Goal: Contribute content: Contribute content

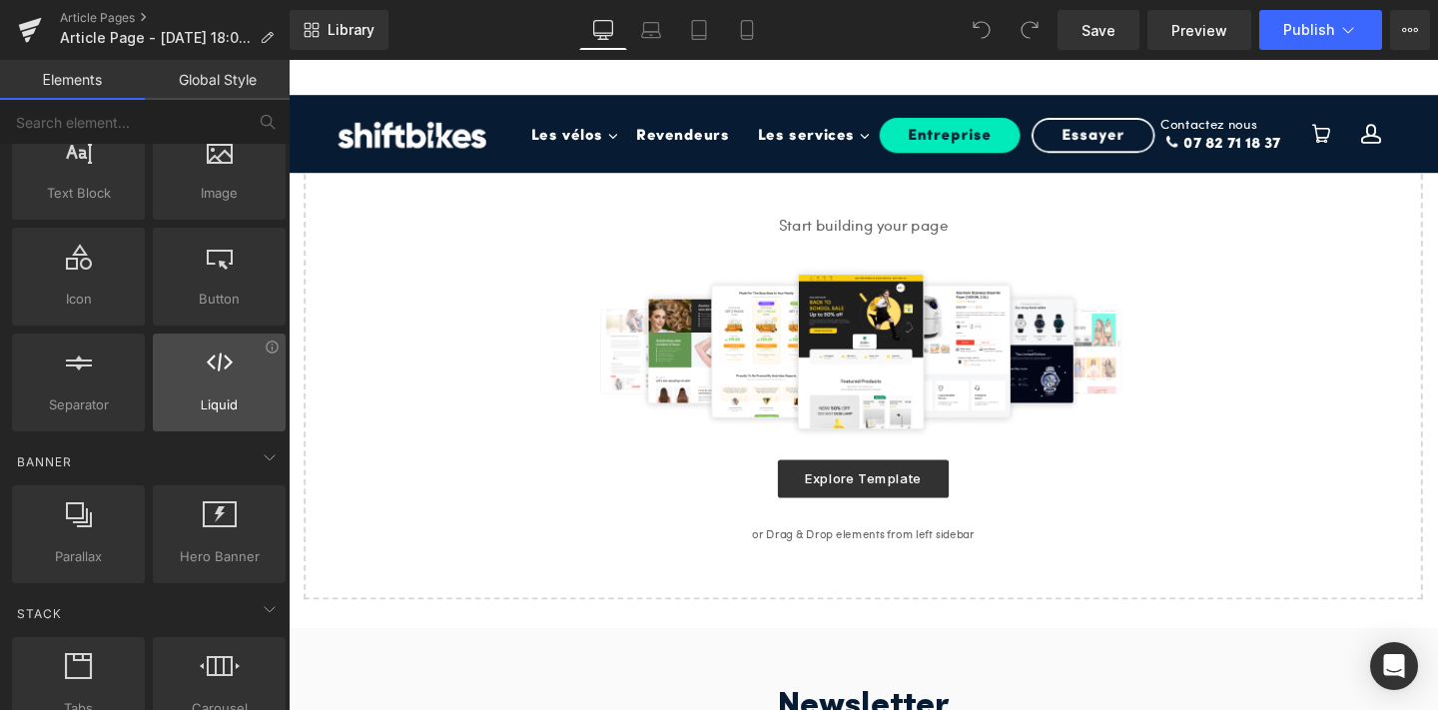
scroll to position [210, 0]
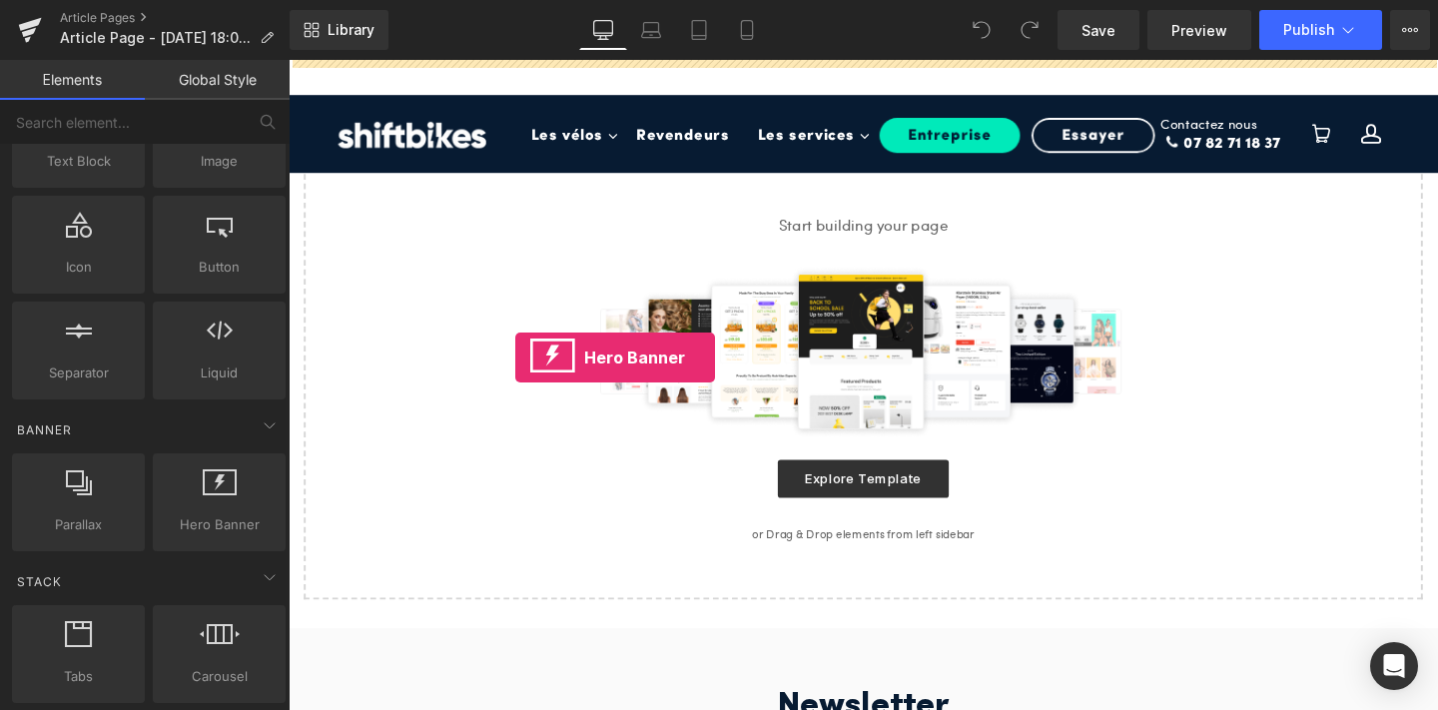
drag, startPoint x: 490, startPoint y: 589, endPoint x: 535, endPoint y: 368, distance: 225.2
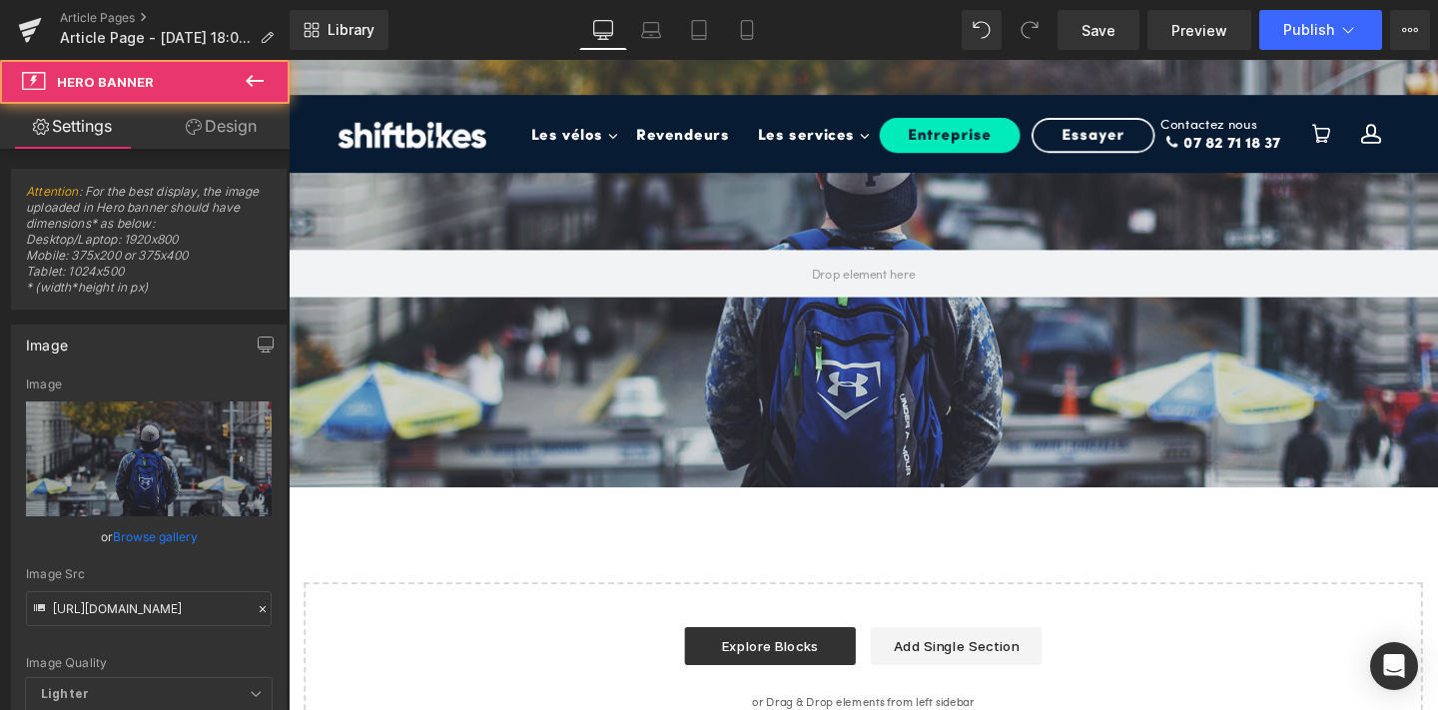
click at [250, 69] on icon at bounding box center [255, 81] width 24 height 24
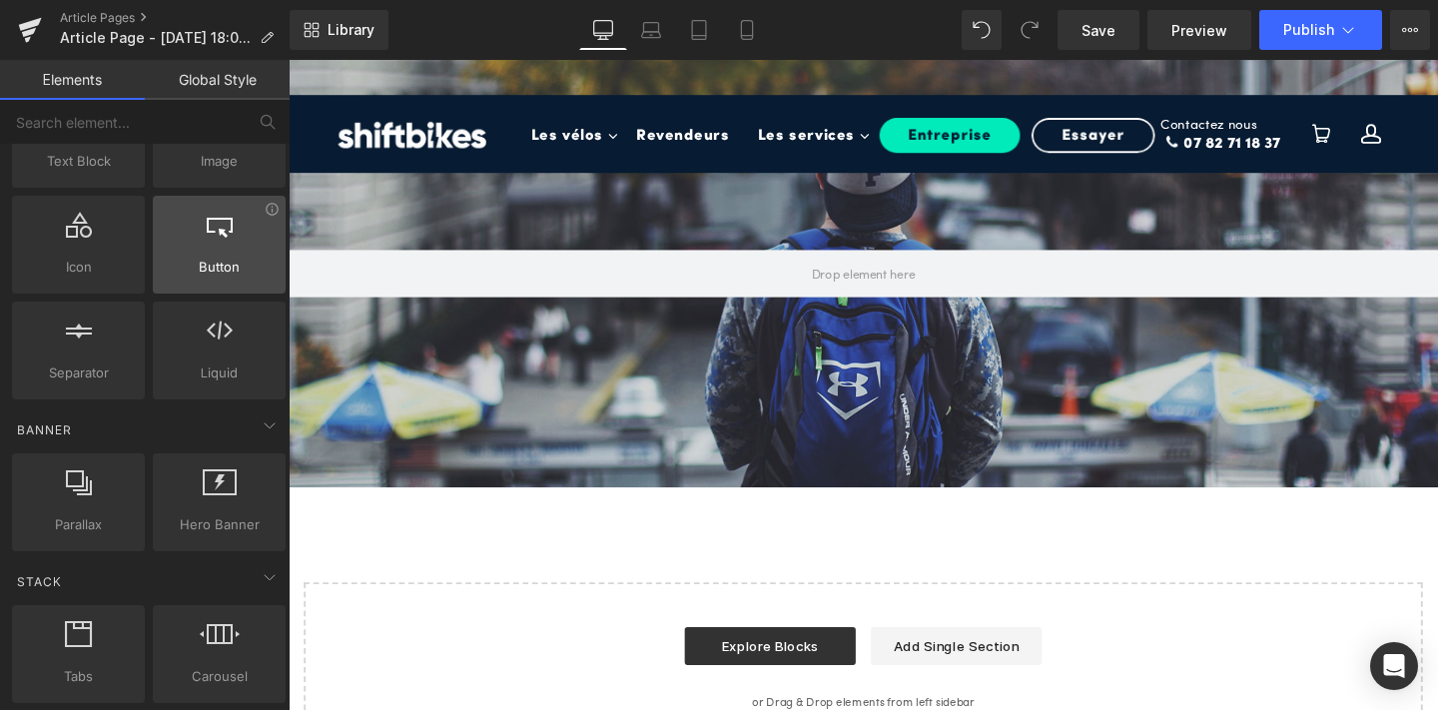
scroll to position [0, 0]
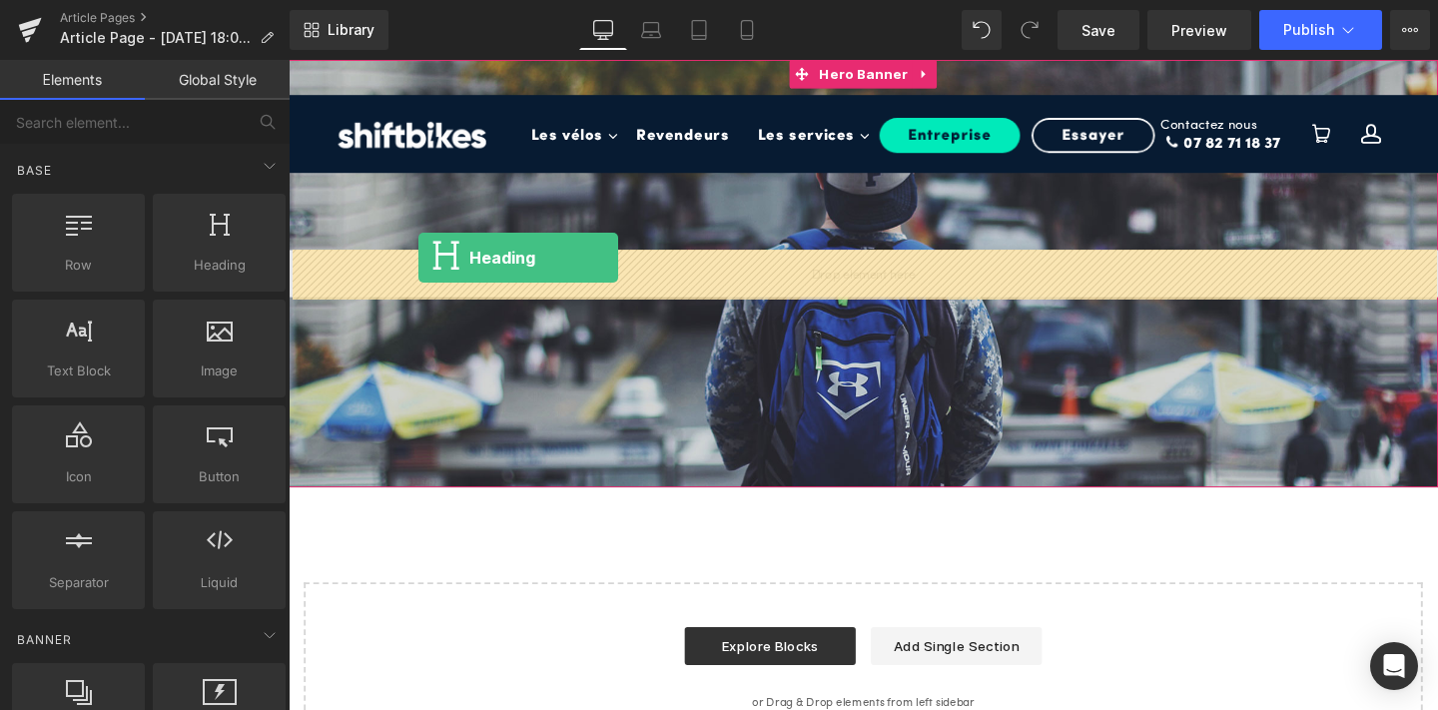
drag, startPoint x: 510, startPoint y: 304, endPoint x: 442, endPoint y: 275, distance: 73.8
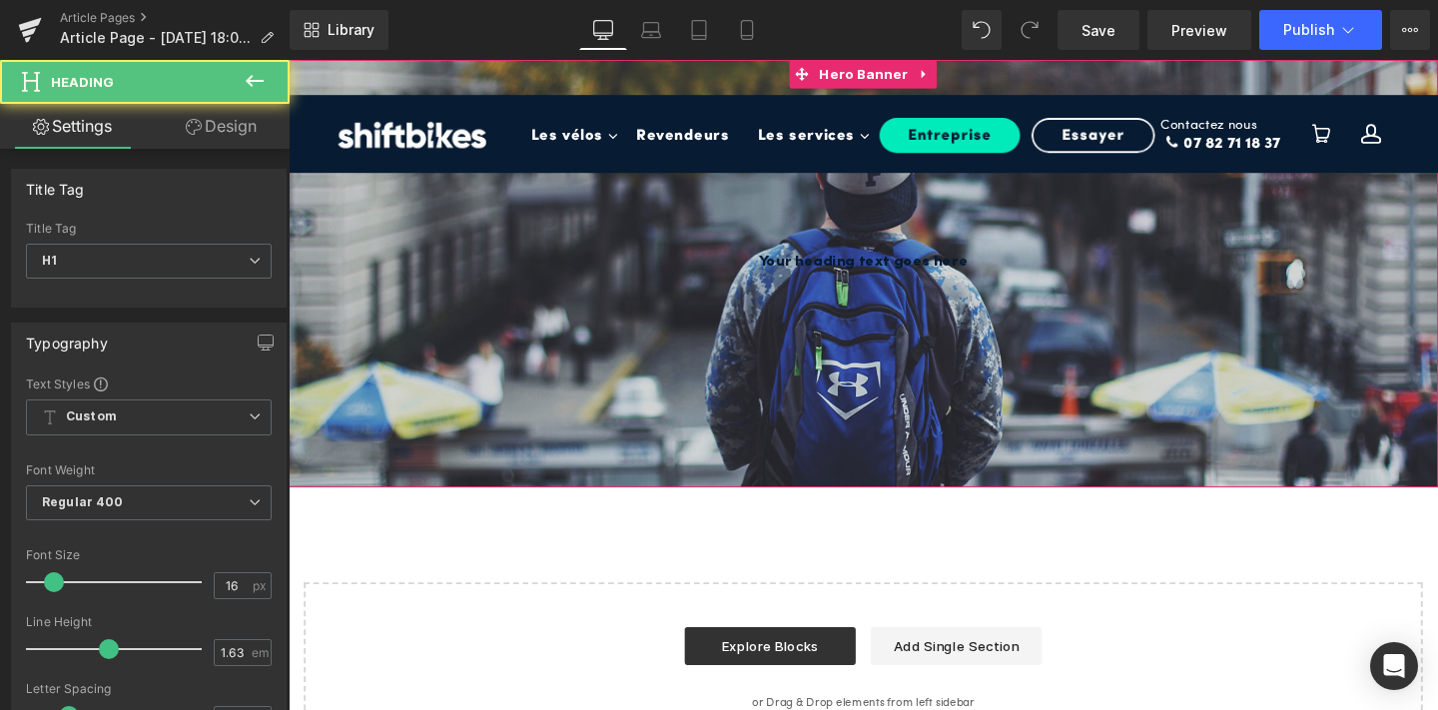
click at [439, 422] on div at bounding box center [893, 284] width 1208 height 449
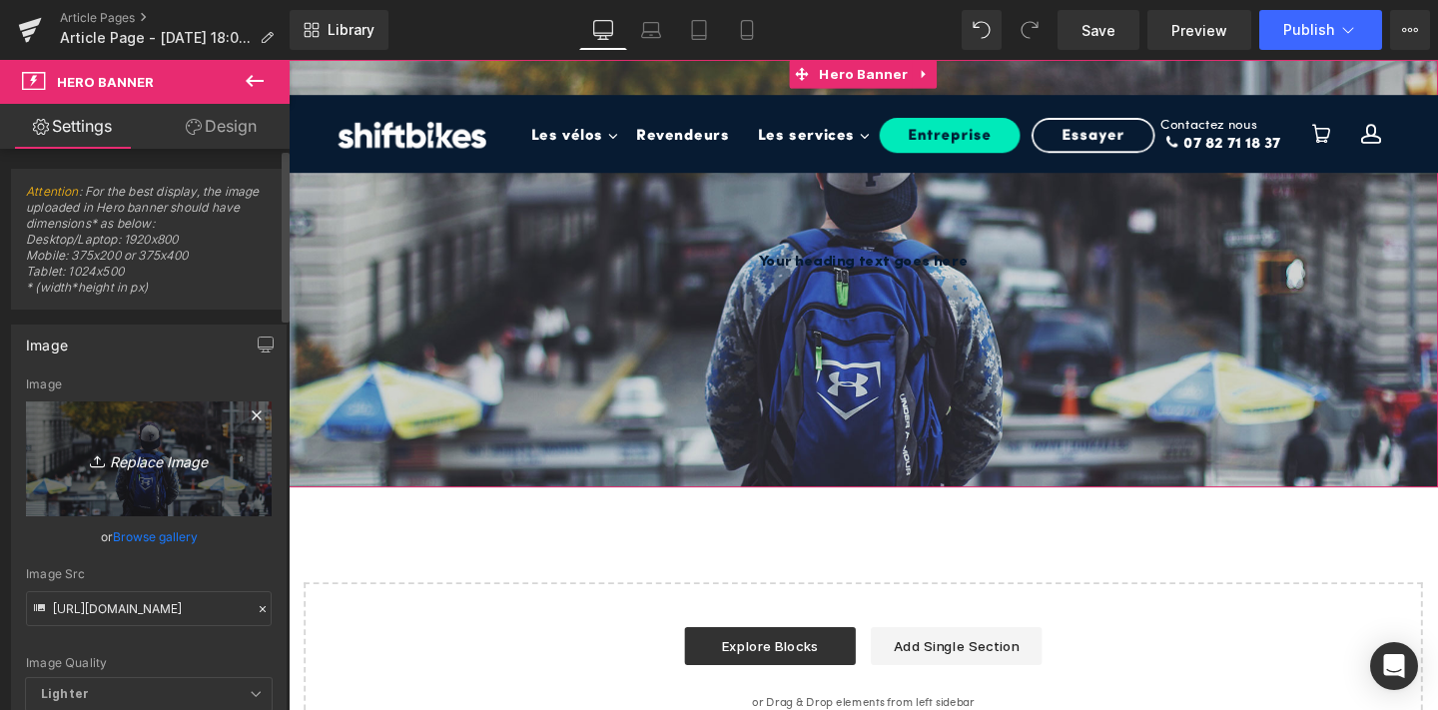
click at [120, 458] on icon "Replace Image" at bounding box center [149, 458] width 160 height 25
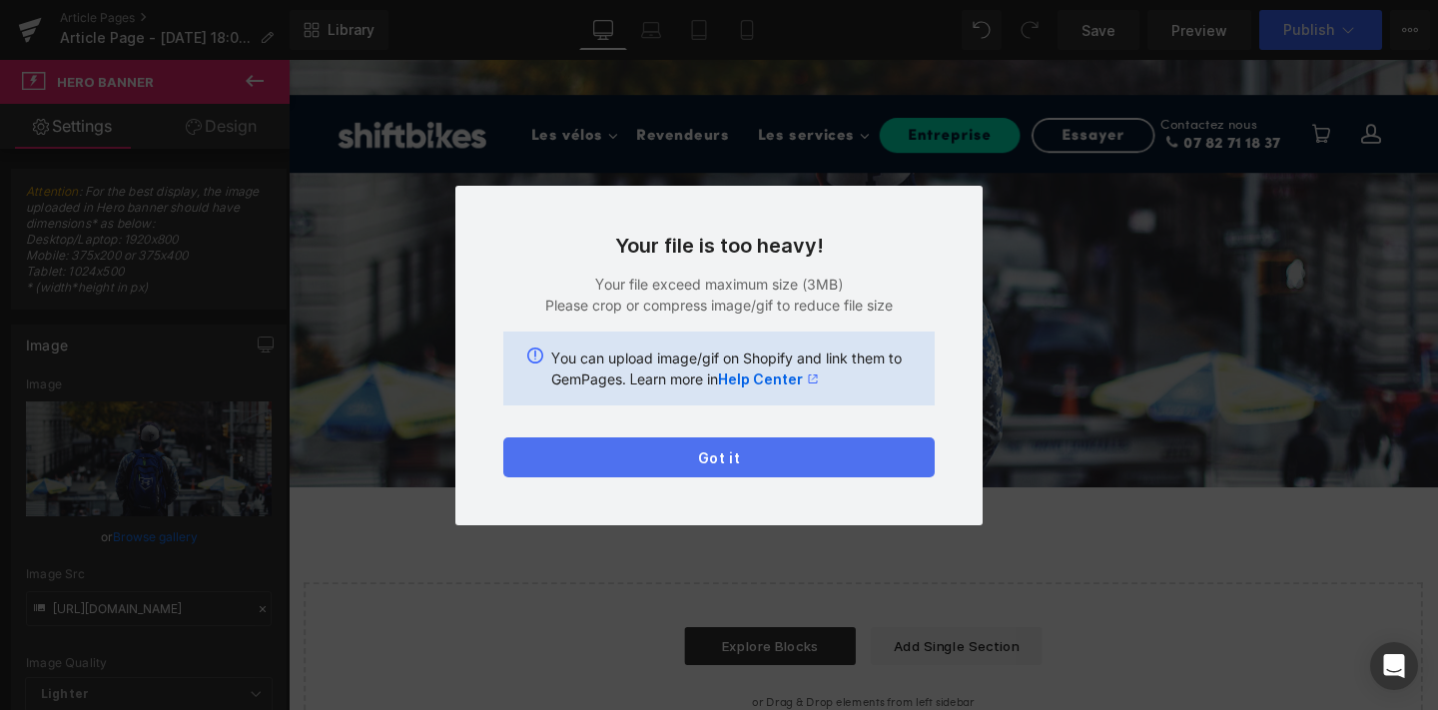
click at [826, 447] on button "Got it" at bounding box center [718, 457] width 431 height 40
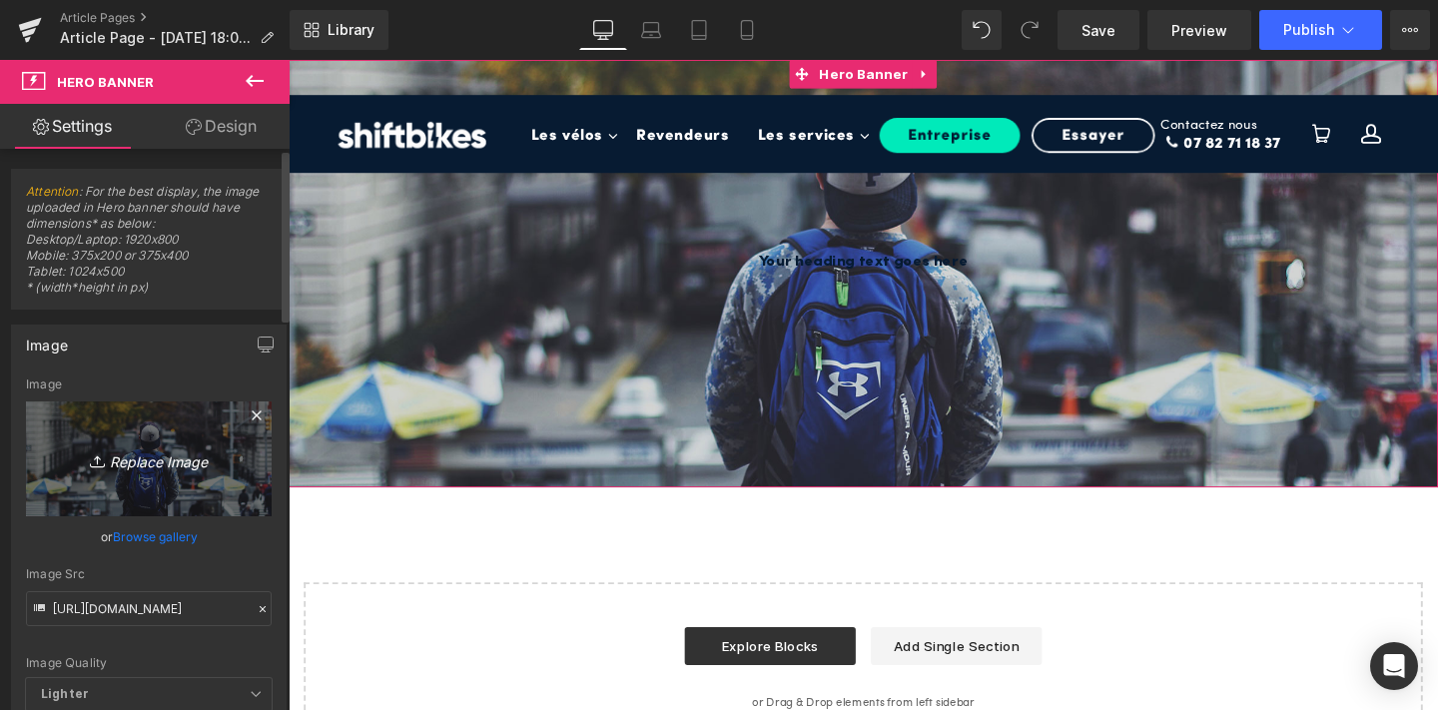
click at [148, 460] on icon "Replace Image" at bounding box center [149, 458] width 160 height 25
type input "C:\fakepath\4.png"
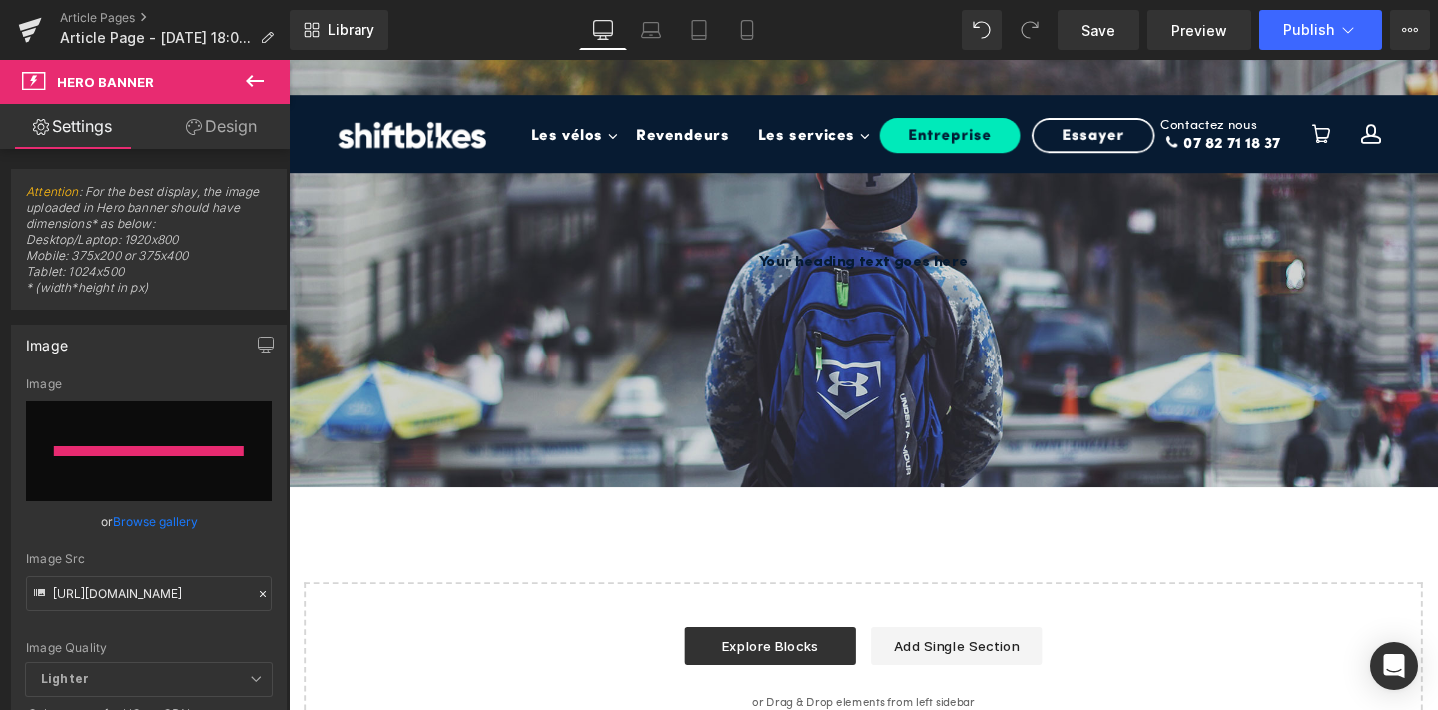
type input "[URL][DOMAIN_NAME]"
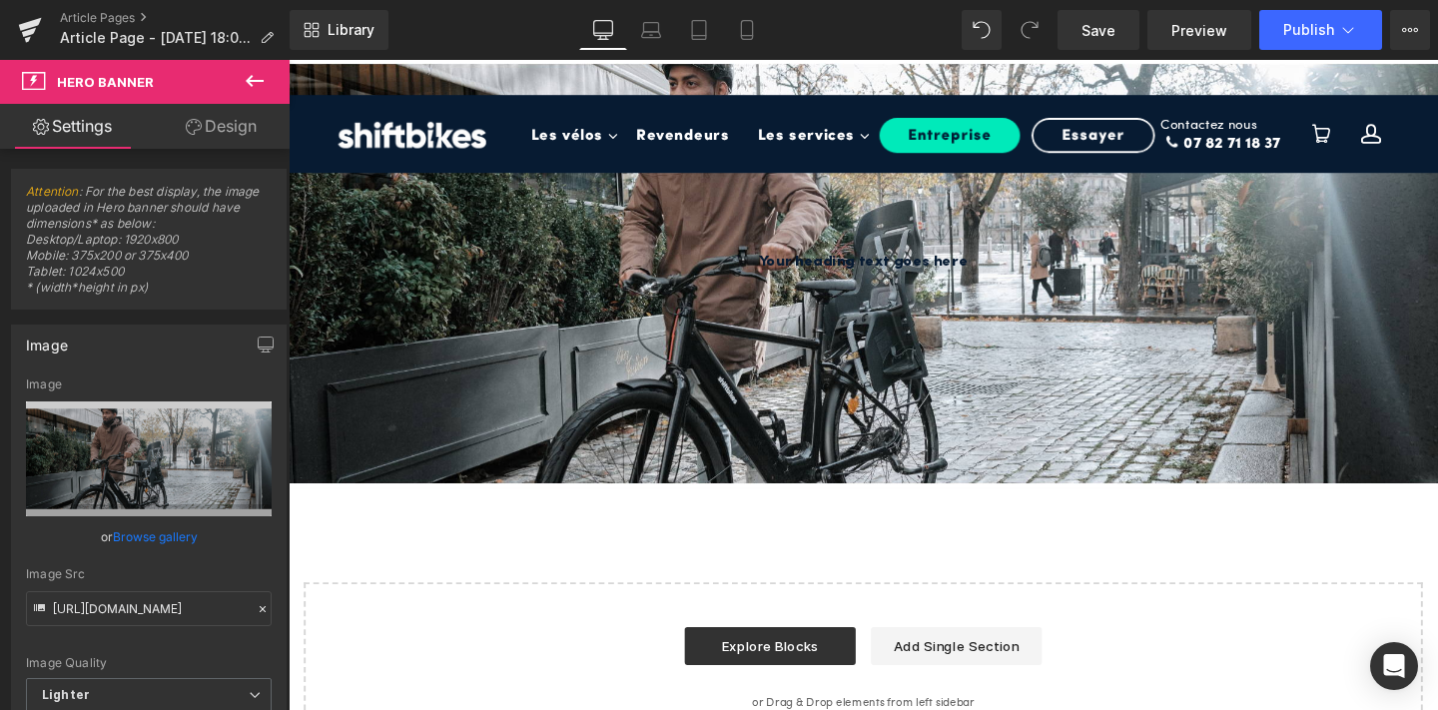
click at [754, 640] on div "Rendering Content" at bounding box center [719, 631] width 123 height 22
click at [784, 684] on link "Explore Blocks" at bounding box center [795, 676] width 180 height 40
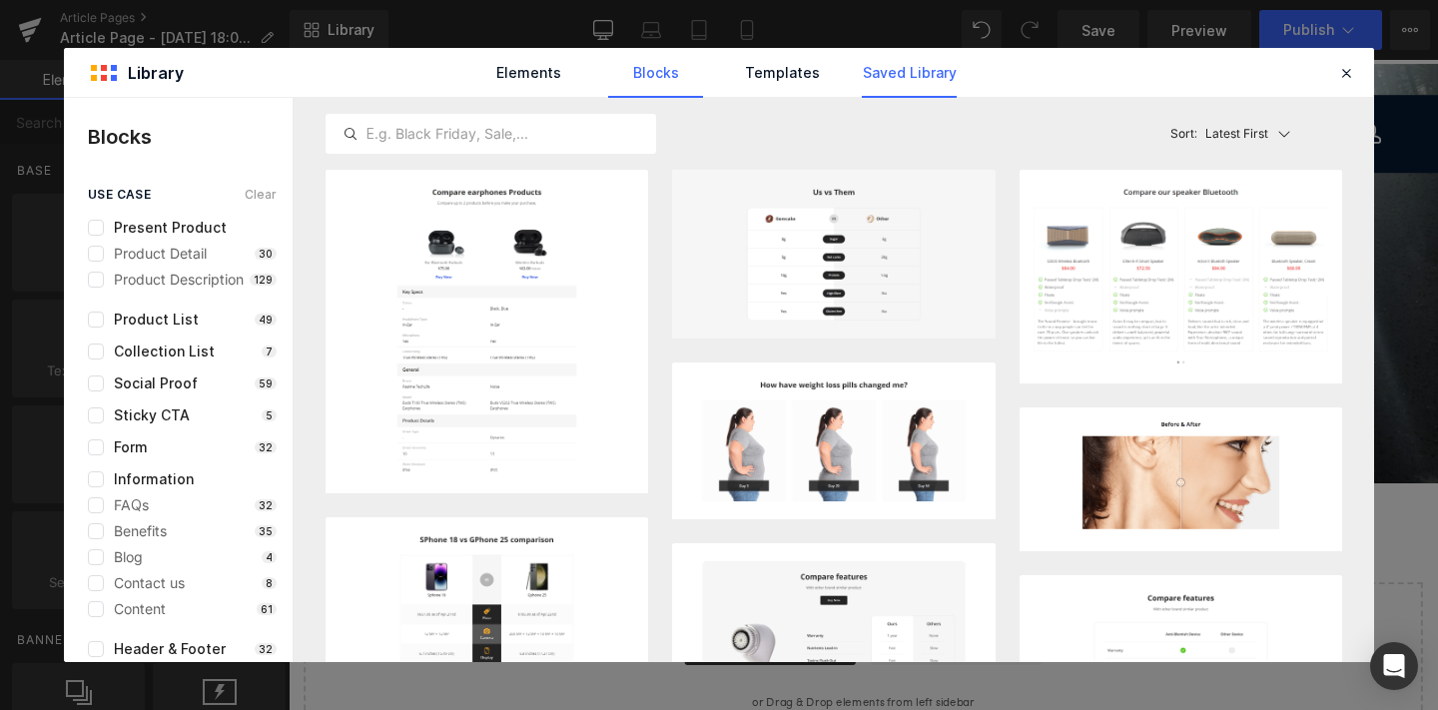
click at [934, 83] on link "Saved Library" at bounding box center [909, 73] width 95 height 50
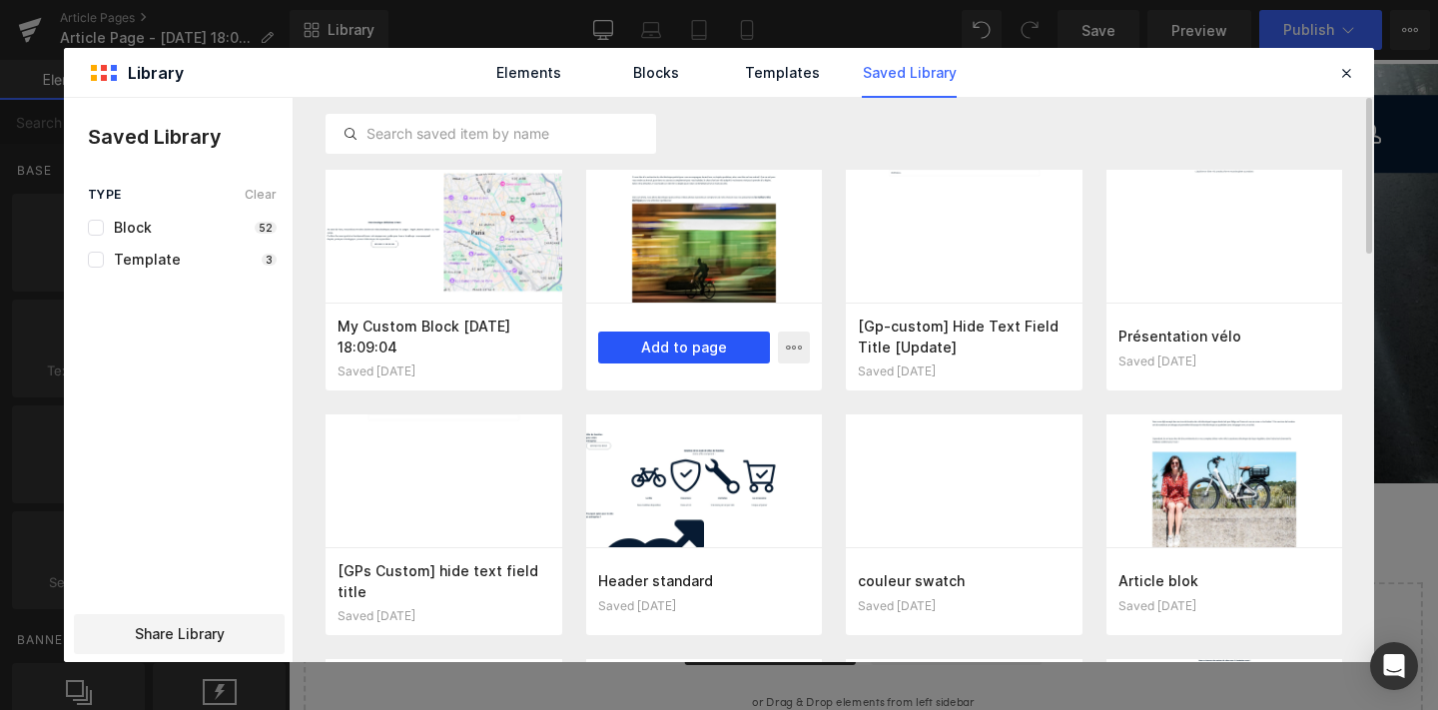
click at [660, 348] on button "Add to page" at bounding box center [684, 347] width 173 height 32
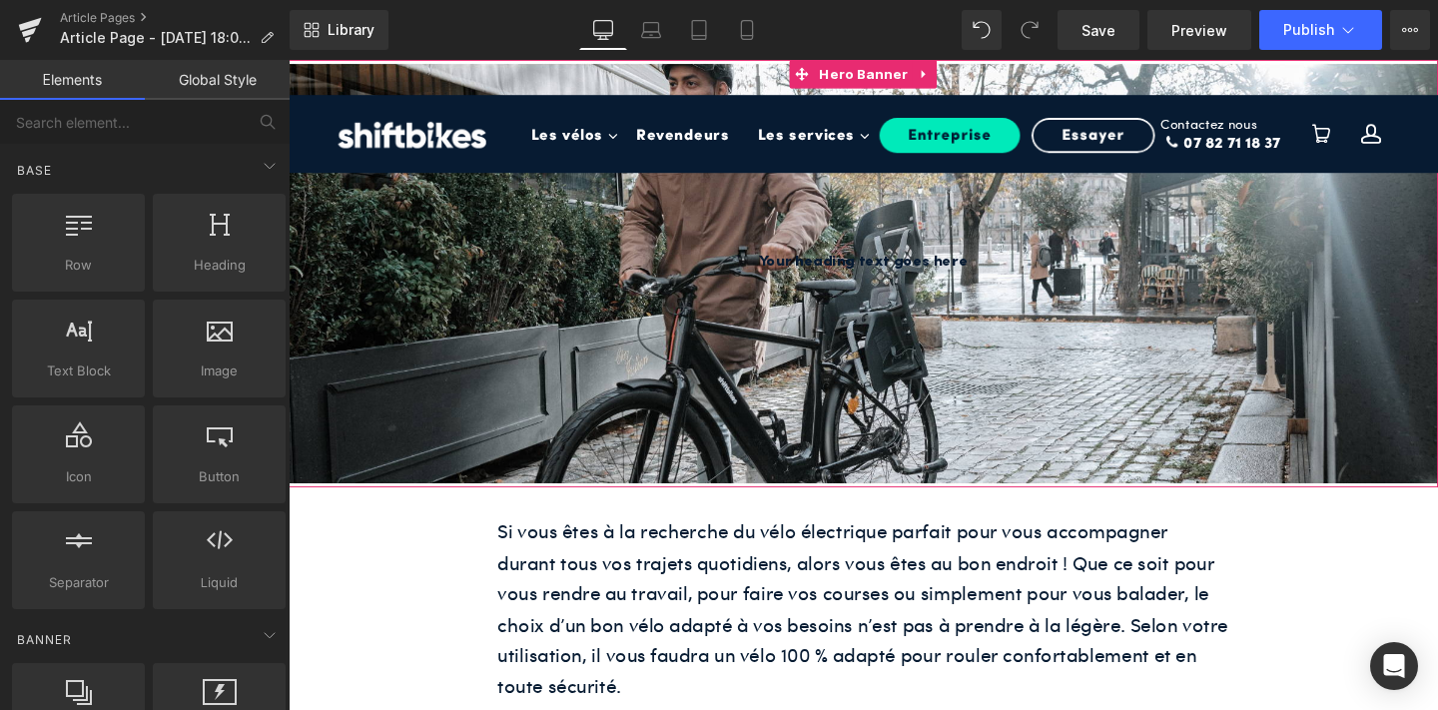
click at [798, 271] on h1 "Your heading text goes here" at bounding box center [893, 273] width 1208 height 26
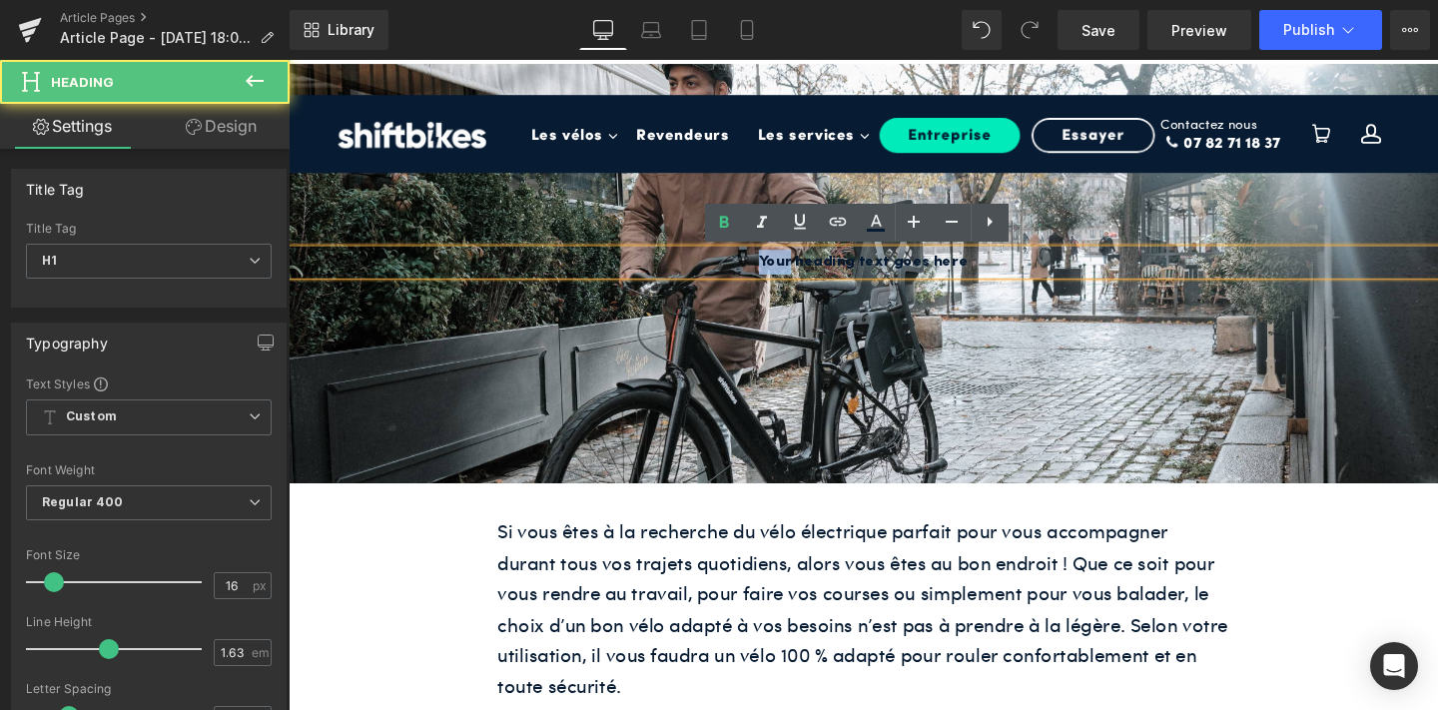
click at [798, 271] on h1 "Your heading text goes here" at bounding box center [893, 273] width 1208 height 26
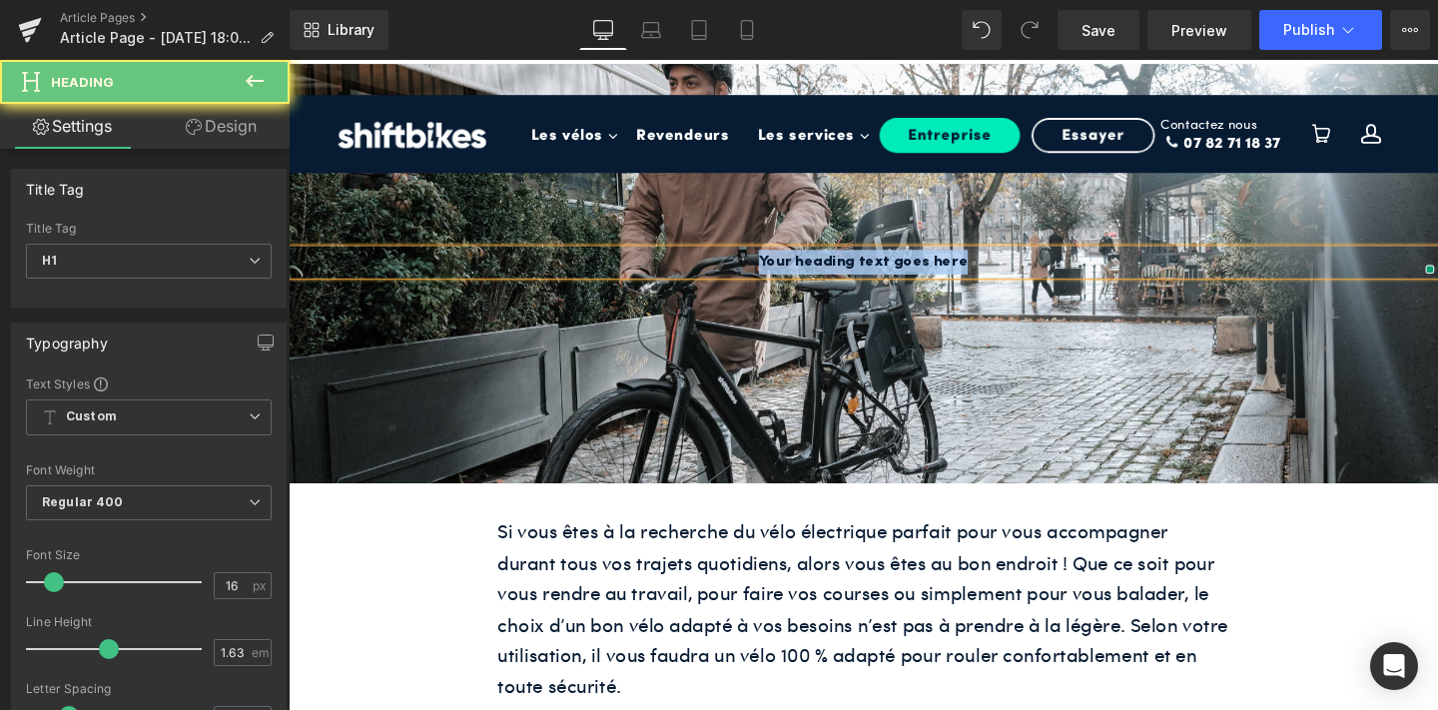
paste div
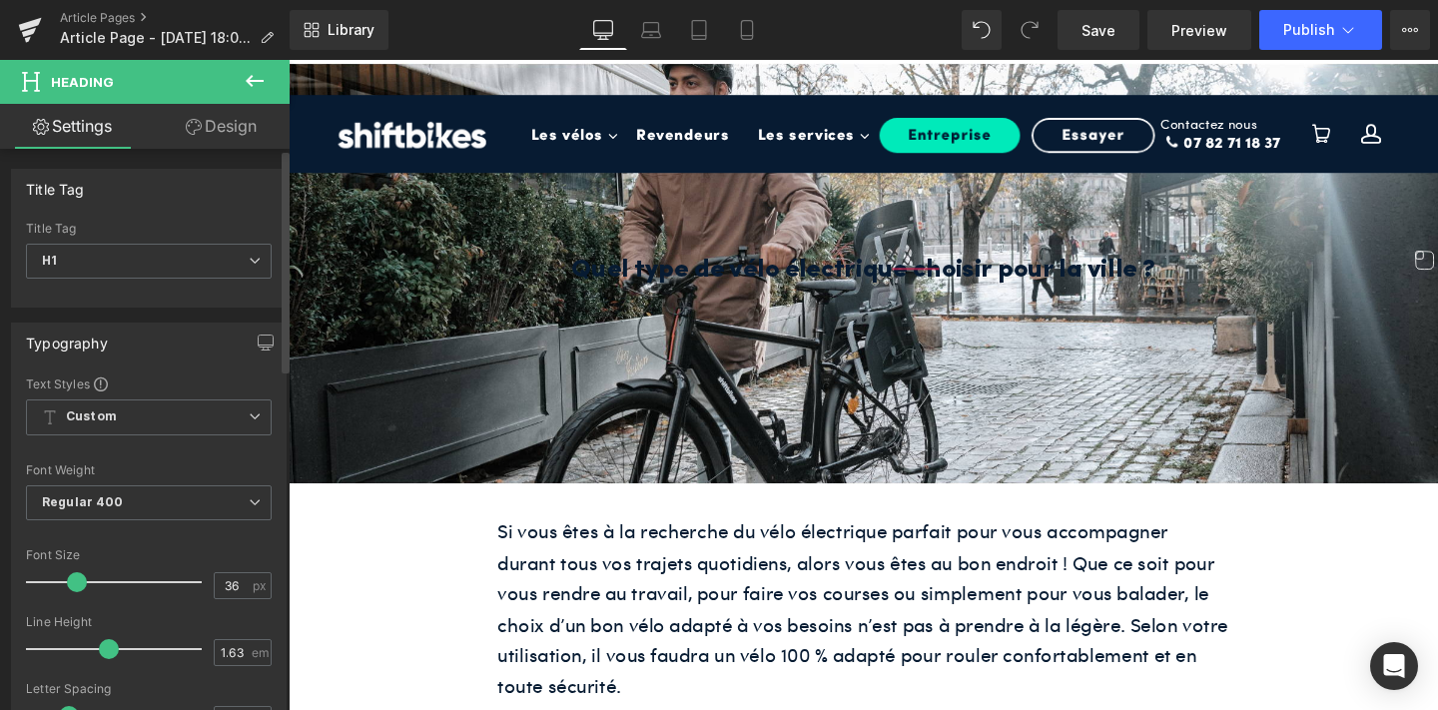
drag, startPoint x: 57, startPoint y: 581, endPoint x: 90, endPoint y: 581, distance: 32.9
click at [87, 581] on span at bounding box center [77, 582] width 20 height 20
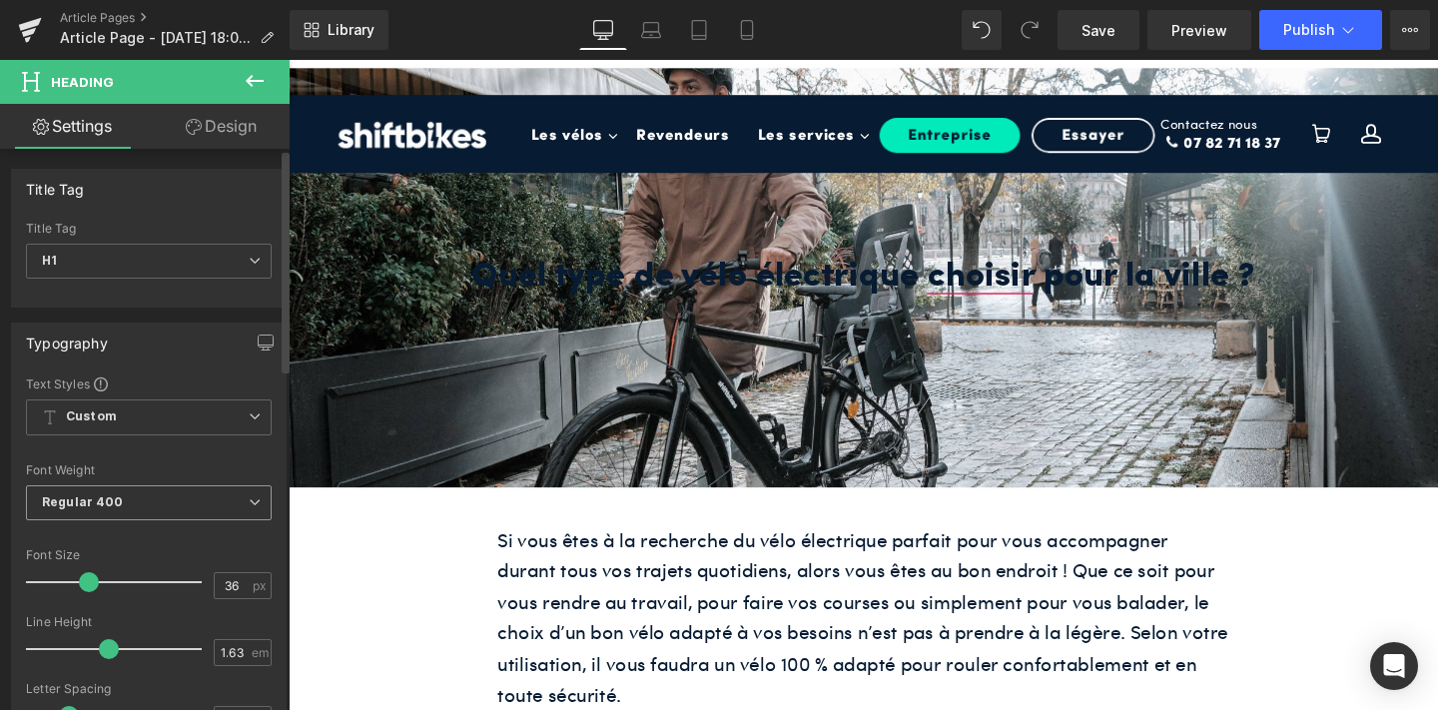
click at [136, 498] on span "Regular 400" at bounding box center [149, 502] width 246 height 35
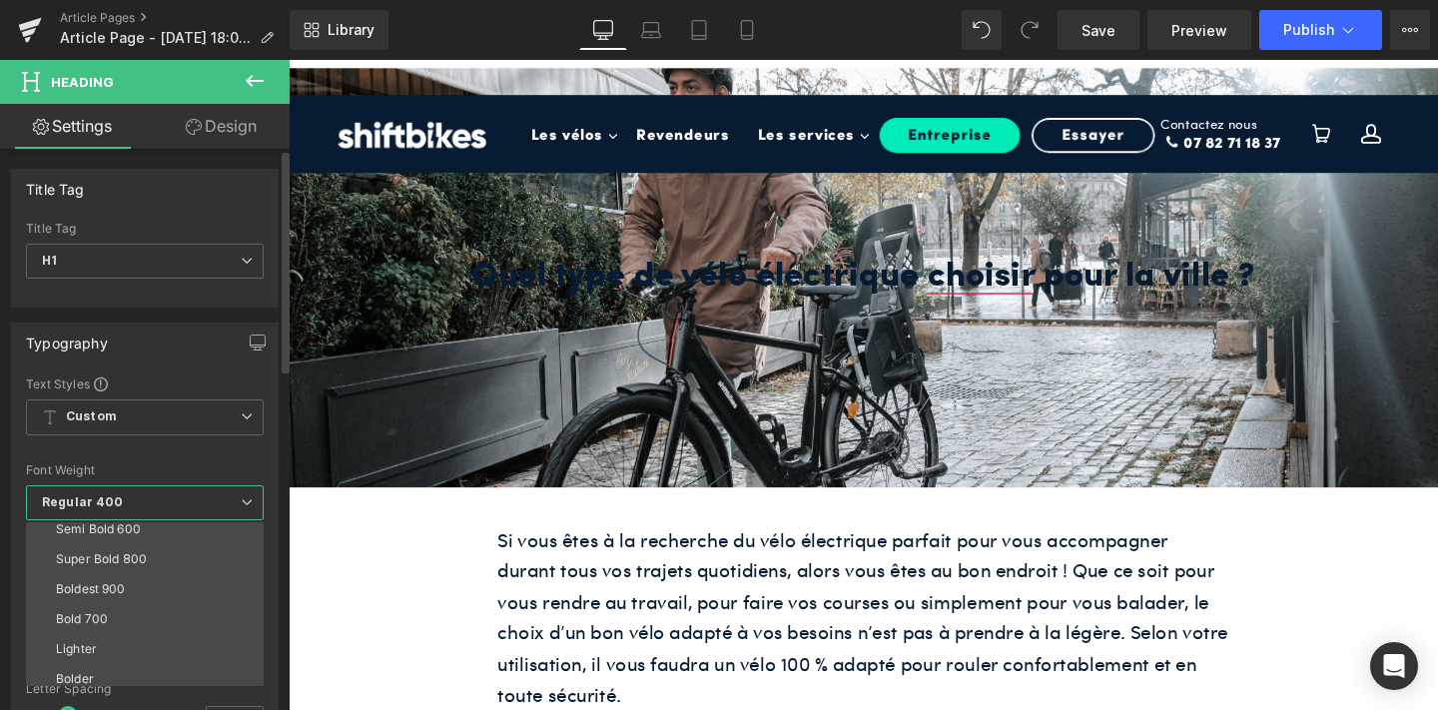
scroll to position [159, 0]
click at [127, 604] on li "Bold 700" at bounding box center [149, 618] width 247 height 30
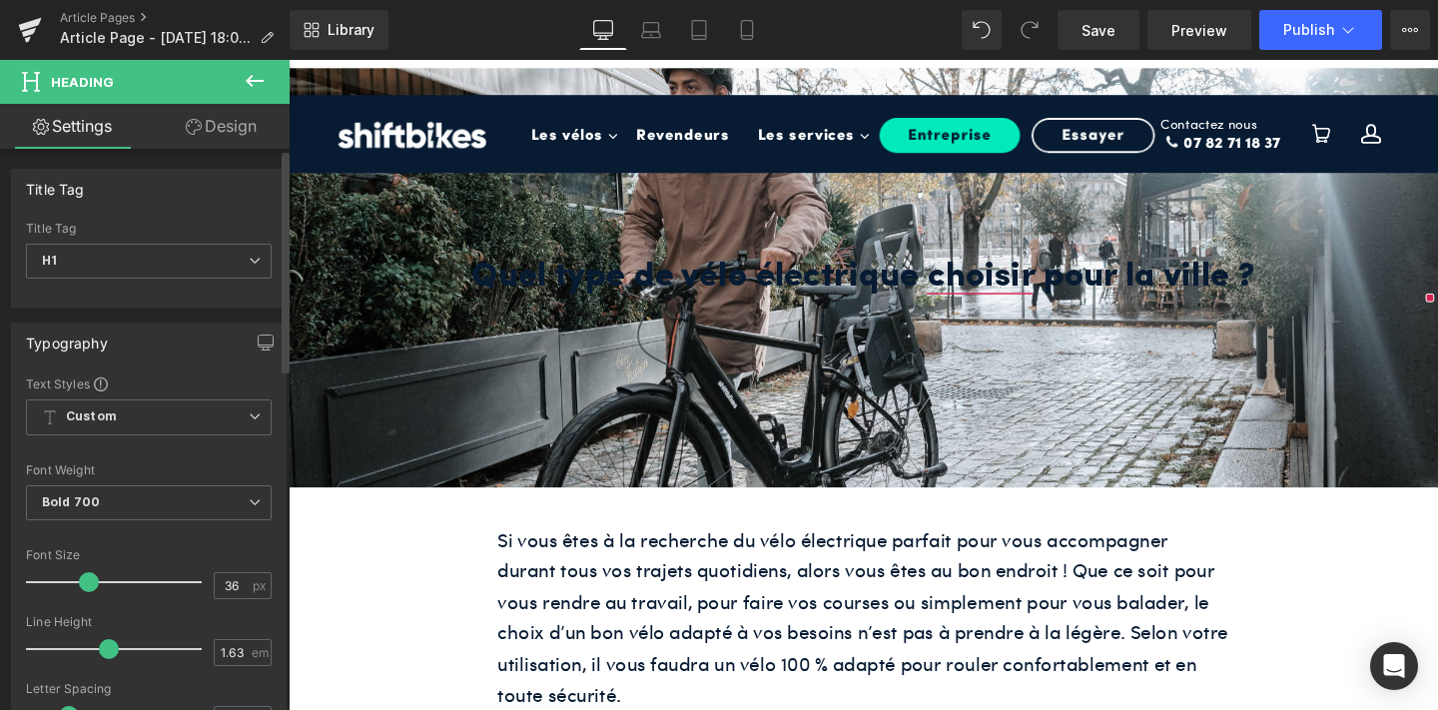
click at [79, 581] on span at bounding box center [89, 582] width 20 height 20
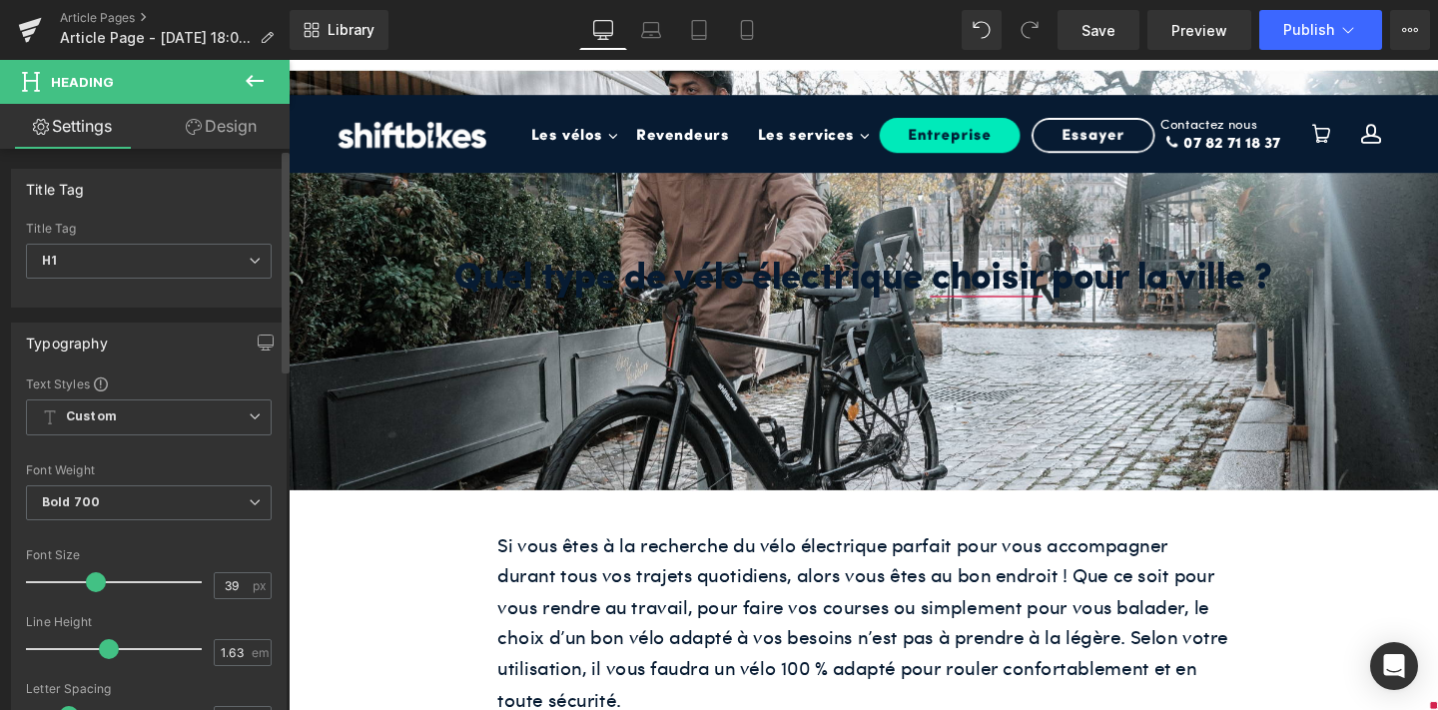
type input "40"
click at [86, 581] on span at bounding box center [96, 582] width 20 height 20
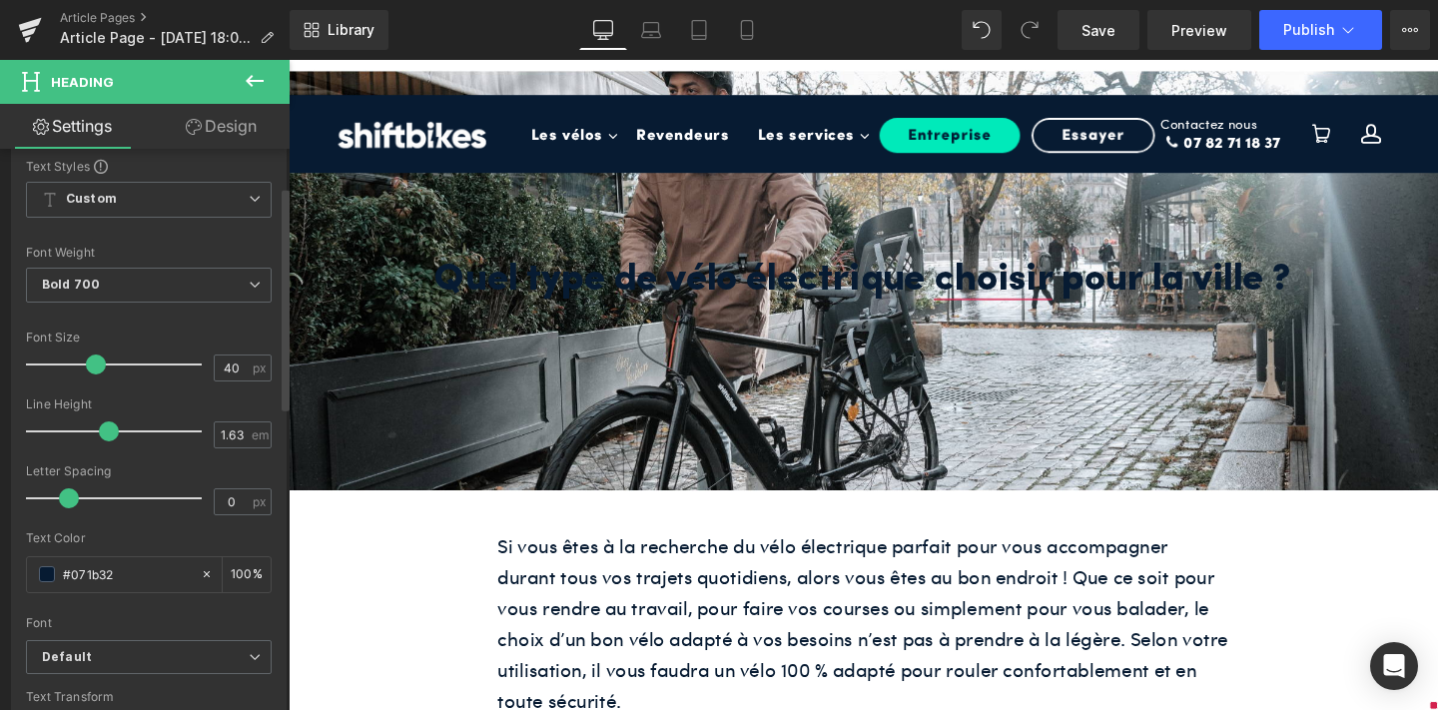
scroll to position [221, 0]
click at [43, 575] on span at bounding box center [47, 571] width 16 height 16
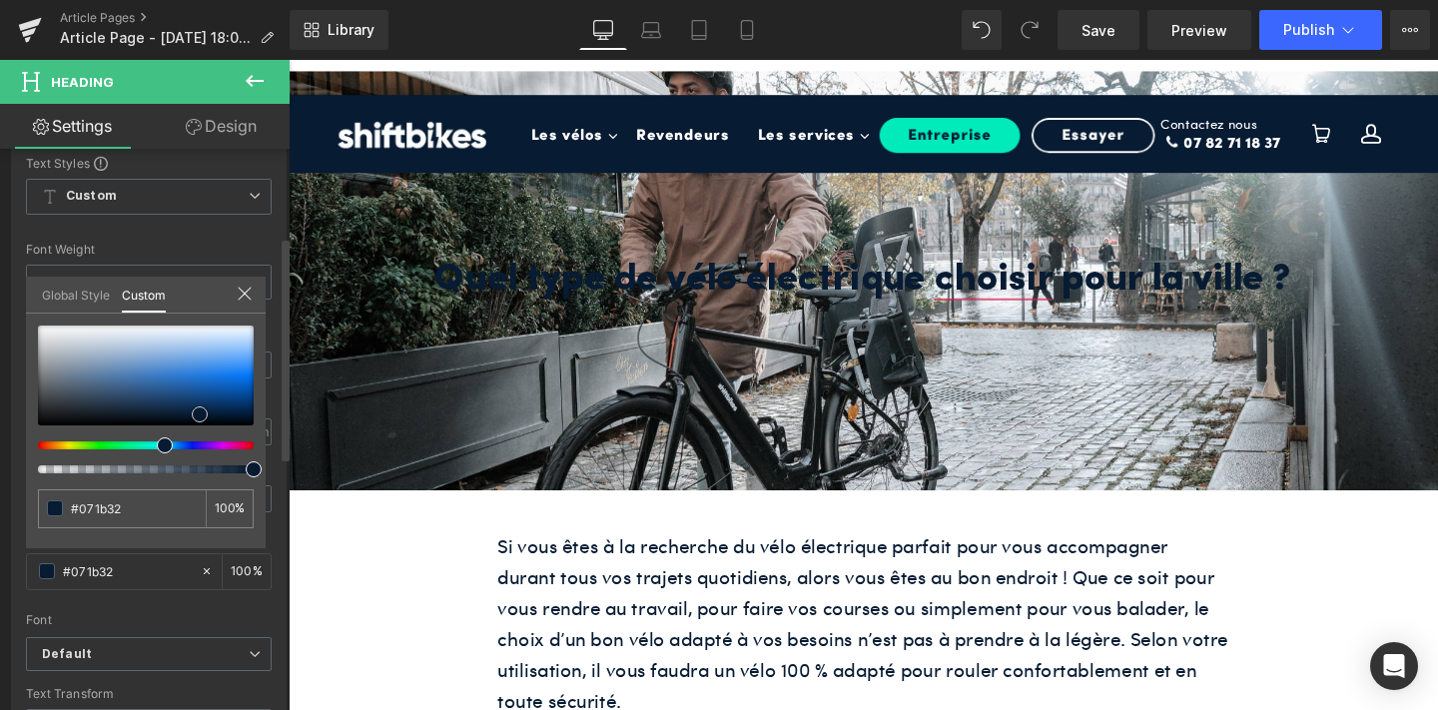
type input "#28323d"
type input "#707c89"
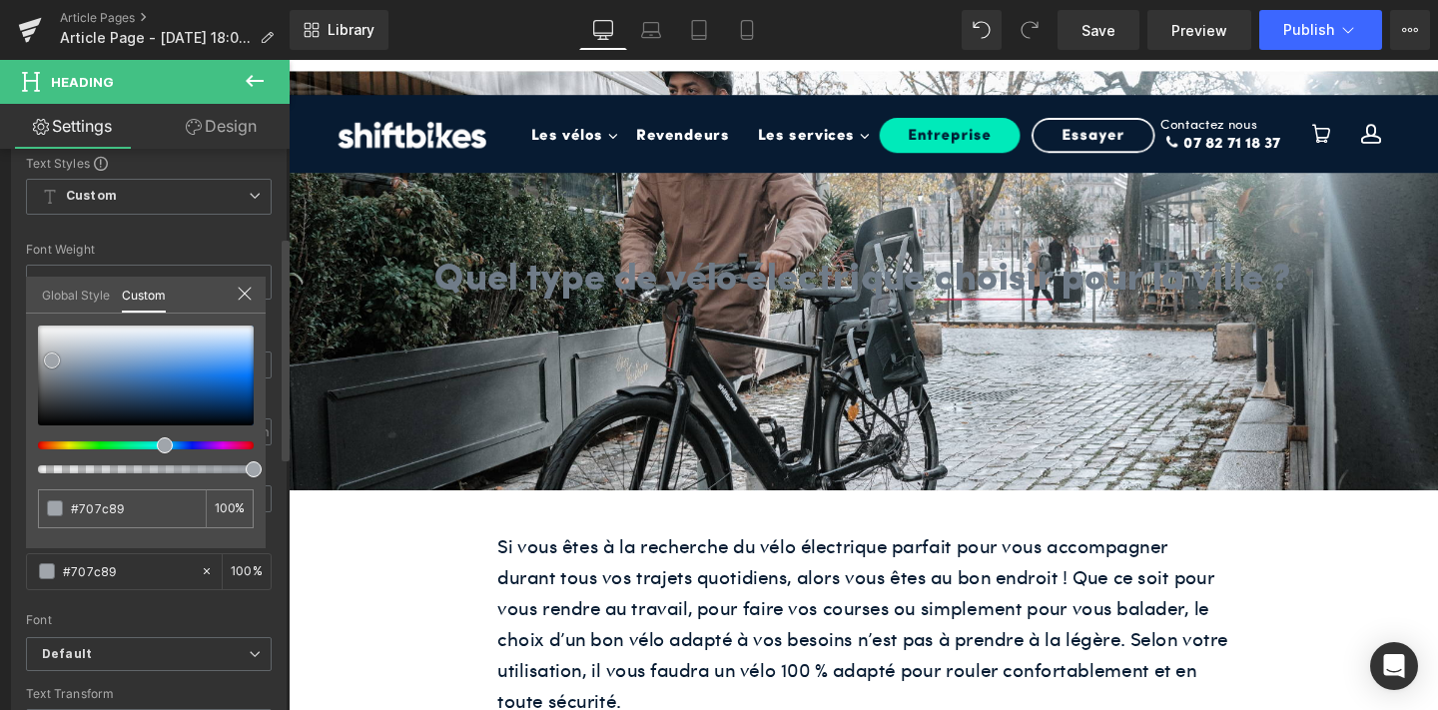
type input "#a0a5ab"
type input "#bbbfc3"
type input "#dbdddf"
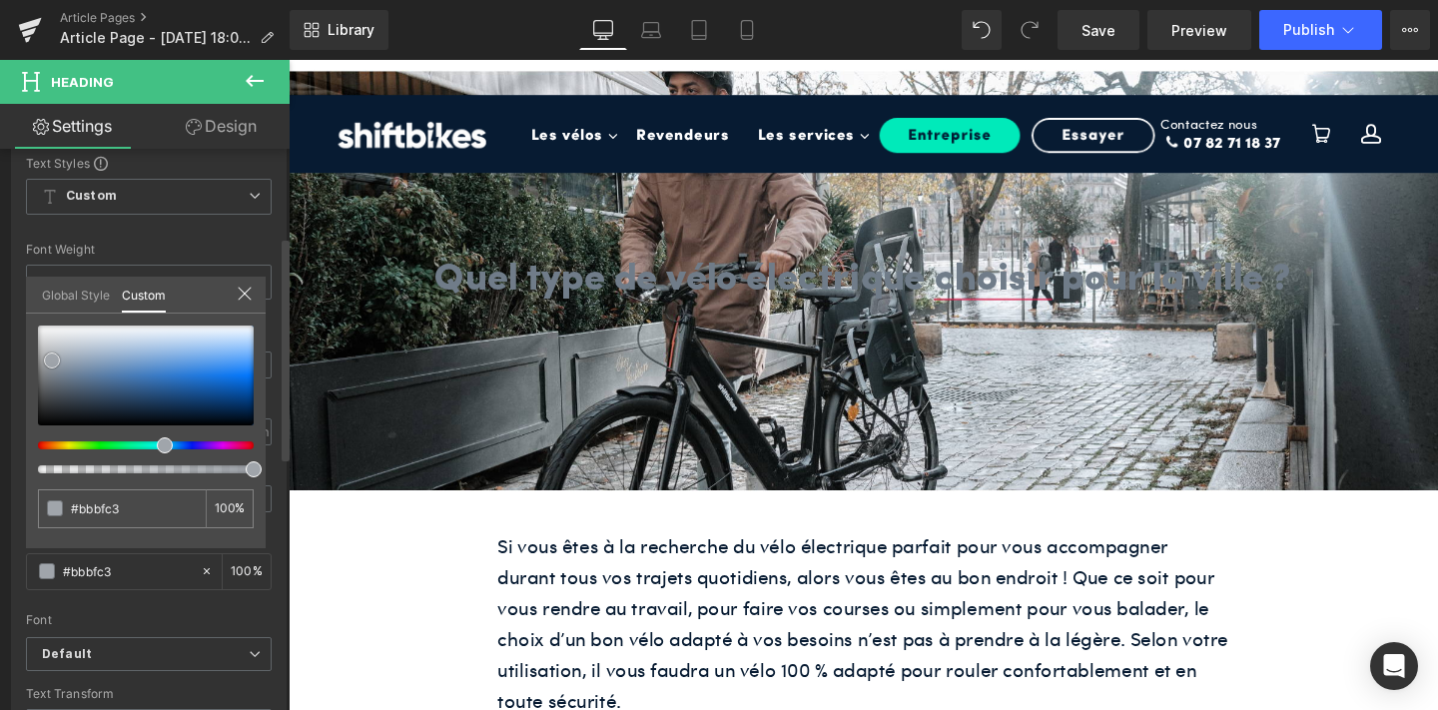
type input "#dbdddf"
type input "#e9eaeb"
type input "#f9f9fa"
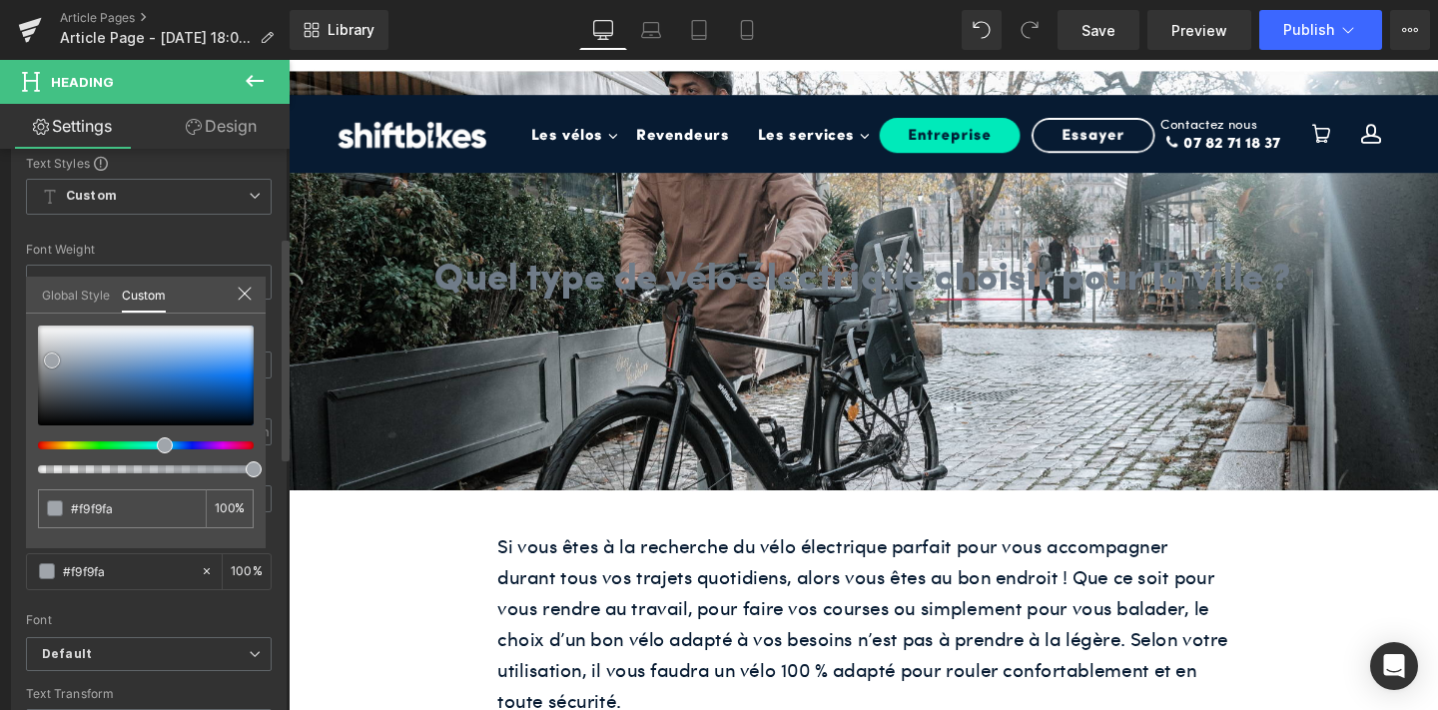
type input "#ffffff"
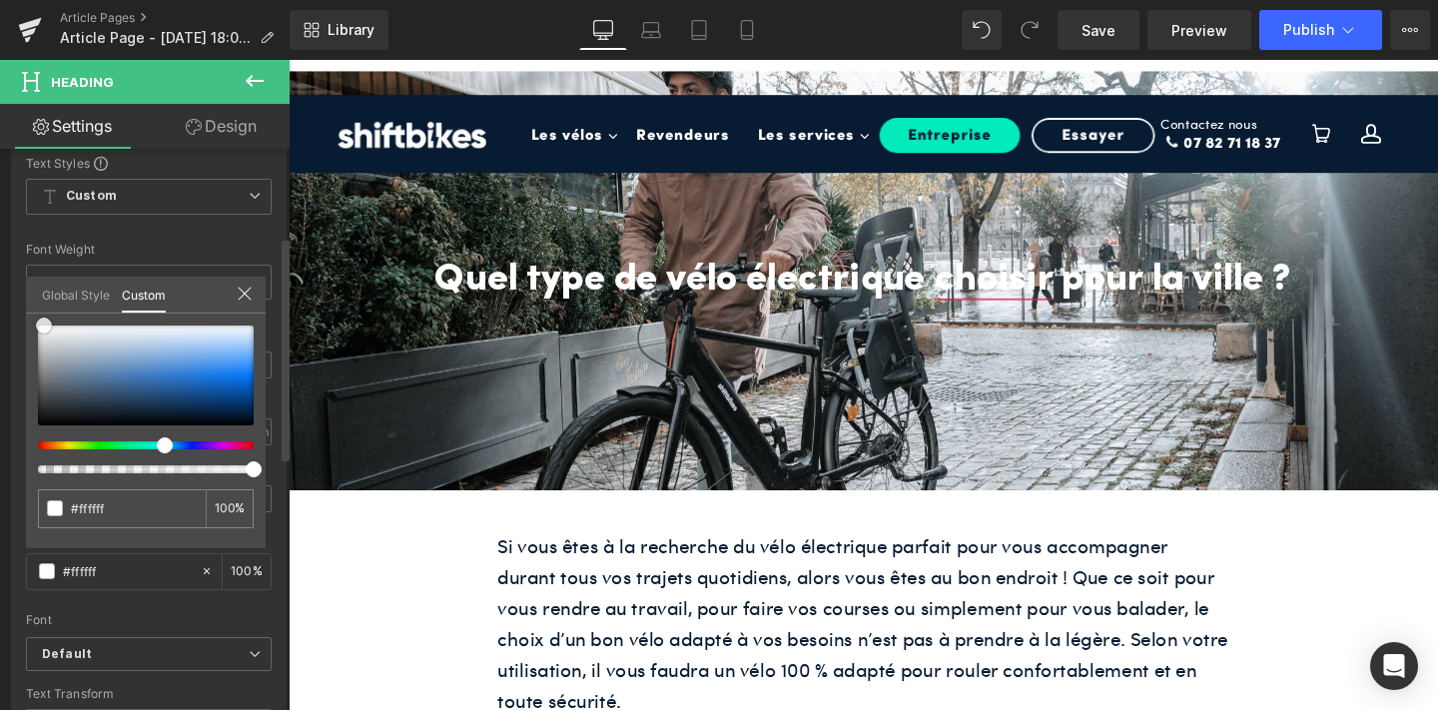
drag, startPoint x: 83, startPoint y: 405, endPoint x: 35, endPoint y: 319, distance: 98.3
click at [38, 325] on div at bounding box center [146, 375] width 216 height 100
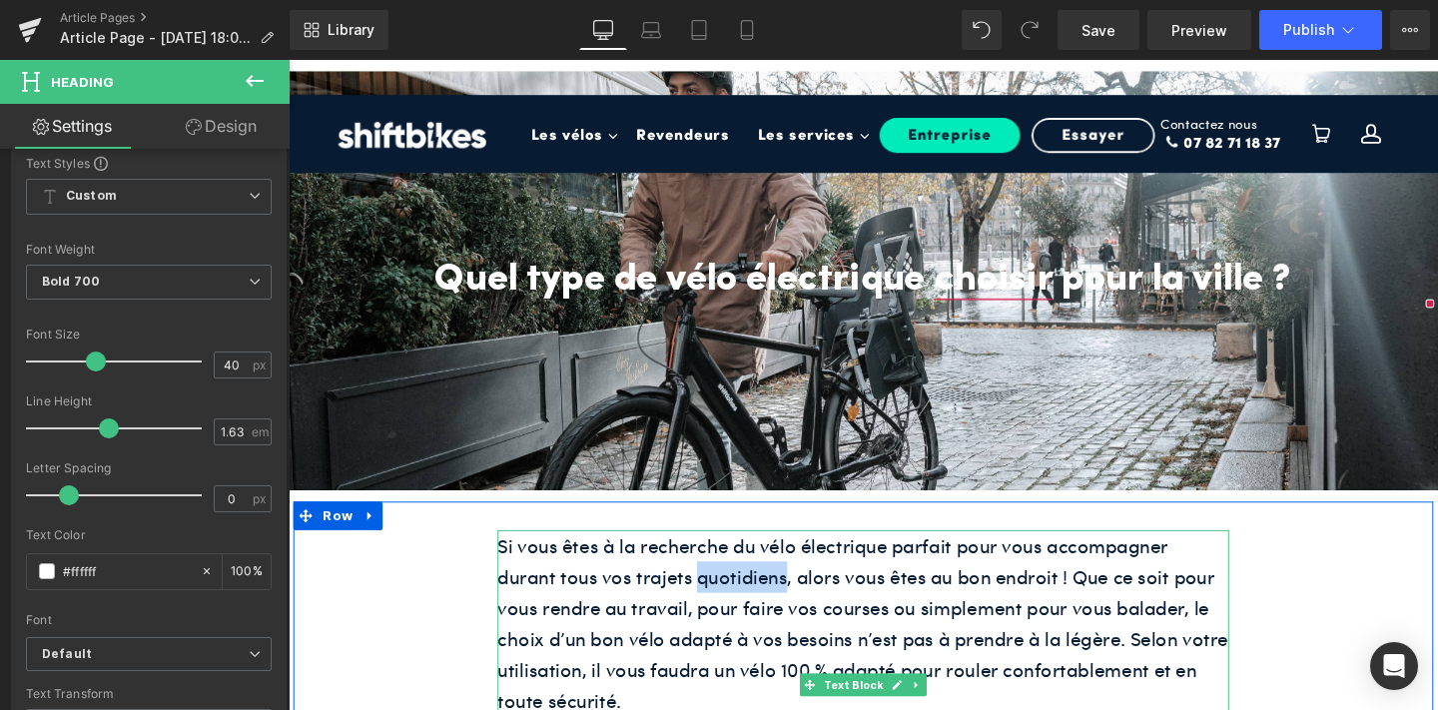
click at [744, 597] on p "Si vous êtes à la recherche du vélo électrique parfait pour vous accompagner du…" at bounding box center [892, 652] width 769 height 196
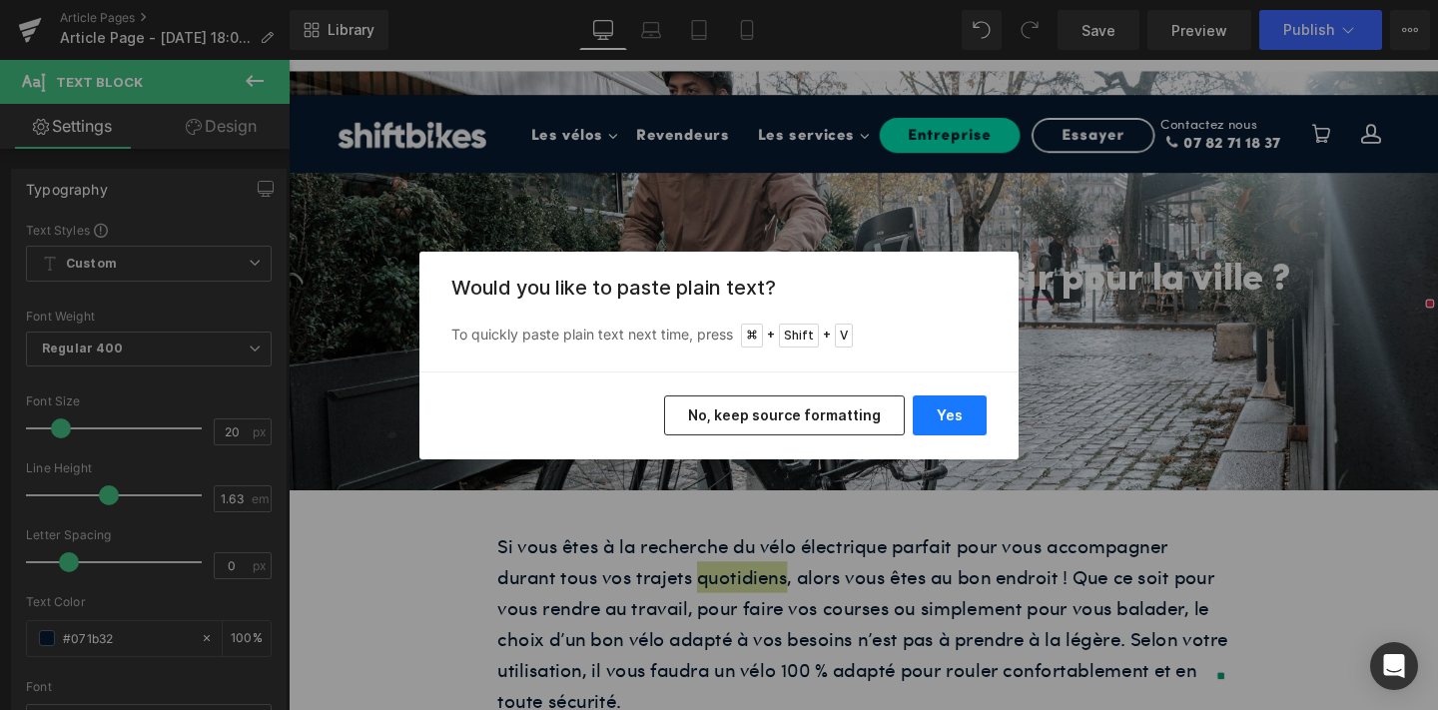
drag, startPoint x: 963, startPoint y: 419, endPoint x: 709, endPoint y: 380, distance: 257.5
click at [963, 419] on button "Yes" at bounding box center [950, 415] width 74 height 40
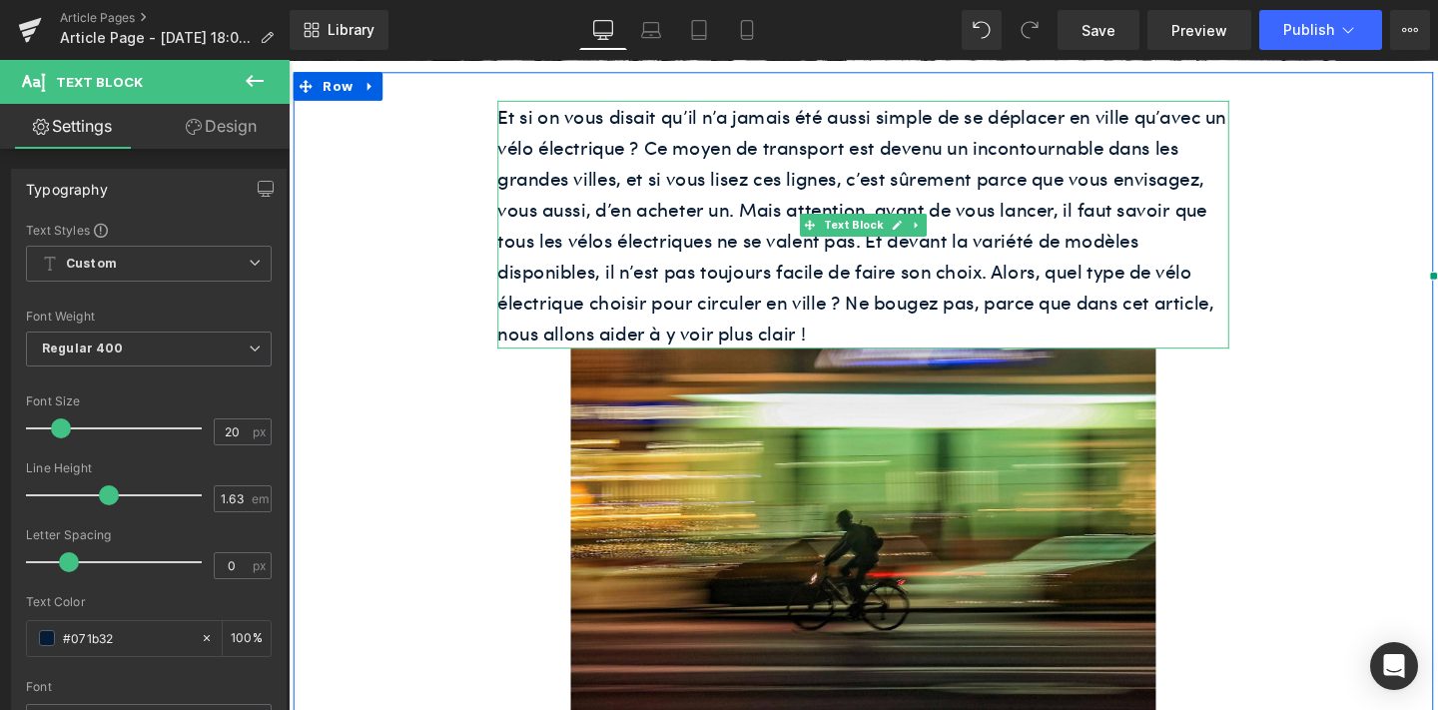
scroll to position [450, 0]
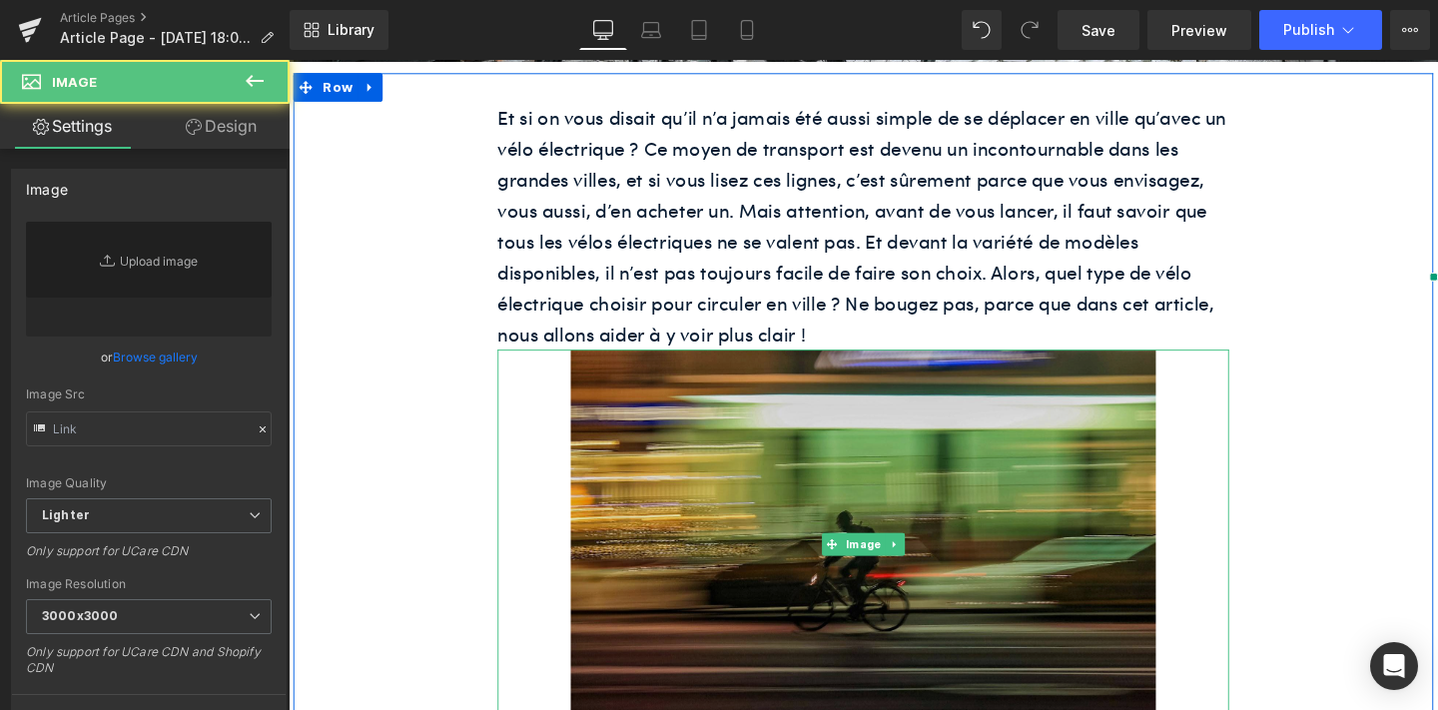
click at [749, 484] on img at bounding box center [892, 568] width 615 height 409
type input "[URL][DOMAIN_NAME]"
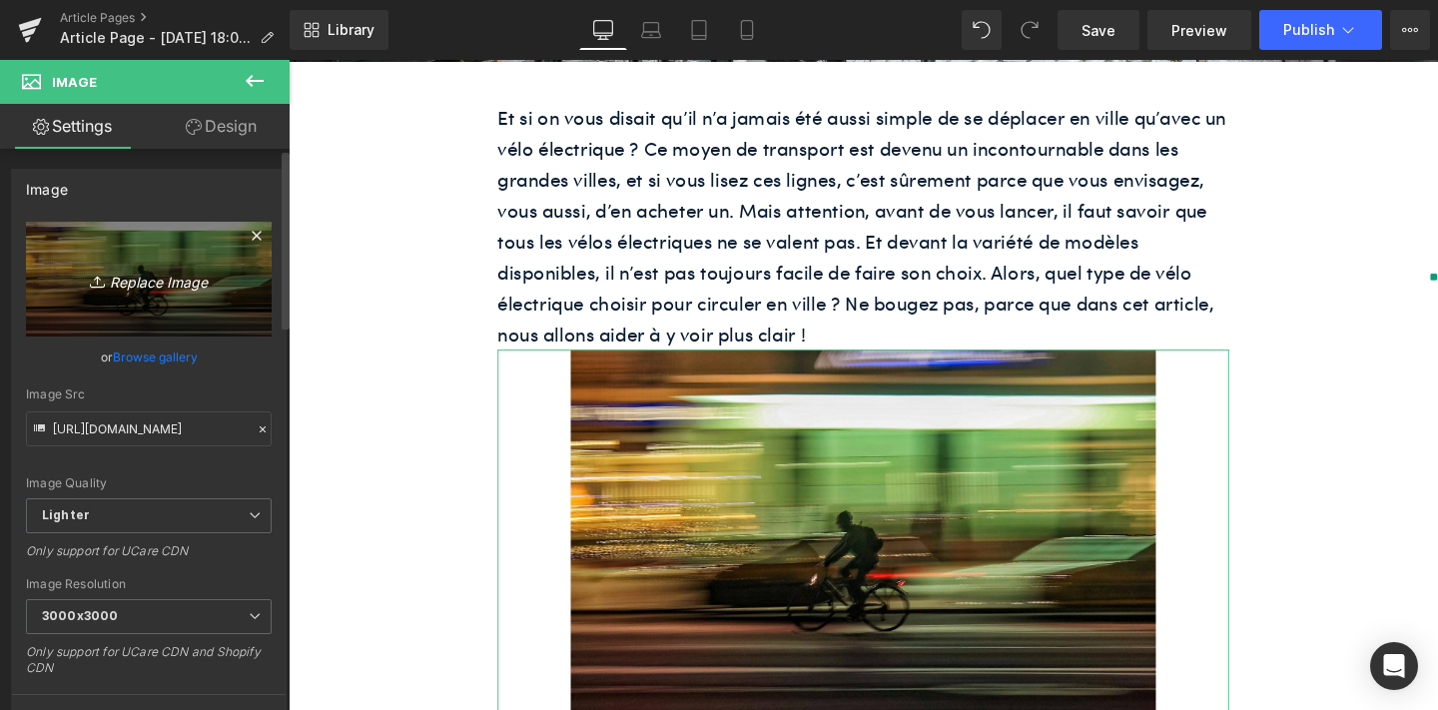
click at [157, 282] on icon "Replace Image" at bounding box center [149, 279] width 160 height 25
type input "C:\fakepath\unnamed-60.png"
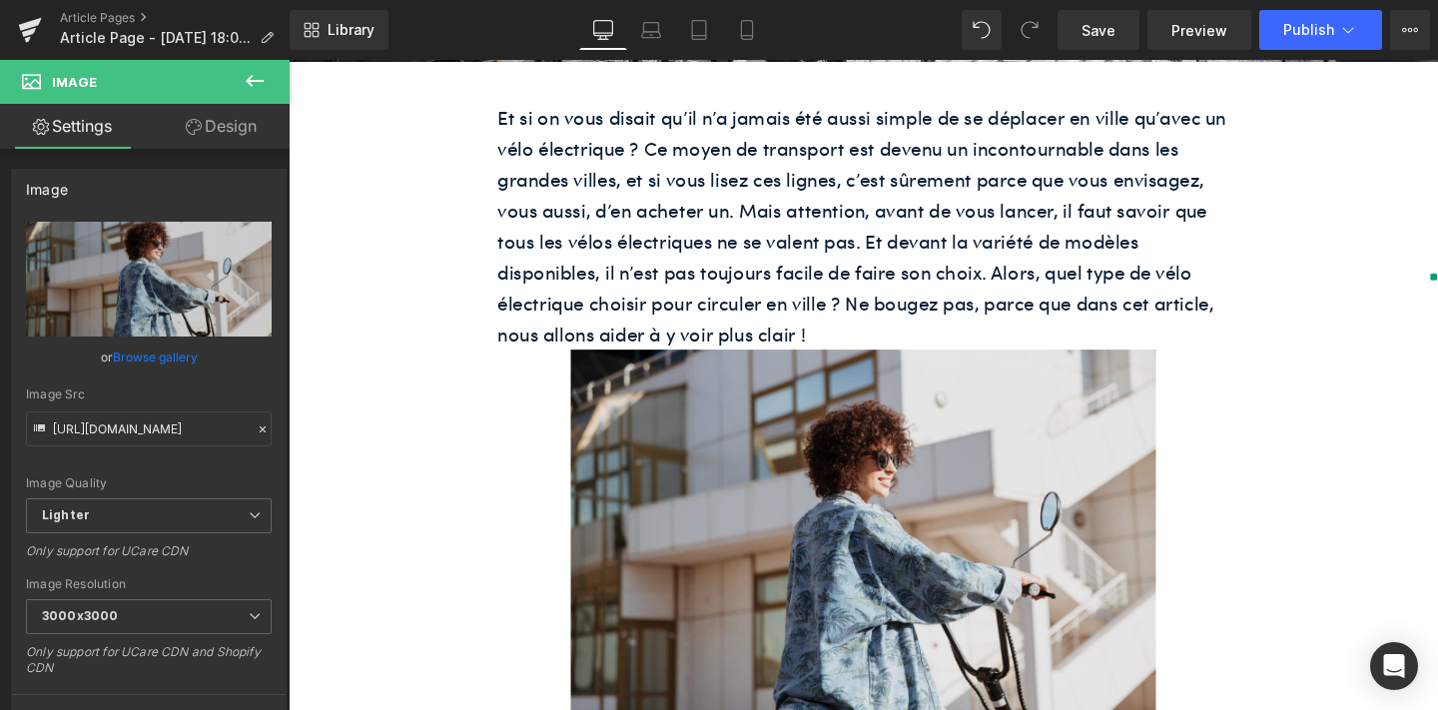
type input "[URL][DOMAIN_NAME]"
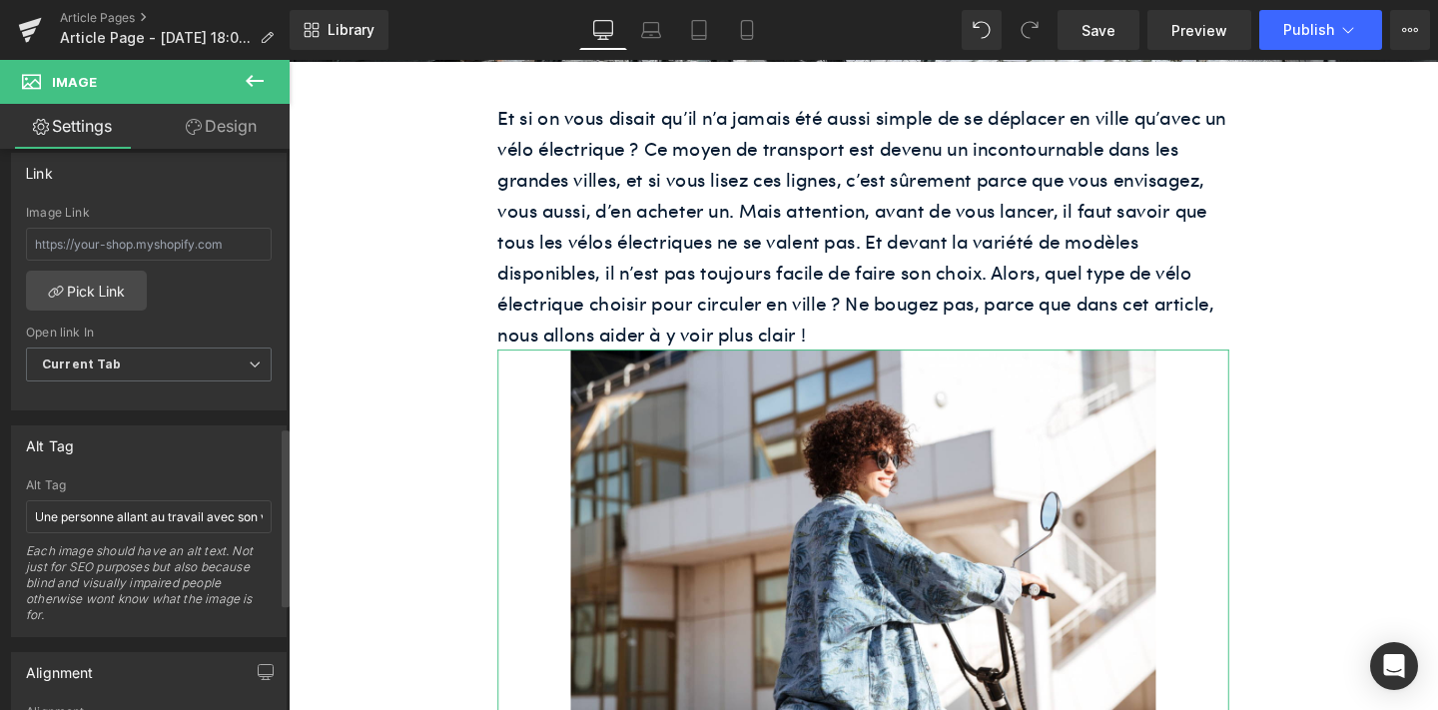
scroll to position [912, 0]
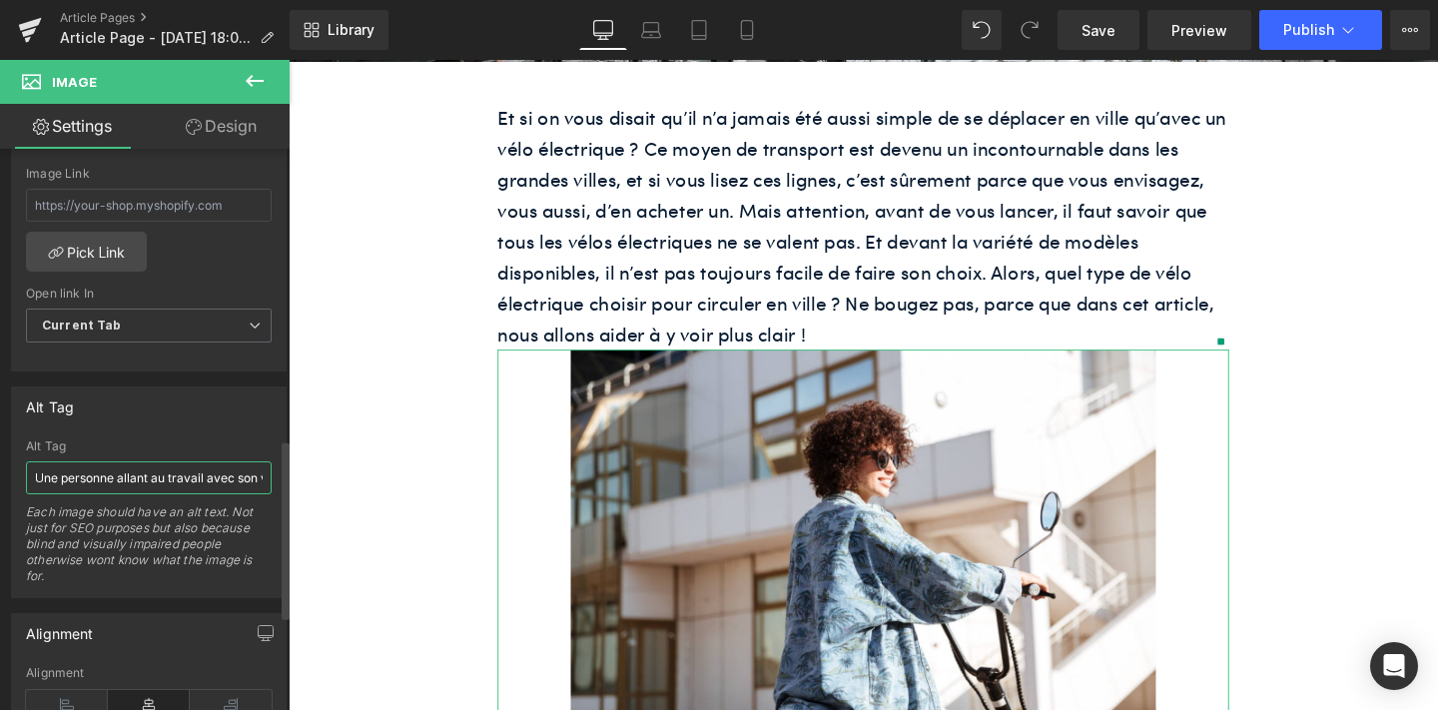
click at [173, 477] on input "Une personne allant au travail avec son vélo électrique ShiftBikes" at bounding box center [149, 477] width 246 height 33
paste input "femme utilise un fat bike électrique pour tous ses trajets quotidien"
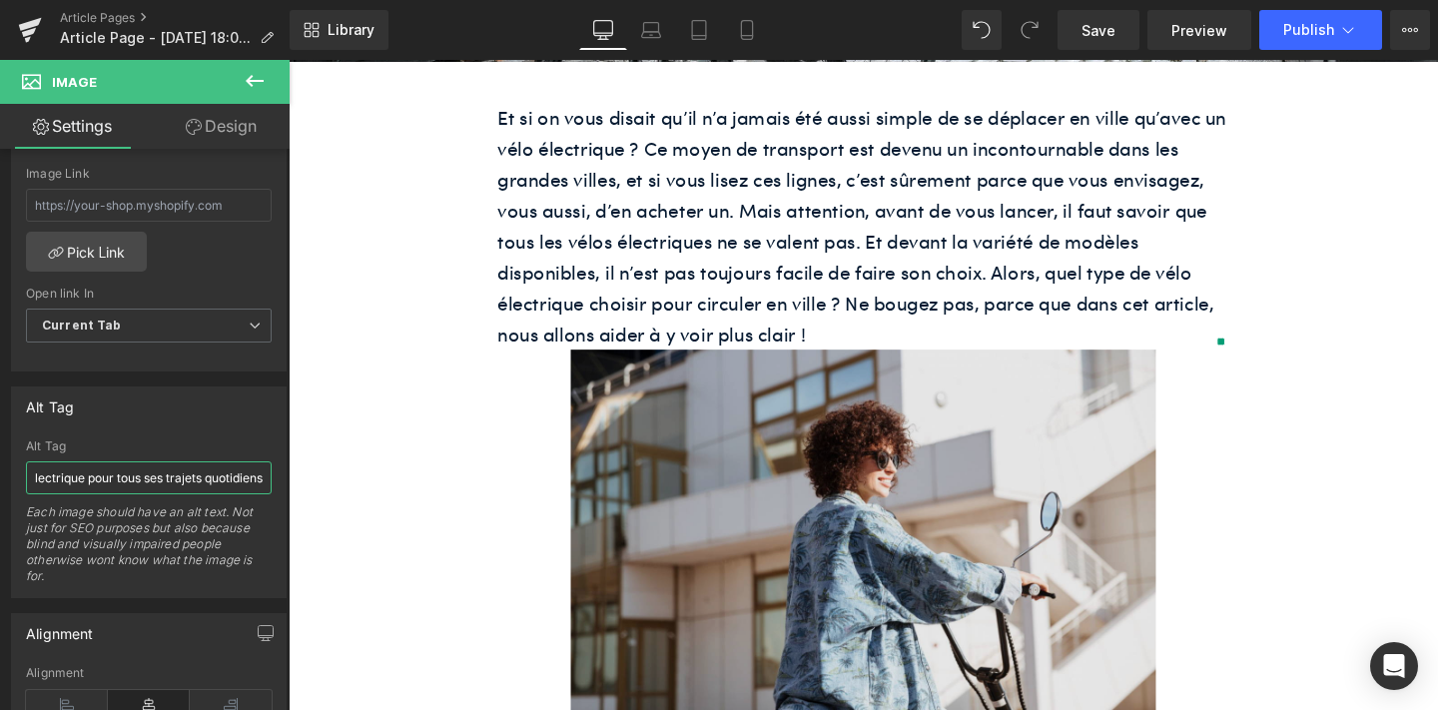
type input "Une femme utilise un fat bike électrique pour tous ses trajets quotidiens"
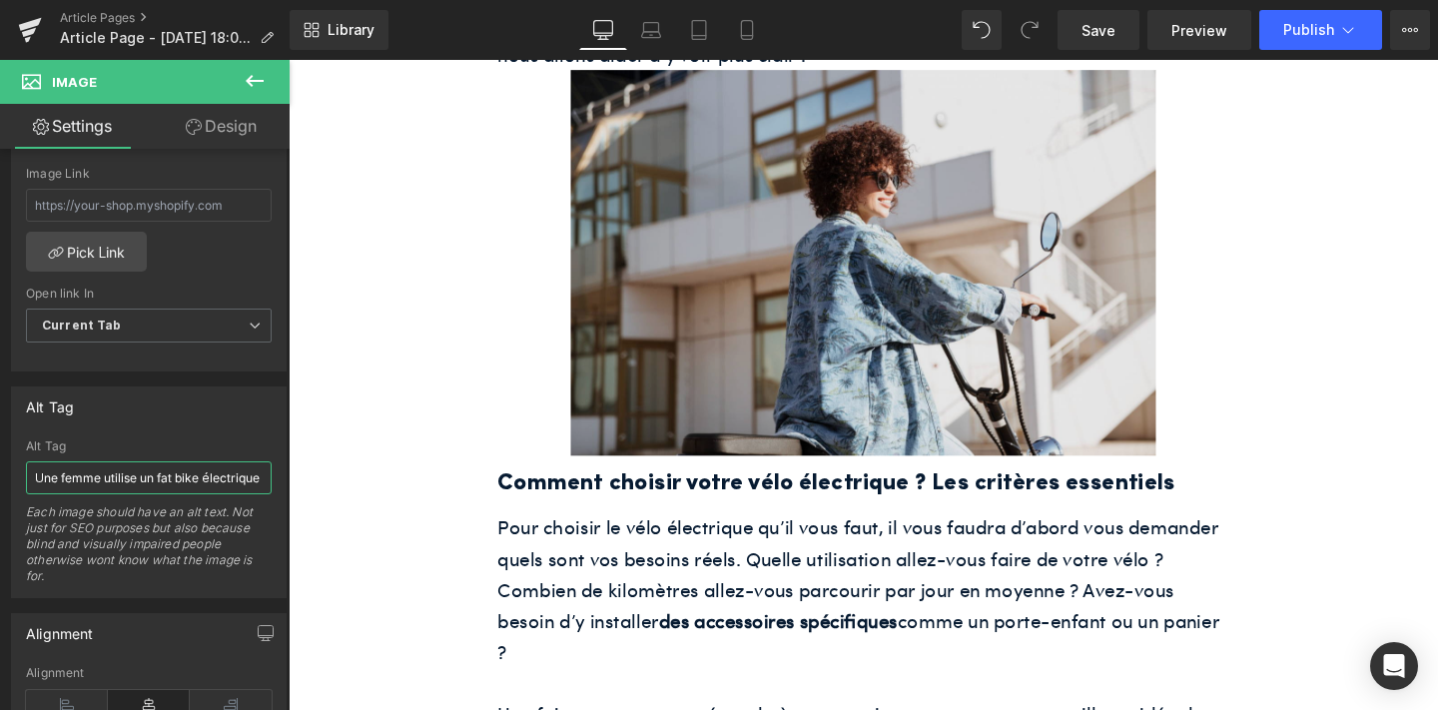
scroll to position [750, 0]
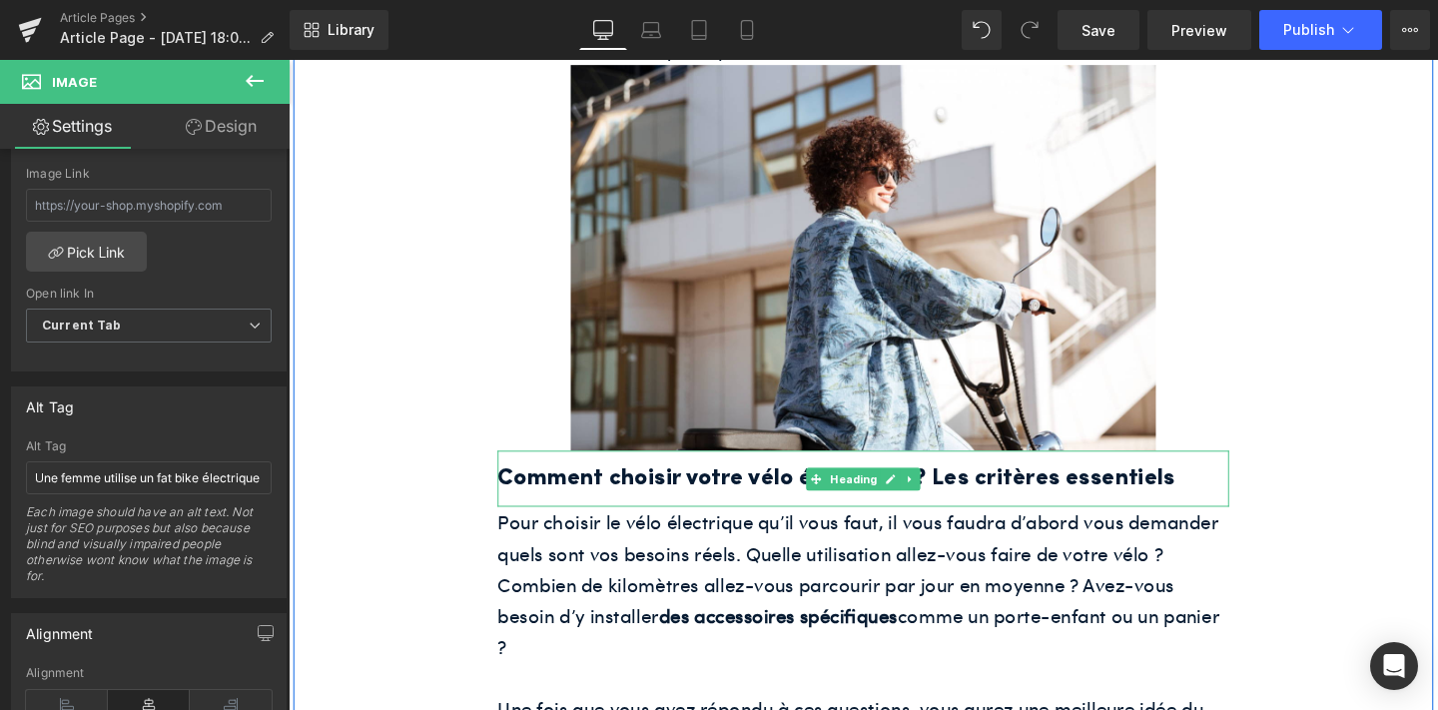
click at [748, 504] on h2 "Comment choisir votre vélo électrique ? Les critères essentiels" at bounding box center [892, 499] width 769 height 39
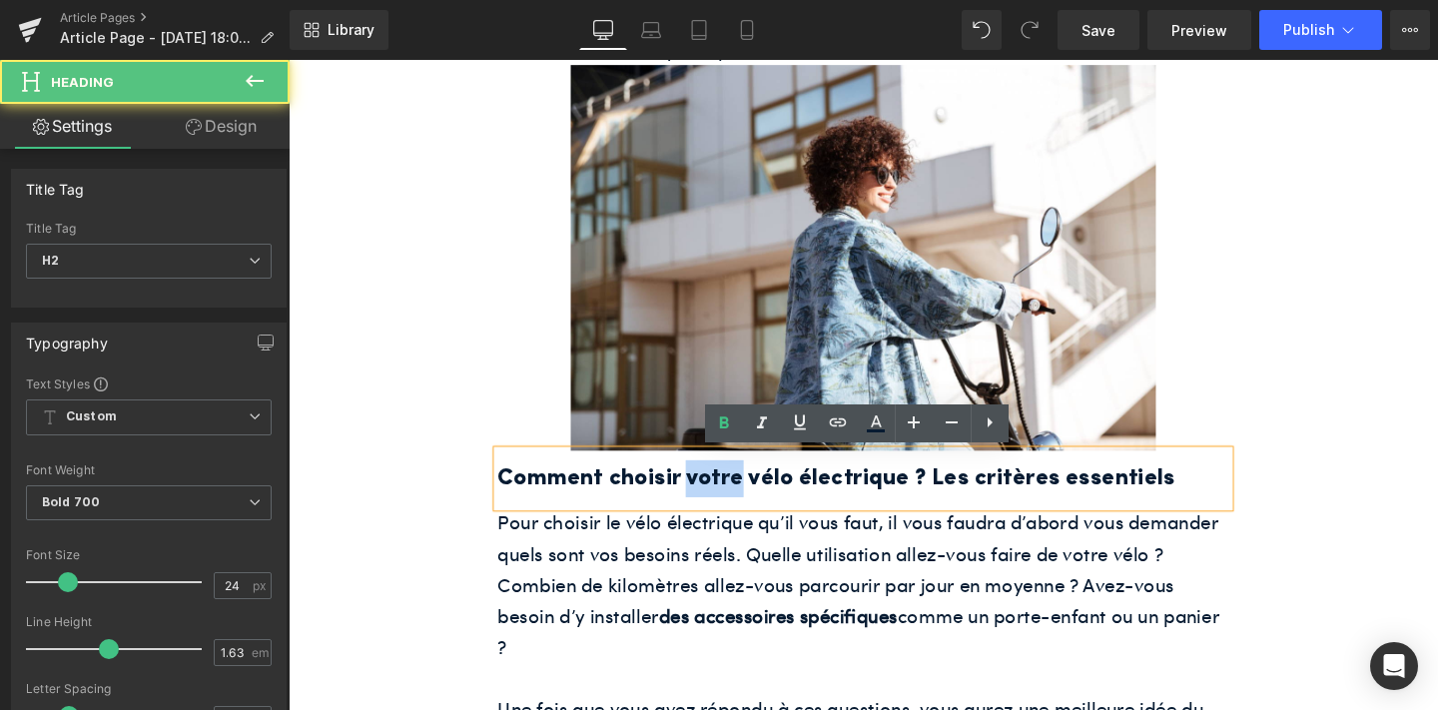
click at [748, 504] on h2 "Comment choisir votre vélo électrique ? Les critères essentiels" at bounding box center [892, 499] width 769 height 39
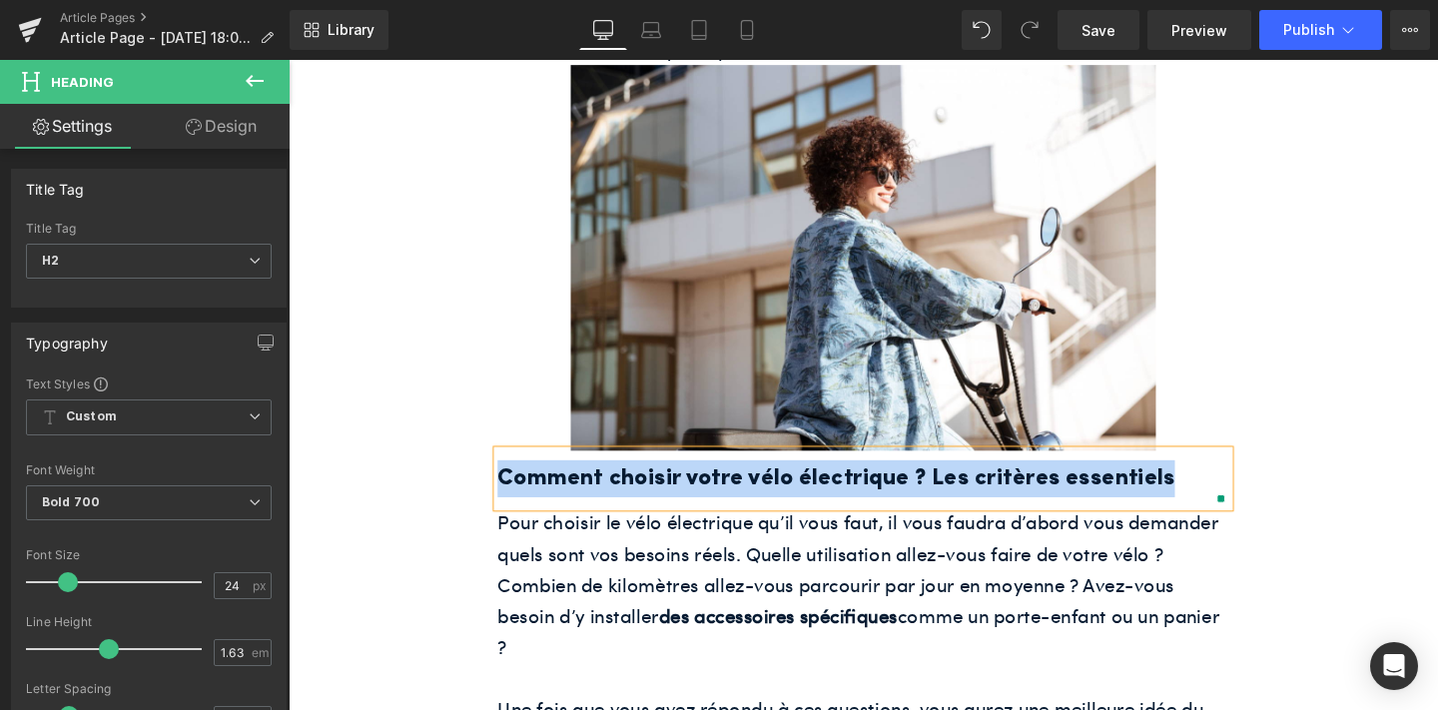
paste div
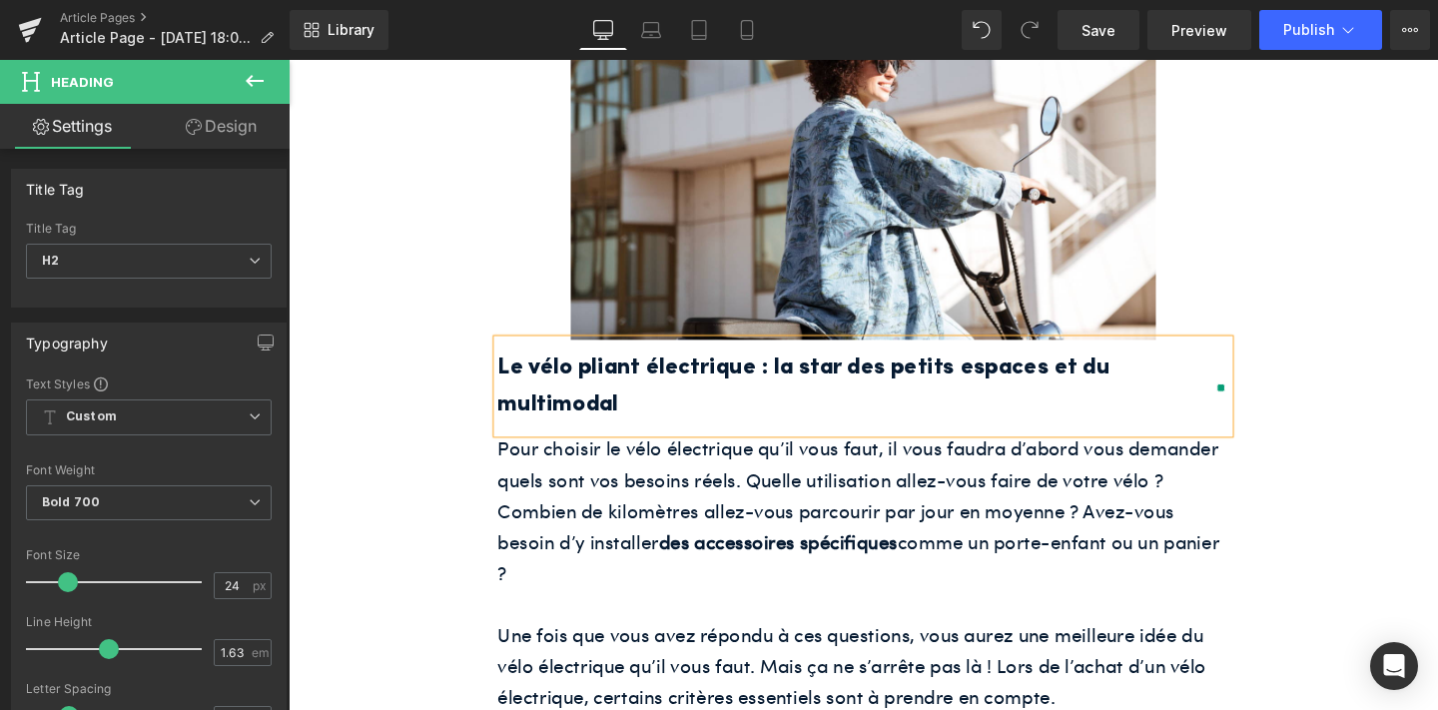
scroll to position [884, 0]
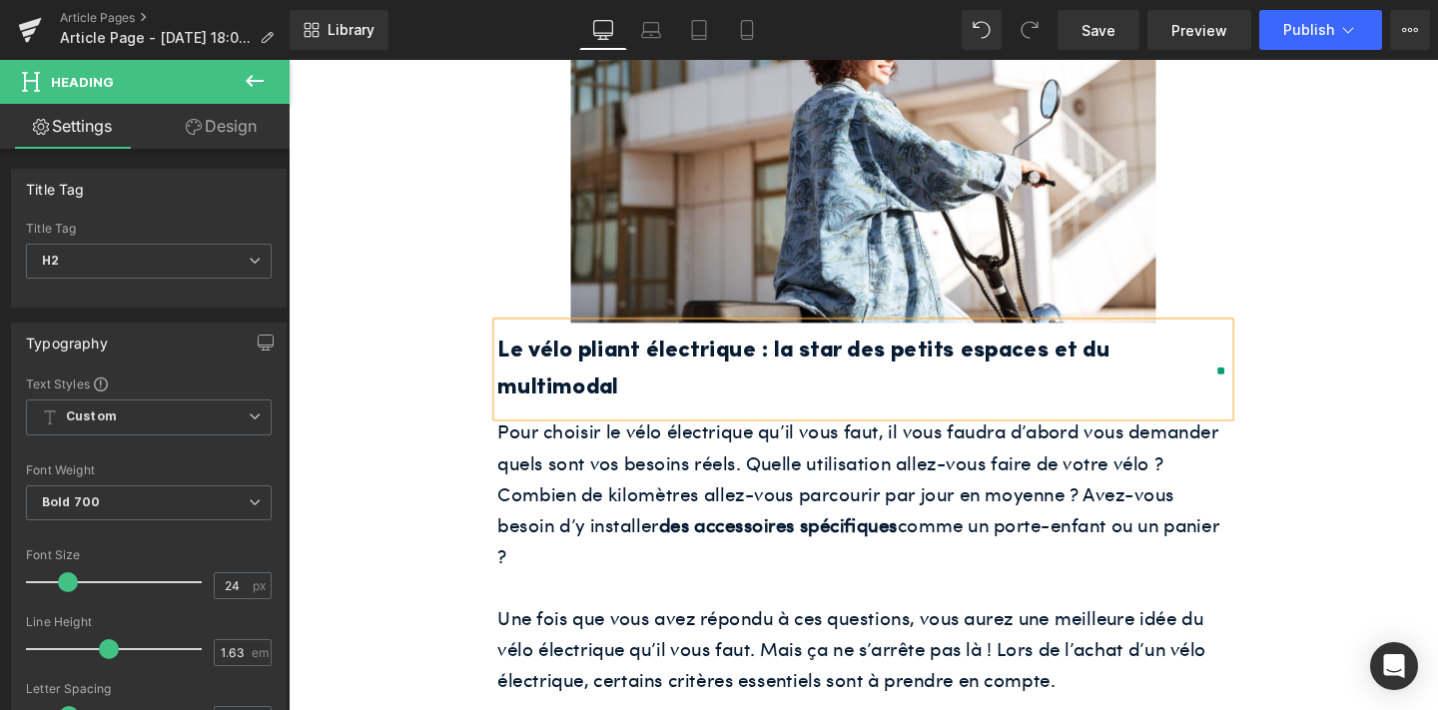
click at [767, 460] on p "Pour choisir le vélo électrique qu’il vous faut, il vous faudra d’abord vous de…" at bounding box center [892, 515] width 769 height 163
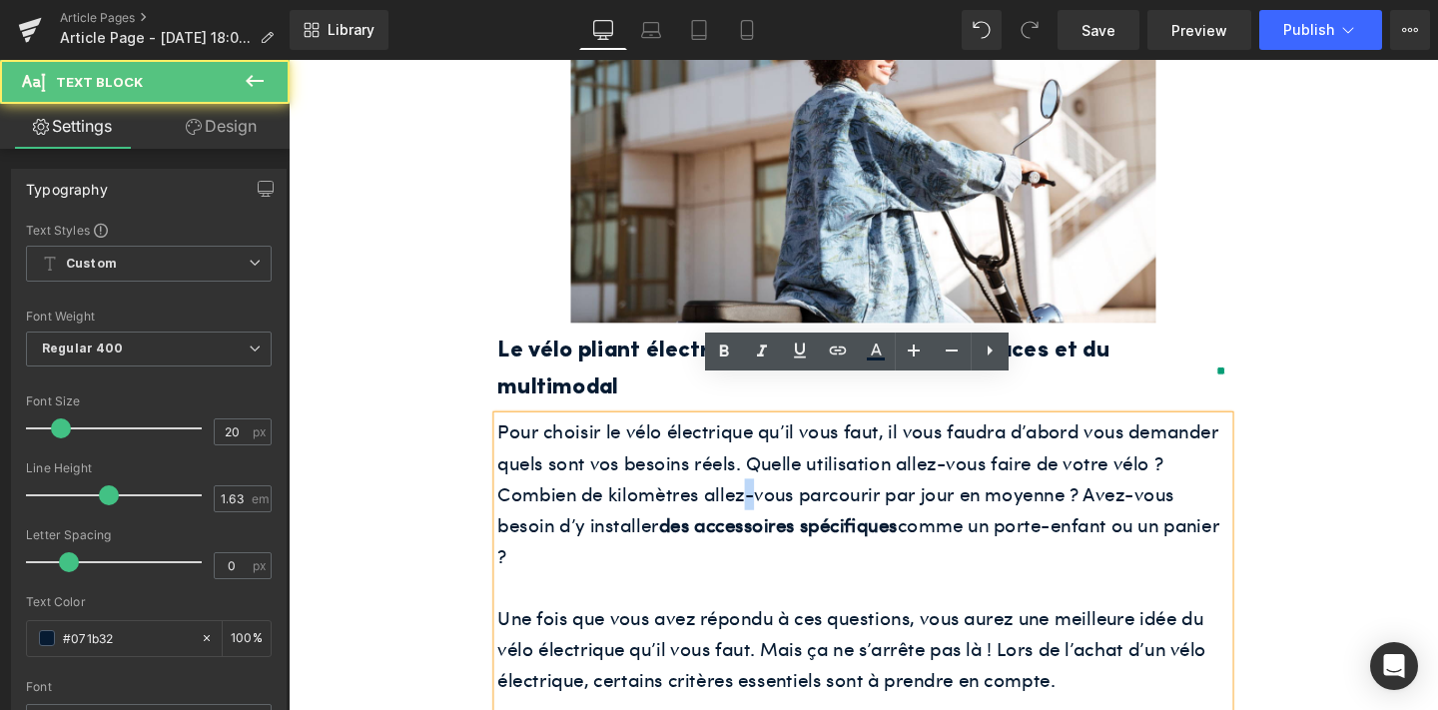
click at [767, 460] on p "Pour choisir le vélo électrique qu’il vous faut, il vous faudra d’abord vous de…" at bounding box center [892, 515] width 769 height 163
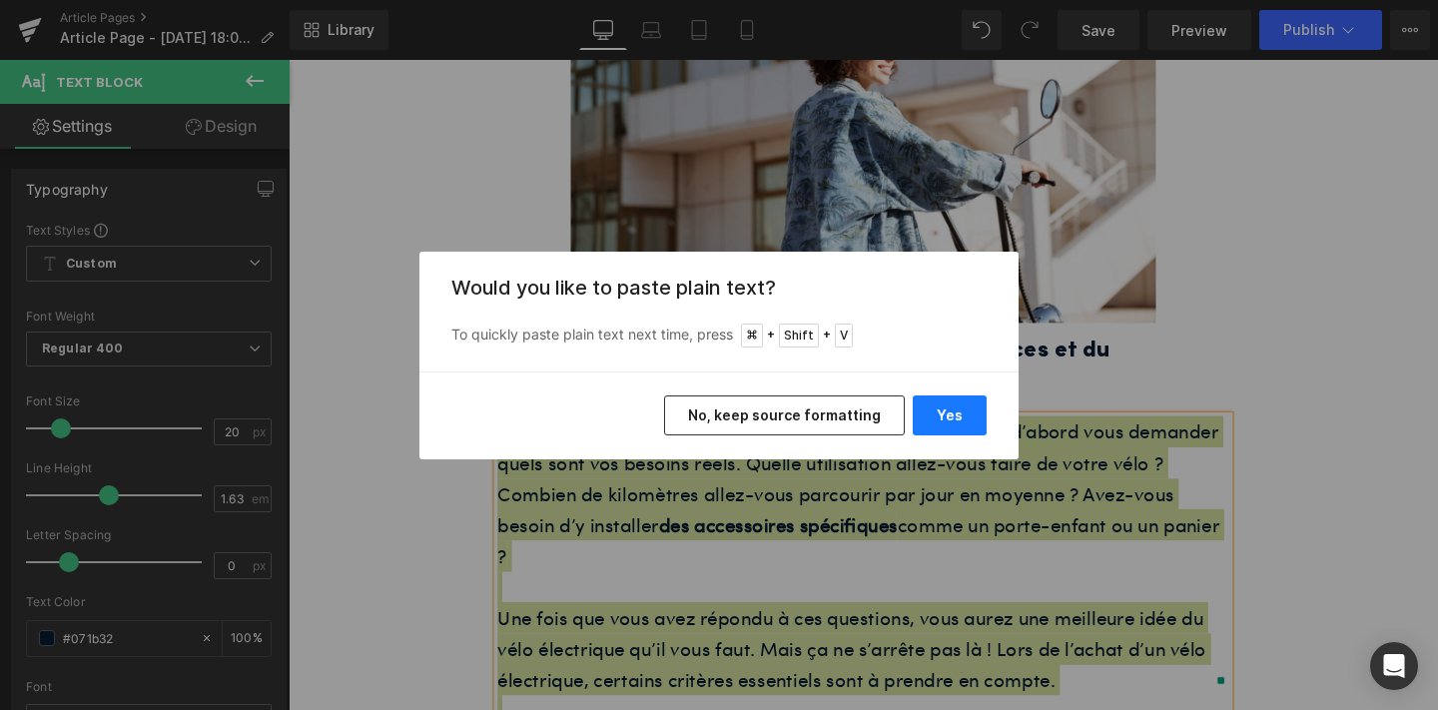
click at [934, 426] on button "Yes" at bounding box center [950, 415] width 74 height 40
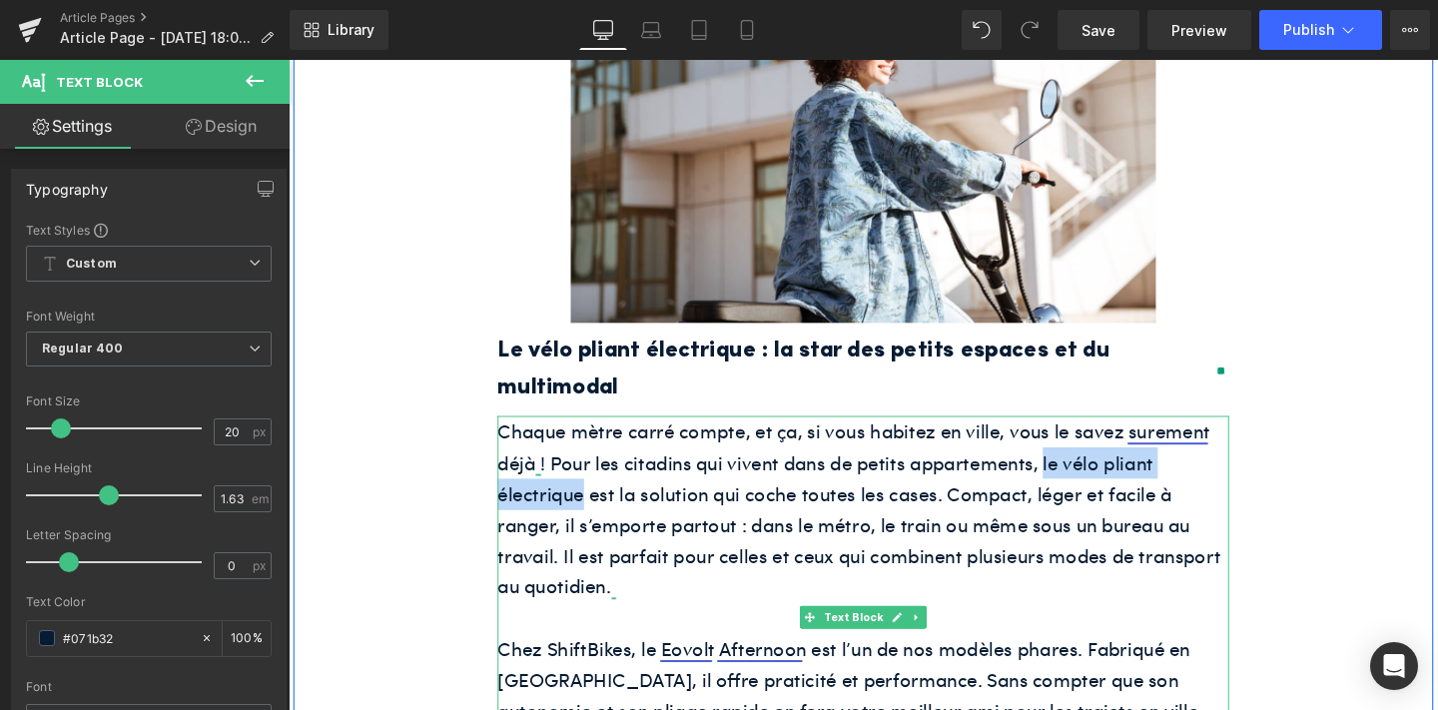
drag, startPoint x: 1082, startPoint y: 445, endPoint x: 600, endPoint y: 482, distance: 483.6
click at [600, 482] on p "Chaque mètre carré compte, et ça, si vous habitez en ville, vous le savez surem…" at bounding box center [892, 532] width 769 height 196
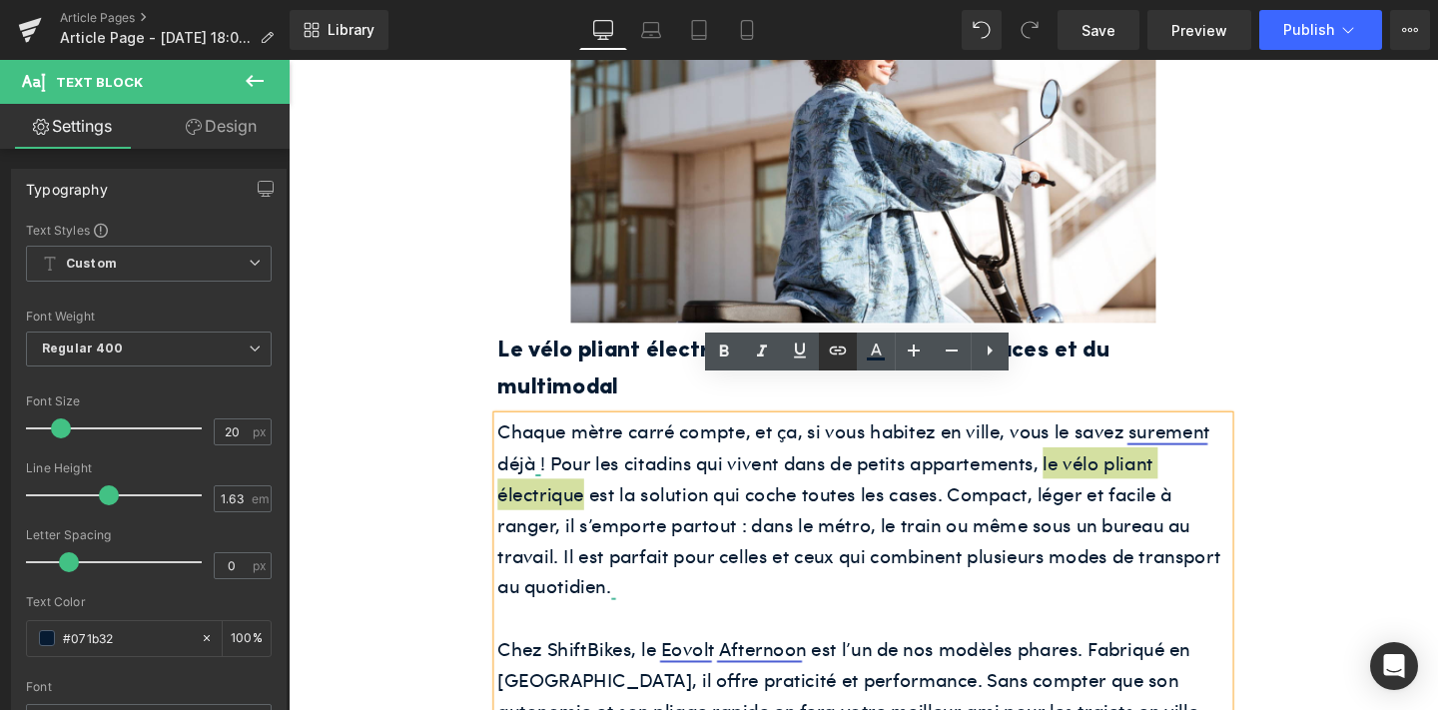
click at [839, 343] on icon at bounding box center [838, 350] width 24 height 24
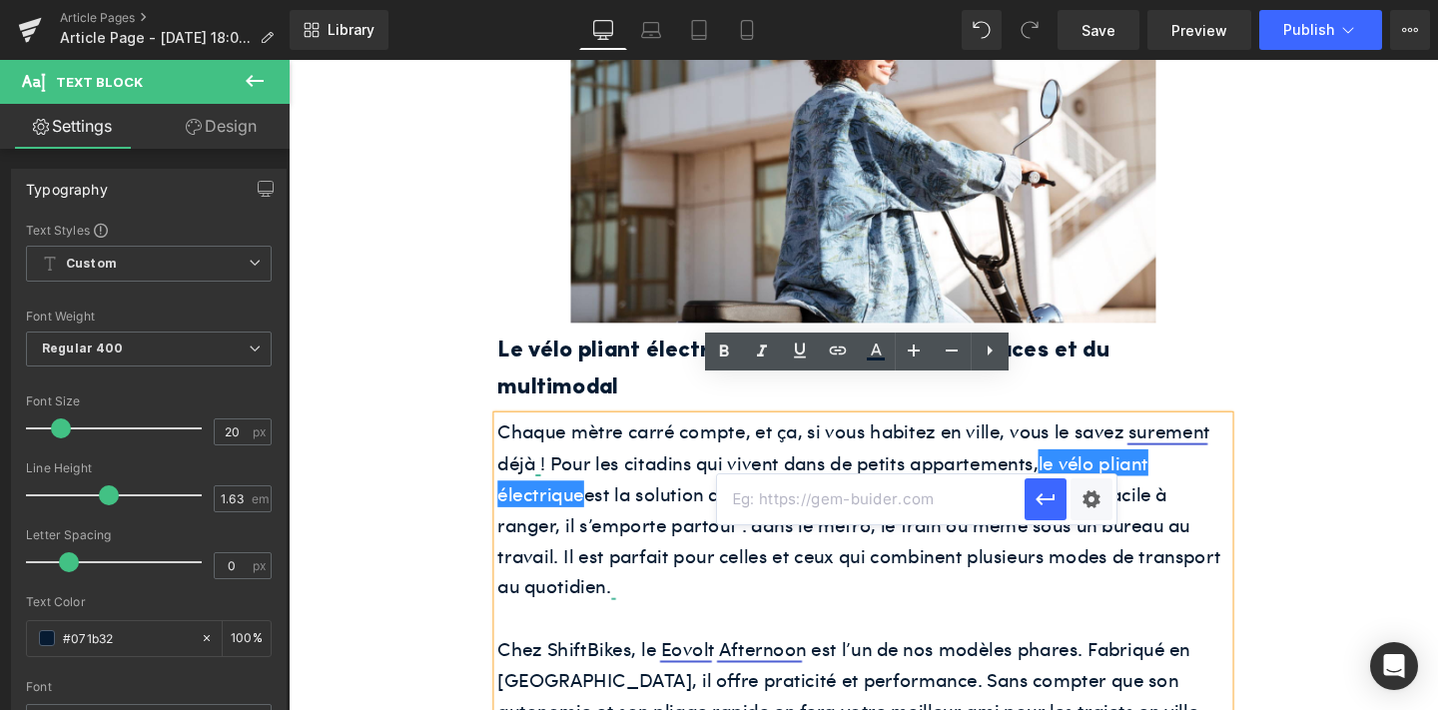
click at [858, 490] on input "text" at bounding box center [870, 499] width 307 height 50
paste input "[URL][DOMAIN_NAME]"
click at [1047, 500] on icon "button" at bounding box center [1045, 499] width 24 height 24
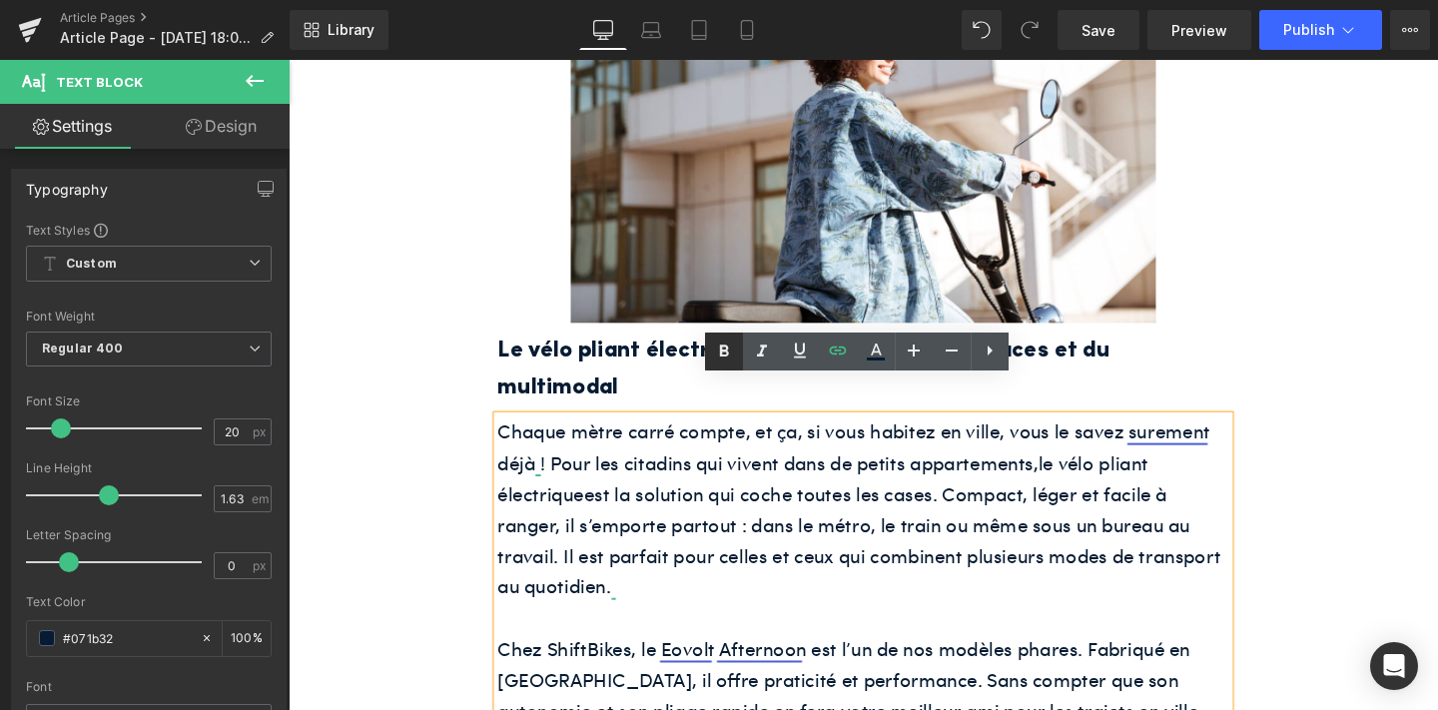
click at [719, 338] on link at bounding box center [724, 351] width 38 height 38
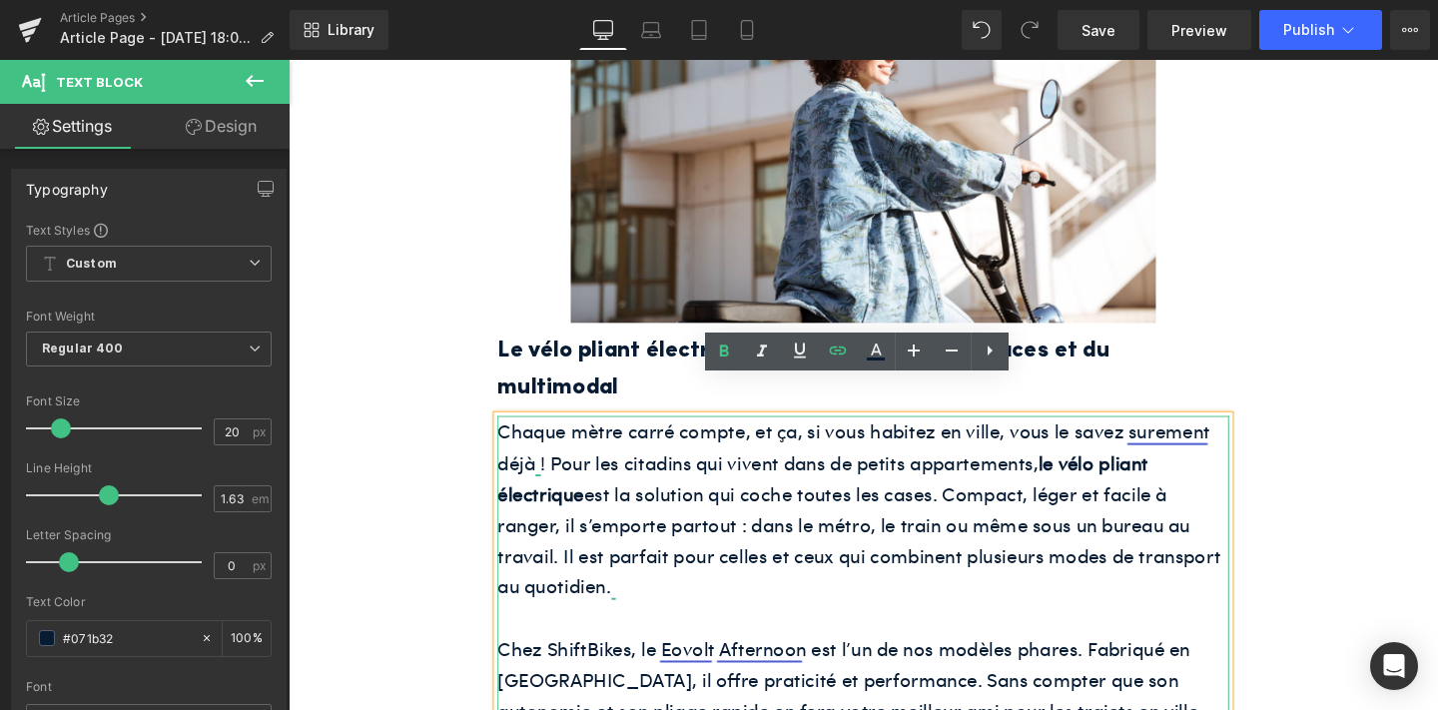
click at [1199, 434] on p "Chaque mètre carré compte, et ça, si vous habitez en ville, vous le savez surem…" at bounding box center [892, 532] width 769 height 196
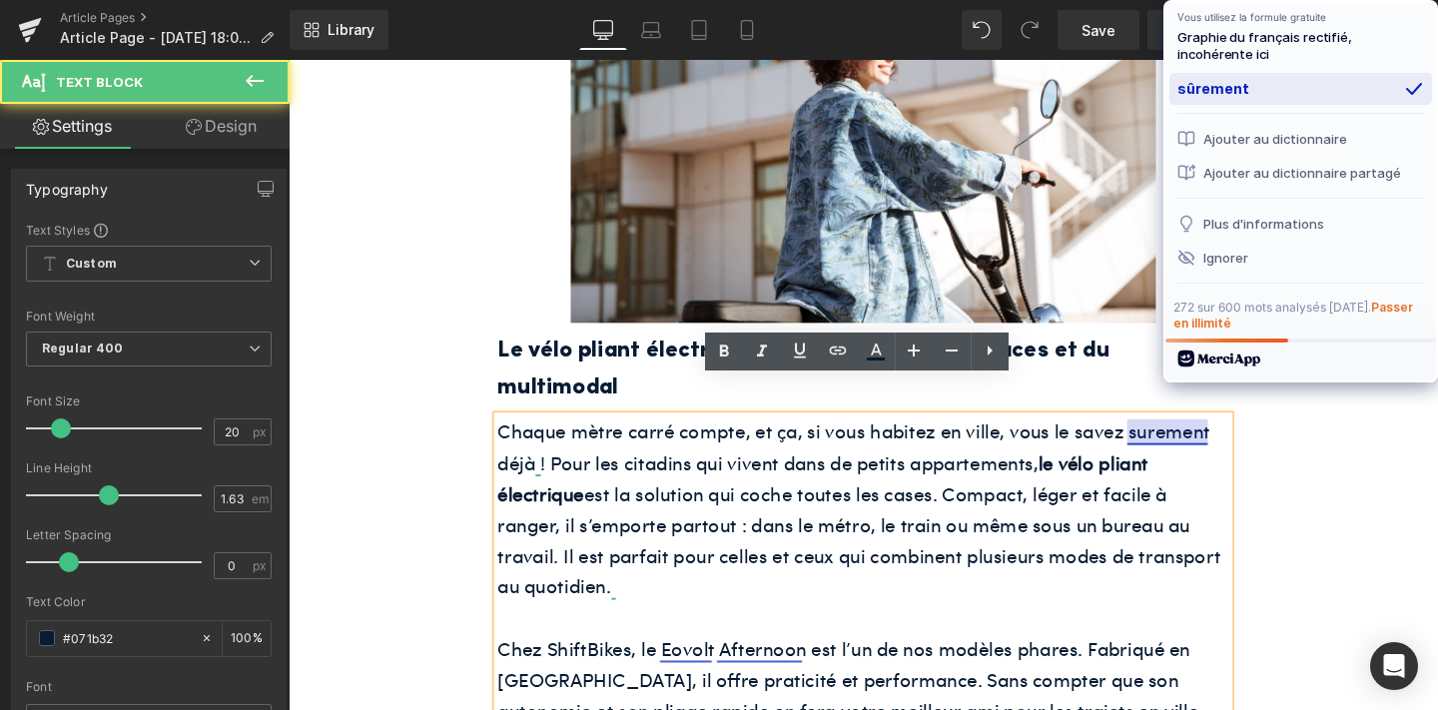
drag, startPoint x: 1235, startPoint y: 84, endPoint x: 961, endPoint y: 148, distance: 280.9
click at [1235, 84] on div "sûrement" at bounding box center [1300, 89] width 263 height 32
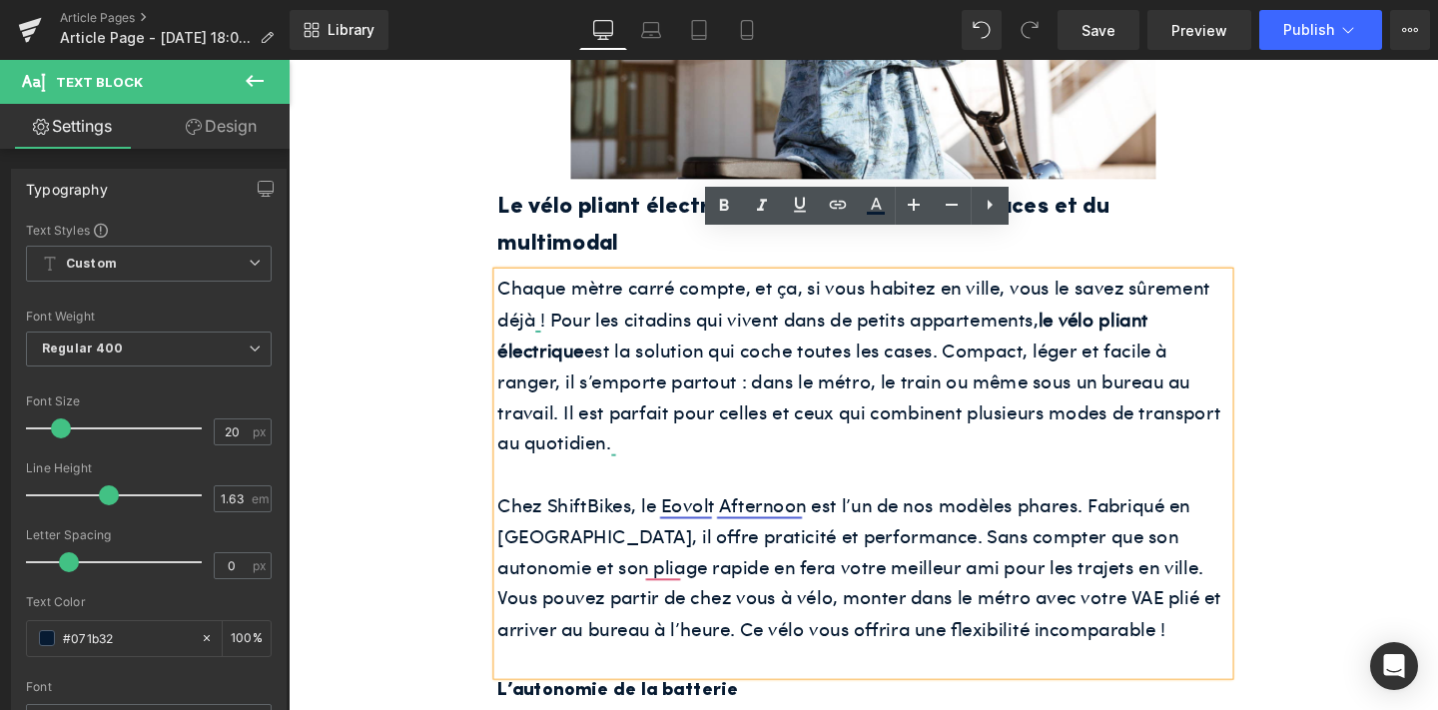
scroll to position [1036, 0]
click at [683, 557] on p "Chez ShiftBikes, le Eovolt Afternoon est l’un de nos modèles phares. Fabriqué e…" at bounding box center [892, 591] width 769 height 163
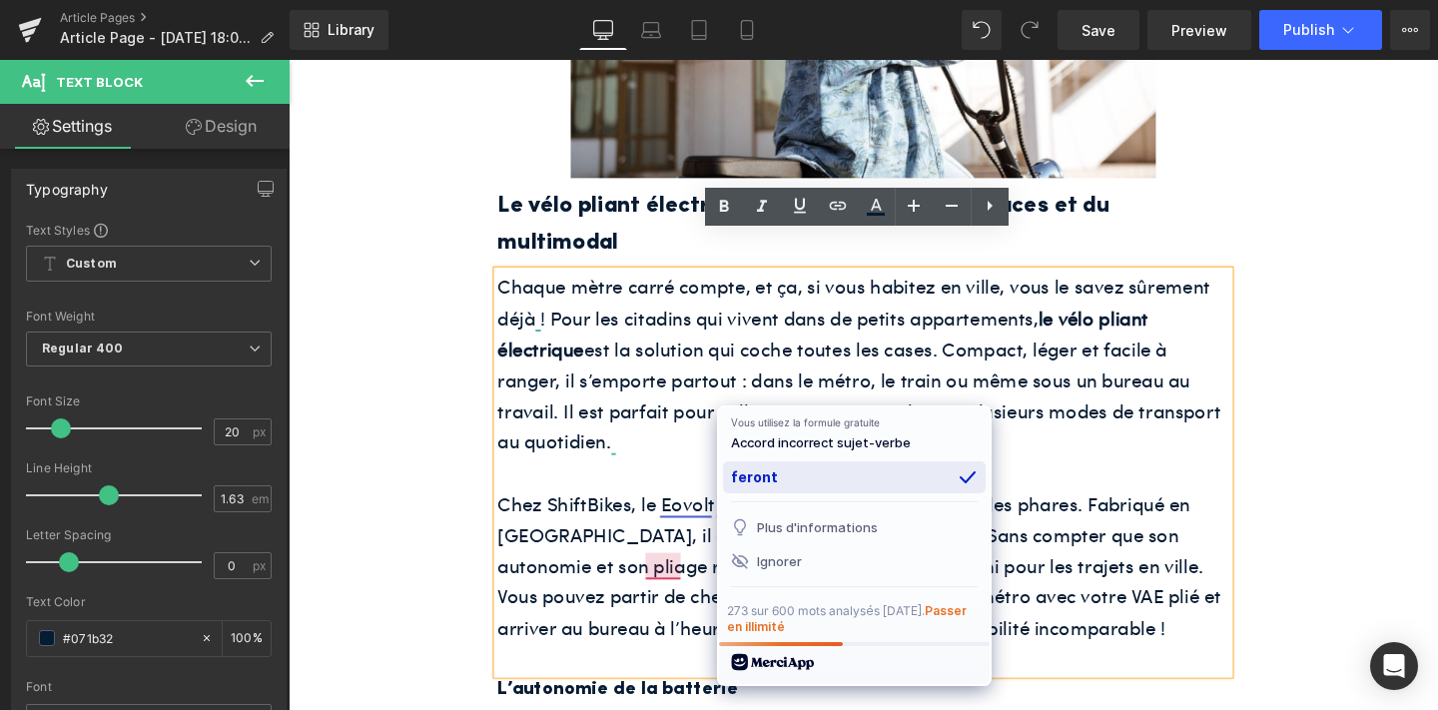
click at [780, 486] on div "feront" at bounding box center [854, 477] width 263 height 32
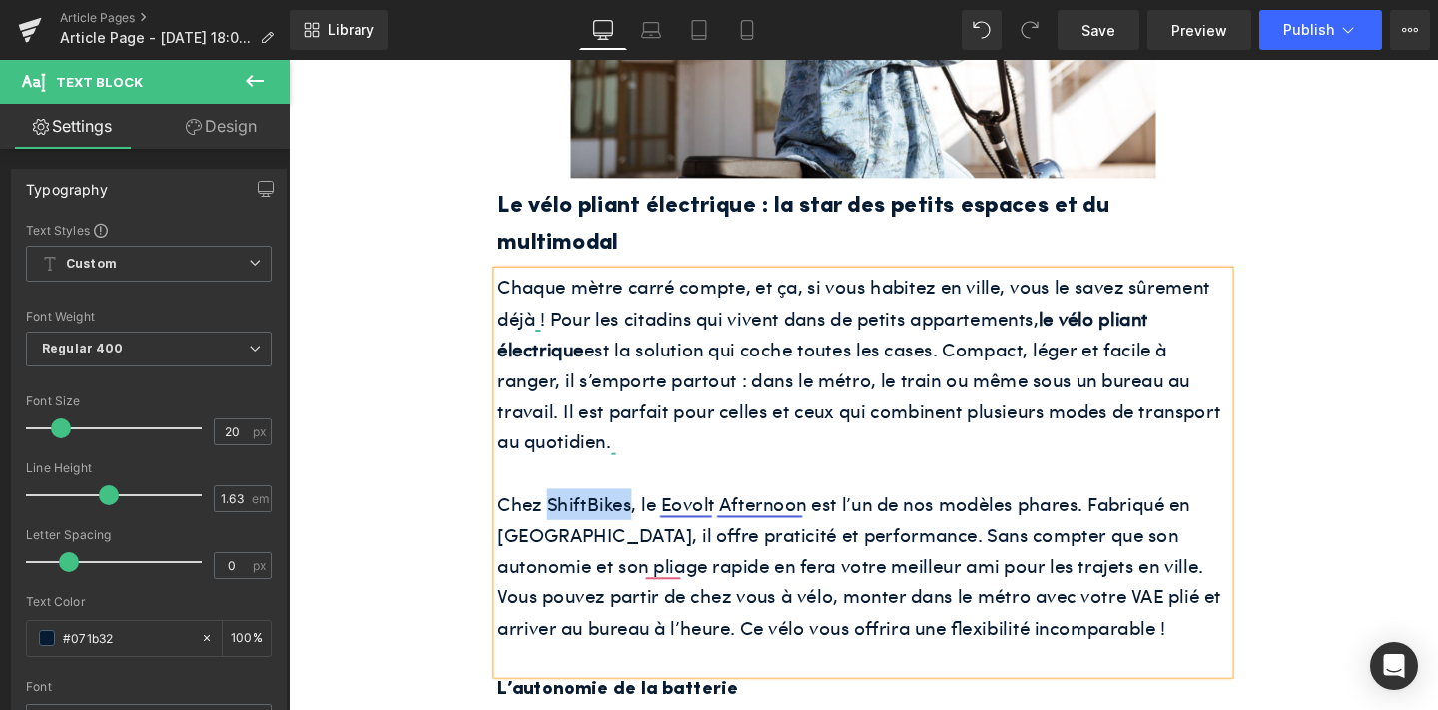
drag, startPoint x: 563, startPoint y: 486, endPoint x: 644, endPoint y: 481, distance: 81.0
click at [644, 510] on p "Chez ShiftBikes, le Eovolt Afternoon est l’un de nos modèles phares. Fabriqué e…" at bounding box center [892, 591] width 769 height 163
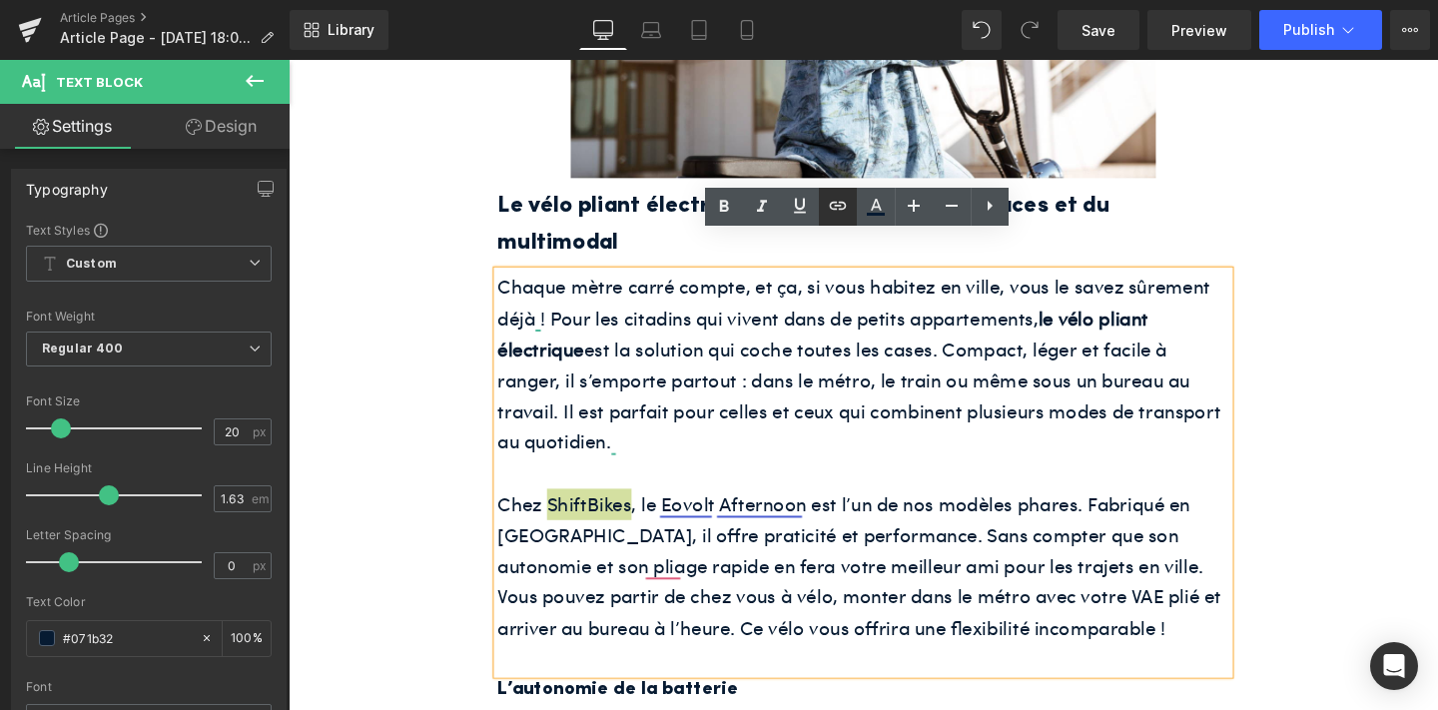
click at [839, 207] on icon at bounding box center [838, 206] width 24 height 24
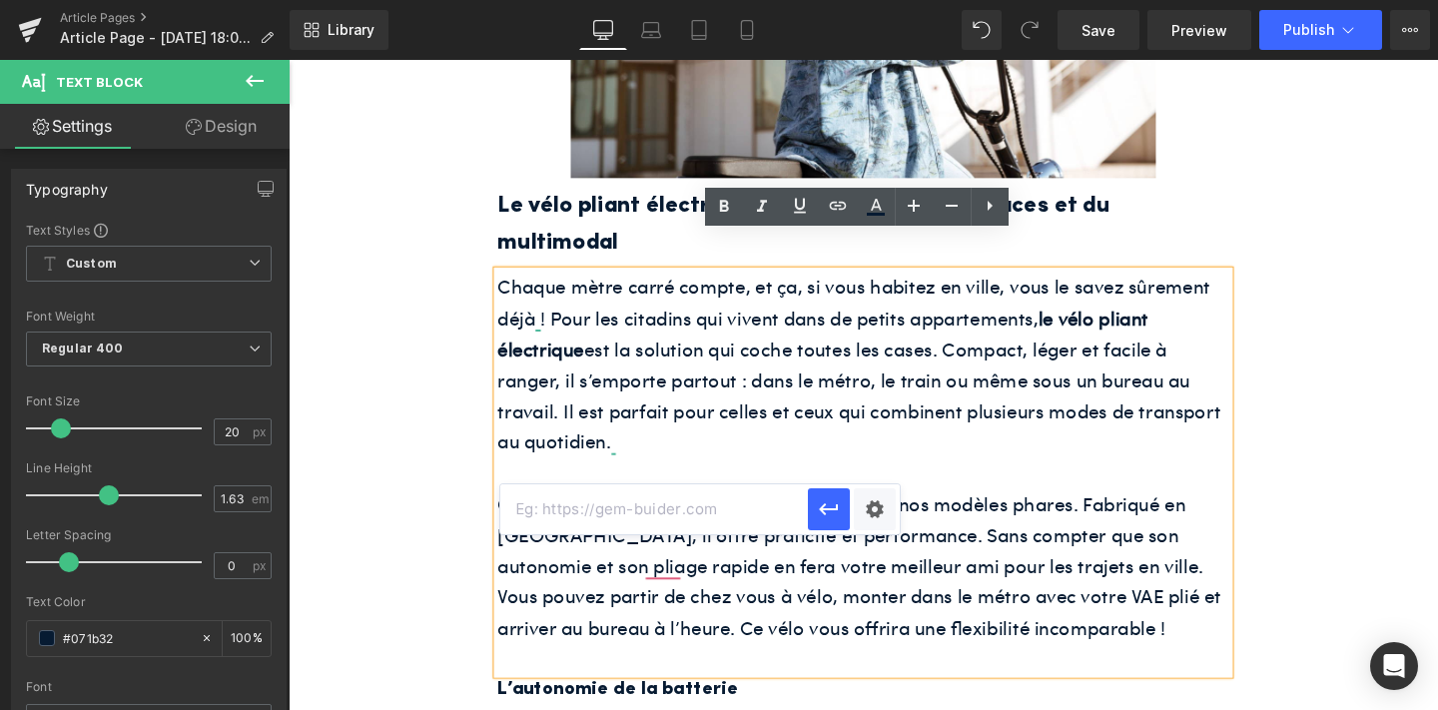
click at [777, 506] on input "text" at bounding box center [653, 509] width 307 height 50
paste input "[URL][DOMAIN_NAME]"
click at [839, 517] on icon "button" at bounding box center [829, 509] width 24 height 24
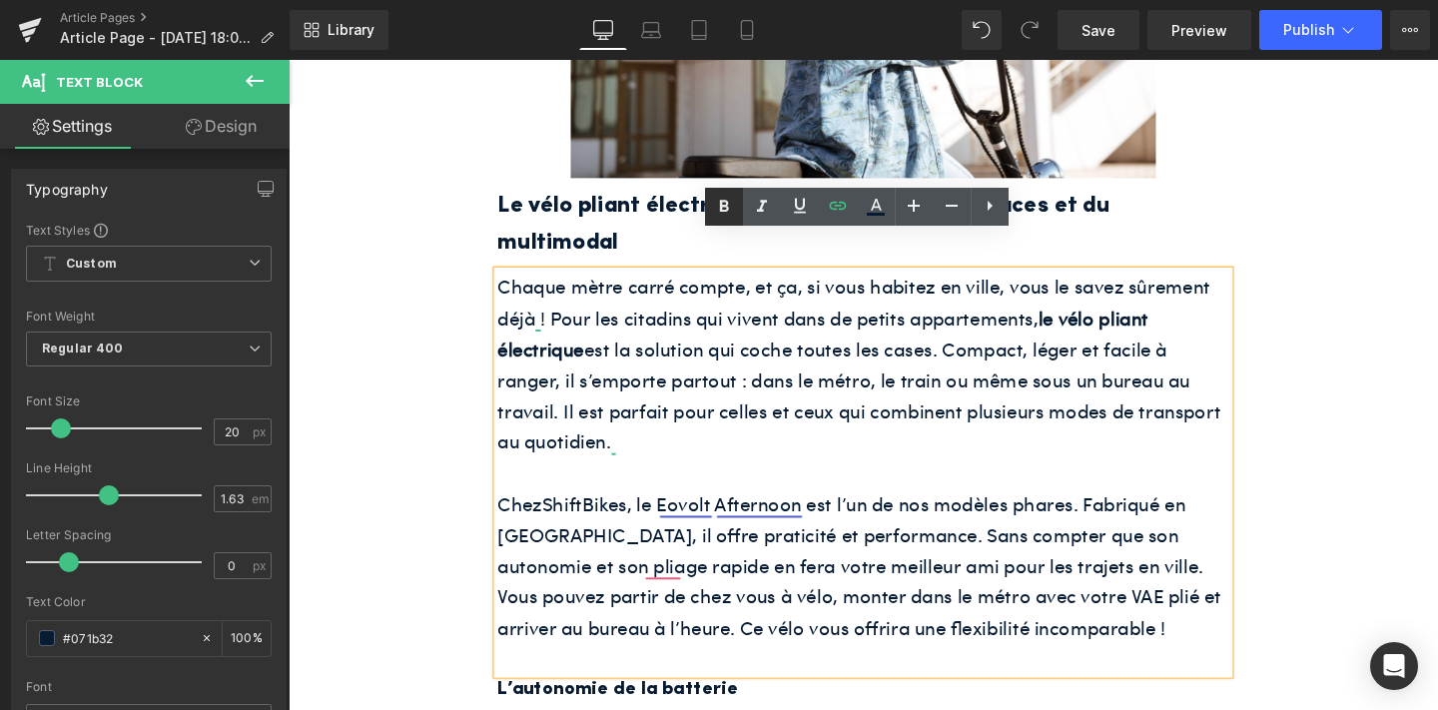
click at [723, 206] on icon at bounding box center [724, 206] width 9 height 12
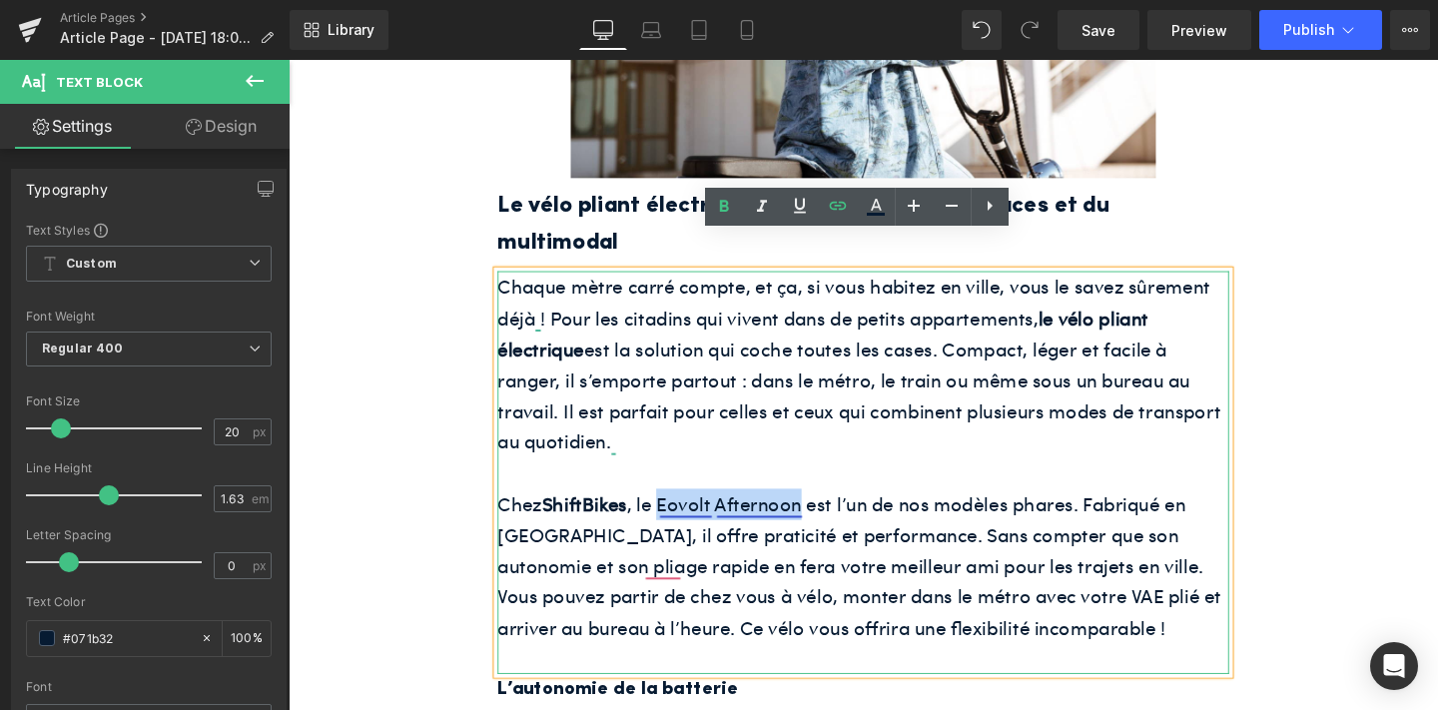
drag, startPoint x: 677, startPoint y: 484, endPoint x: 827, endPoint y: 491, distance: 149.9
click at [827, 510] on p "Chez ShiftBikes , le Eovolt Afternoon est l’un de nos modèles phares. Fabriqué …" at bounding box center [892, 591] width 769 height 163
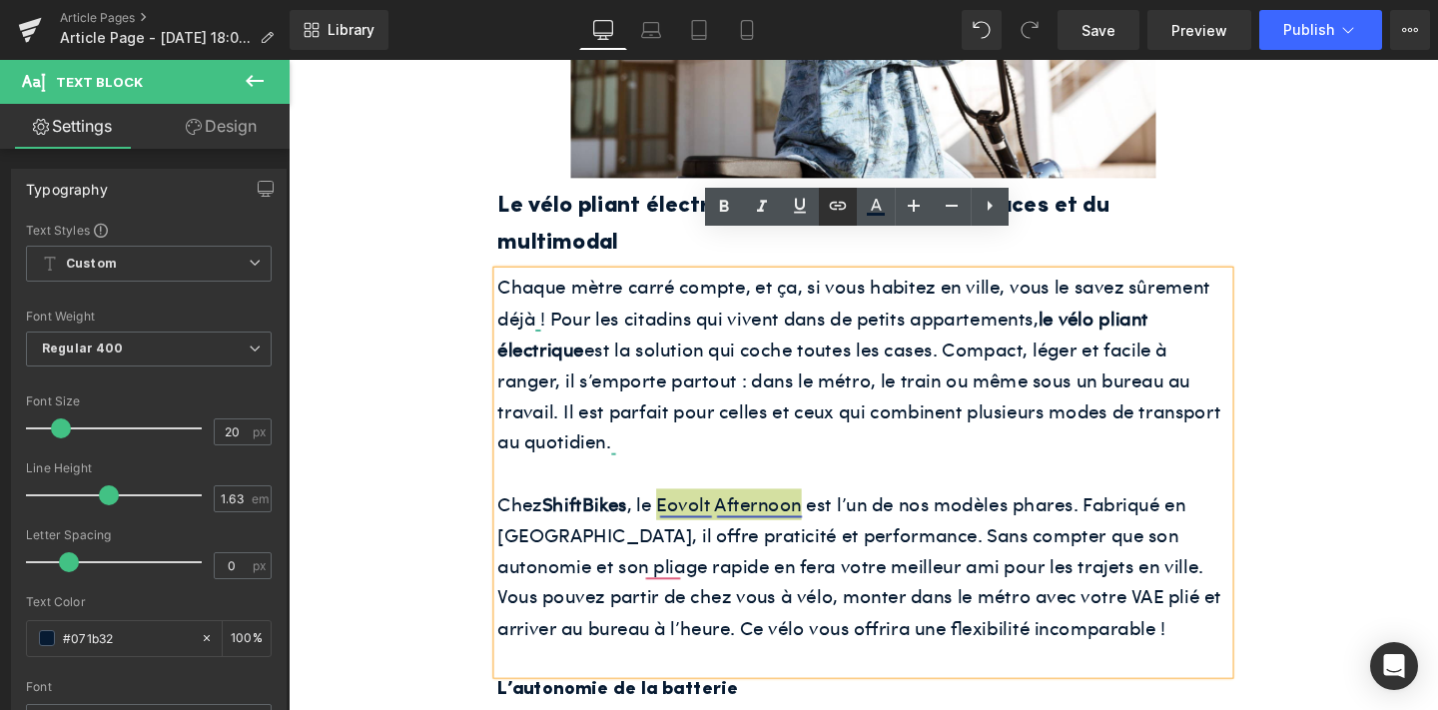
click at [843, 194] on icon at bounding box center [838, 206] width 24 height 24
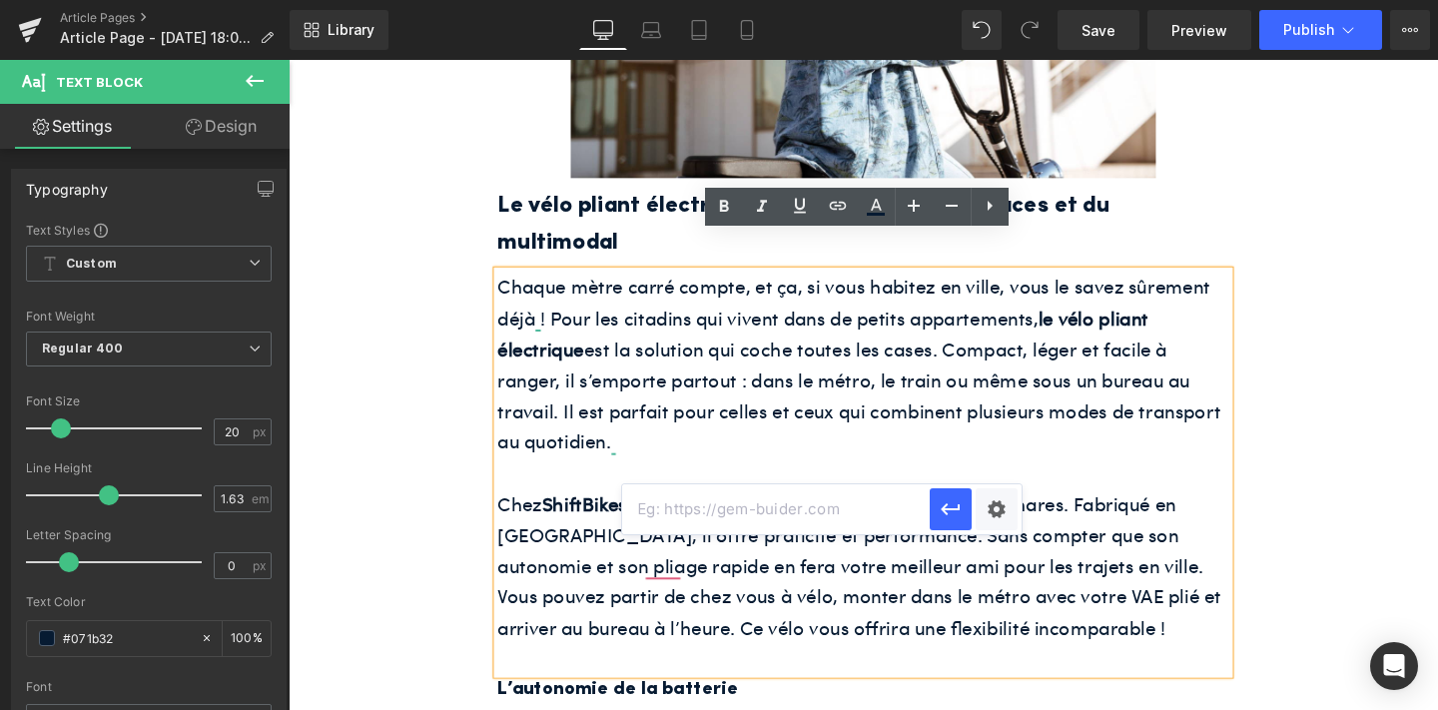
click at [793, 506] on input "text" at bounding box center [775, 509] width 307 height 50
paste input "[URL][DOMAIN_NAME]"
type input "[URL][DOMAIN_NAME]"
click at [946, 500] on icon "button" at bounding box center [950, 509] width 24 height 24
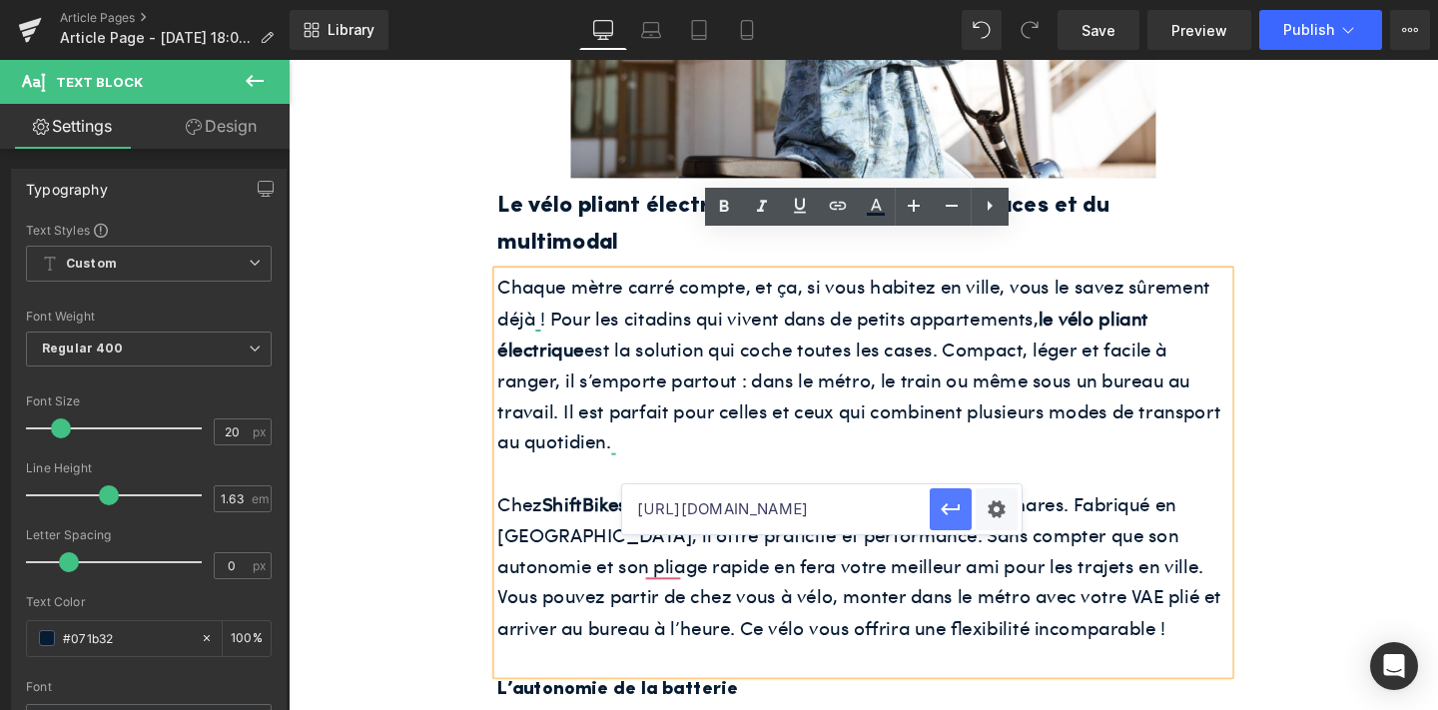
scroll to position [0, 0]
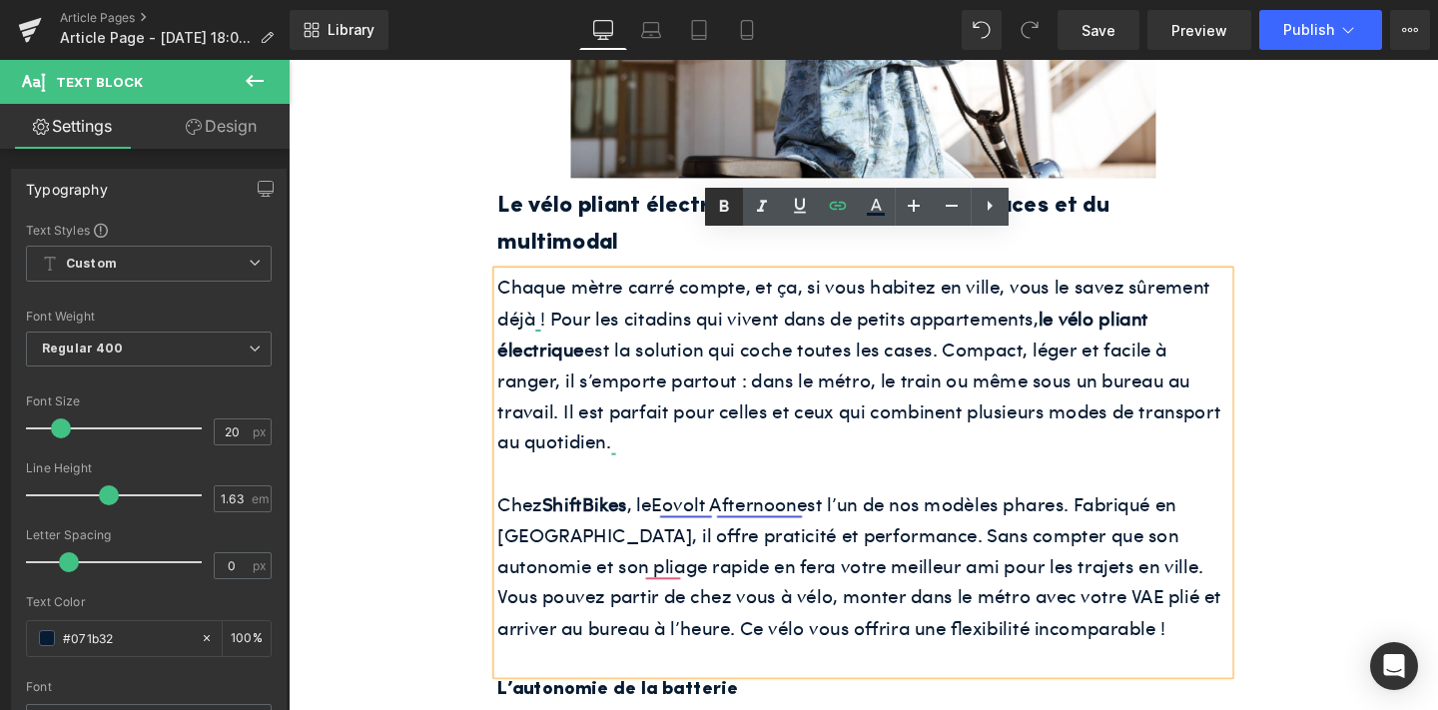
click at [709, 199] on link at bounding box center [724, 207] width 38 height 38
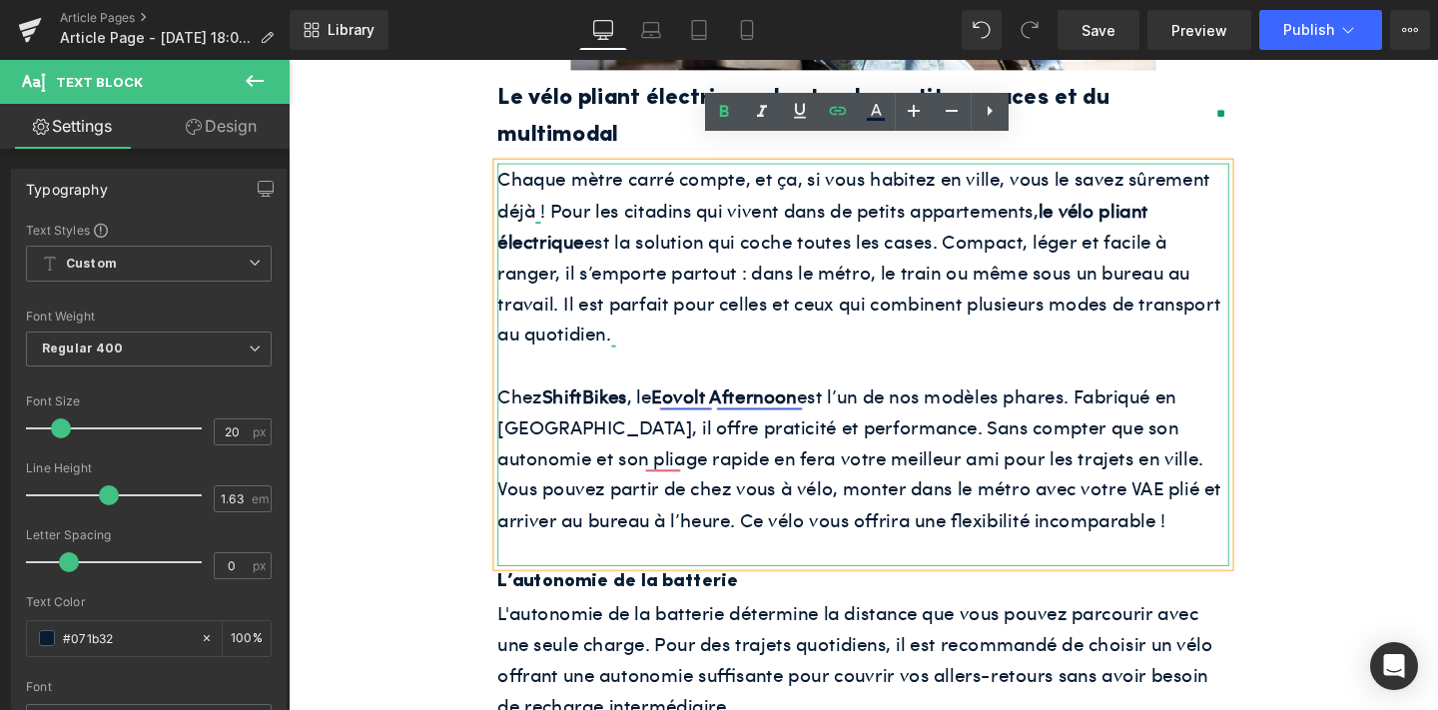
scroll to position [1136, 0]
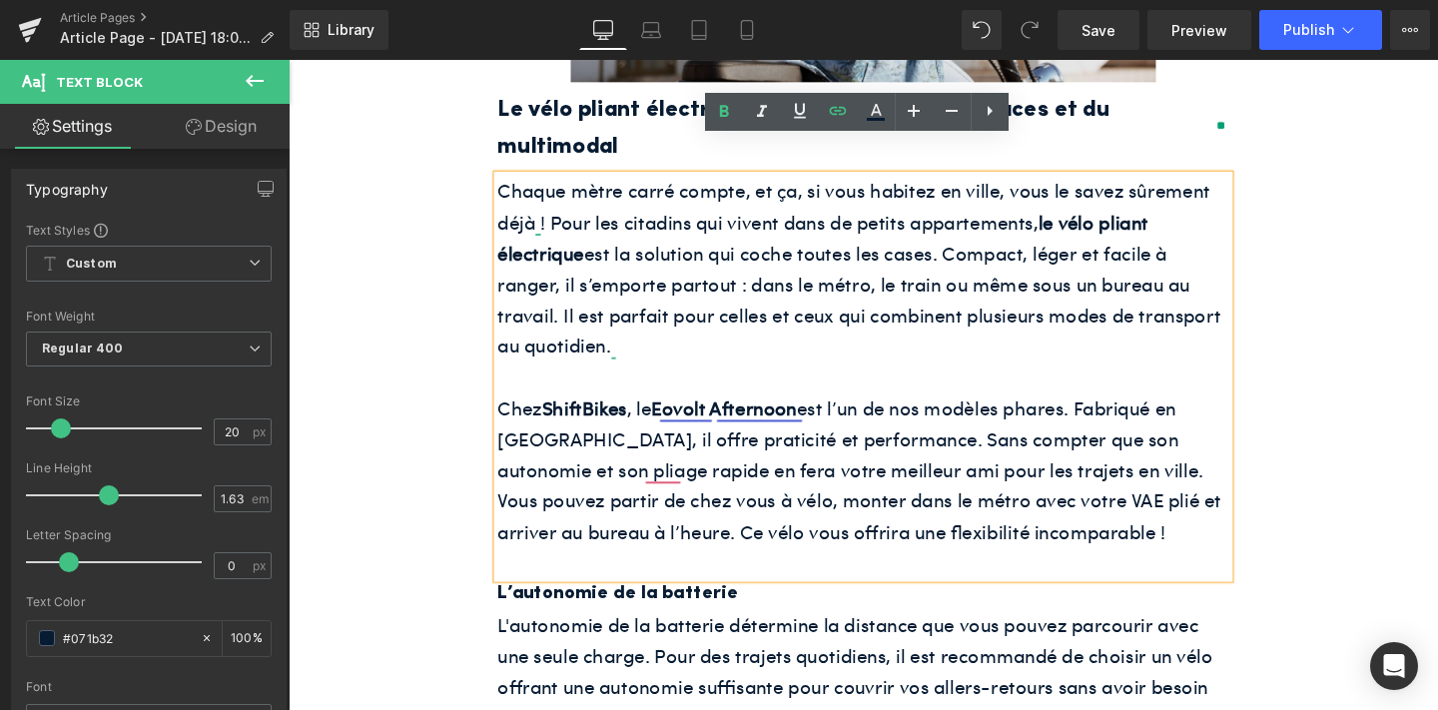
click at [289, 60] on div at bounding box center [289, 60] width 0 height 0
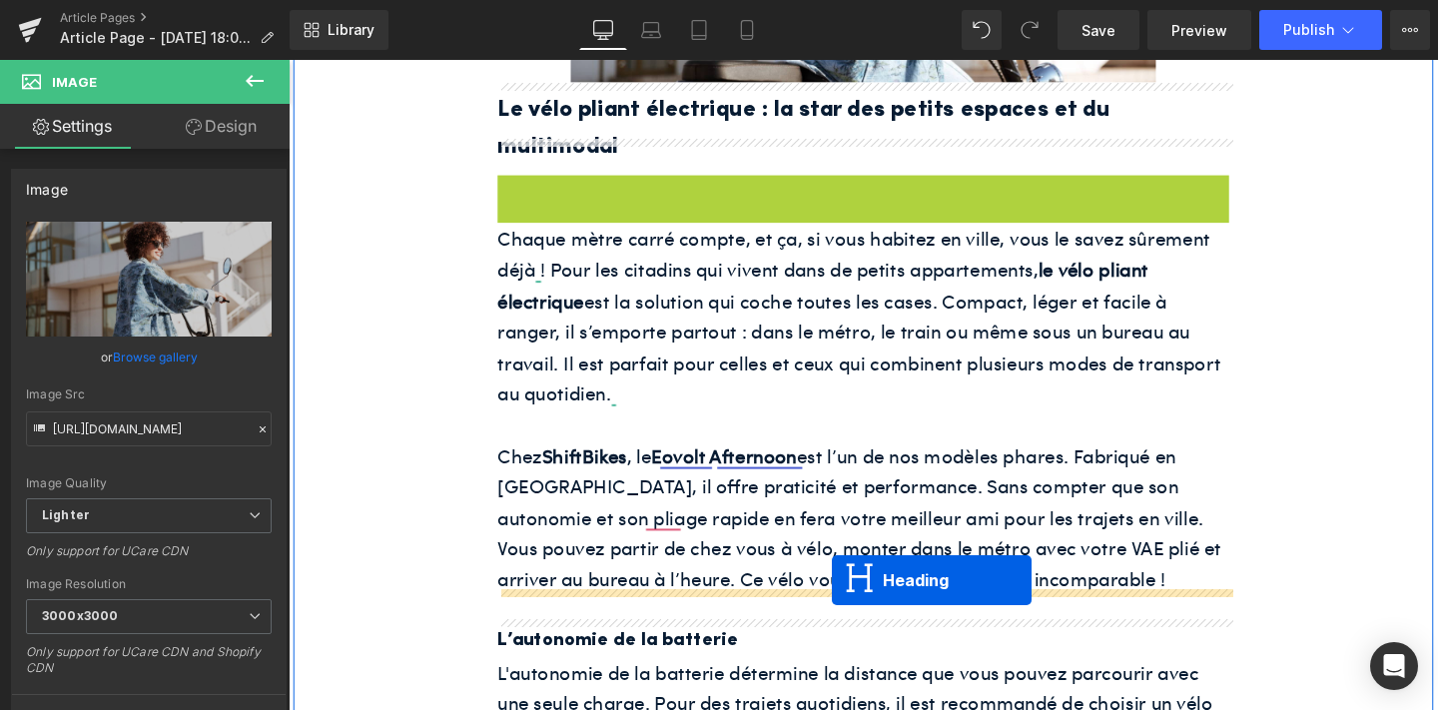
drag, startPoint x: 840, startPoint y: 173, endPoint x: 860, endPoint y: 607, distance: 434.7
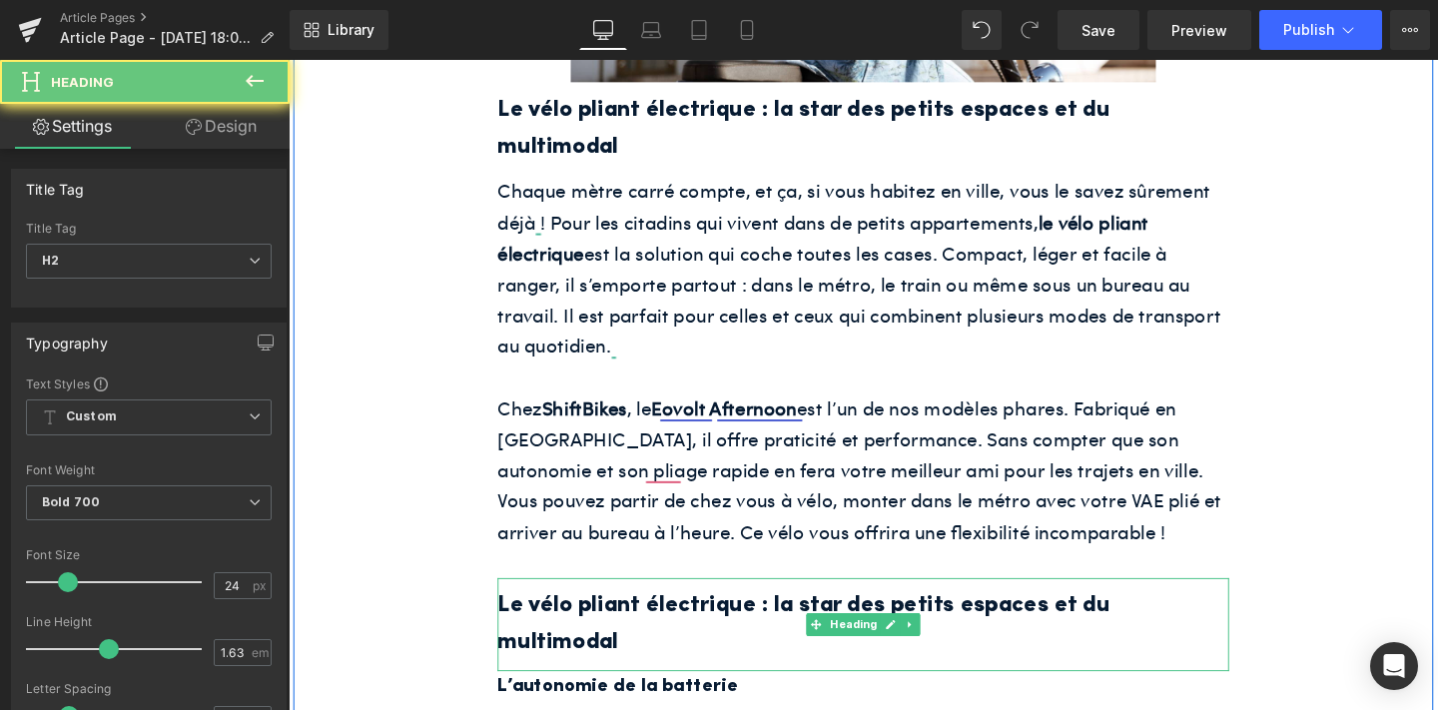
click at [774, 615] on h2 "Le vélo pliant électrique : la star des petits espaces et du multimodal" at bounding box center [892, 654] width 769 height 78
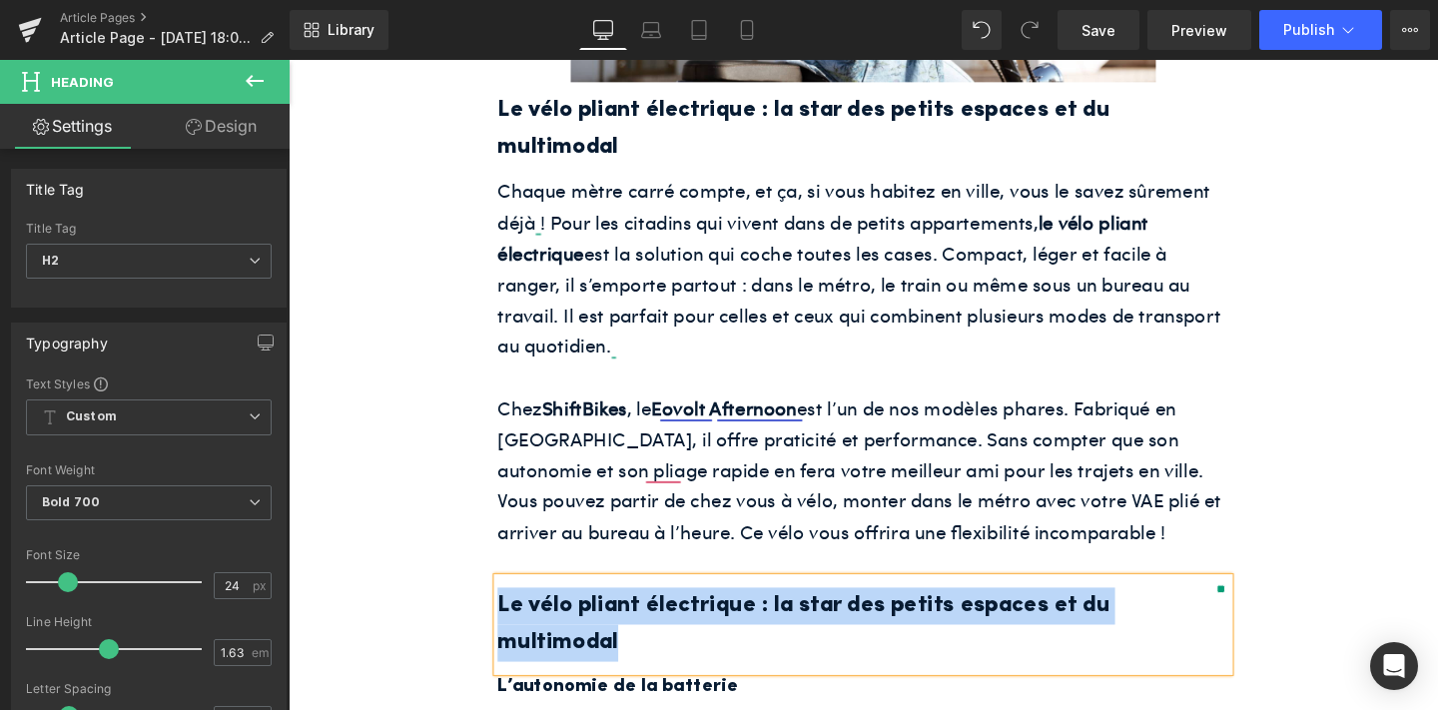
paste div
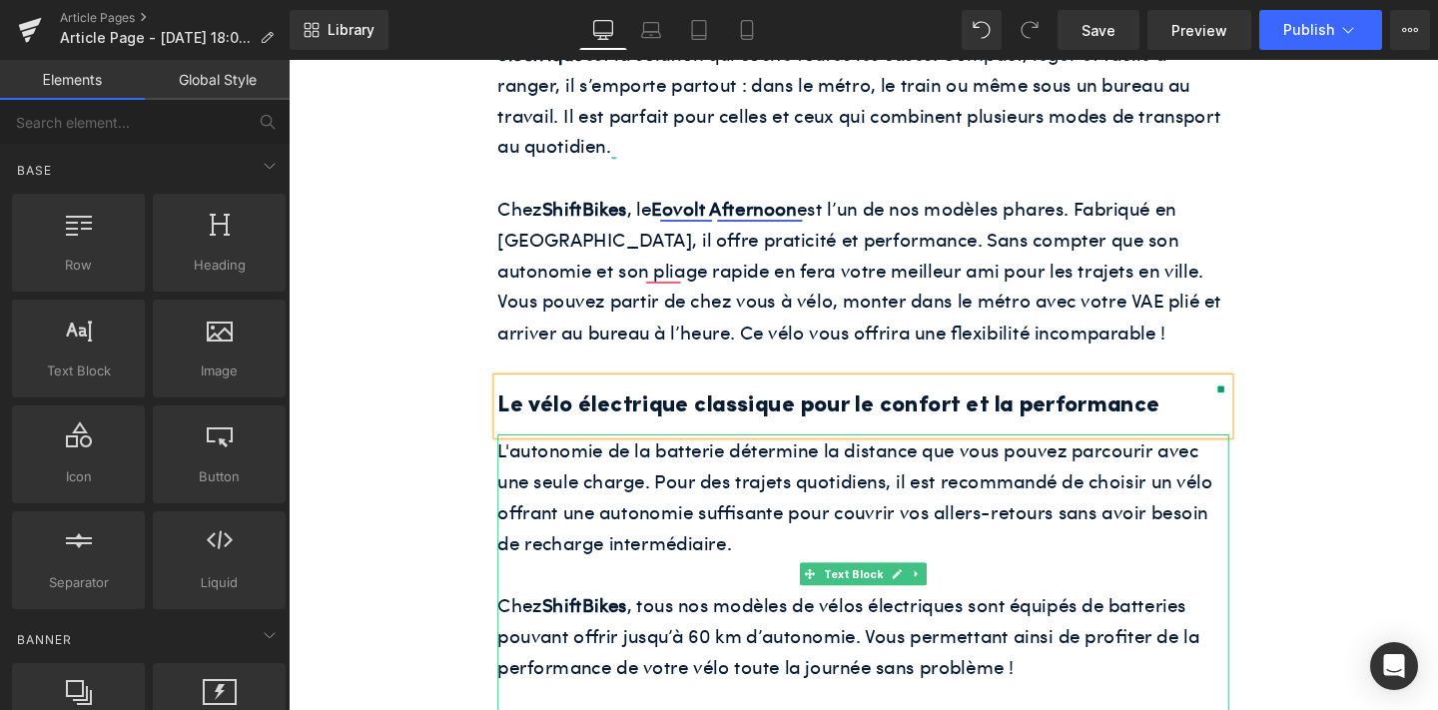
scroll to position [1349, 0]
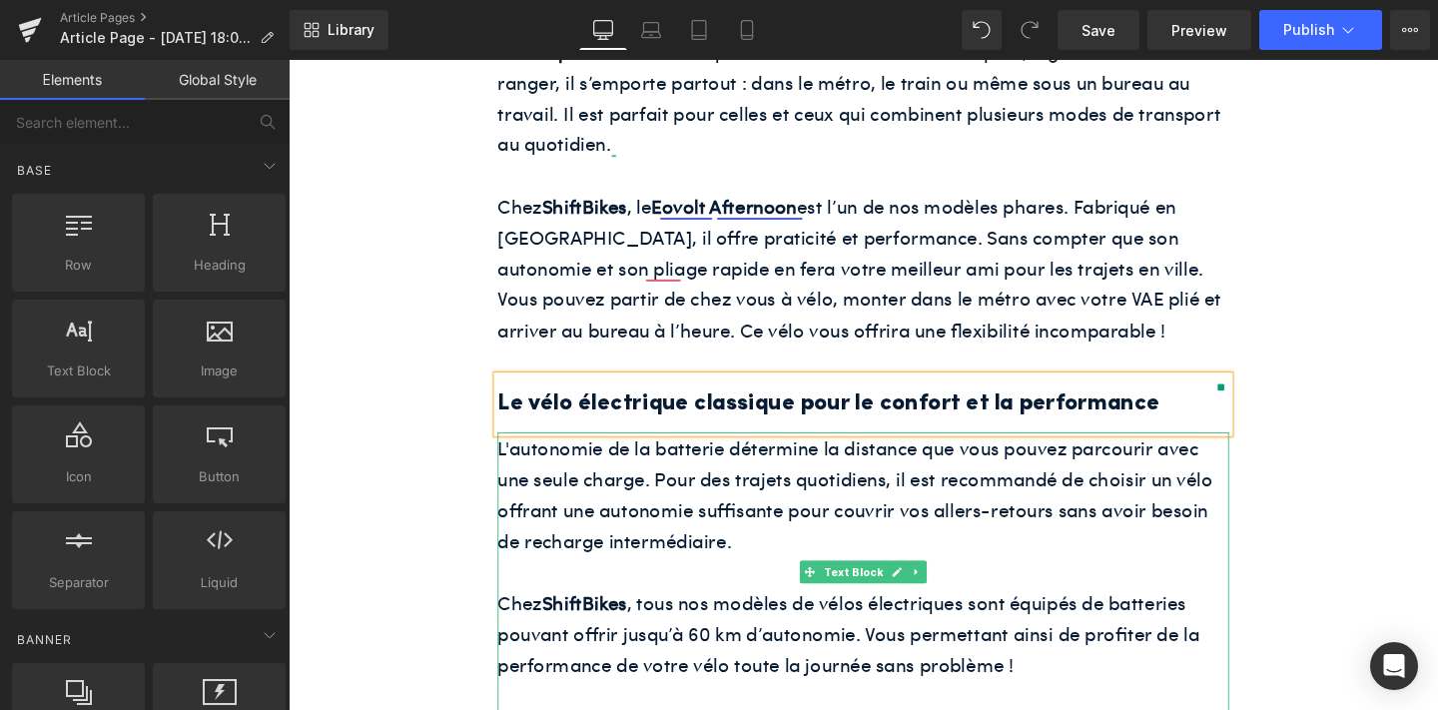
click at [649, 510] on p "L'autonomie de la batterie détermine la distance que vous pouvez parcourir avec…" at bounding box center [892, 516] width 769 height 130
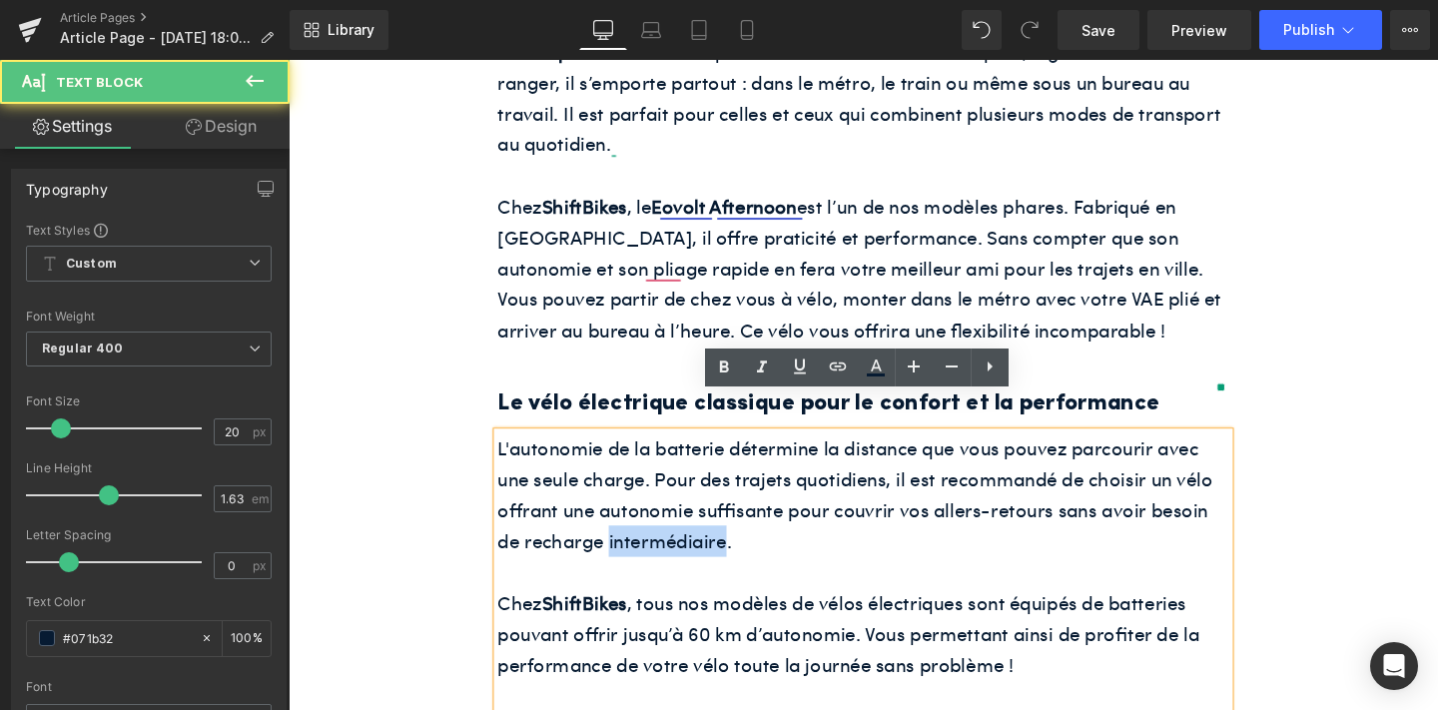
click at [649, 510] on p "L'autonomie de la batterie détermine la distance que vous pouvez parcourir avec…" at bounding box center [892, 516] width 769 height 130
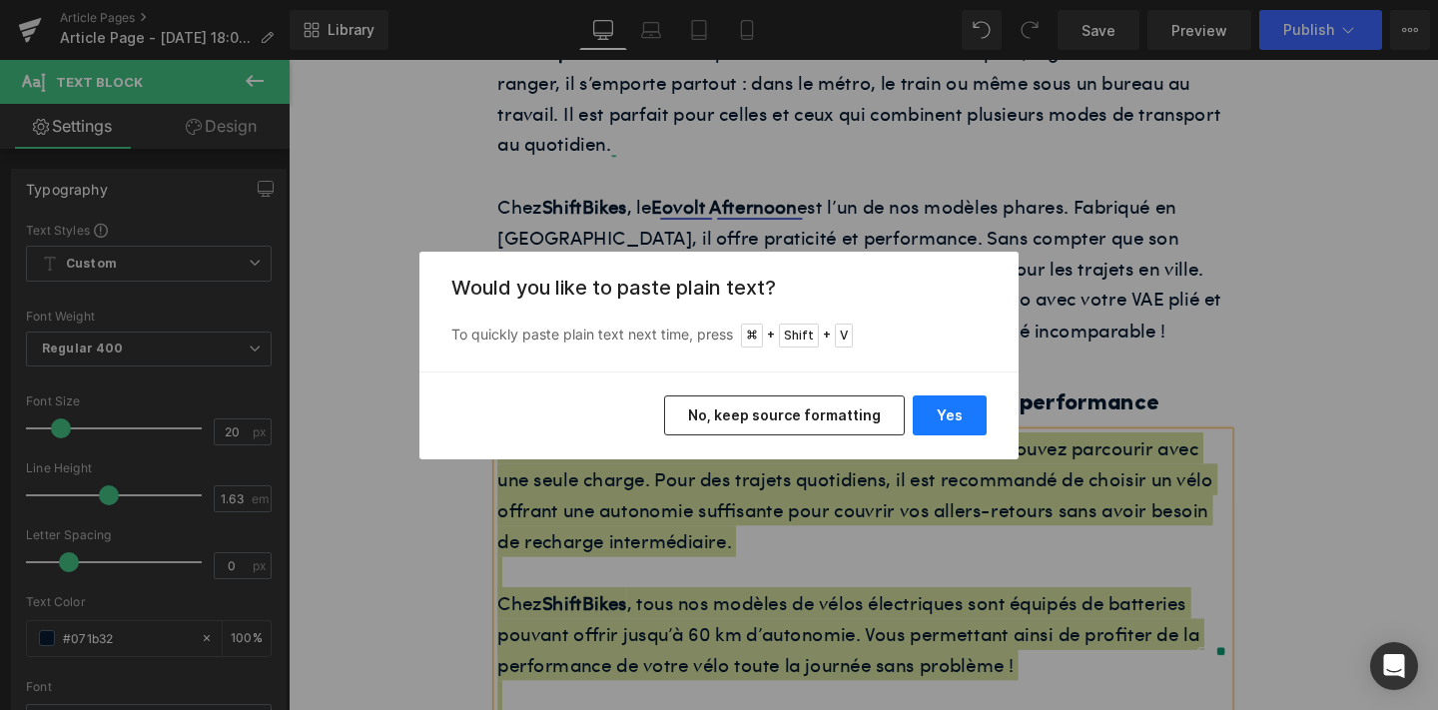
click at [949, 425] on button "Yes" at bounding box center [950, 415] width 74 height 40
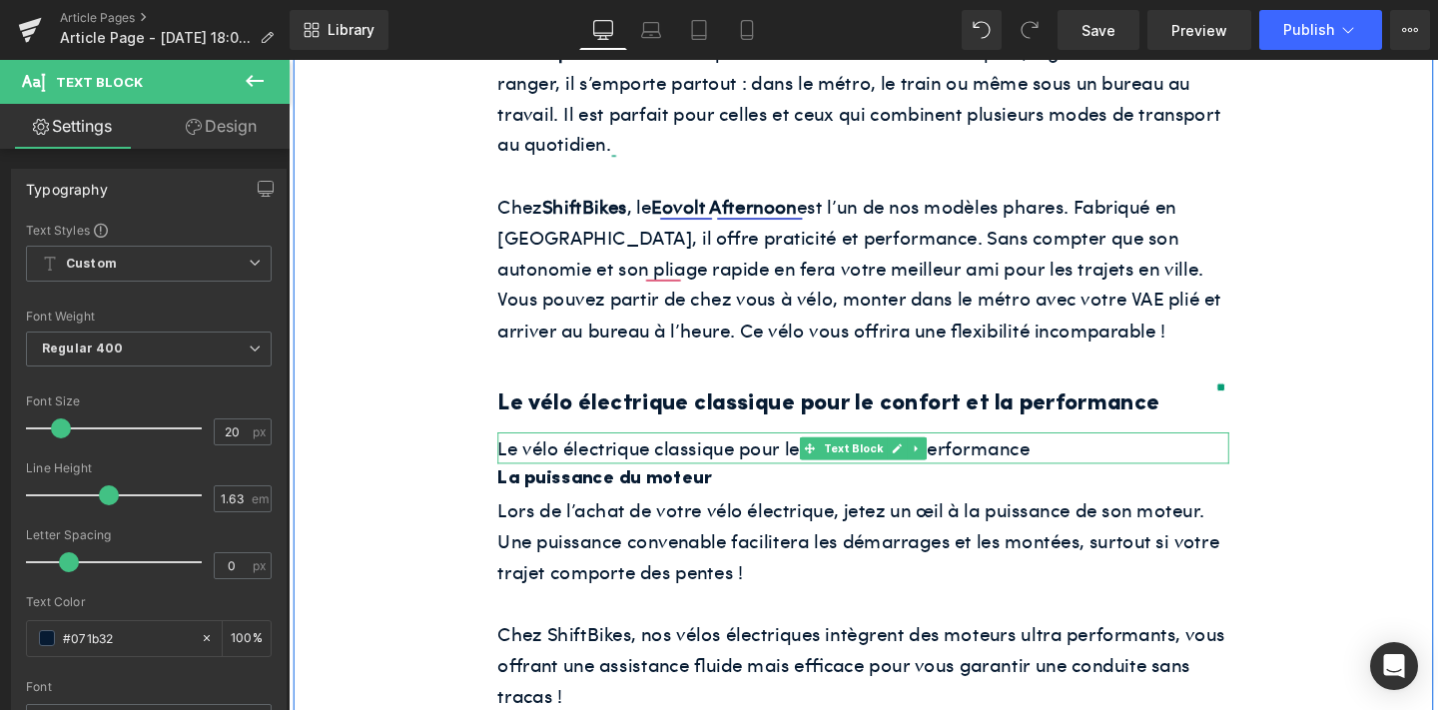
click at [747, 451] on p "Le vélo électrique classique pour le confort et la performance" at bounding box center [892, 467] width 769 height 33
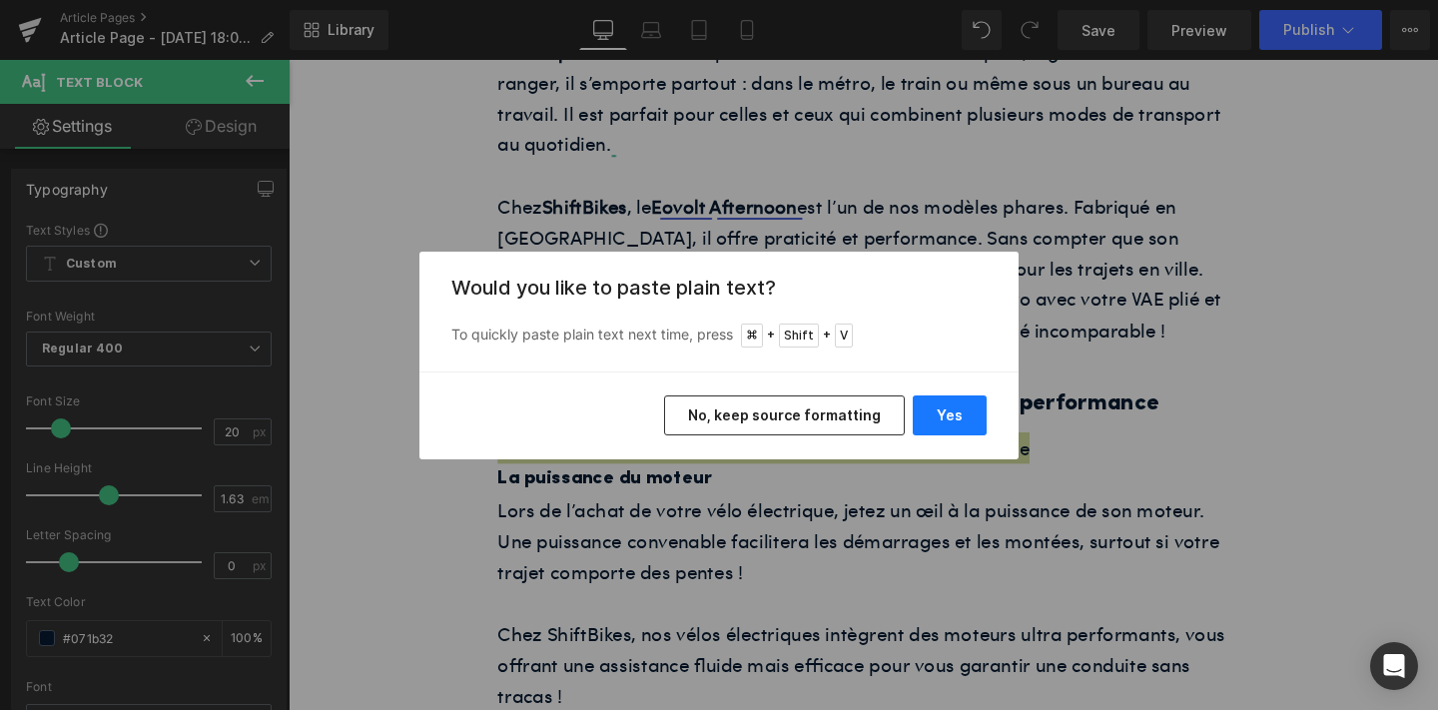
click at [920, 405] on button "Yes" at bounding box center [950, 415] width 74 height 40
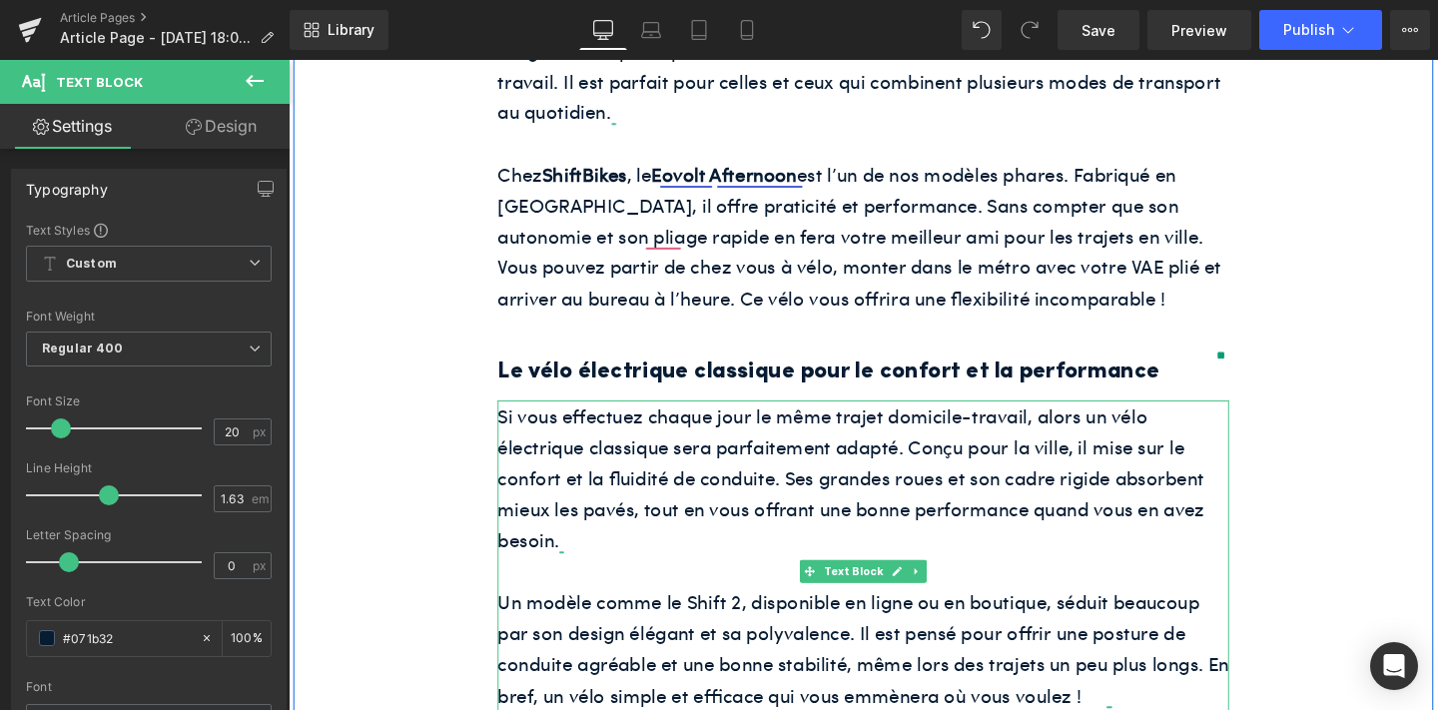
scroll to position [1391, 0]
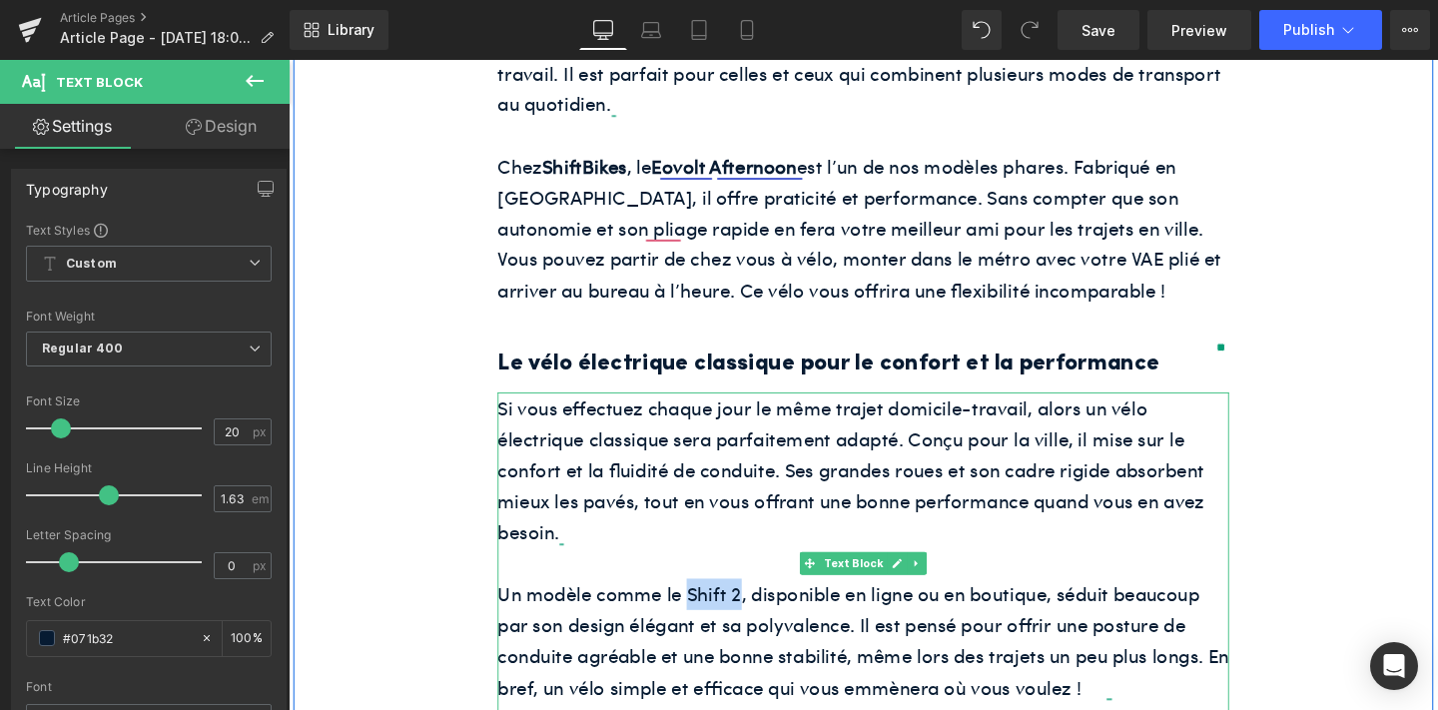
drag, startPoint x: 761, startPoint y: 576, endPoint x: 710, endPoint y: 582, distance: 51.3
click at [710, 605] on p "Un modèle comme le Shift 2, disponible en ligne ou en boutique, séduit beaucoup…" at bounding box center [892, 670] width 769 height 130
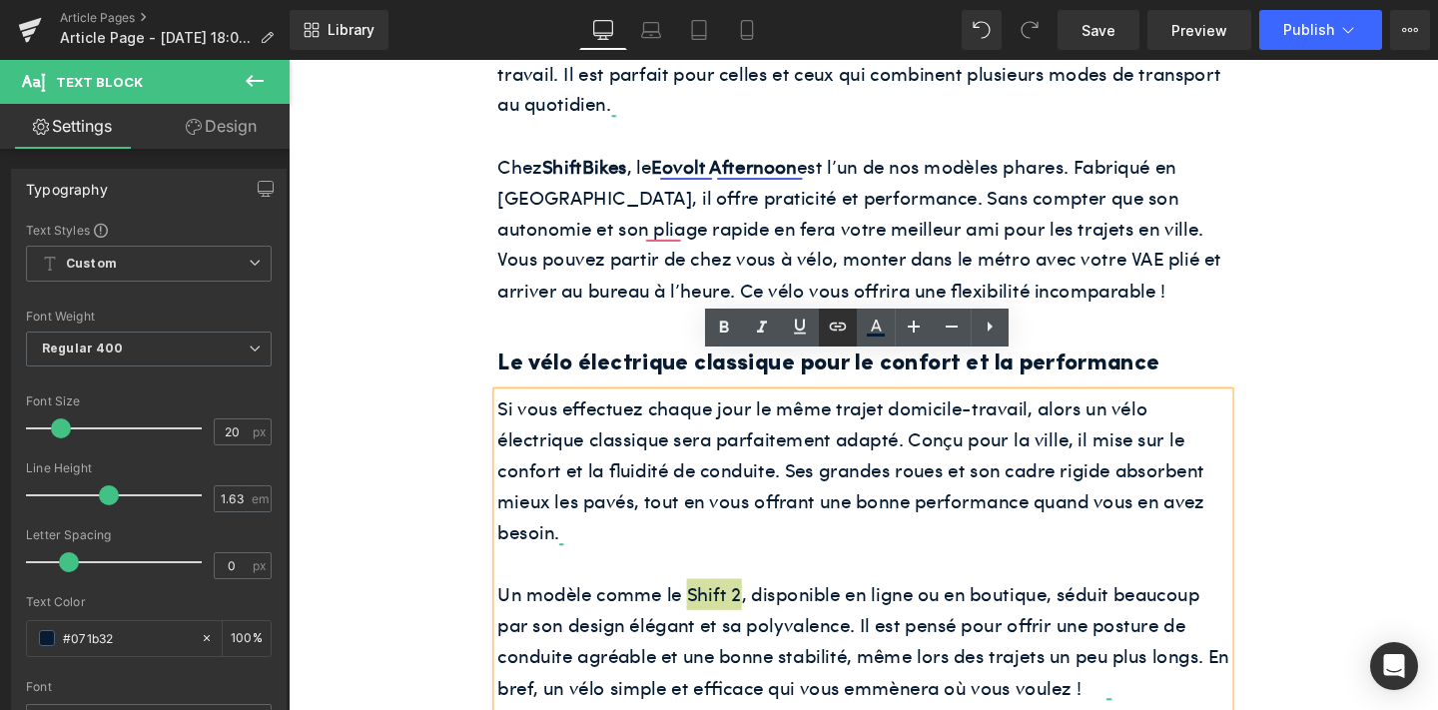
click at [838, 323] on icon at bounding box center [838, 326] width 24 height 24
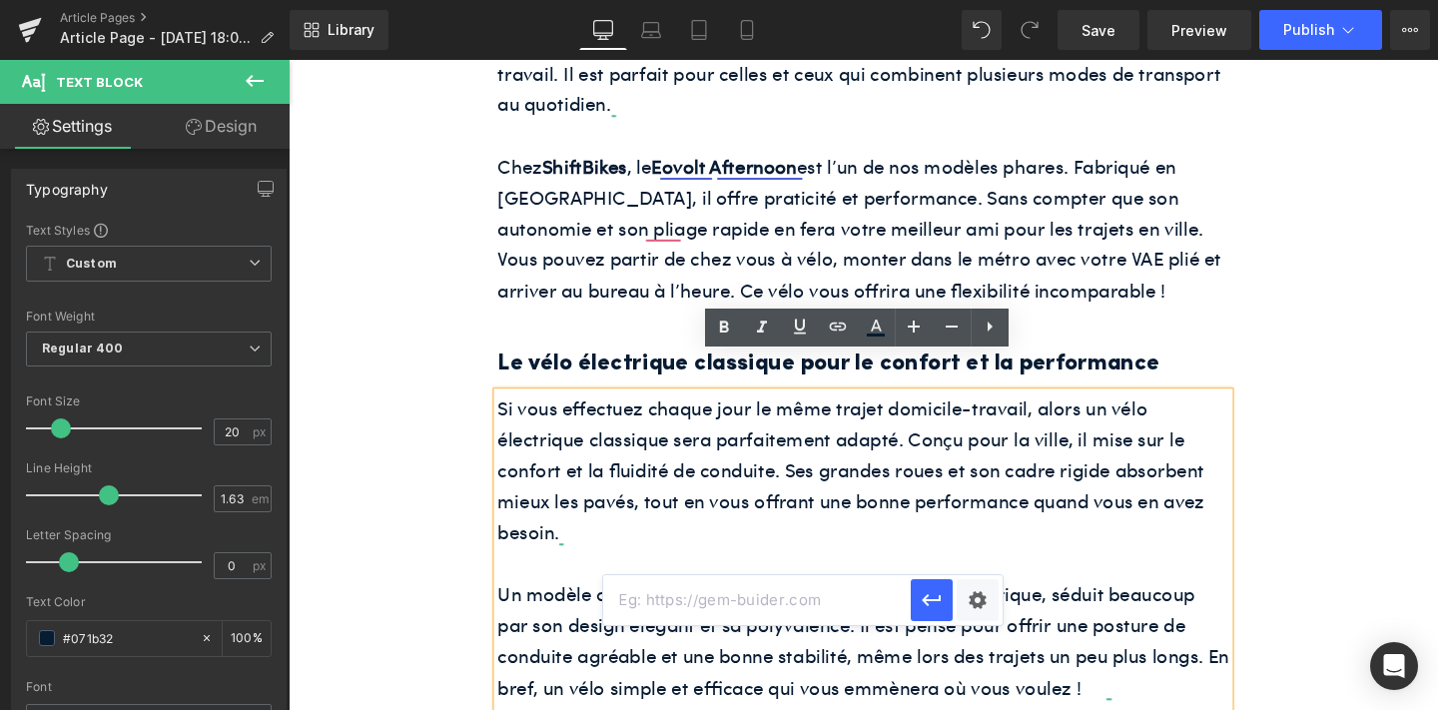
click at [725, 595] on input "text" at bounding box center [756, 600] width 307 height 50
paste input "[URL][DOMAIN_NAME]"
type input "[URL][DOMAIN_NAME]"
click at [925, 605] on icon "button" at bounding box center [931, 600] width 24 height 24
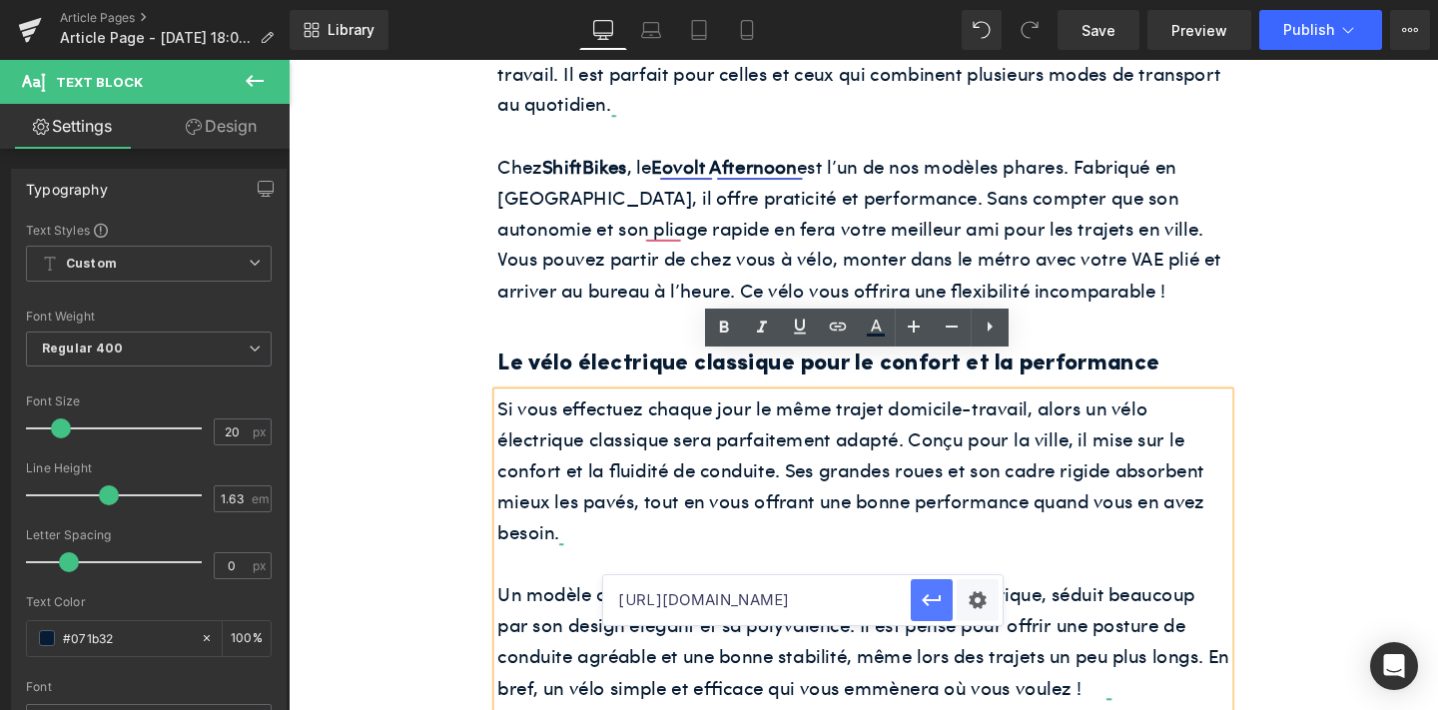
scroll to position [0, 0]
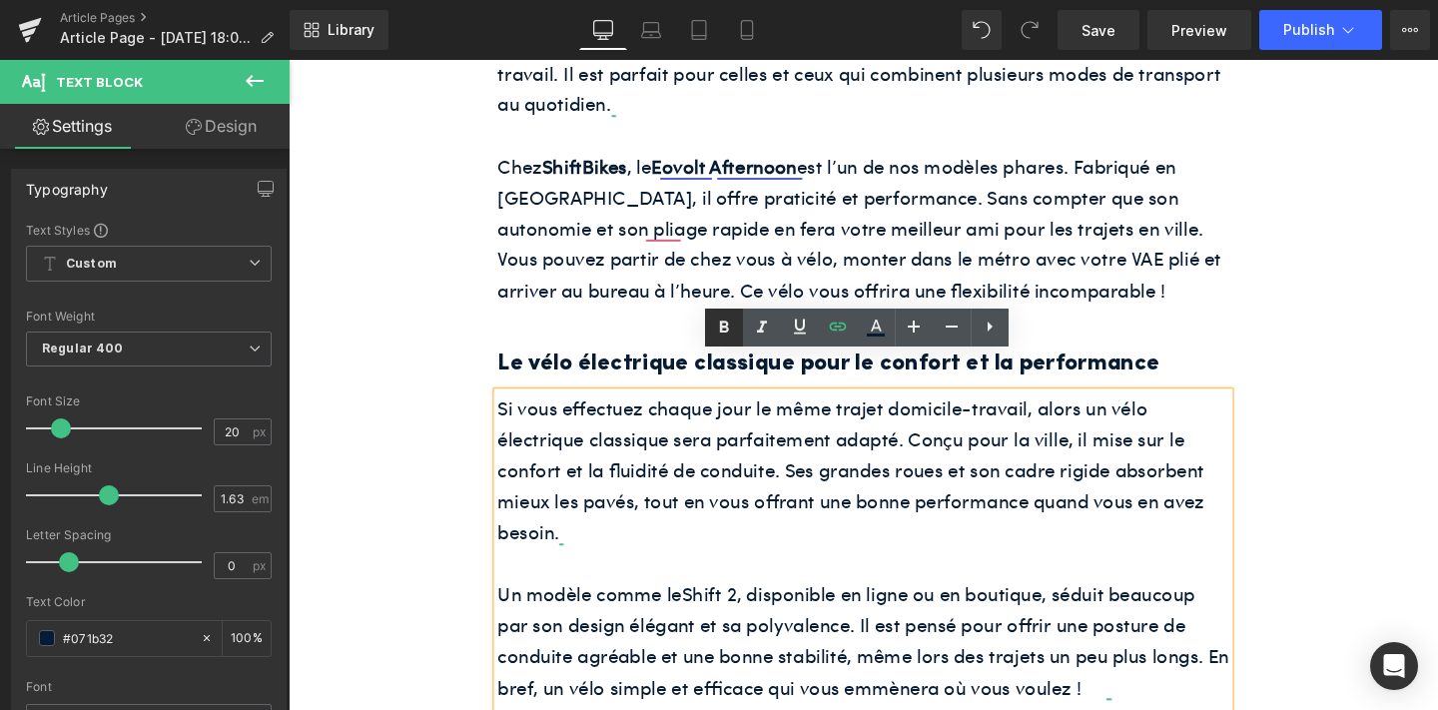
click at [716, 326] on icon at bounding box center [724, 327] width 24 height 24
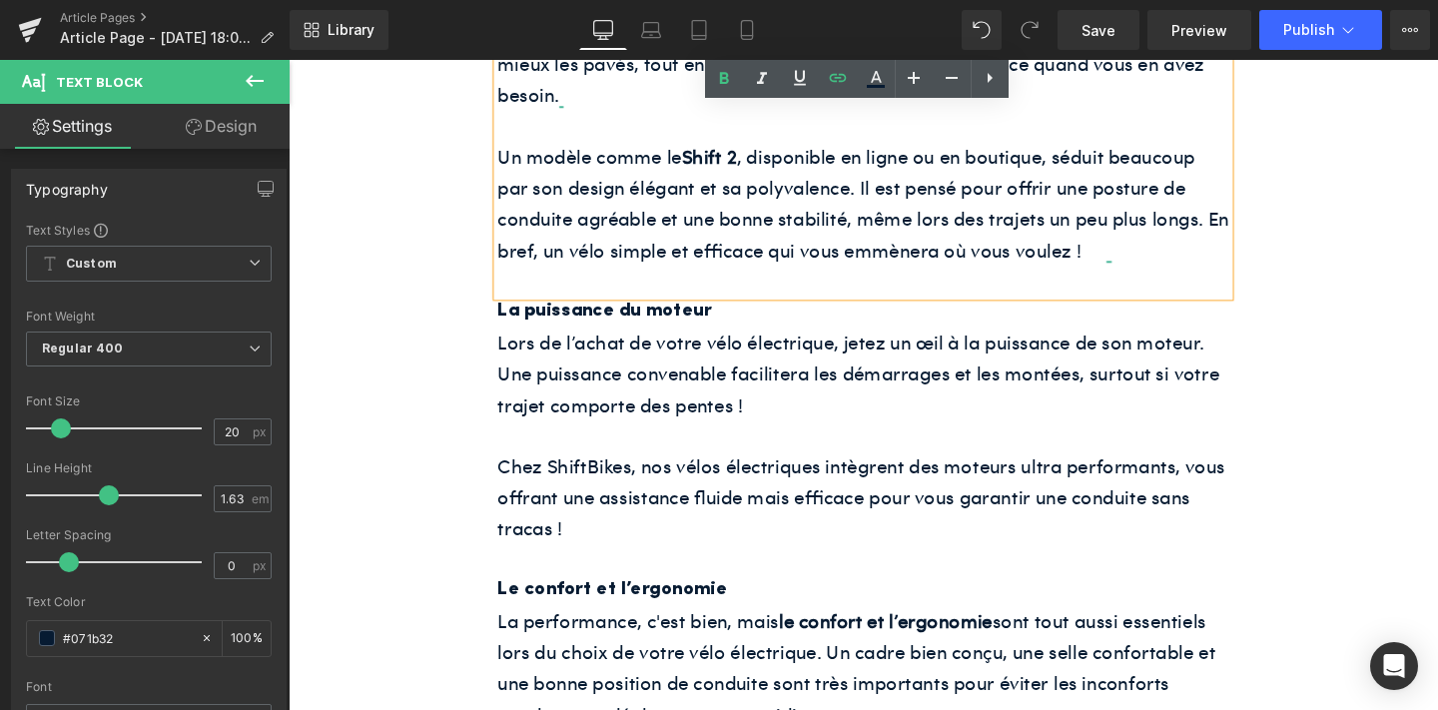
scroll to position [1837, 0]
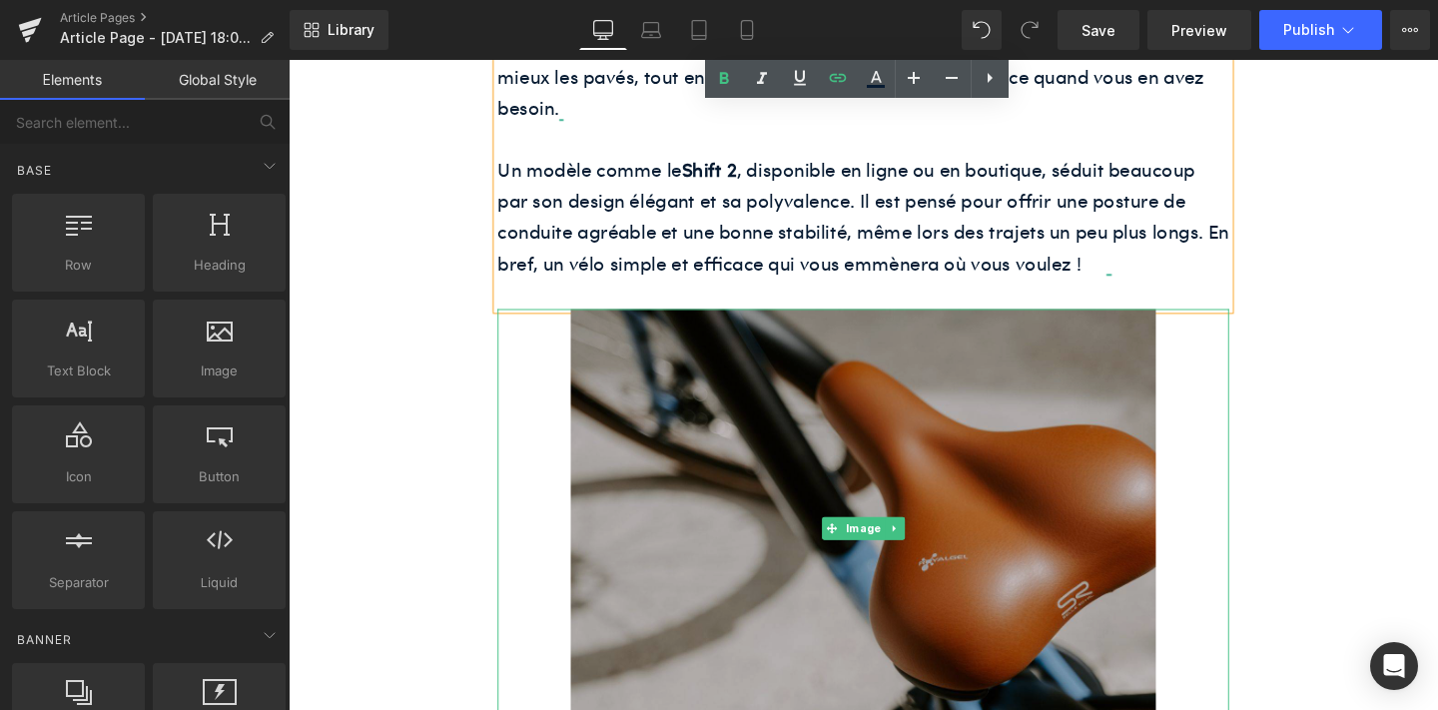
click at [673, 447] on img at bounding box center [892, 551] width 615 height 461
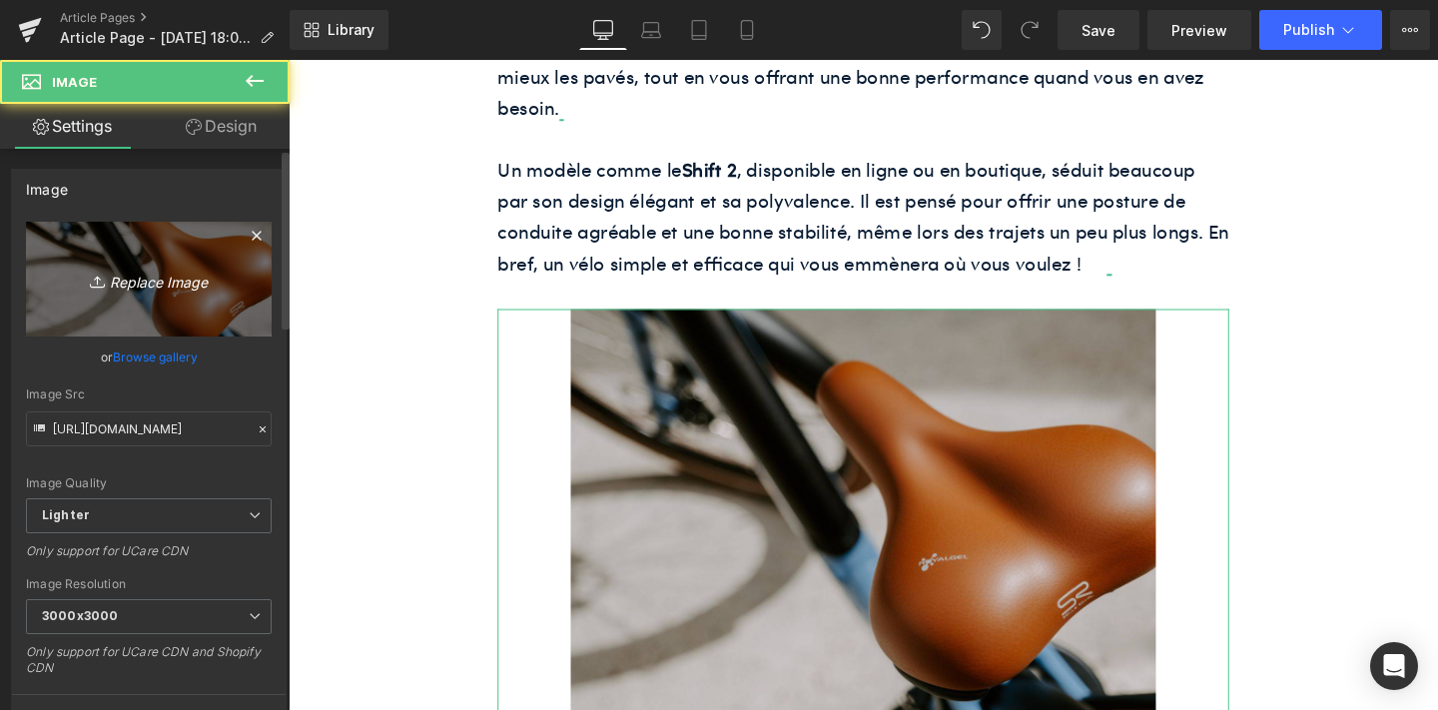
click at [155, 276] on icon "Replace Image" at bounding box center [149, 279] width 160 height 25
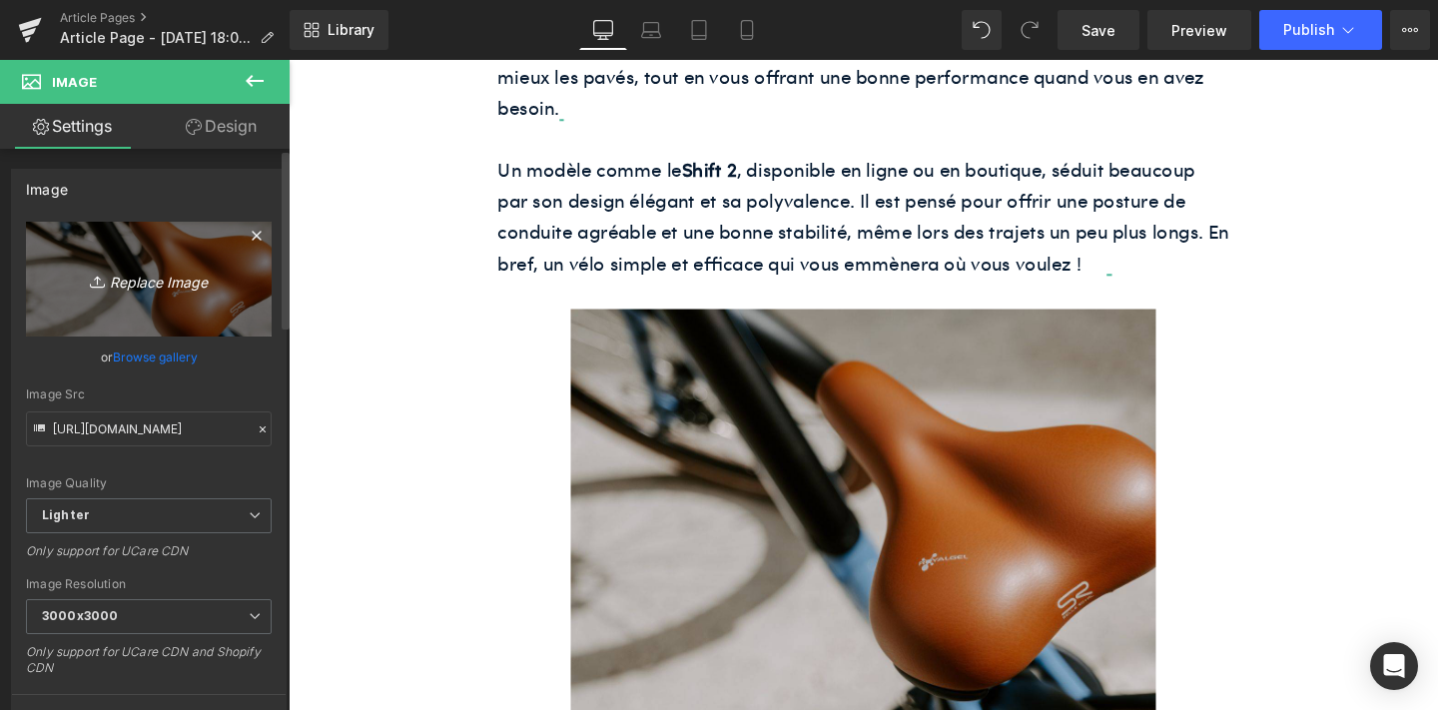
type input "C:\fakepath\unnamed-61.png"
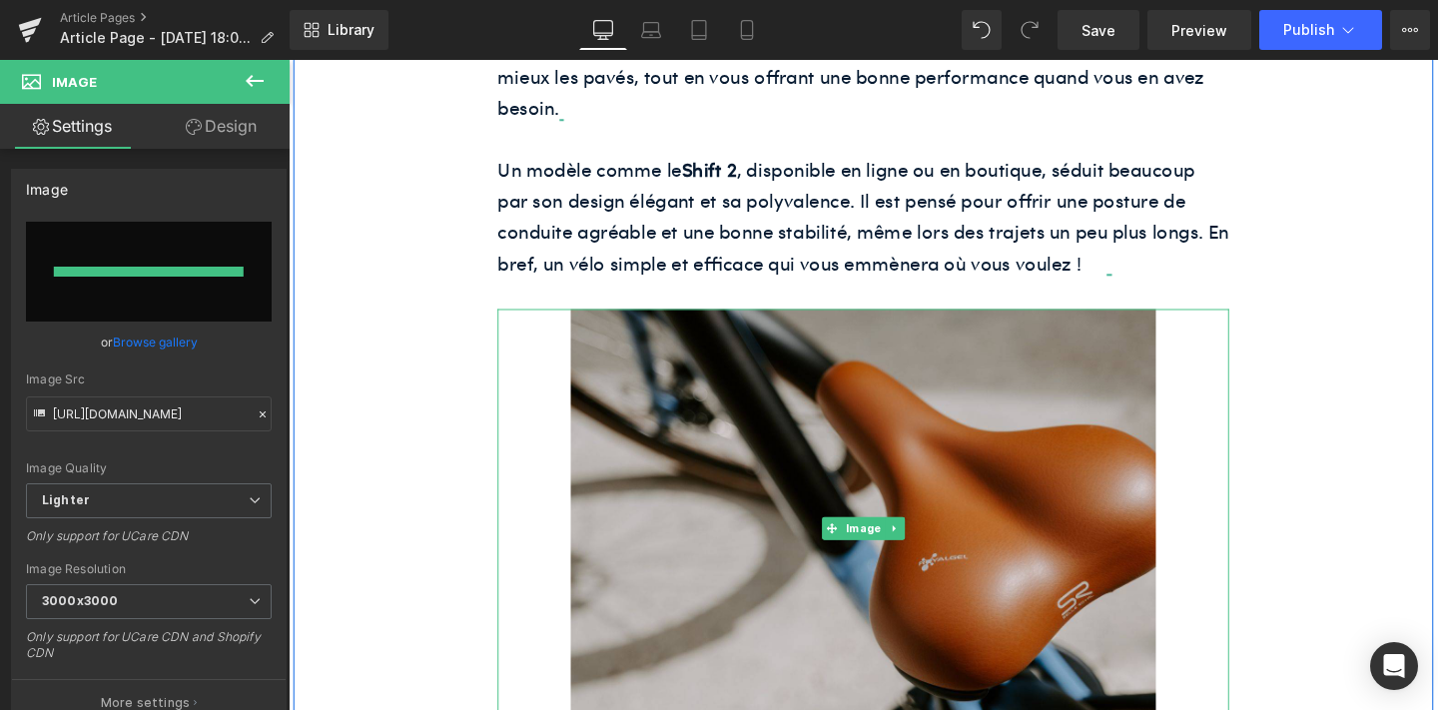
type input "[URL][DOMAIN_NAME]"
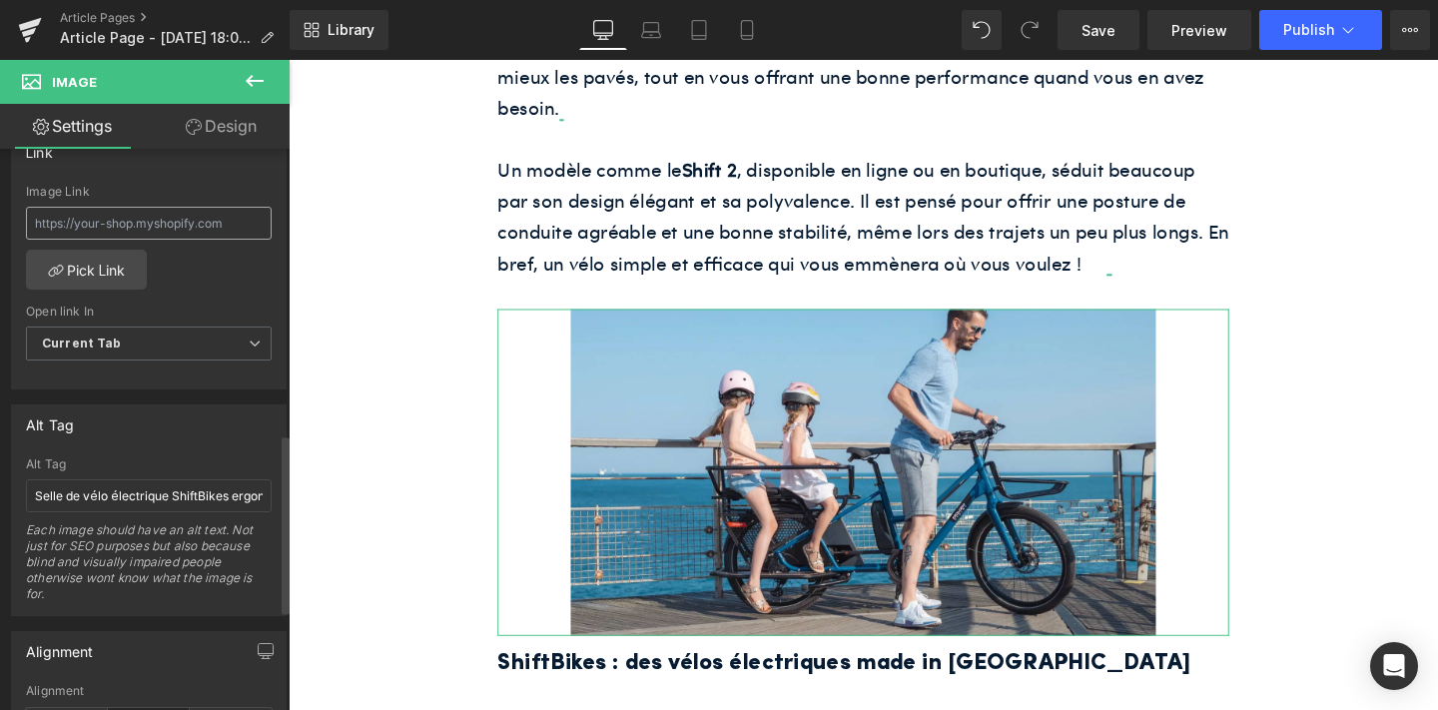
scroll to position [896, 0]
click at [117, 479] on input "Selle de vélo électrique ShiftBikes ergonomique" at bounding box center [149, 493] width 246 height 33
paste input "Un [DEMOGRAPHIC_DATA] se balade avec ses enfants sur un vélo cargo longtail Shi…"
type input "Un [DEMOGRAPHIC_DATA] se balade avec ses enfants sur un vélo cargo longtail Shi…"
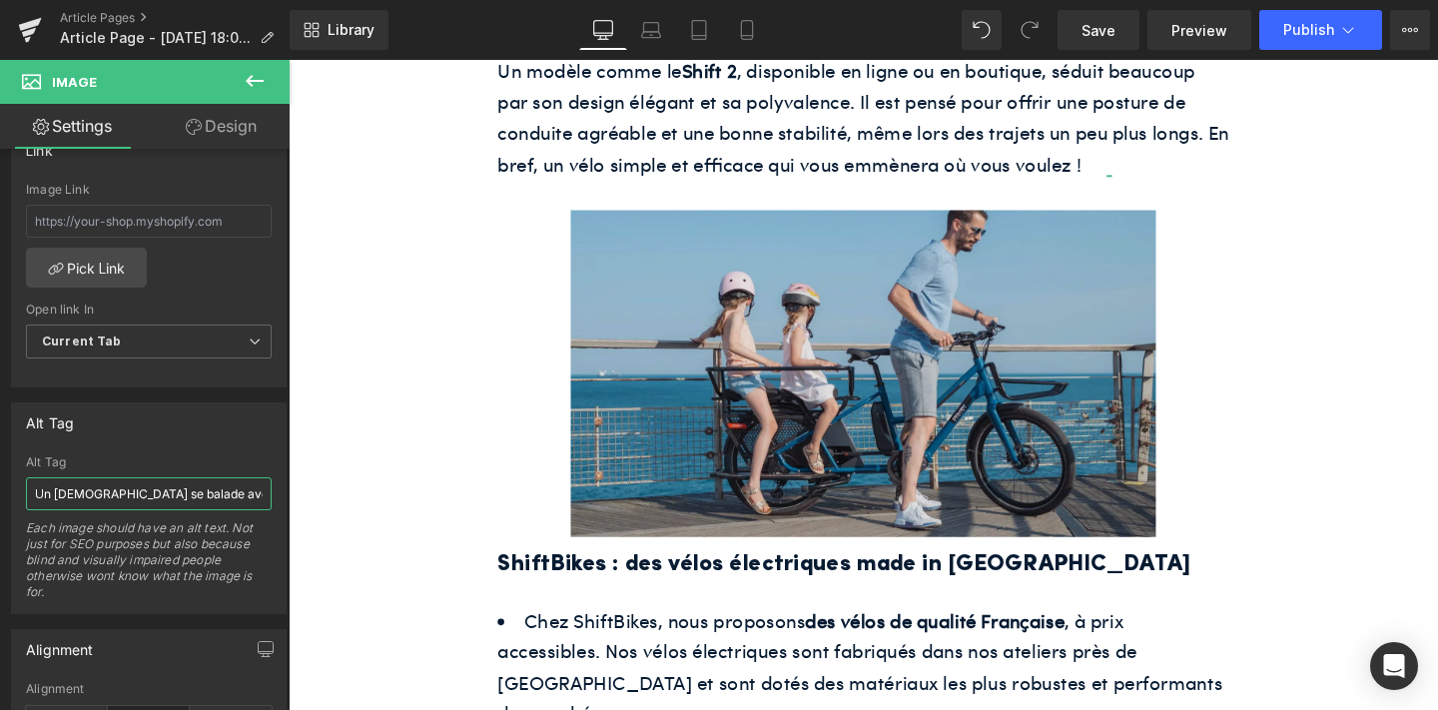
scroll to position [2002, 0]
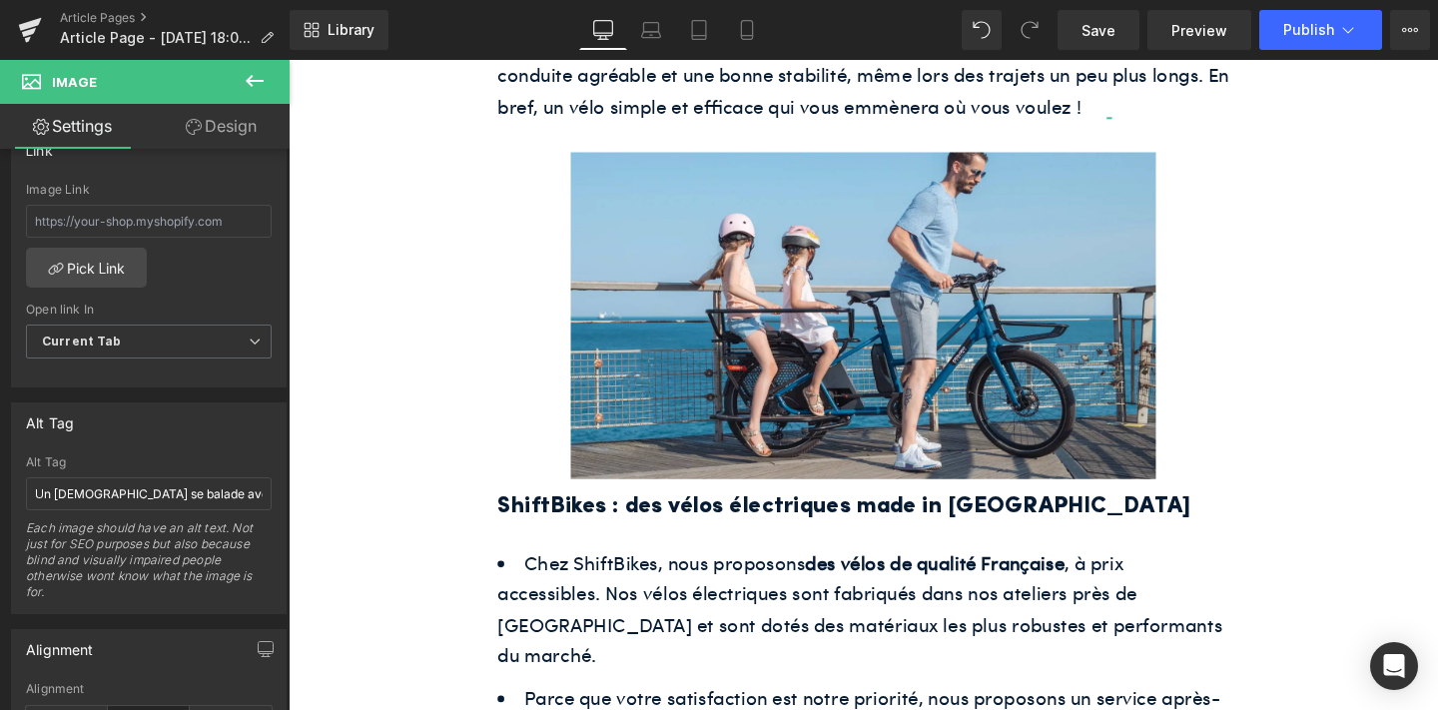
click at [592, 510] on h2 "ShiftBikes : des vélos électriques made in [GEOGRAPHIC_DATA]" at bounding box center [892, 529] width 769 height 39
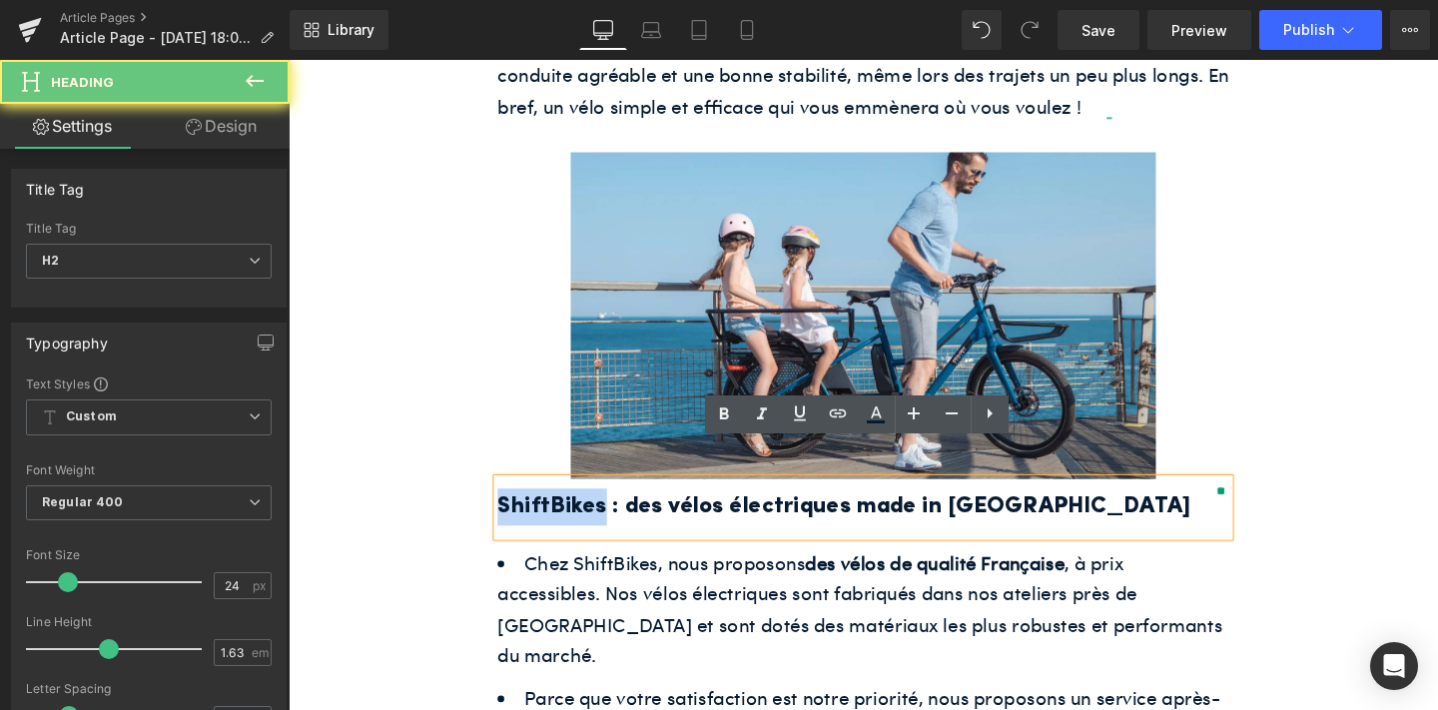
click at [592, 510] on h2 "ShiftBikes : des vélos électriques made in [GEOGRAPHIC_DATA]" at bounding box center [892, 529] width 769 height 39
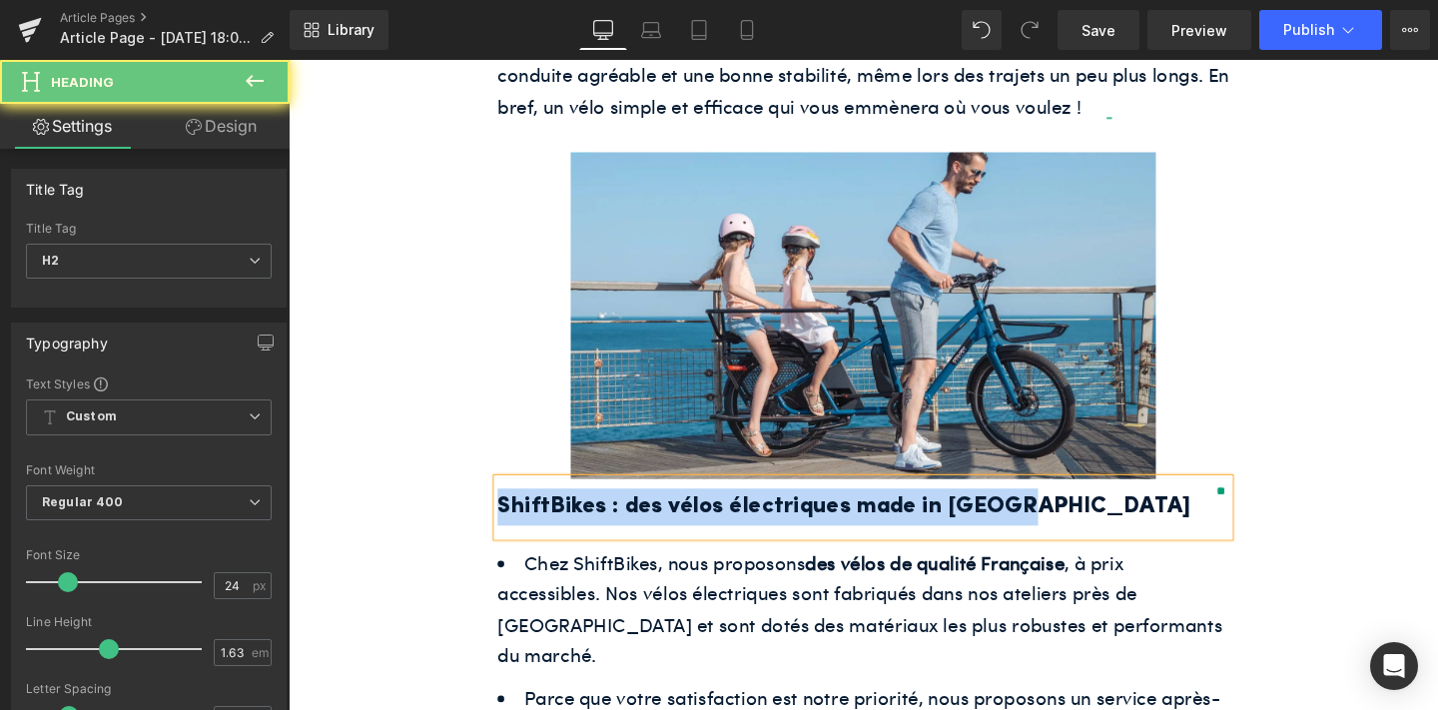
paste div
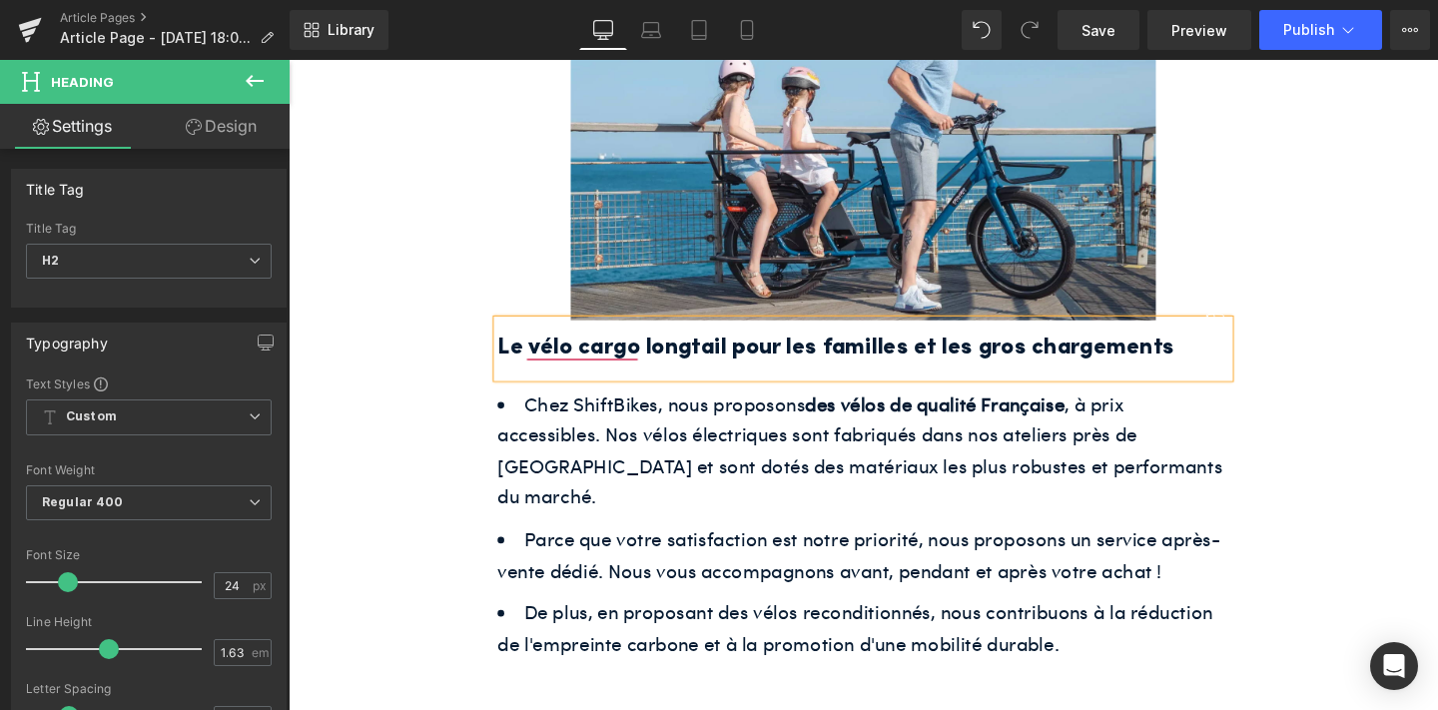
scroll to position [2179, 0]
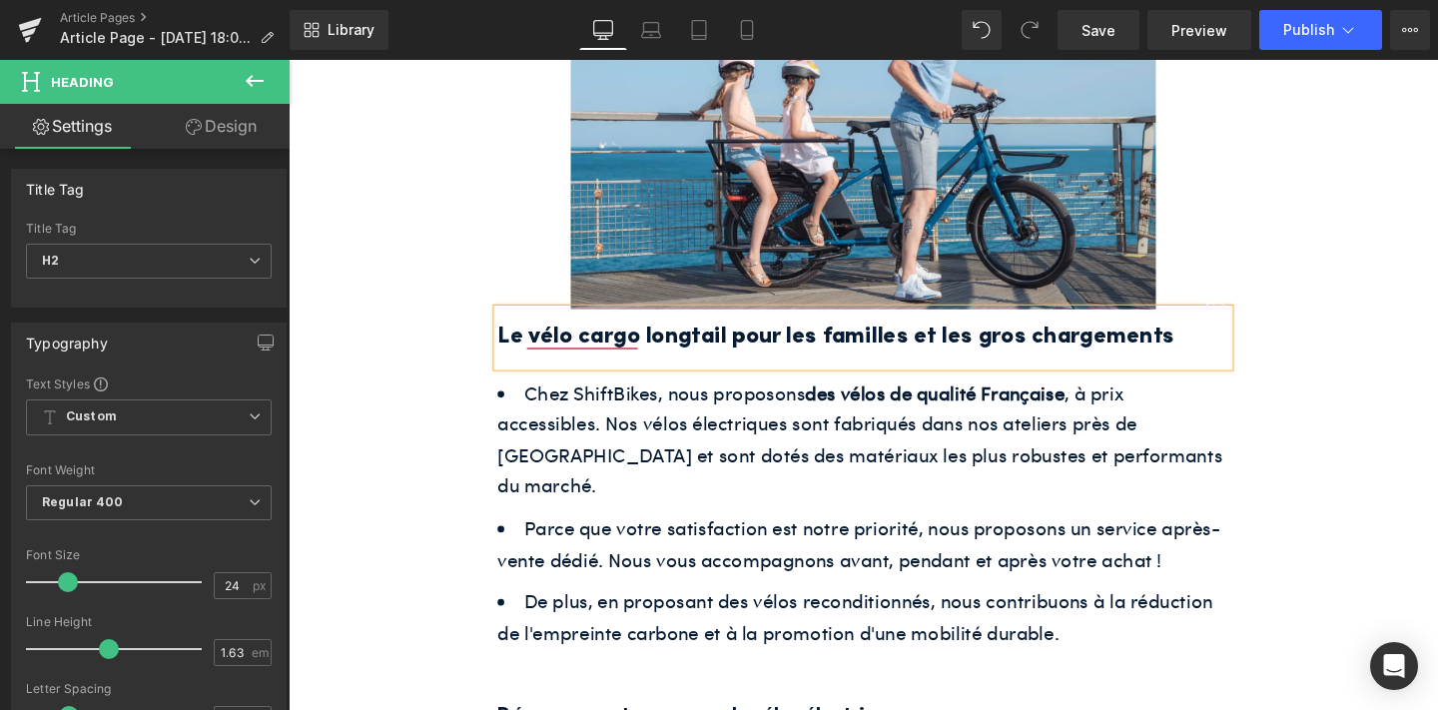
click at [598, 396] on span "Chez ShiftBikes, nous proposons des vélos de qualité Française , à prix accessi…" at bounding box center [889, 459] width 762 height 126
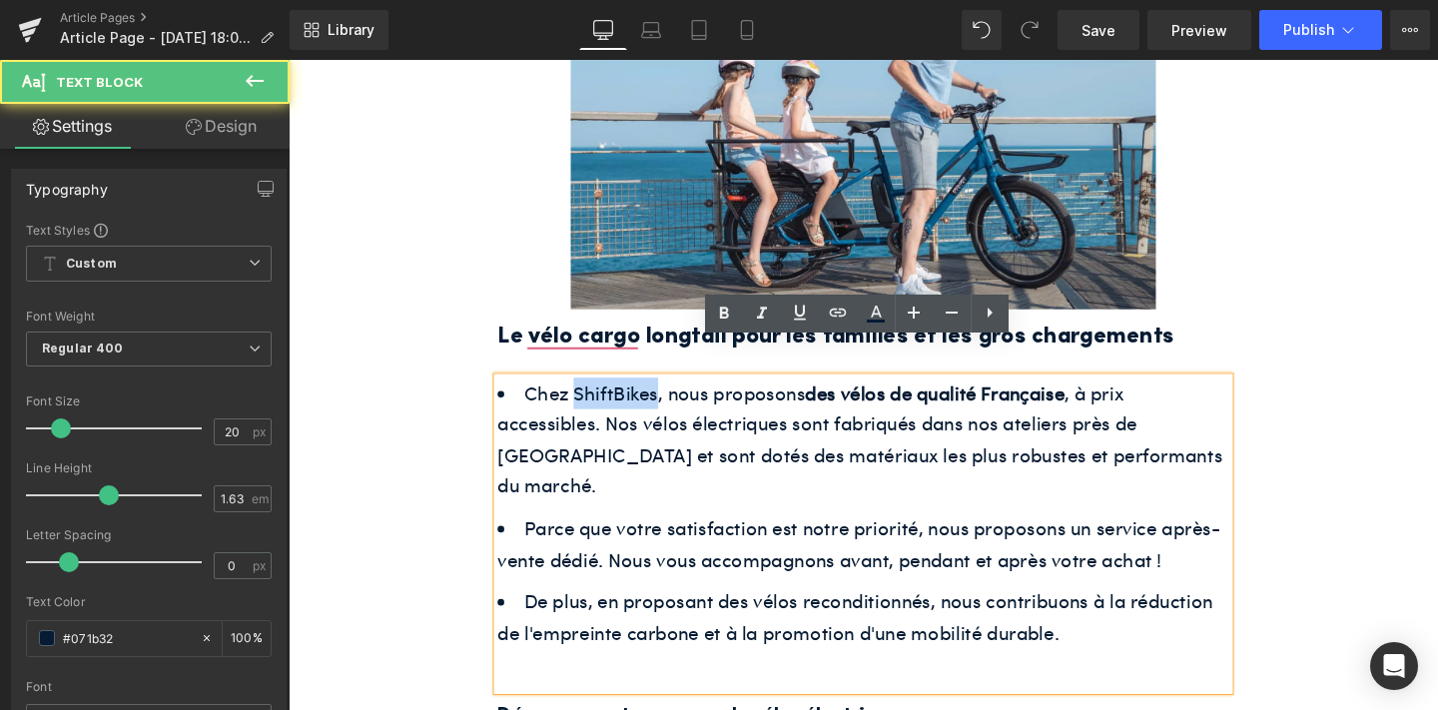
click at [598, 396] on span "Chez ShiftBikes, nous proposons des vélos de qualité Française , à prix accessi…" at bounding box center [889, 459] width 762 height 126
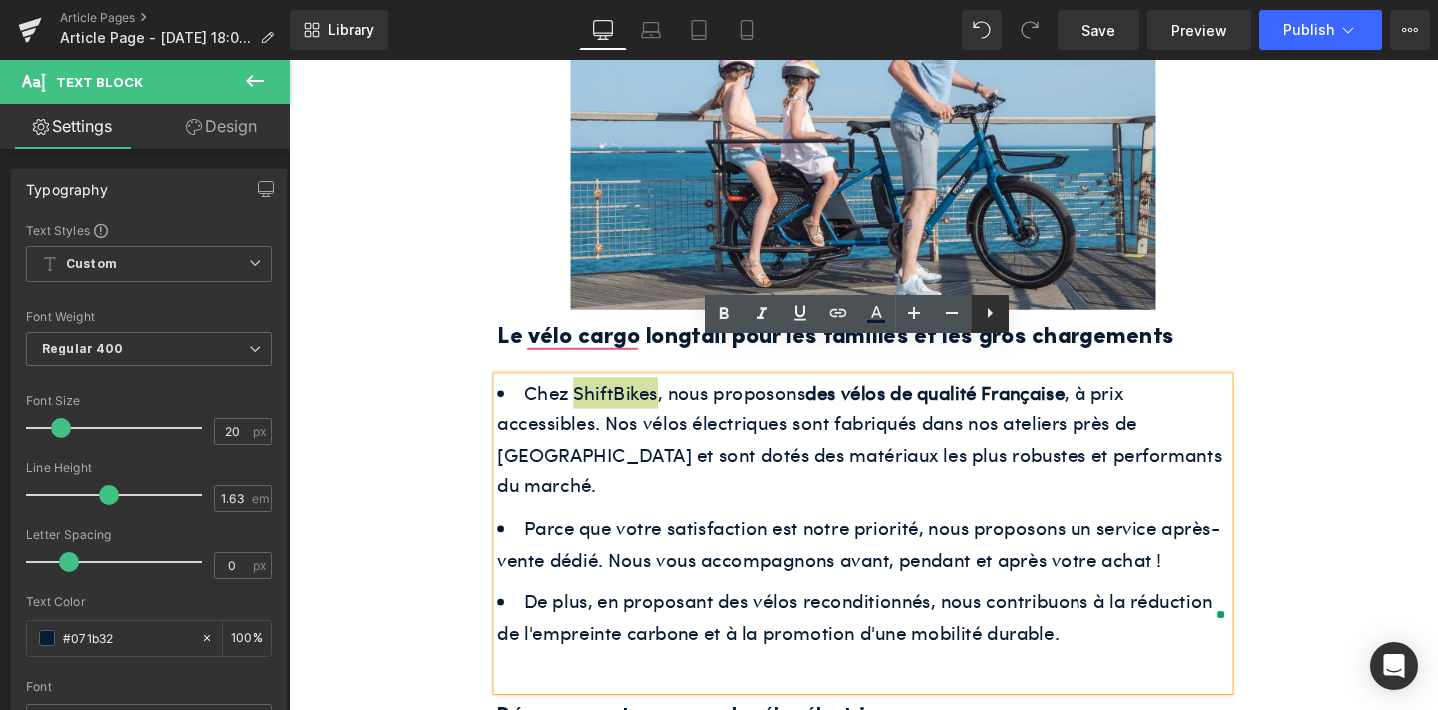
click at [990, 317] on icon at bounding box center [989, 313] width 24 height 24
click at [987, 315] on icon at bounding box center [989, 312] width 4 height 12
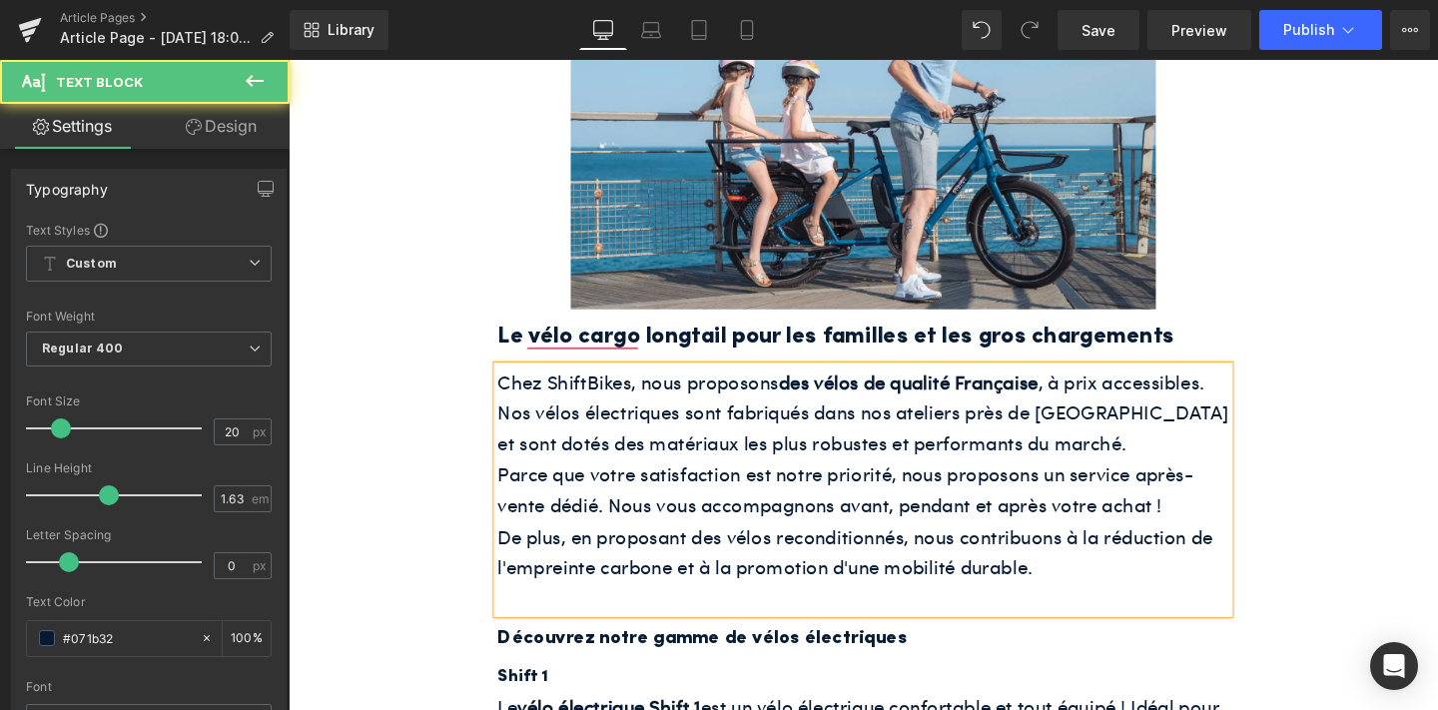
click at [937, 481] on span "Parce que votre satisfaction est notre priorité, nous proposons un service aprè…" at bounding box center [874, 511] width 732 height 61
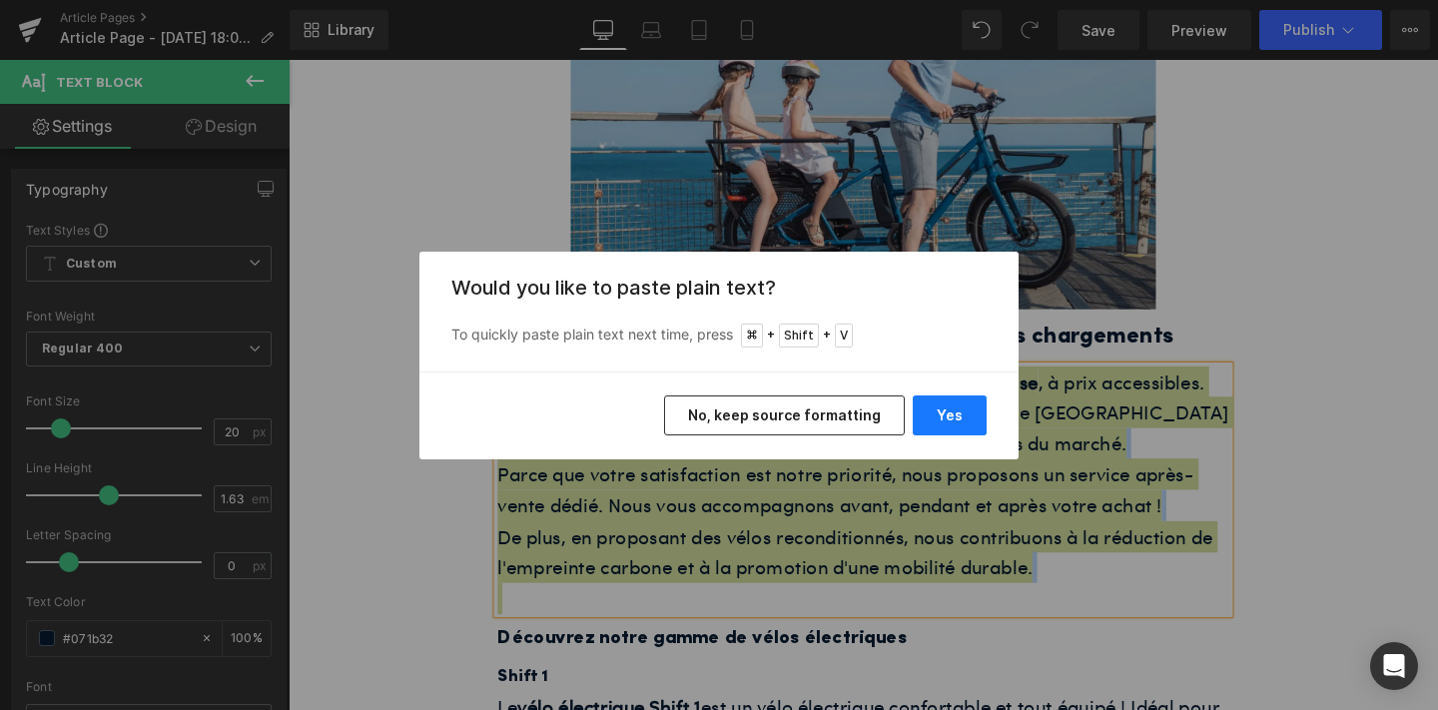
click at [957, 409] on button "Yes" at bounding box center [950, 415] width 74 height 40
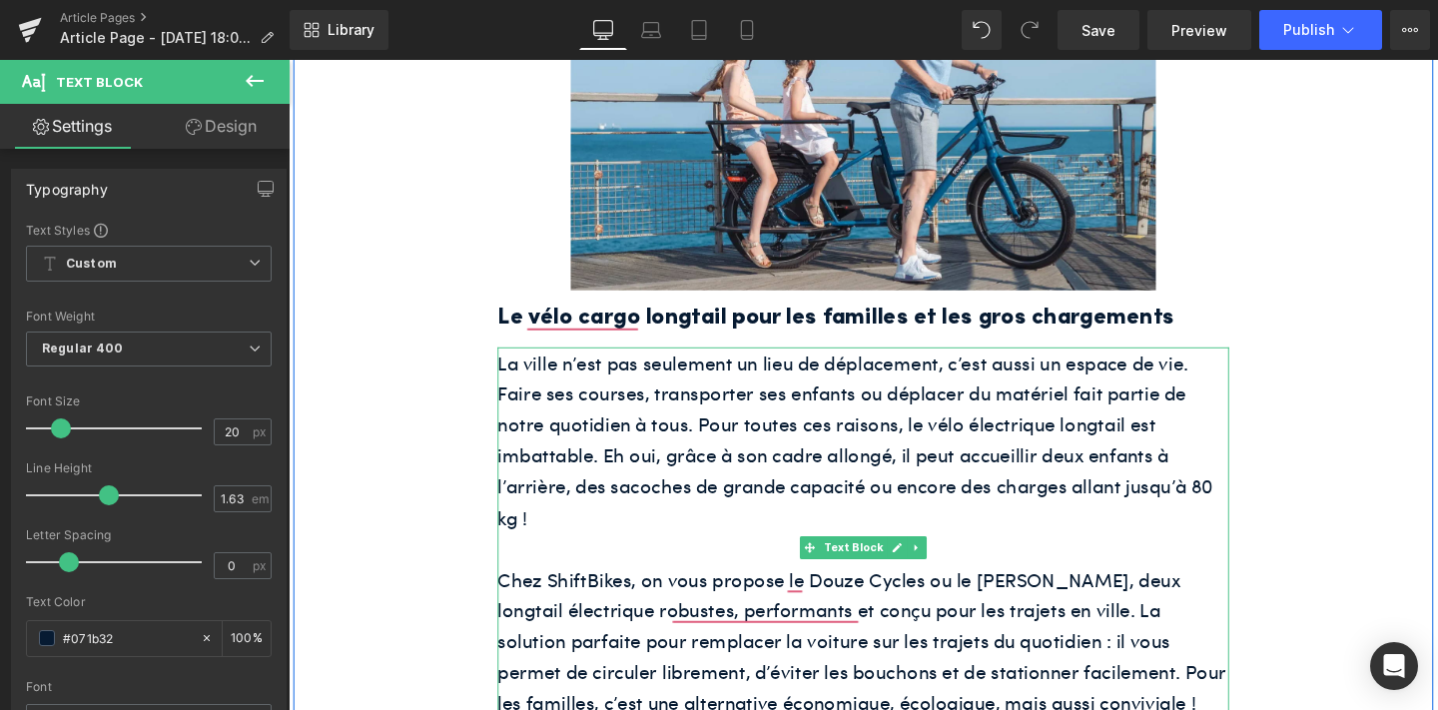
scroll to position [2201, 0]
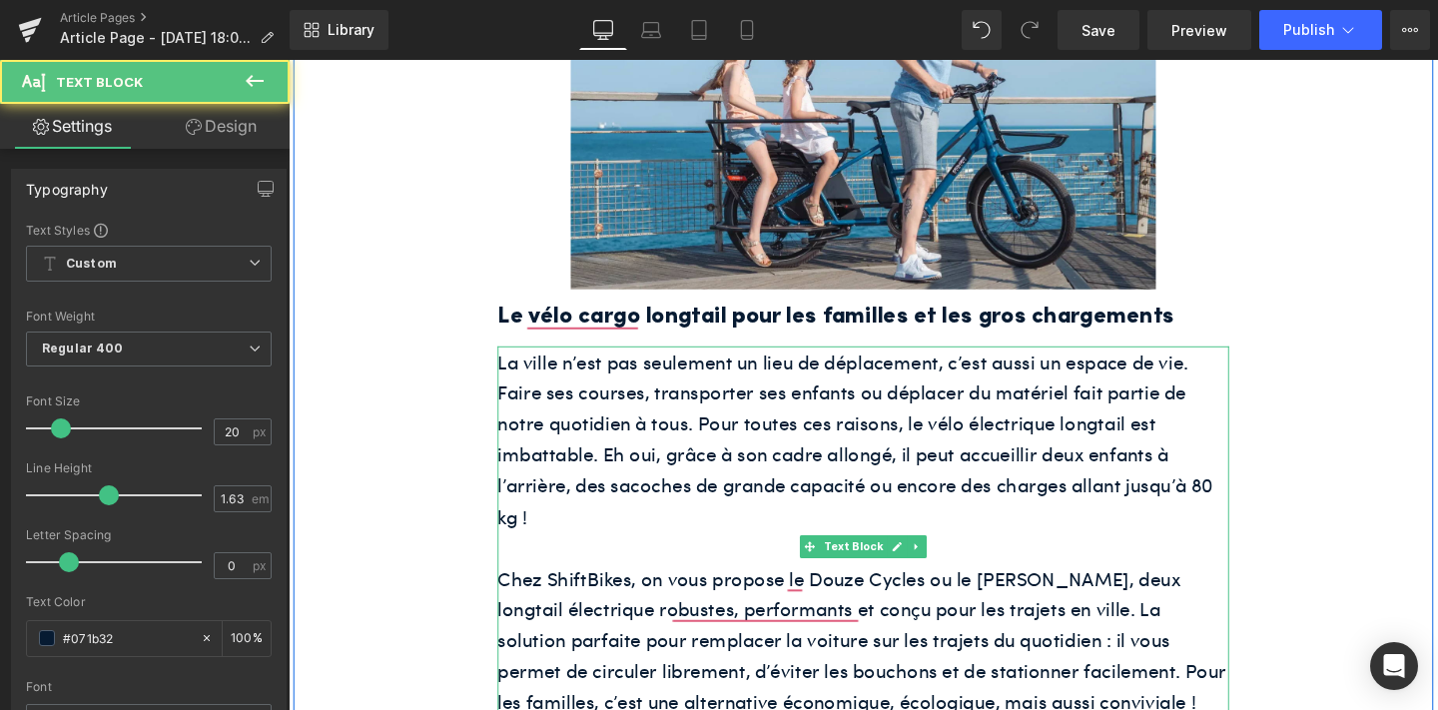
click at [937, 402] on font "La ville n’est pas seulement un lieu de déplacement, c’est aussi un espace de v…" at bounding box center [884, 457] width 752 height 191
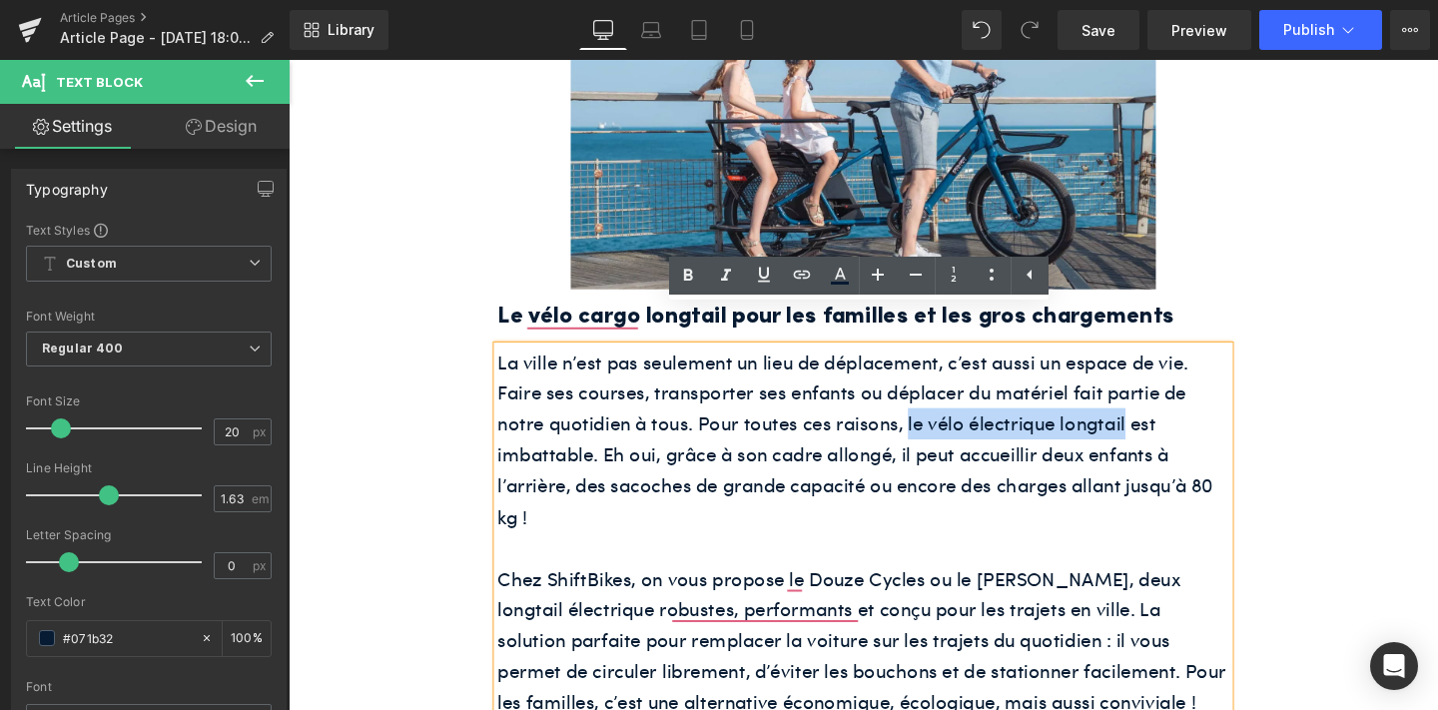
drag, startPoint x: 935, startPoint y: 402, endPoint x: 1162, endPoint y: 392, distance: 226.8
click at [1162, 392] on font "La ville n’est pas seulement un lieu de déplacement, c’est aussi un espace de v…" at bounding box center [884, 457] width 752 height 191
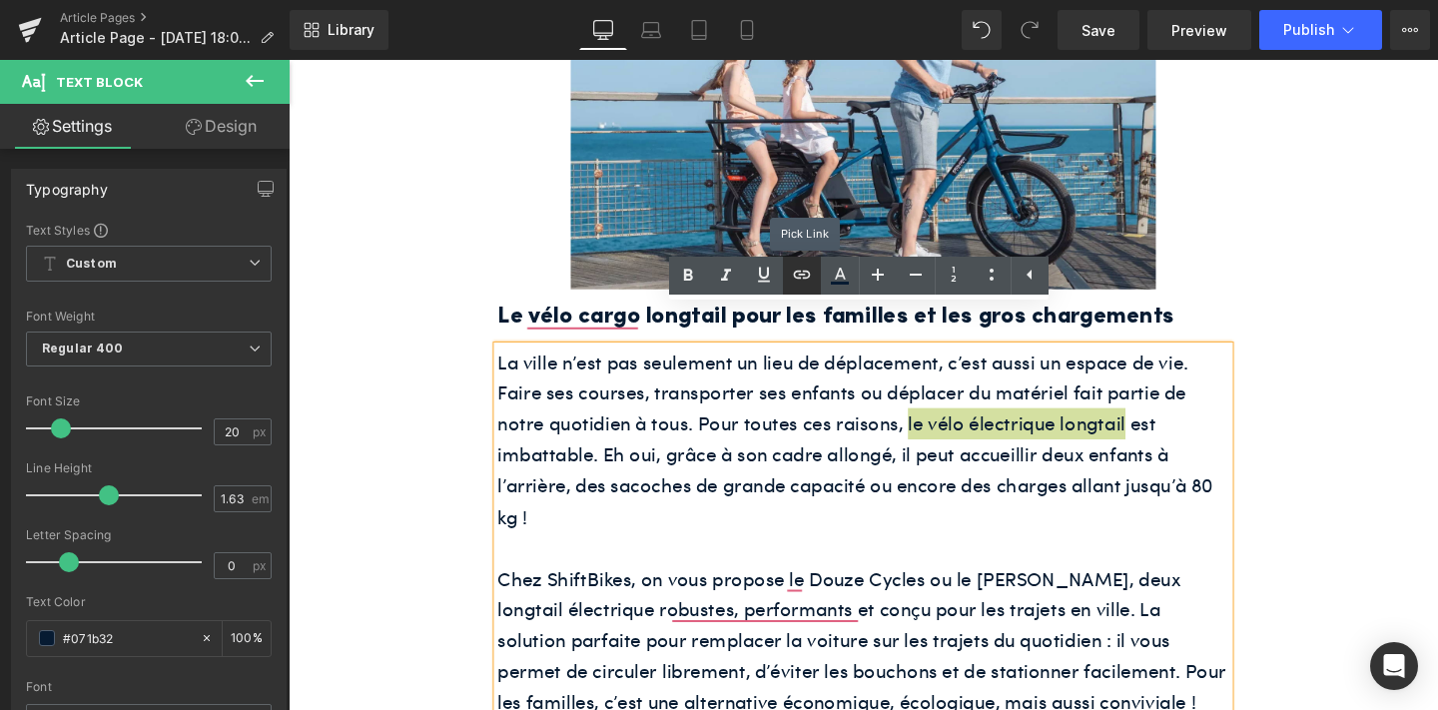
drag, startPoint x: 807, startPoint y: 283, endPoint x: 570, endPoint y: 255, distance: 238.3
click at [807, 283] on icon at bounding box center [802, 275] width 24 height 24
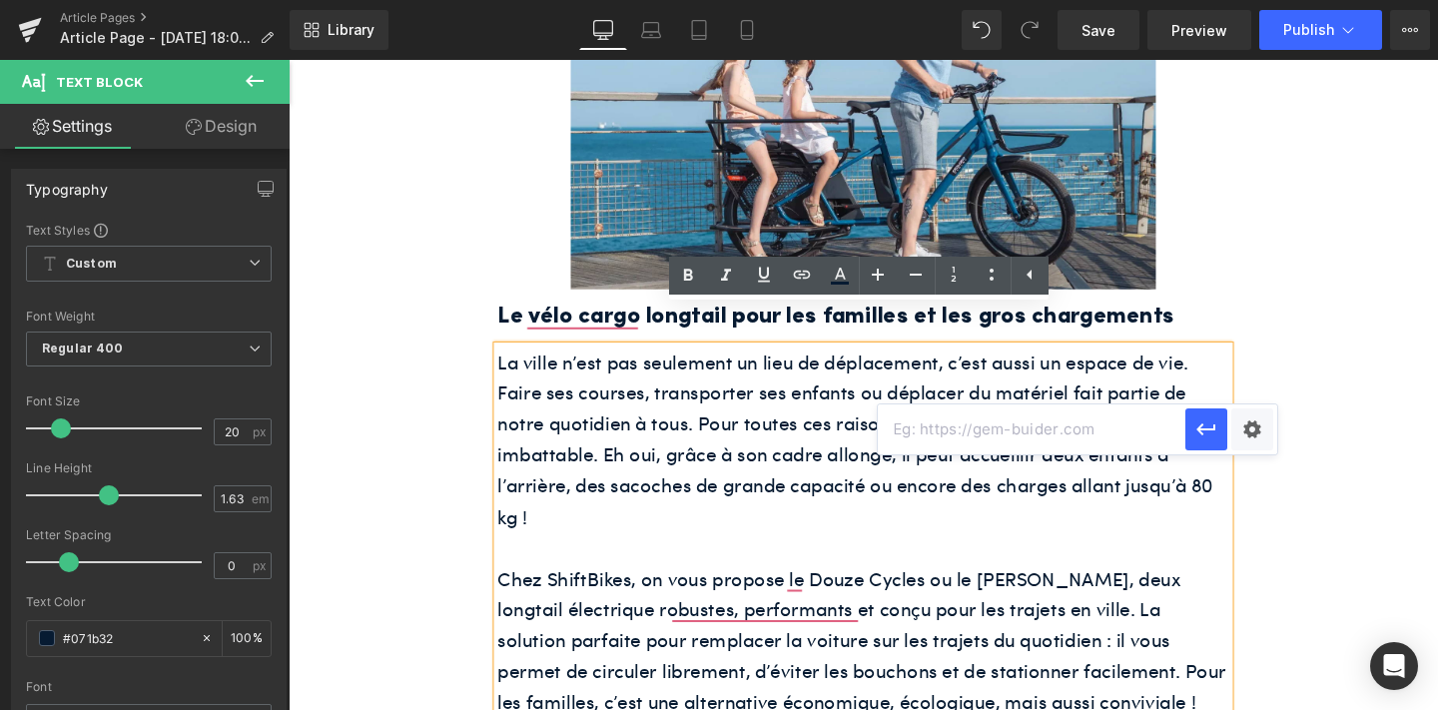
click at [957, 432] on input "text" at bounding box center [1031, 429] width 307 height 50
paste input "[URL][DOMAIN_NAME]"
click at [1206, 429] on icon "button" at bounding box center [1206, 429] width 24 height 24
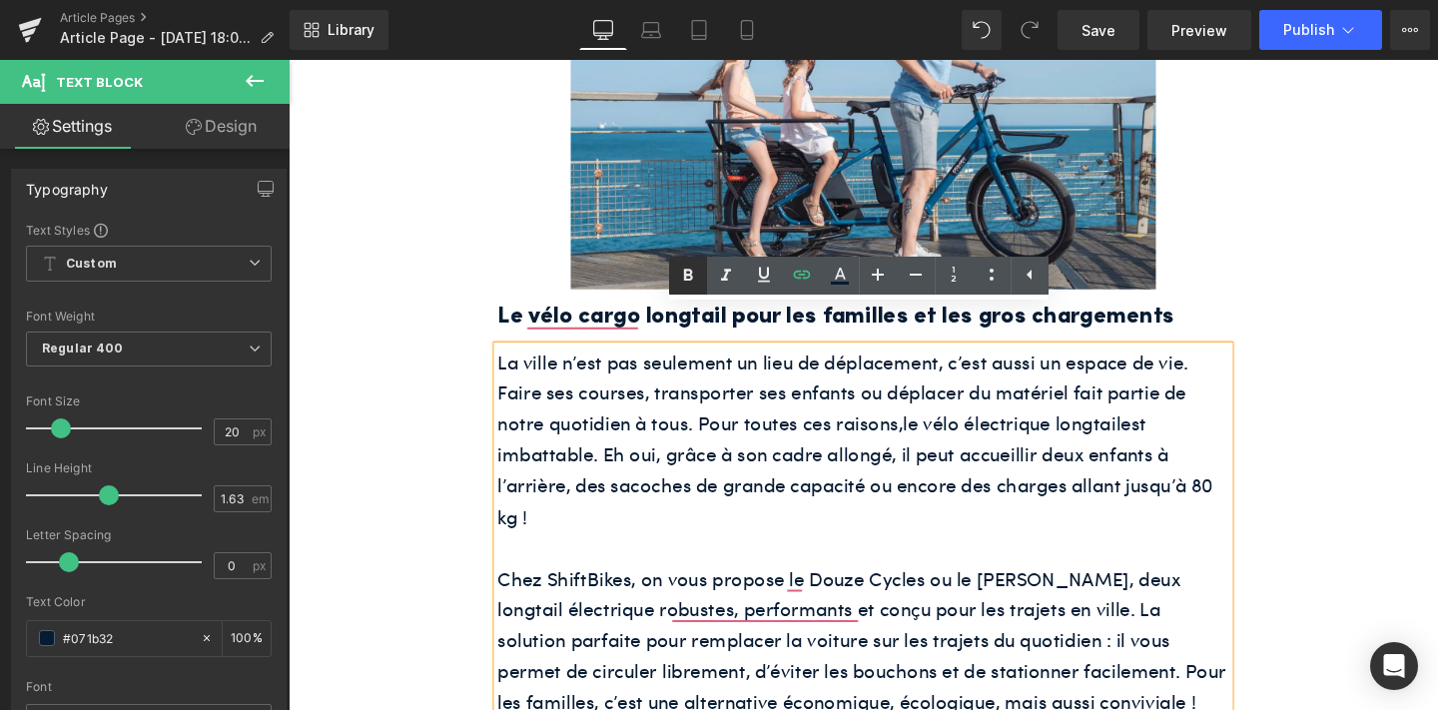
click at [686, 282] on icon at bounding box center [688, 276] width 24 height 24
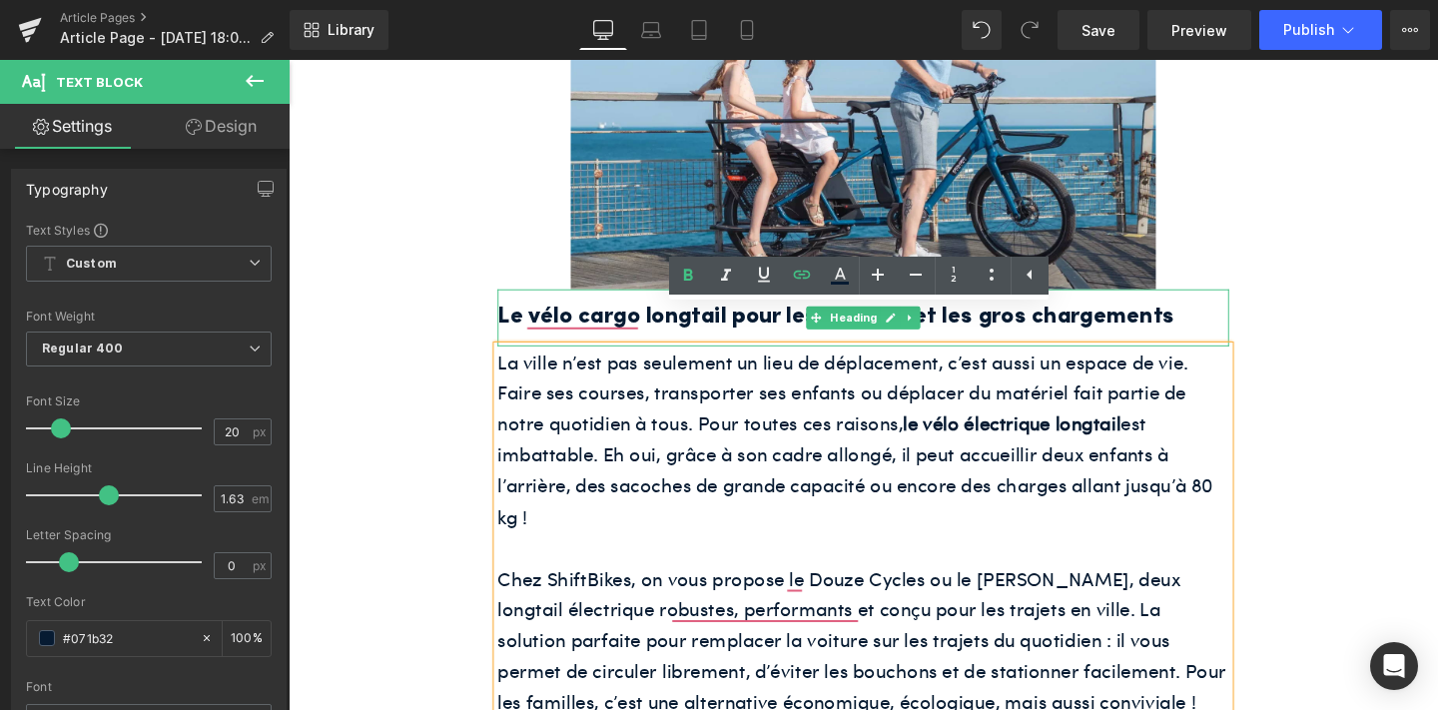
click at [599, 310] on h2 "Le vélo cargo longtail pour les familles et les gros chargements" at bounding box center [892, 329] width 769 height 39
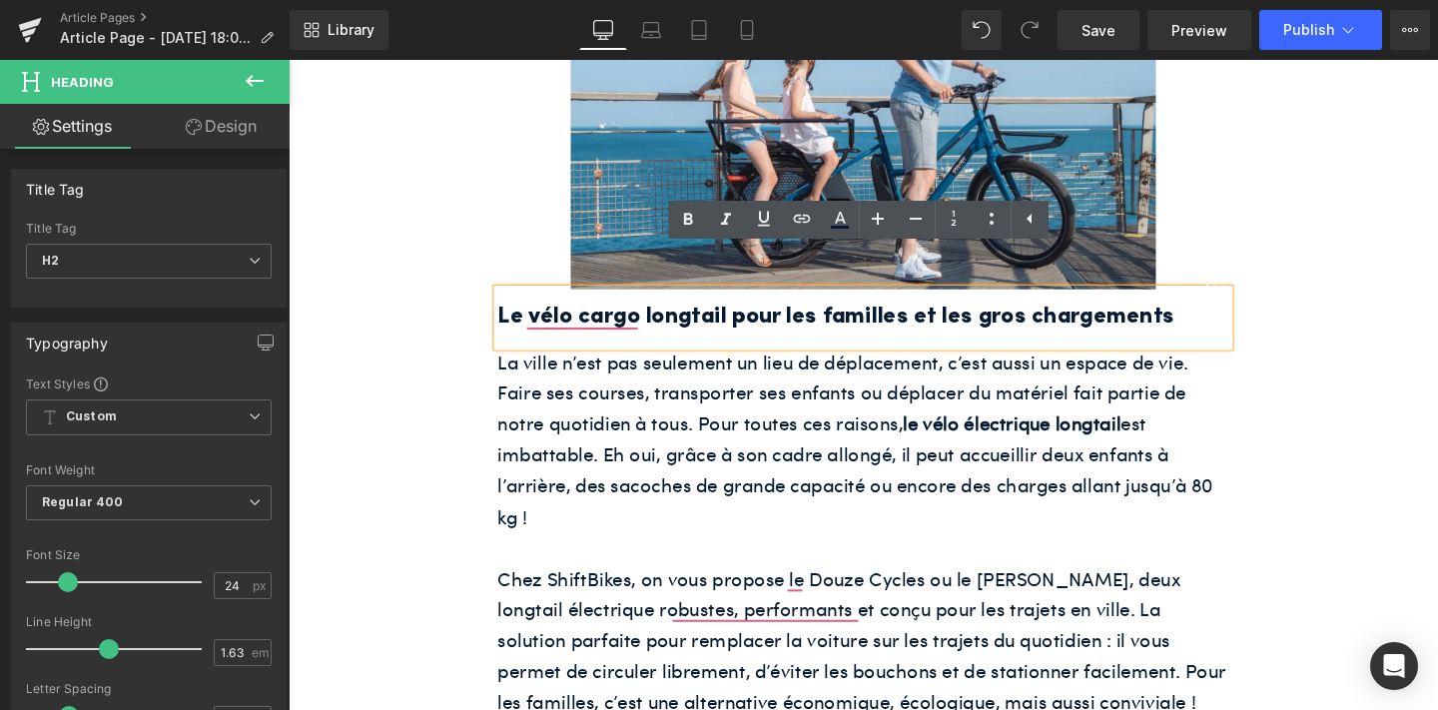
click at [619, 310] on h2 "Le vélo cargo longtail pour les familles et les gros chargements" at bounding box center [892, 329] width 769 height 39
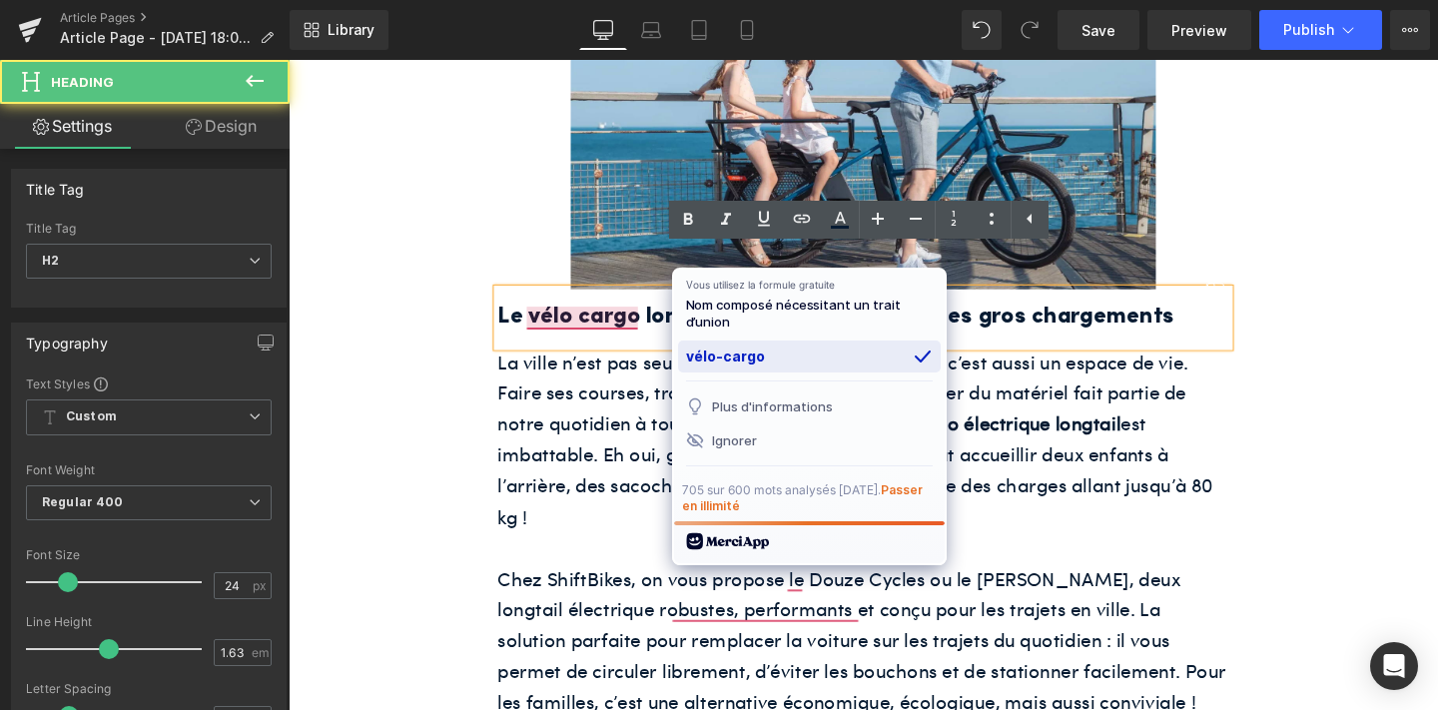
click at [714, 357] on div "vélo-cargo" at bounding box center [809, 356] width 263 height 32
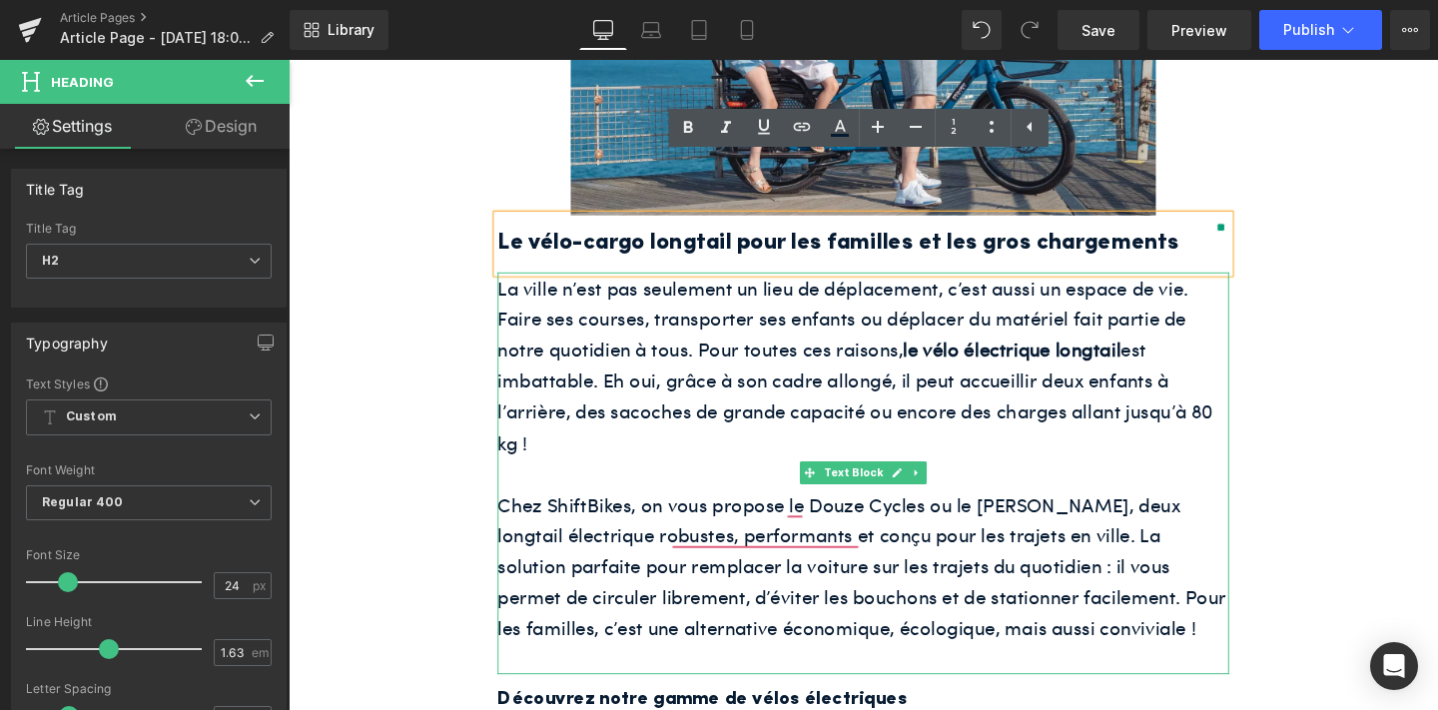
scroll to position [2297, 0]
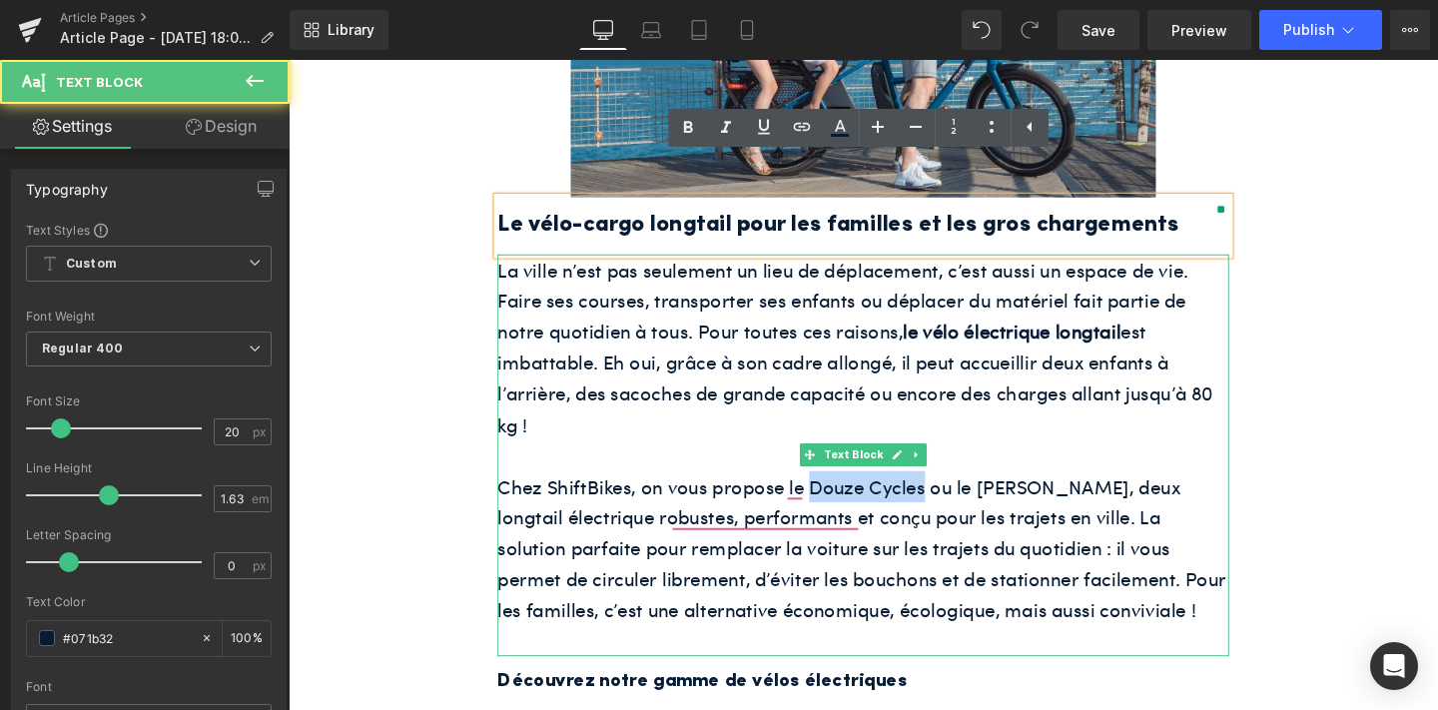
drag, startPoint x: 837, startPoint y: 472, endPoint x: 952, endPoint y: 476, distance: 115.9
click at [952, 494] on font "Chez ShiftBikes, on vous propose le Douze Cycles ou le [PERSON_NAME], deux long…" at bounding box center [891, 573] width 766 height 158
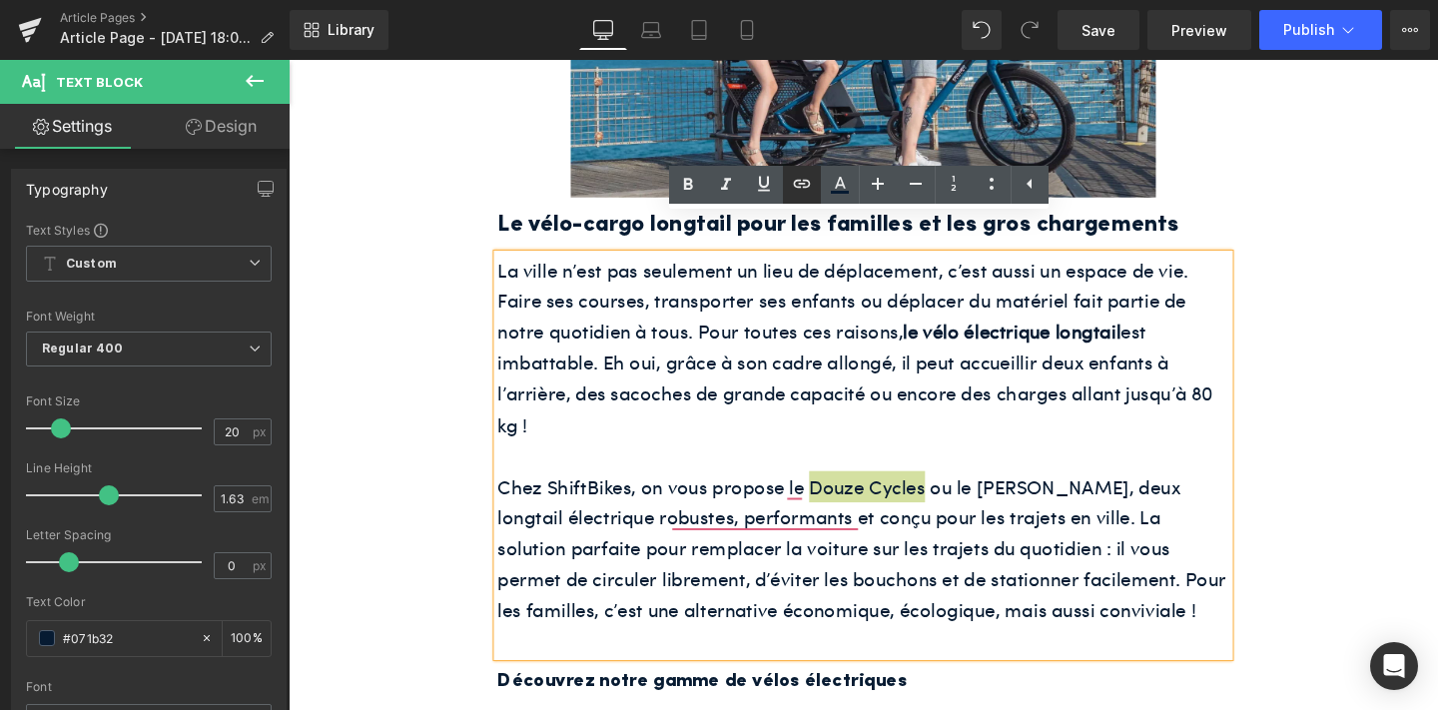
drag, startPoint x: 797, startPoint y: 198, endPoint x: 539, endPoint y: 159, distance: 260.5
click at [797, 198] on link at bounding box center [802, 185] width 38 height 38
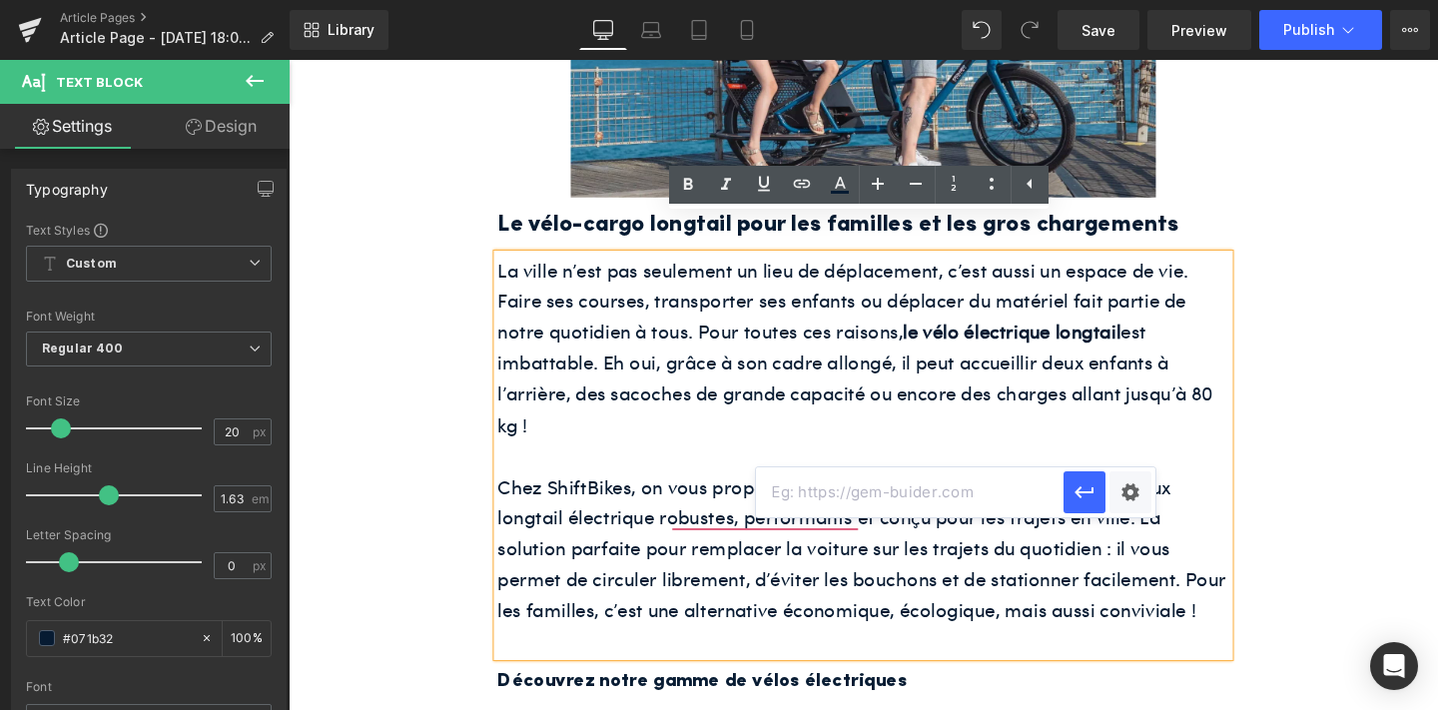
click at [822, 500] on input "text" at bounding box center [909, 492] width 307 height 50
paste input "[URL][DOMAIN_NAME]"
type input "[URL][DOMAIN_NAME]"
click at [1078, 490] on icon "button" at bounding box center [1083, 493] width 19 height 12
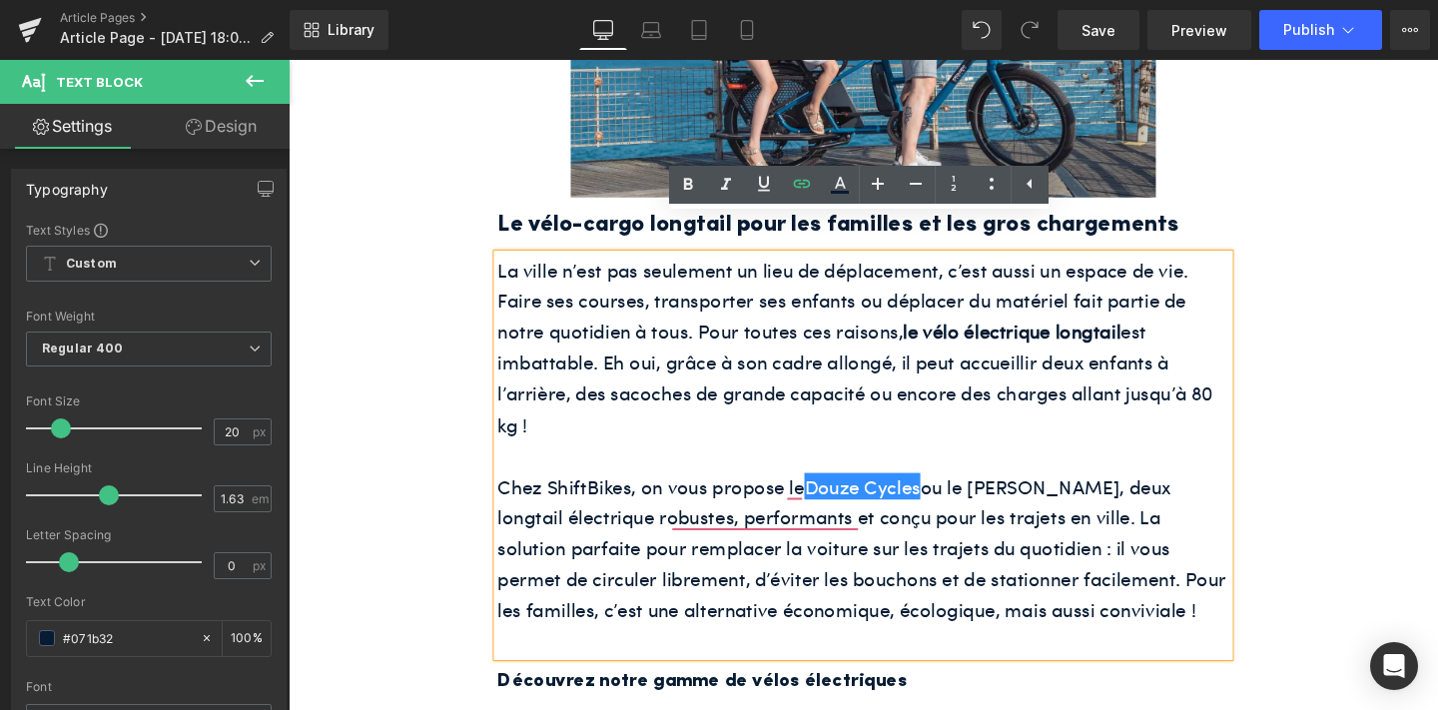
scroll to position [0, 0]
click at [689, 193] on icon at bounding box center [688, 185] width 24 height 24
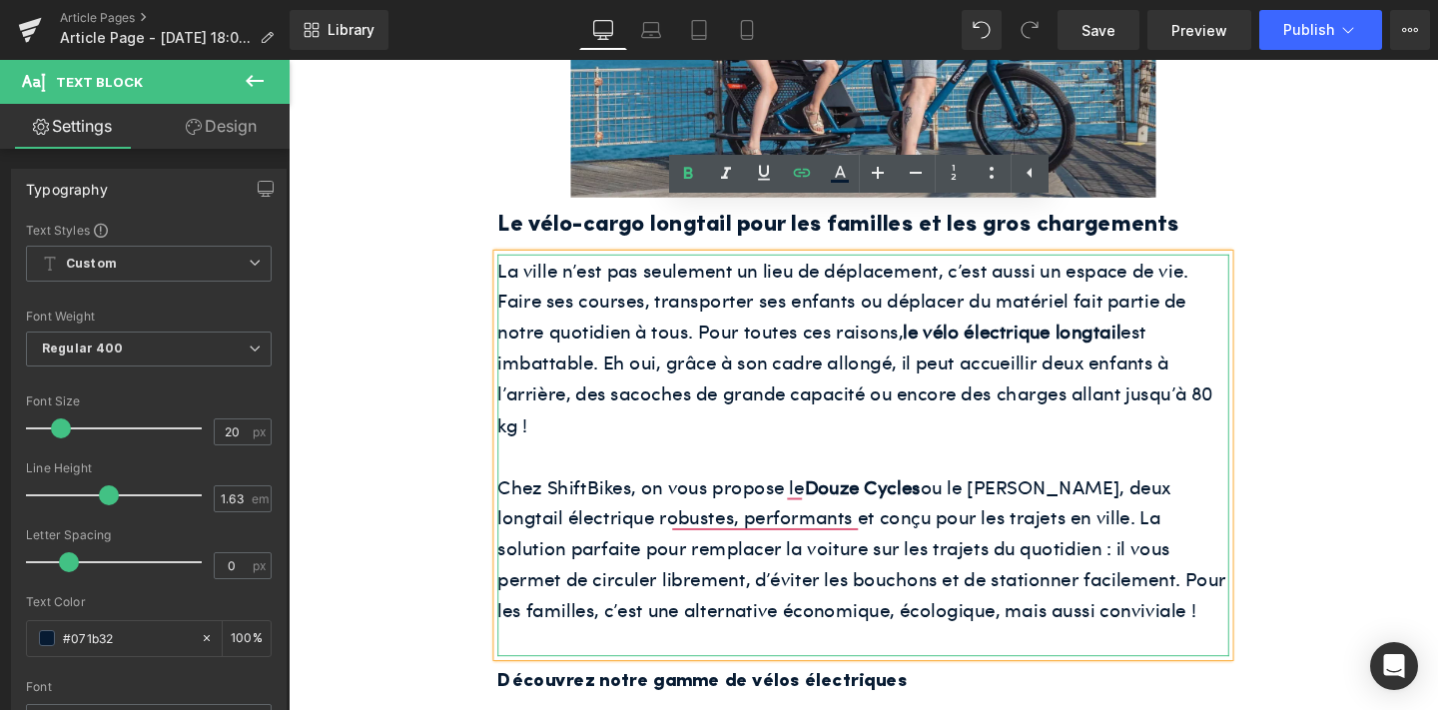
scroll to position [2338, 0]
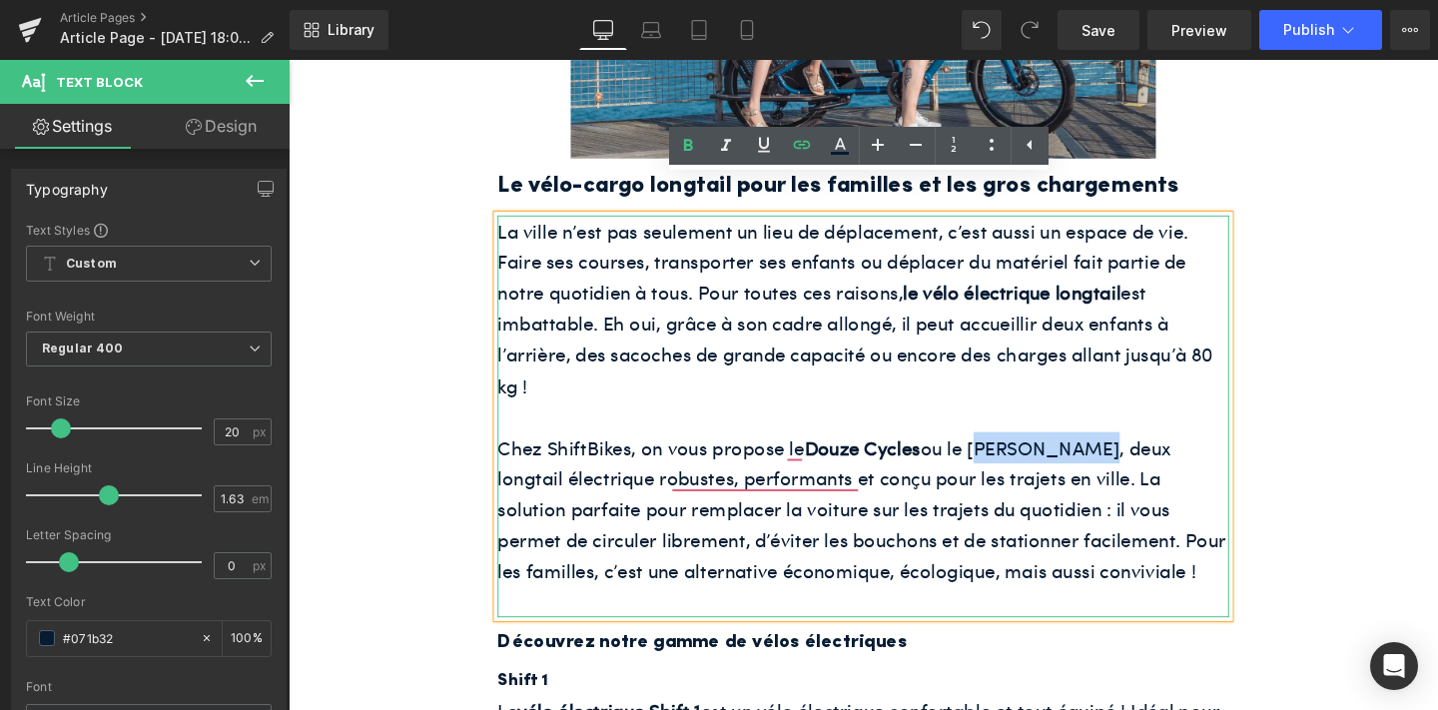
drag, startPoint x: 1008, startPoint y: 430, endPoint x: 1128, endPoint y: 436, distance: 120.0
click at [1128, 453] on font "Chez ShiftBikes, on vous propose le Douze Cycles ou le [PERSON_NAME], deux long…" at bounding box center [891, 532] width 766 height 158
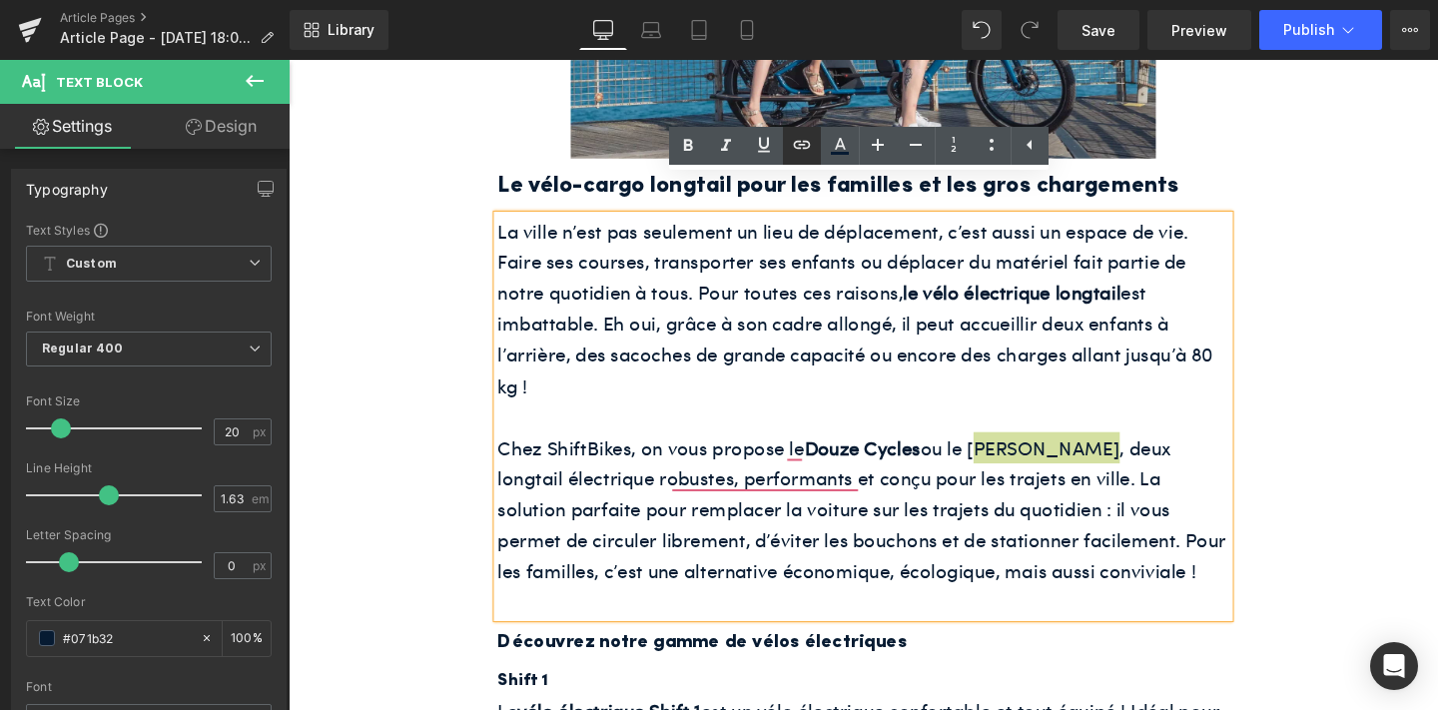
click at [794, 133] on icon at bounding box center [802, 145] width 24 height 24
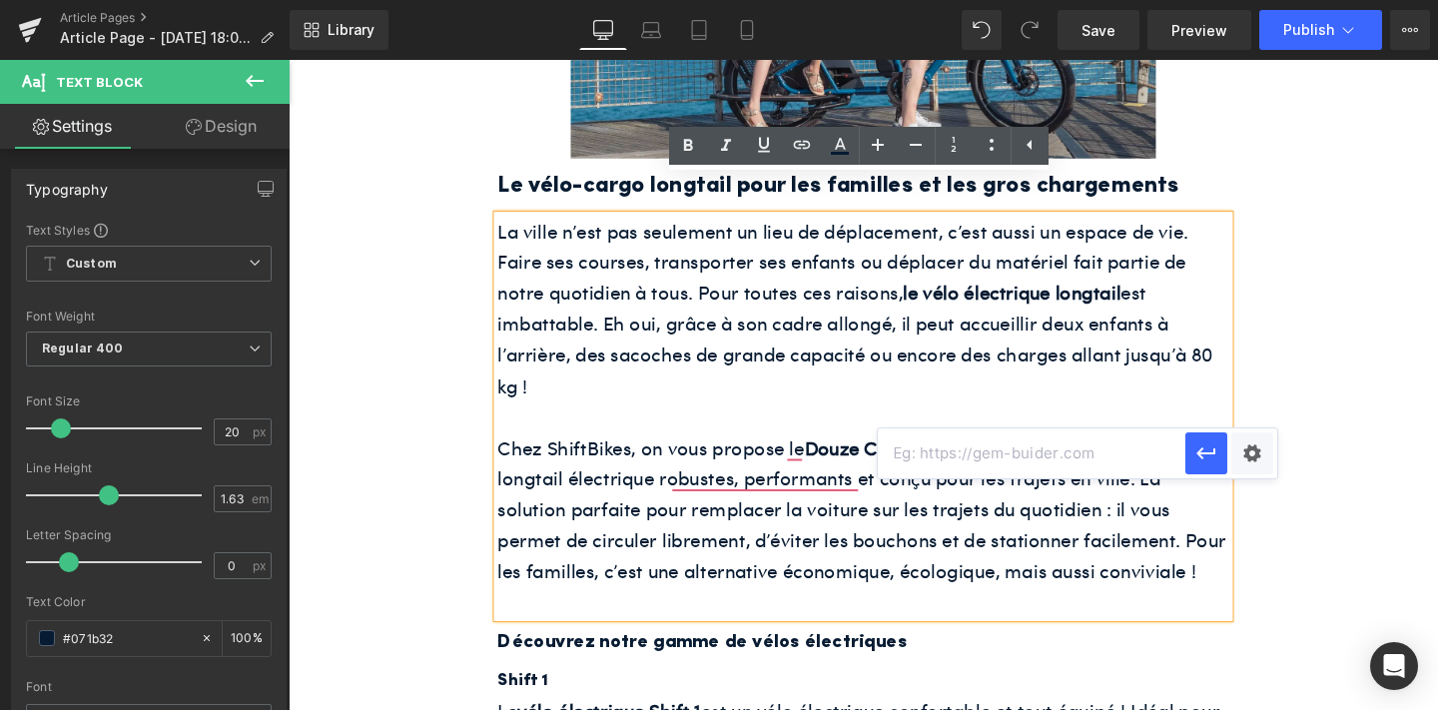
click at [928, 459] on input "text" at bounding box center [1031, 453] width 307 height 50
paste input "[URL][DOMAIN_NAME]"
type input "[URL][DOMAIN_NAME]"
click at [1210, 449] on icon "button" at bounding box center [1206, 453] width 24 height 24
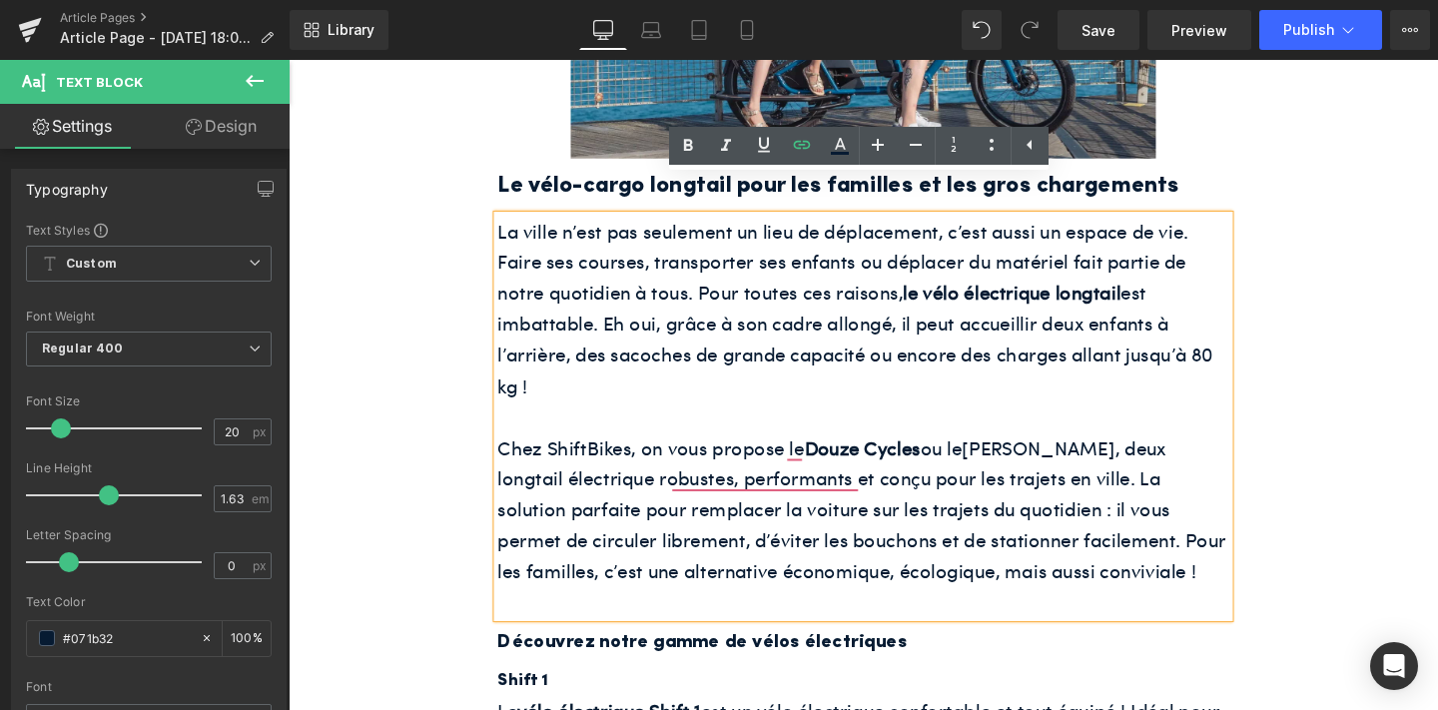
scroll to position [0, 0]
click at [677, 143] on icon at bounding box center [688, 146] width 24 height 24
click at [781, 469] on font "Chez ShiftBikes, on vous propose le Douze Cycles ou le [PERSON_NAME] , deux lon…" at bounding box center [891, 532] width 766 height 158
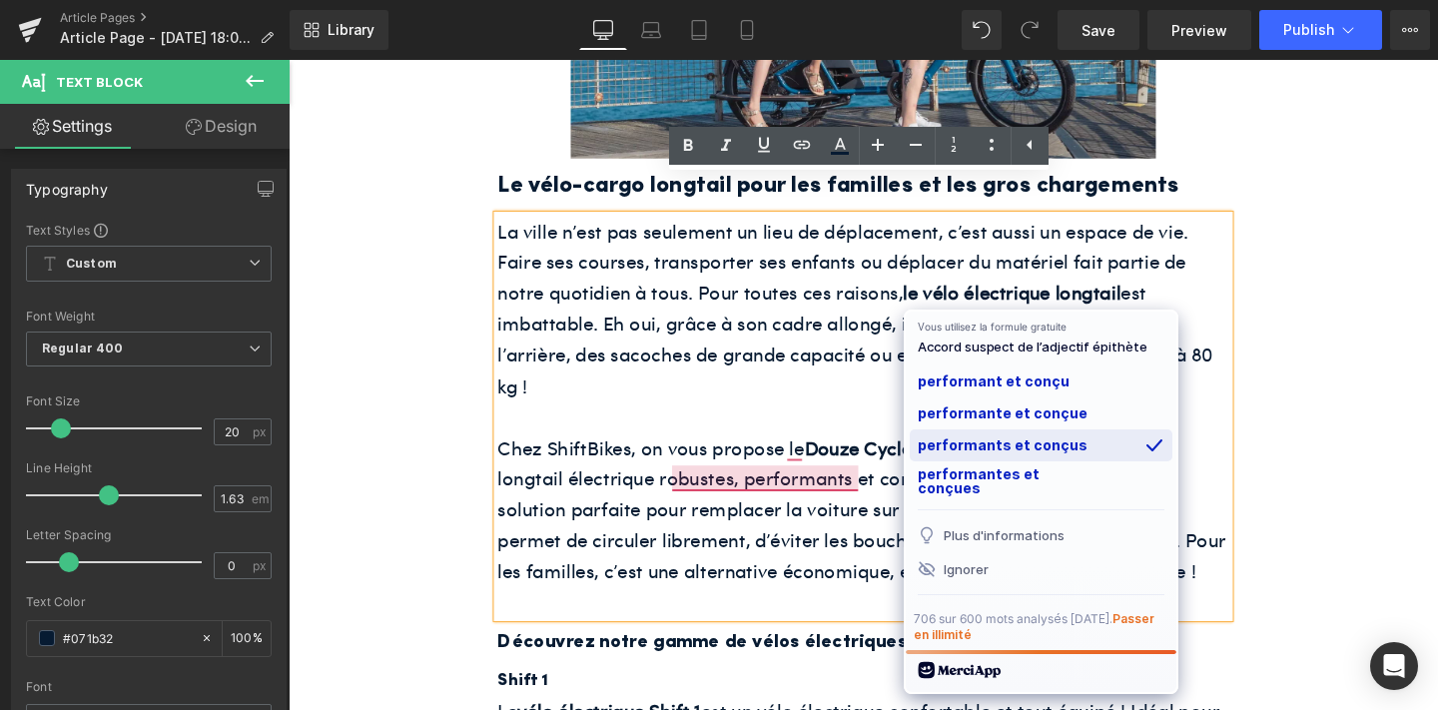
click at [964, 448] on div "performants et conçus" at bounding box center [1041, 445] width 263 height 32
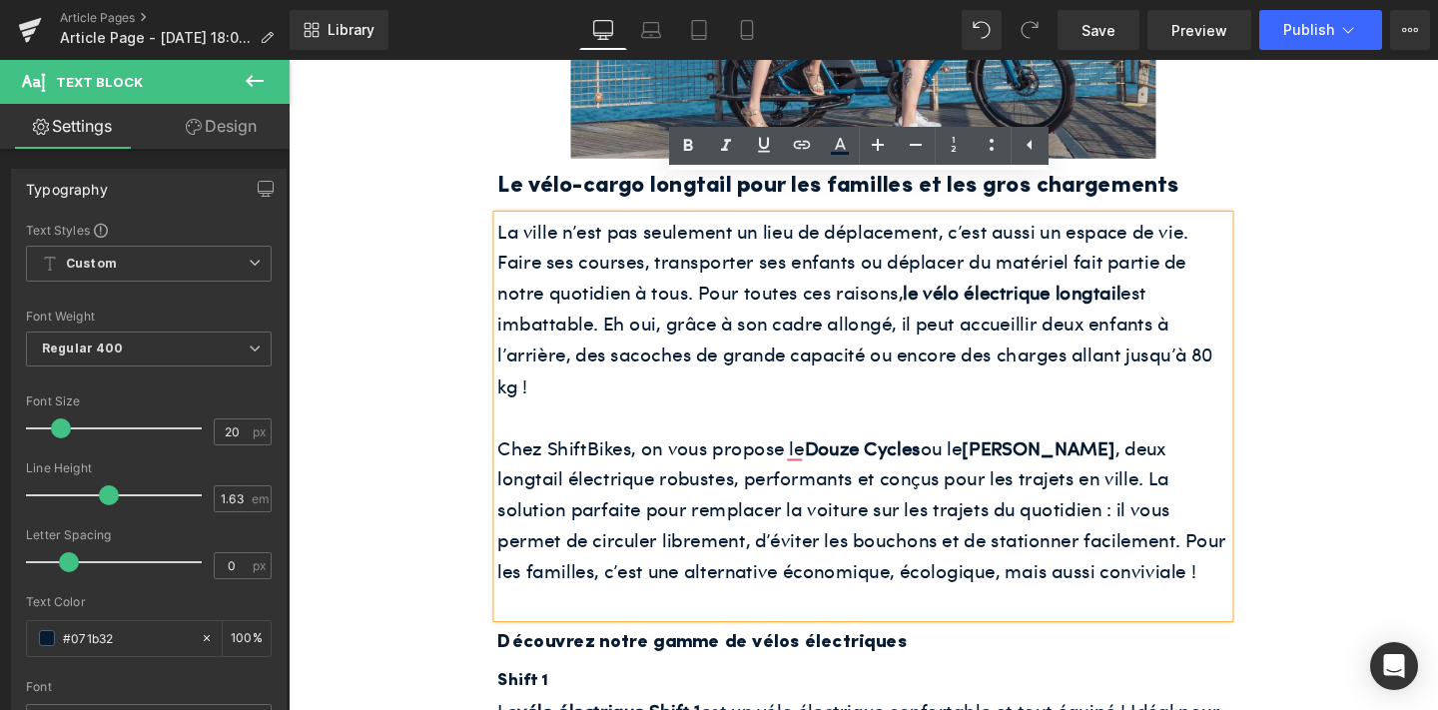
click at [819, 453] on font "Chez ShiftBikes, on vous propose le Douze Cycles ou le [PERSON_NAME] , deux lon…" at bounding box center [891, 532] width 766 height 158
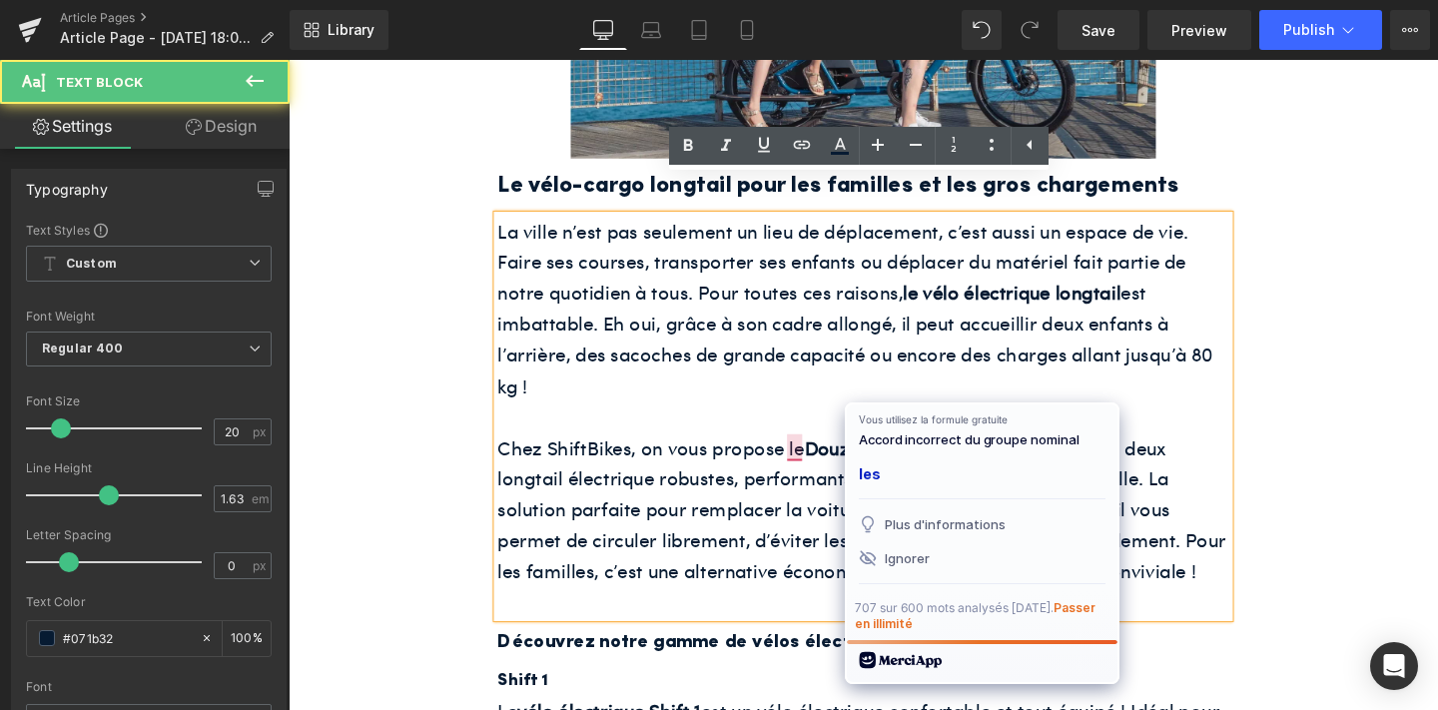
click at [841, 365] on p "La ville n’est pas seulement un lieu de déplacement, c’est aussi un espace de v…" at bounding box center [892, 322] width 769 height 196
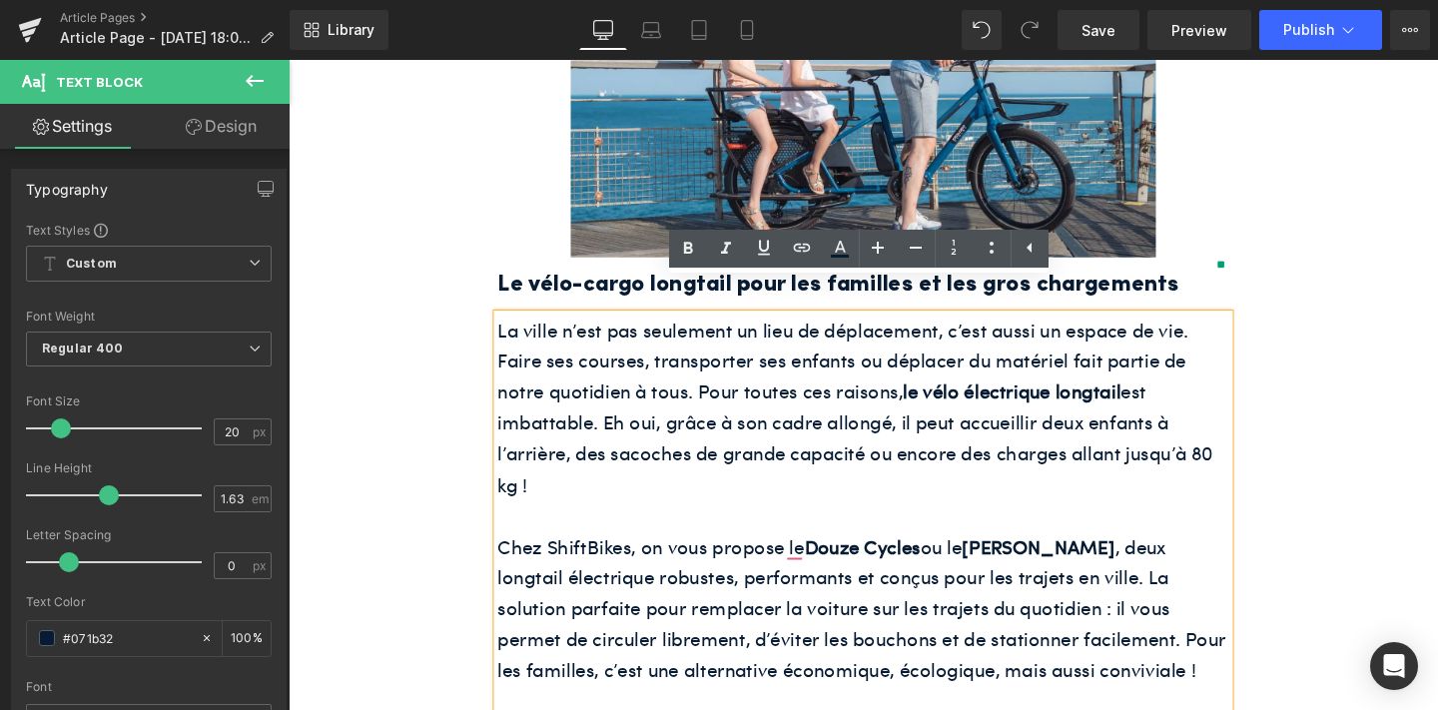
scroll to position [2229, 0]
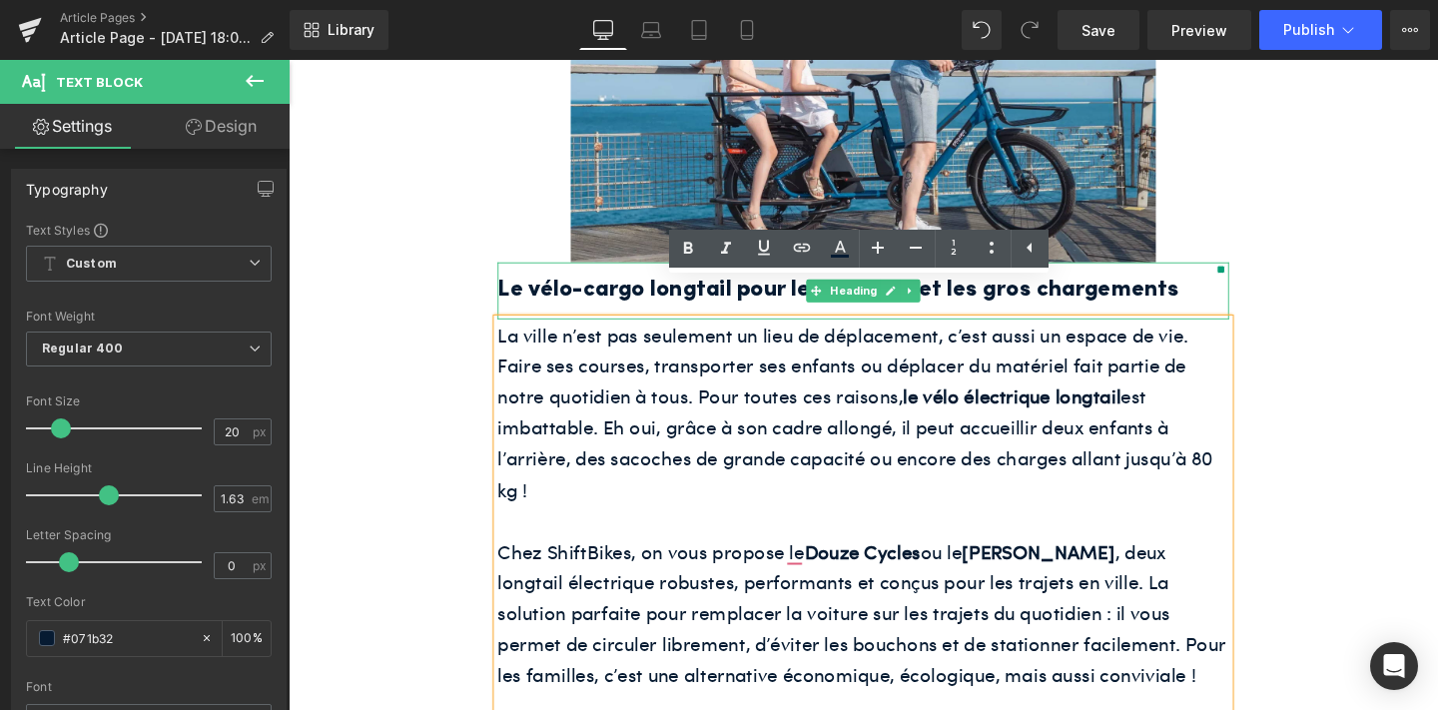
click at [604, 283] on h2 "Le vélo-cargo longtail pour les familles et les gros chargements" at bounding box center [892, 302] width 769 height 39
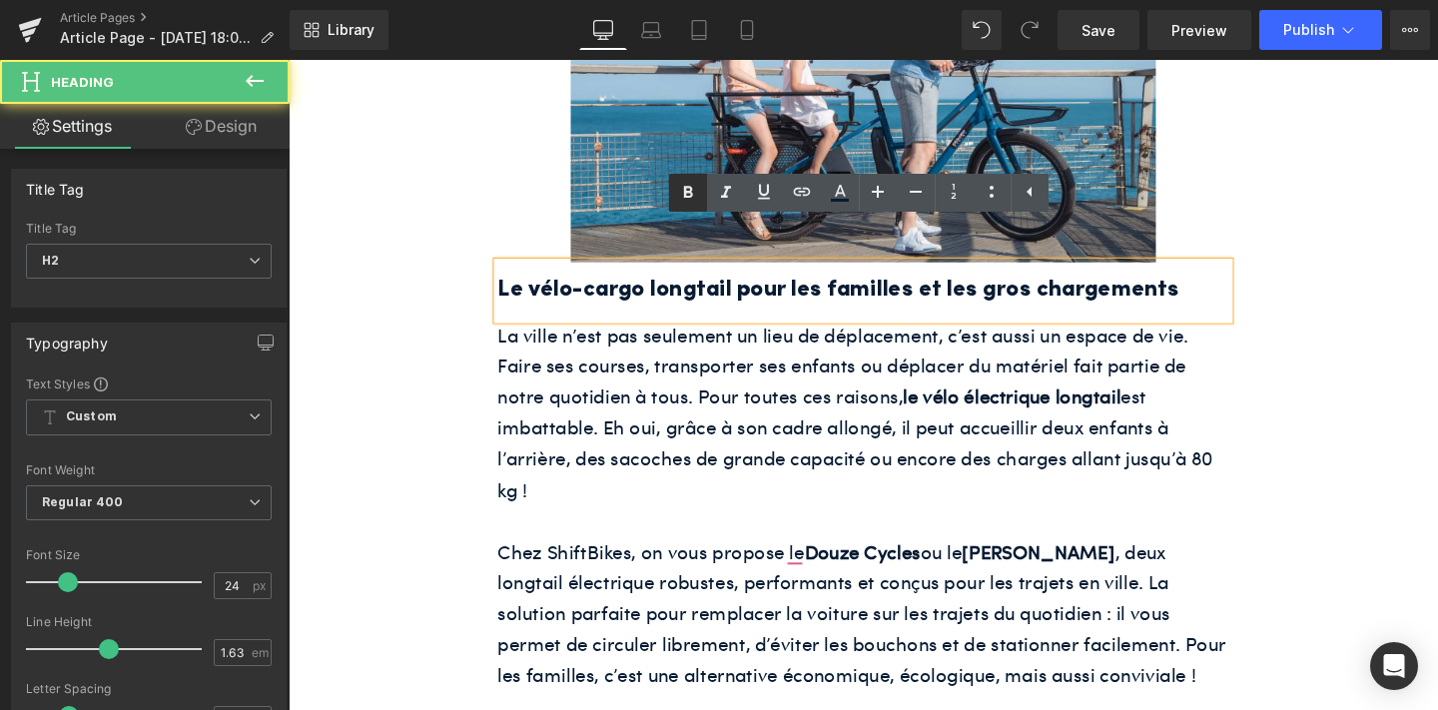
click at [676, 189] on icon at bounding box center [688, 193] width 24 height 24
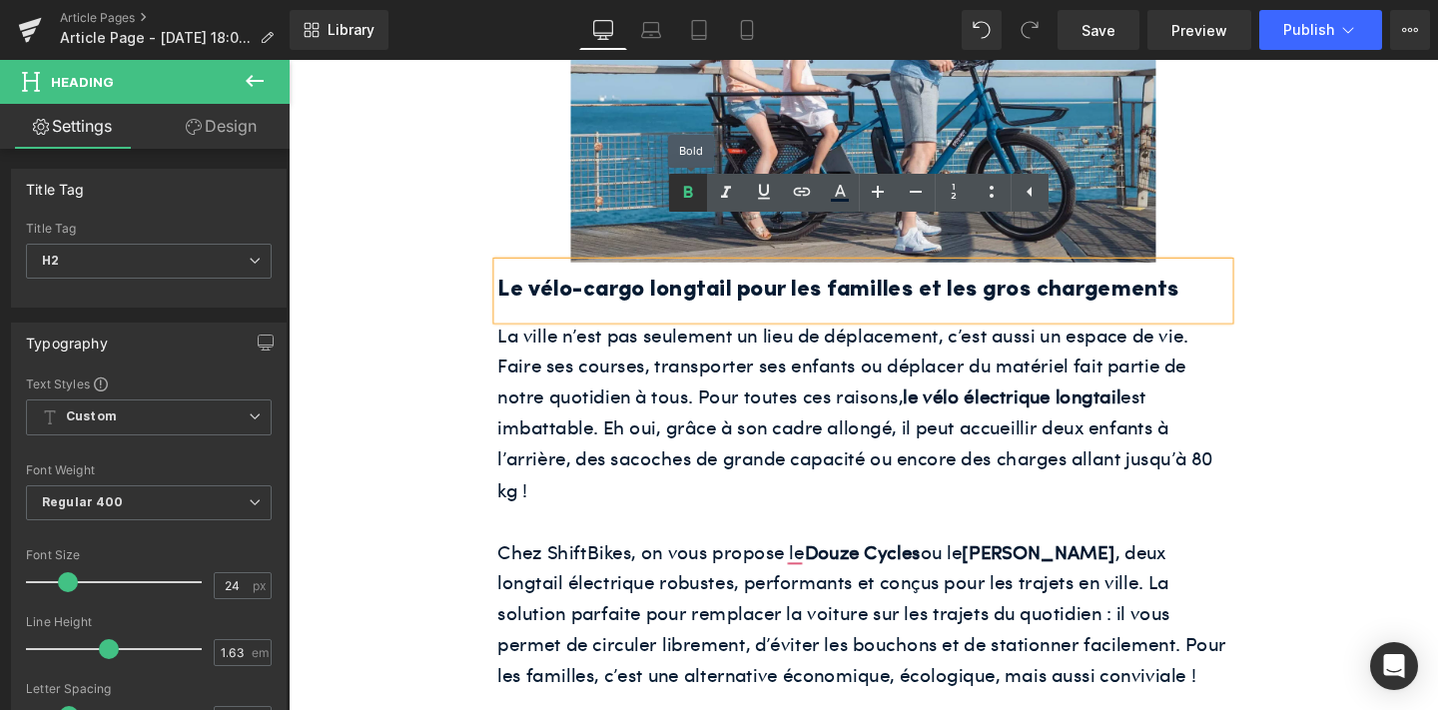
click at [676, 189] on icon at bounding box center [688, 193] width 24 height 24
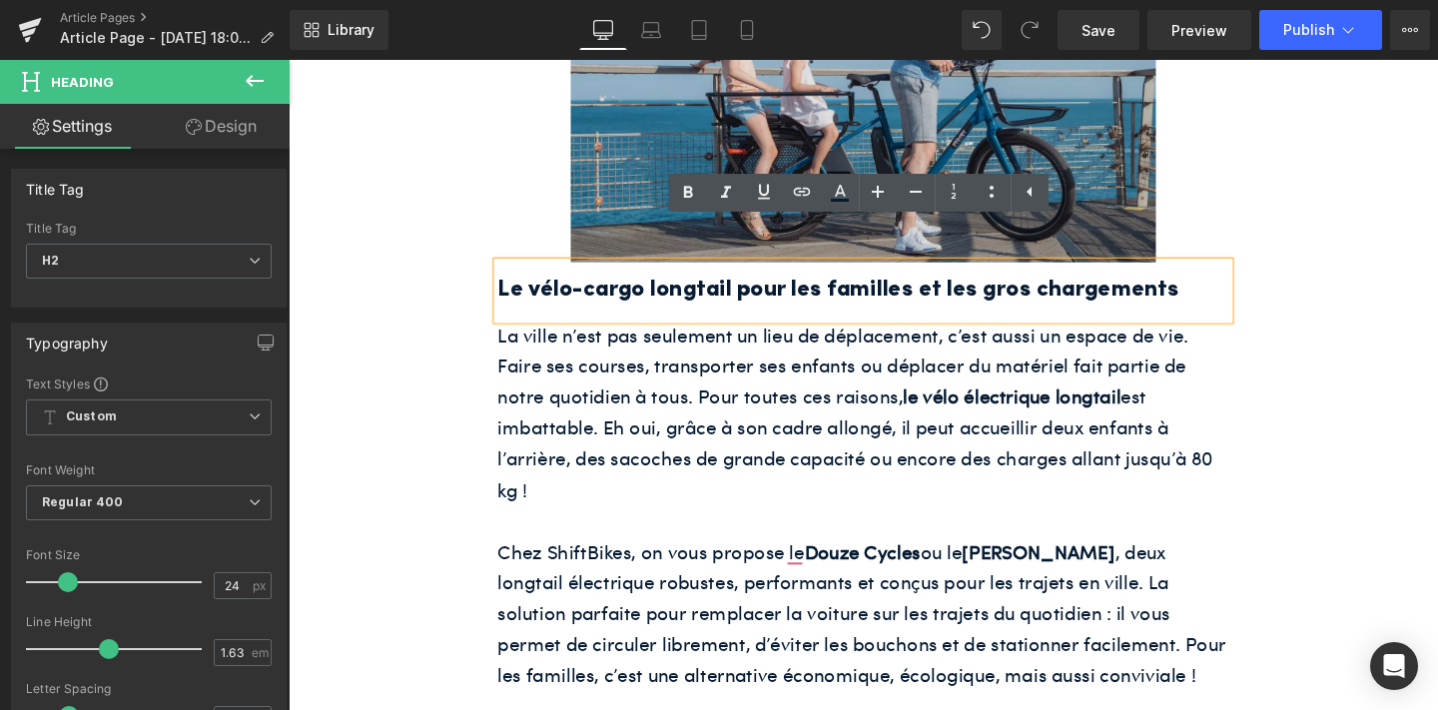
click at [646, 190] on img at bounding box center [892, 101] width 615 height 344
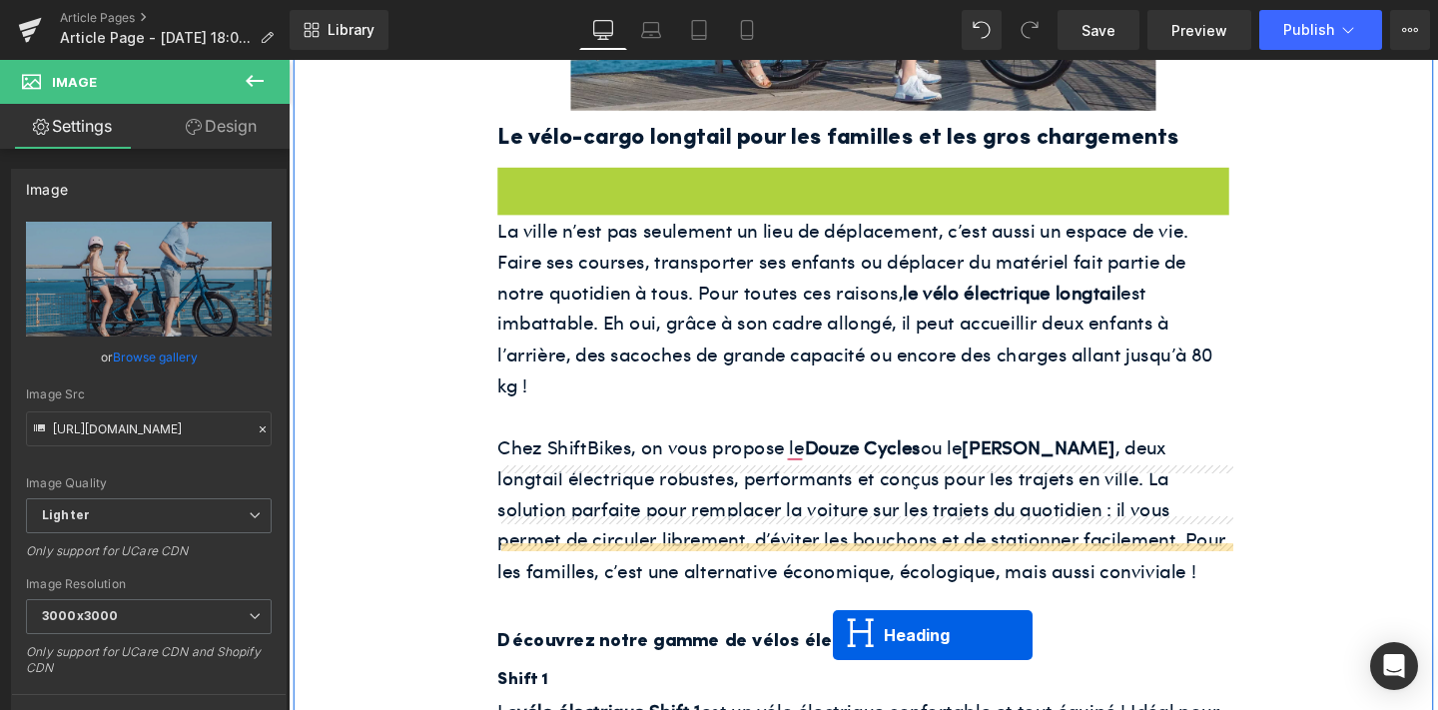
scroll to position [2529, 0]
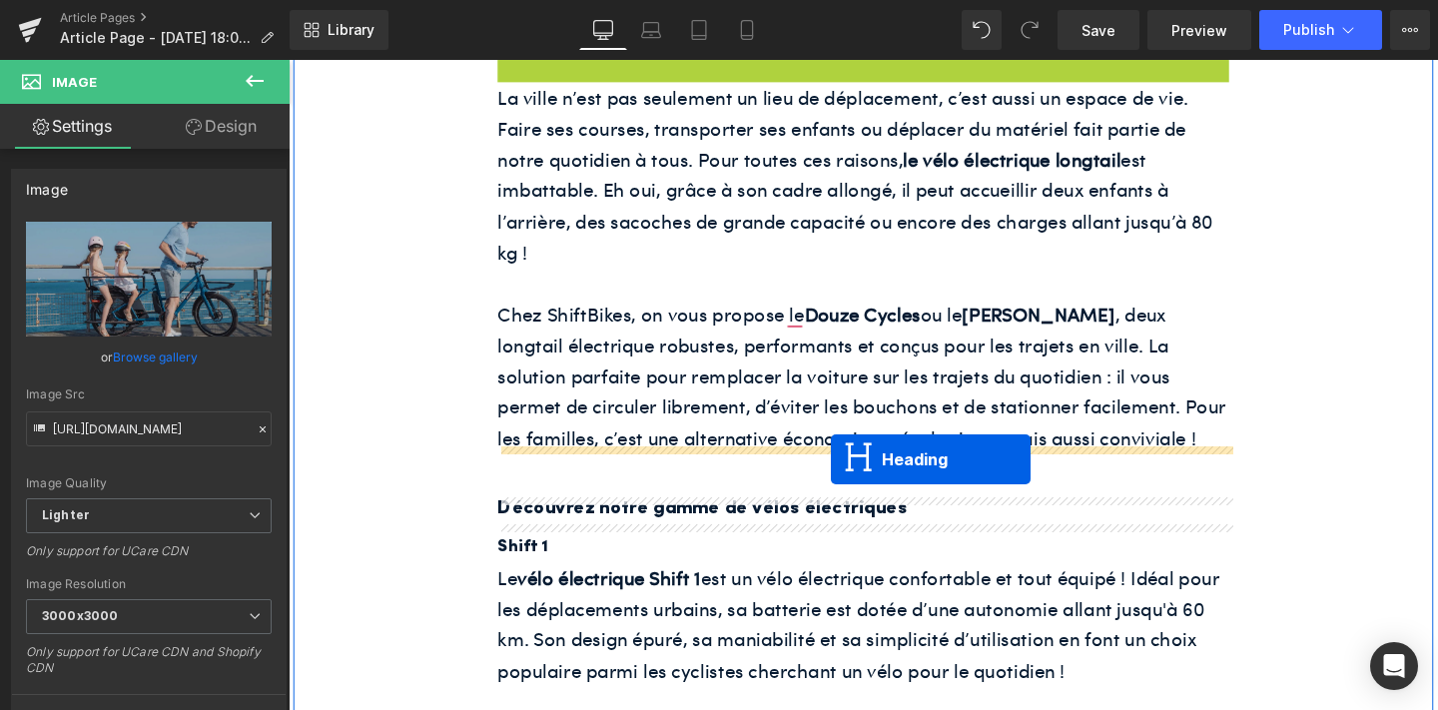
drag, startPoint x: 841, startPoint y: 313, endPoint x: 859, endPoint y: 480, distance: 167.7
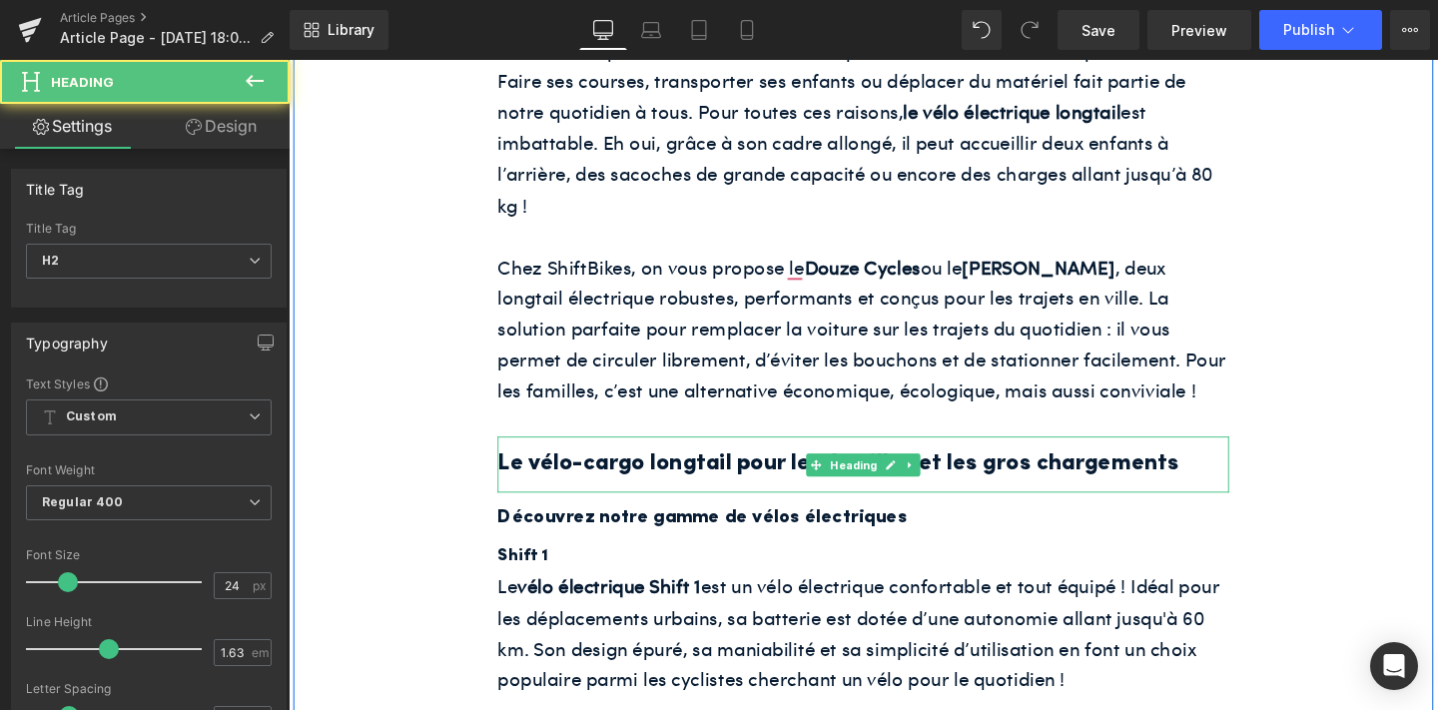
scroll to position [2479, 0]
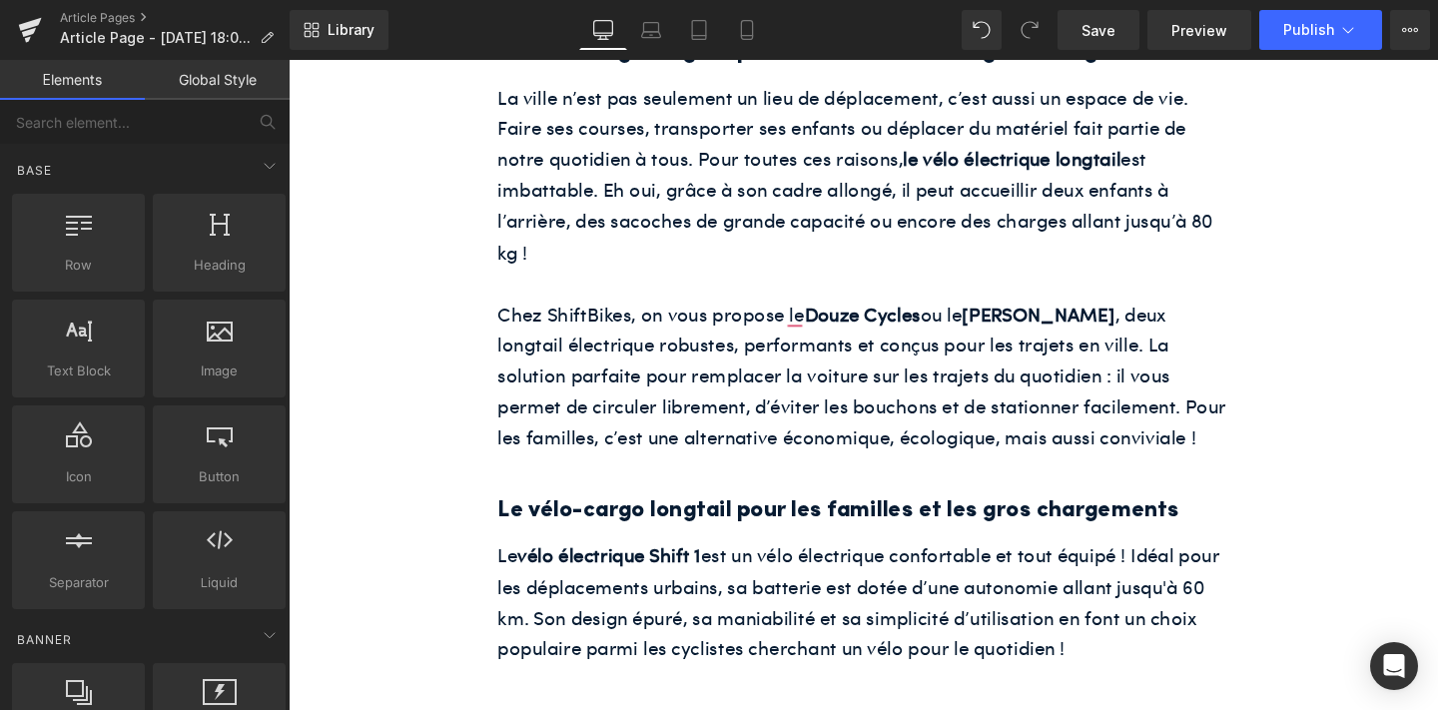
click at [814, 515] on h2 "Le vélo-cargo longtail pour les familles et les gros chargements" at bounding box center [892, 534] width 769 height 39
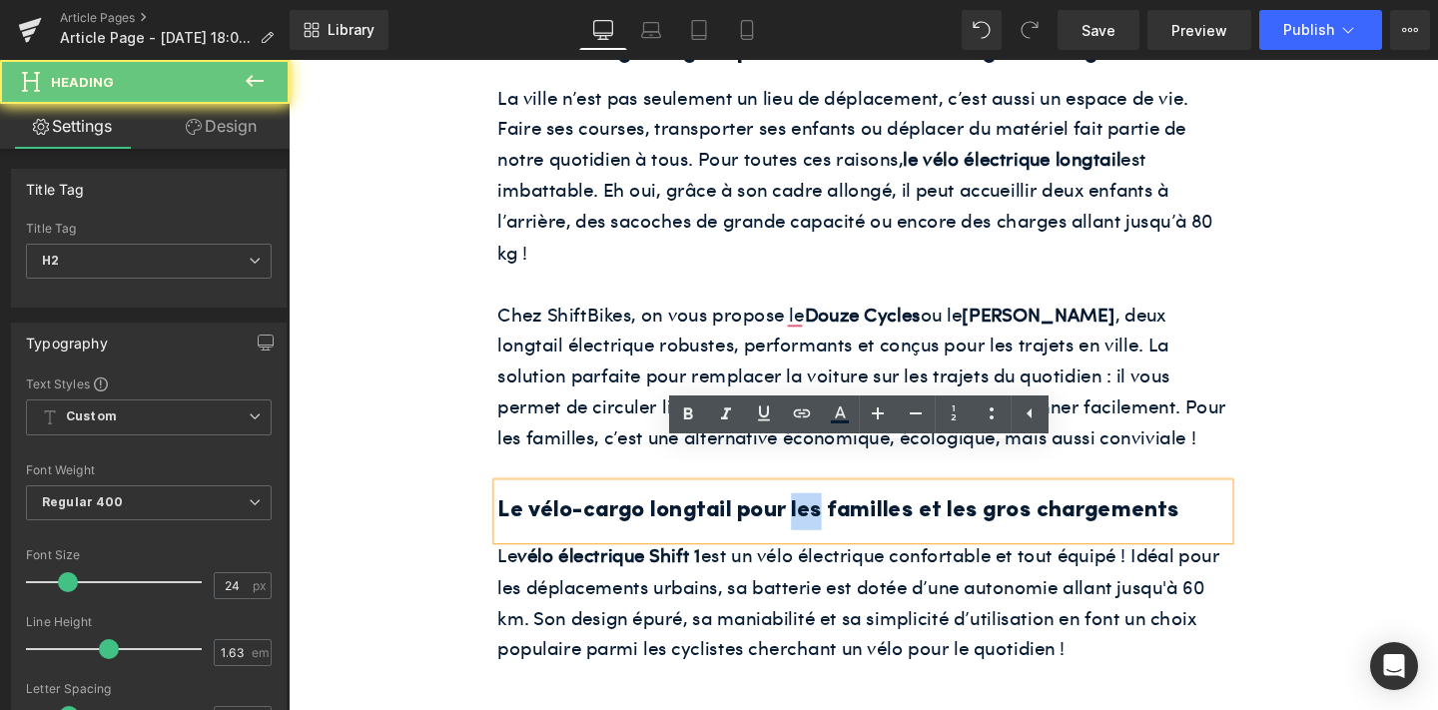
click at [814, 515] on h2 "Le vélo-cargo longtail pour les familles et les gros chargements" at bounding box center [892, 534] width 769 height 39
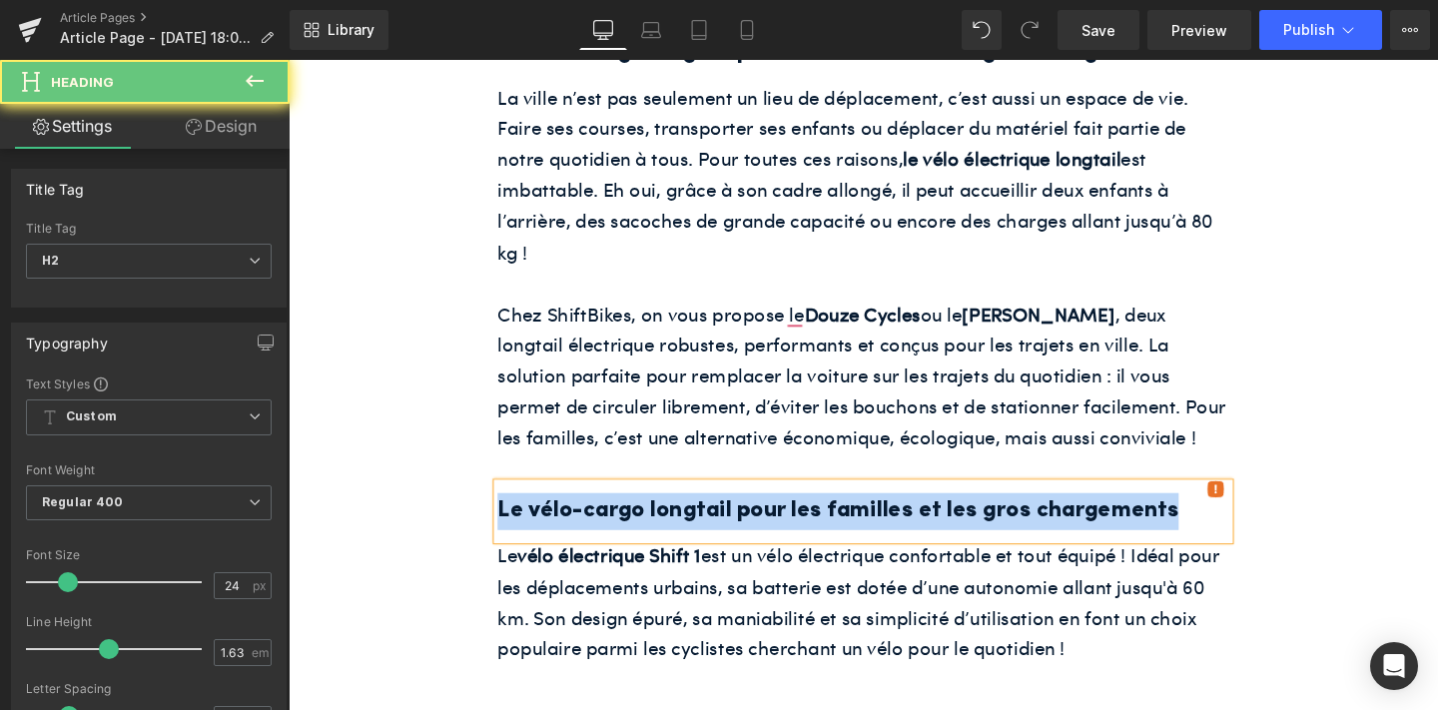
paste div
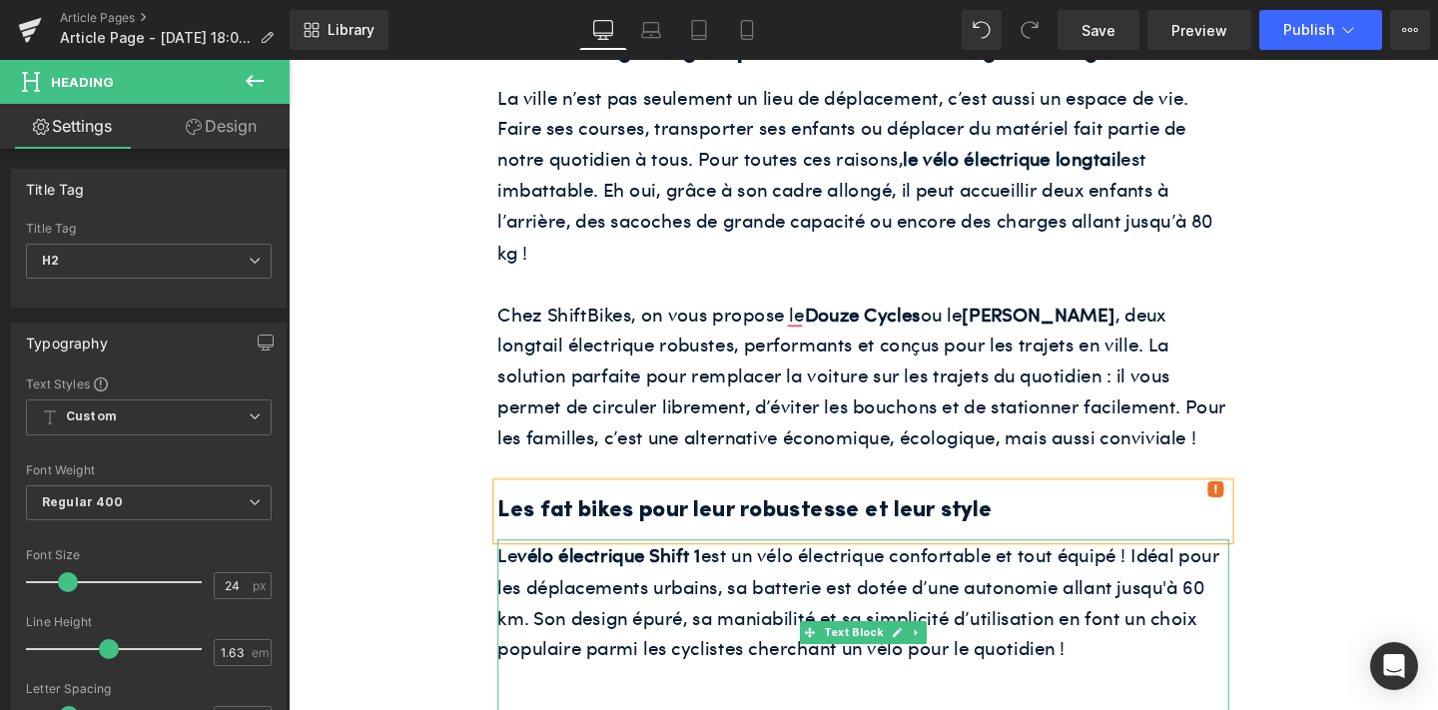
click at [726, 564] on p "Le vélo électrique Shift 1 est un vélo électrique confortable et tout équipé ! …" at bounding box center [892, 629] width 769 height 130
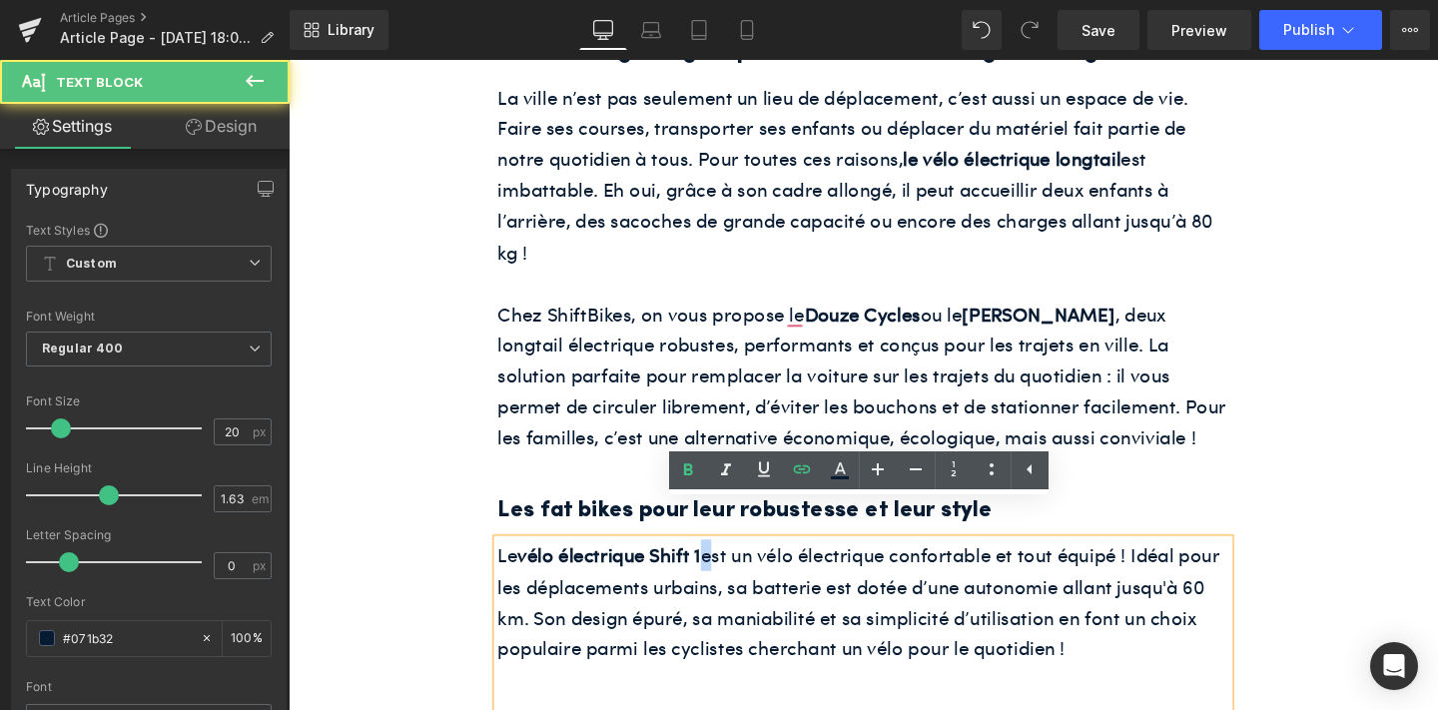
click at [726, 564] on p "Le vélo électrique Shift 1 est un vélo électrique confortable et tout équipé ! …" at bounding box center [892, 629] width 769 height 130
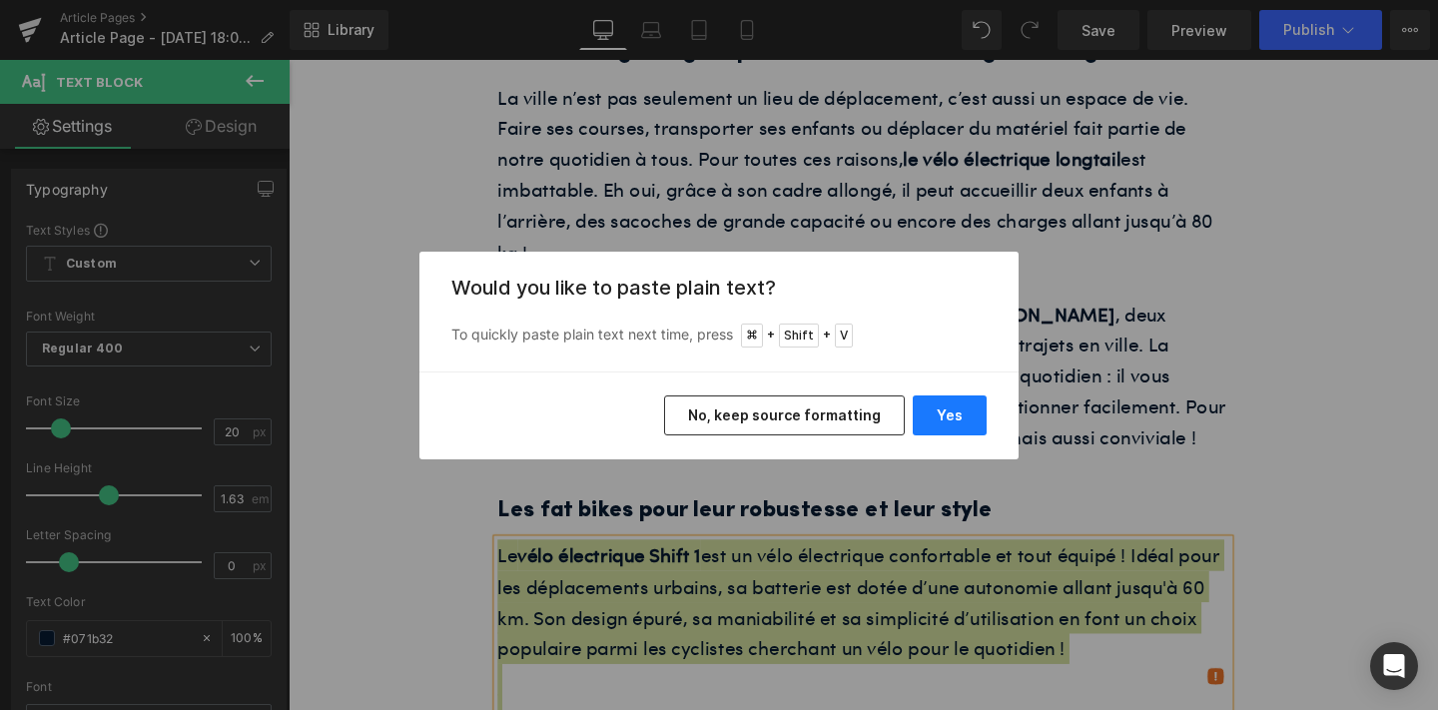
click at [939, 419] on button "Yes" at bounding box center [950, 415] width 74 height 40
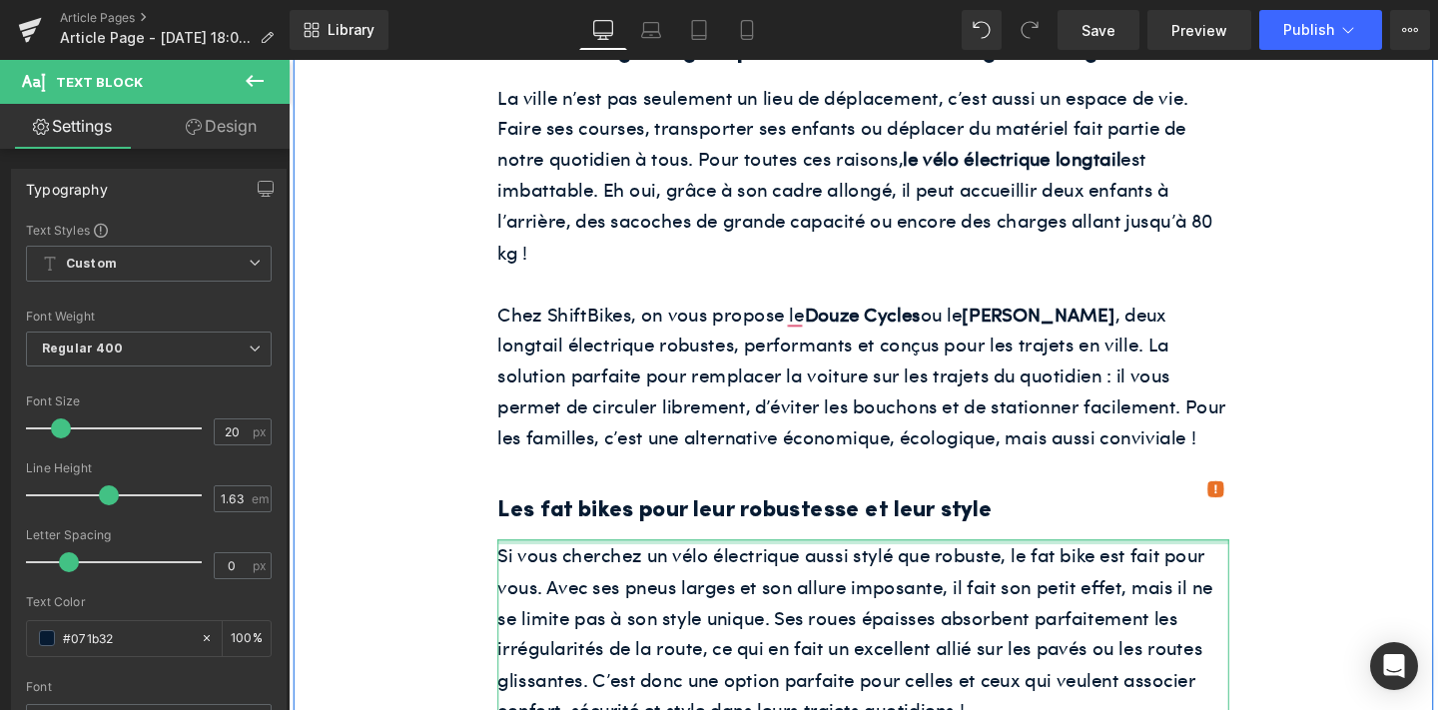
scroll to position [2542, 0]
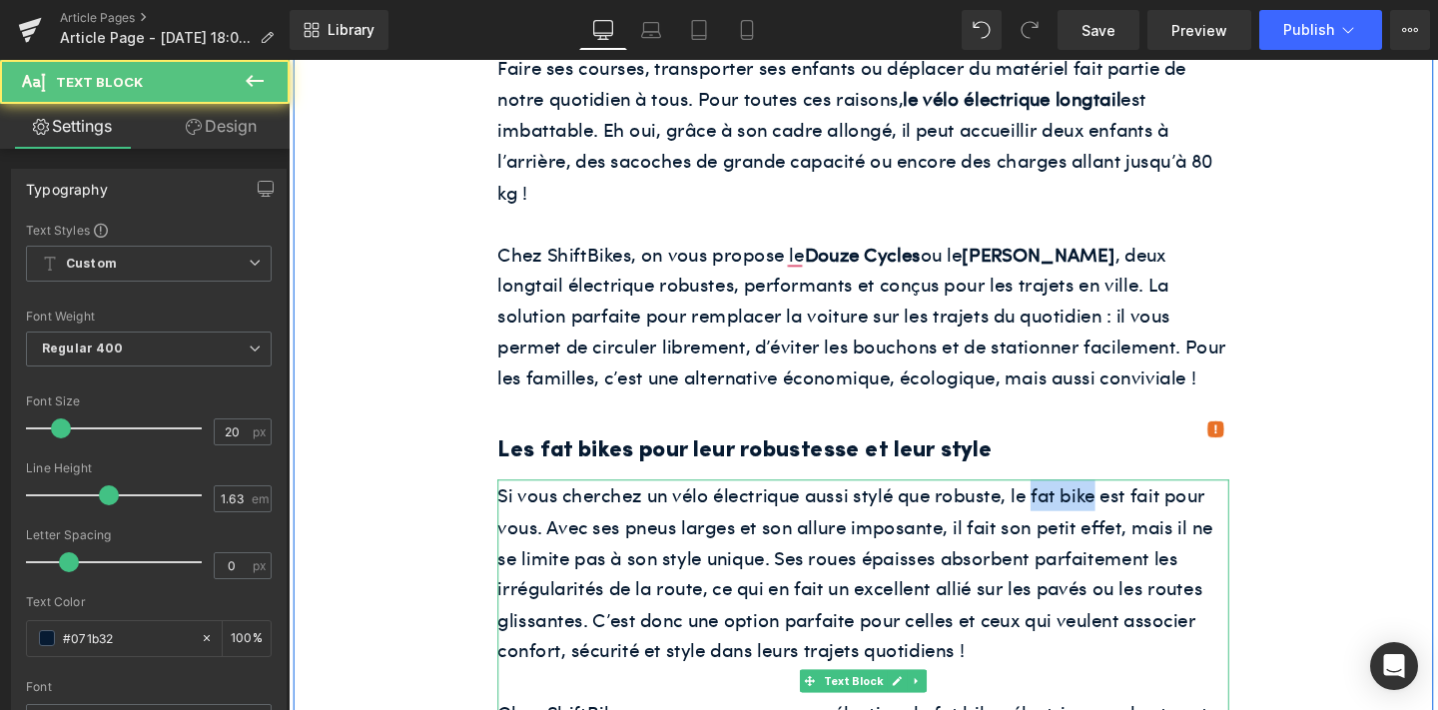
drag, startPoint x: 1134, startPoint y: 477, endPoint x: 1066, endPoint y: 480, distance: 68.0
click at [1066, 501] on p "Si vous cherchez un vélo électrique aussi stylé que robuste, le fat bike est fa…" at bounding box center [892, 599] width 769 height 196
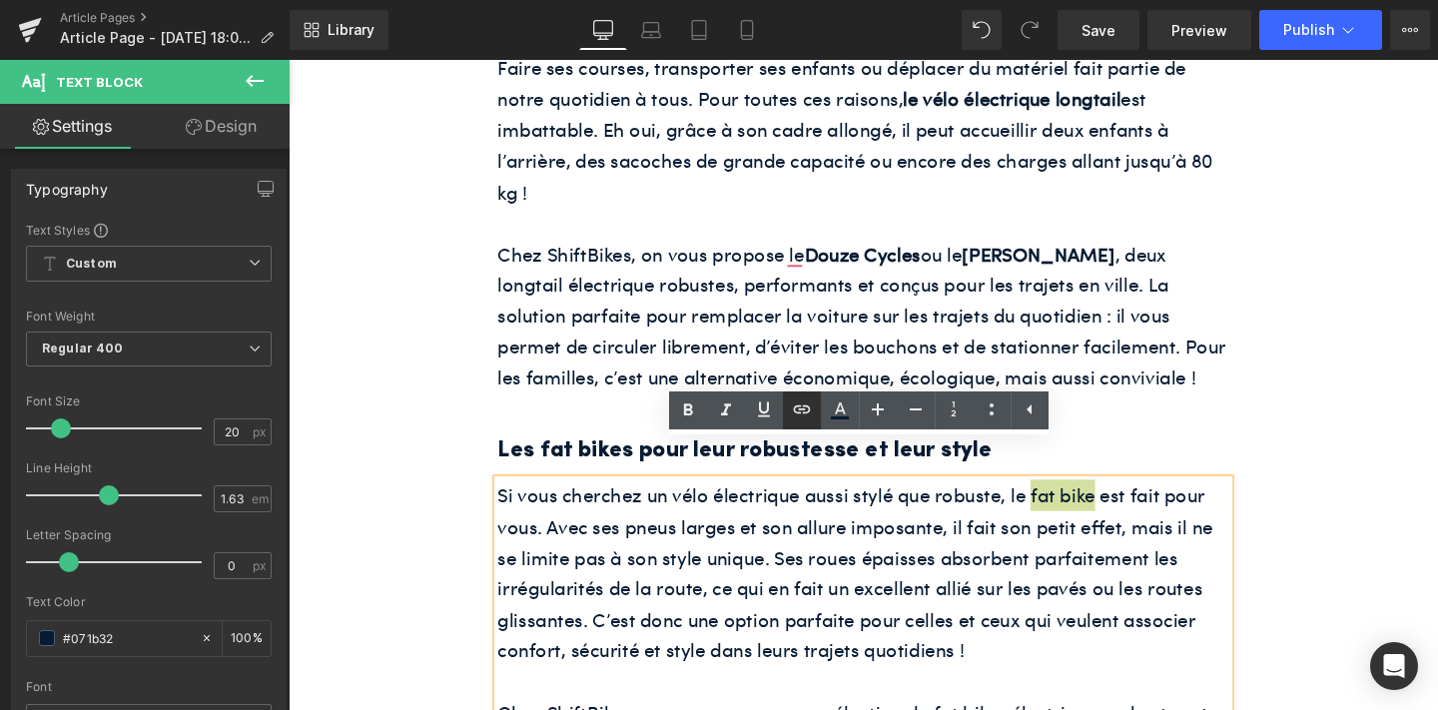
click at [801, 411] on icon at bounding box center [802, 409] width 24 height 24
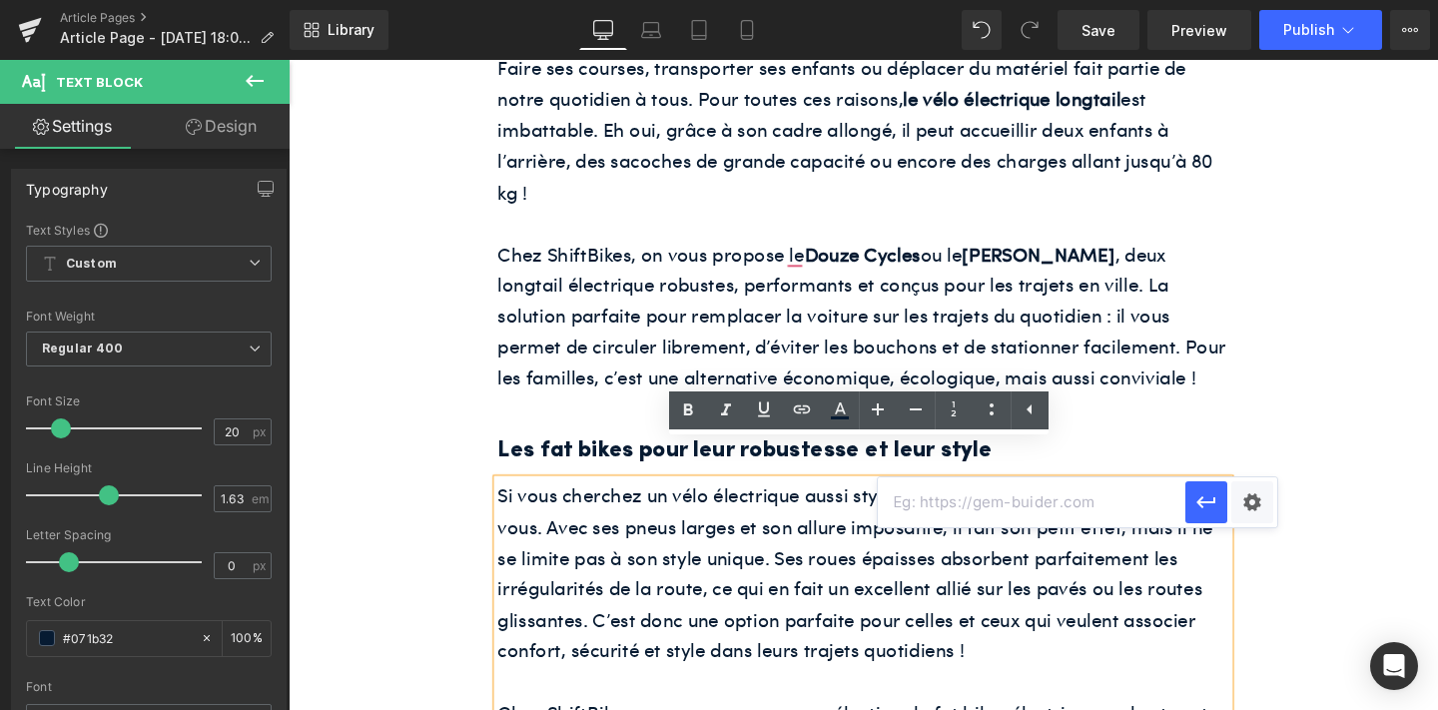
click at [925, 514] on input "text" at bounding box center [1031, 502] width 307 height 50
paste input "[URL][DOMAIN_NAME]"
type input "[URL][DOMAIN_NAME]"
click at [1200, 506] on icon "button" at bounding box center [1205, 502] width 19 height 12
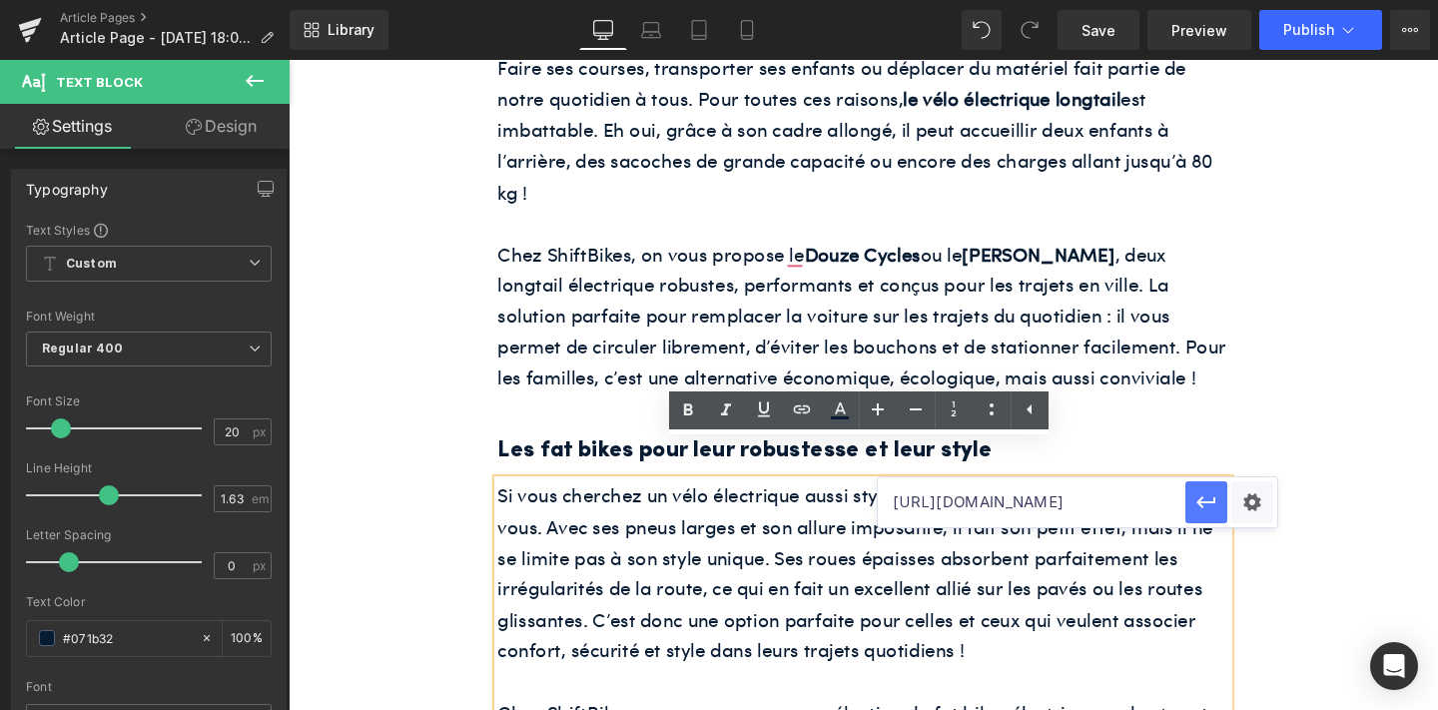
scroll to position [0, 0]
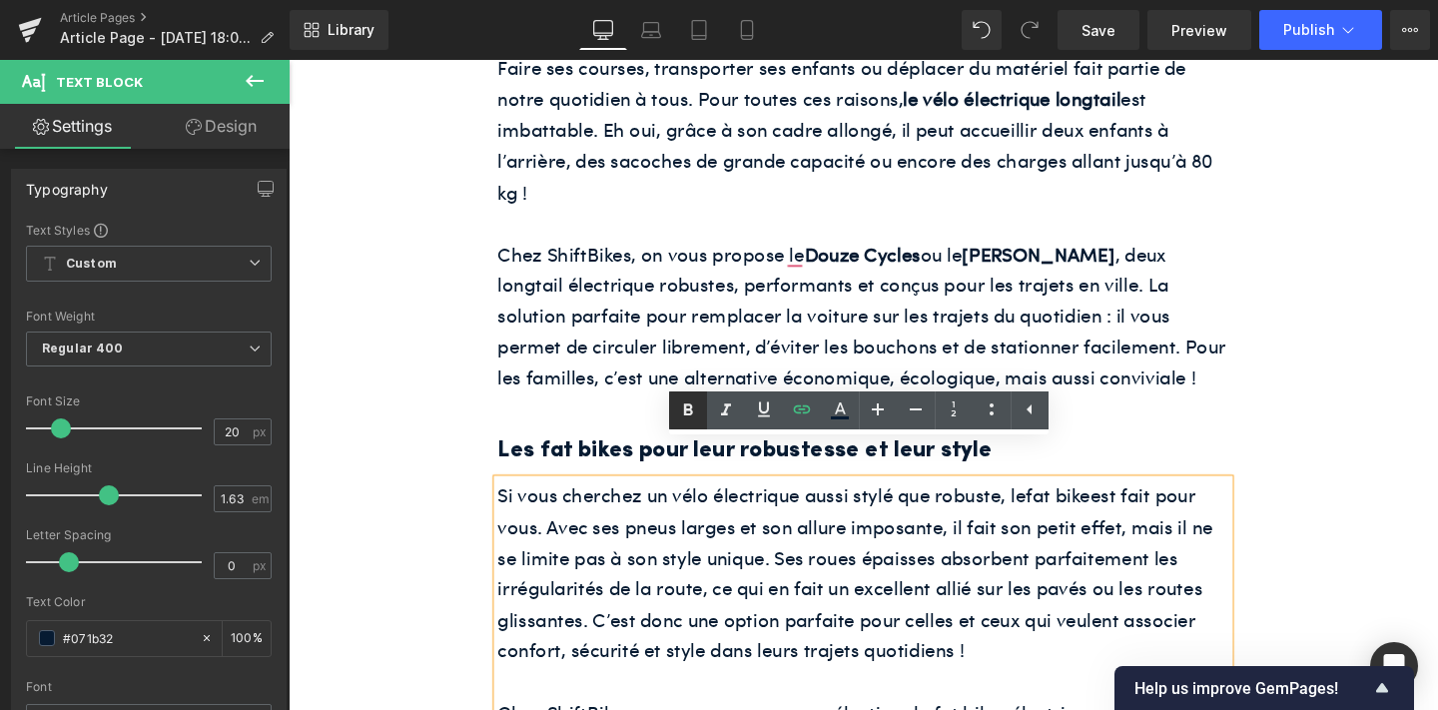
click at [690, 404] on icon at bounding box center [688, 409] width 9 height 12
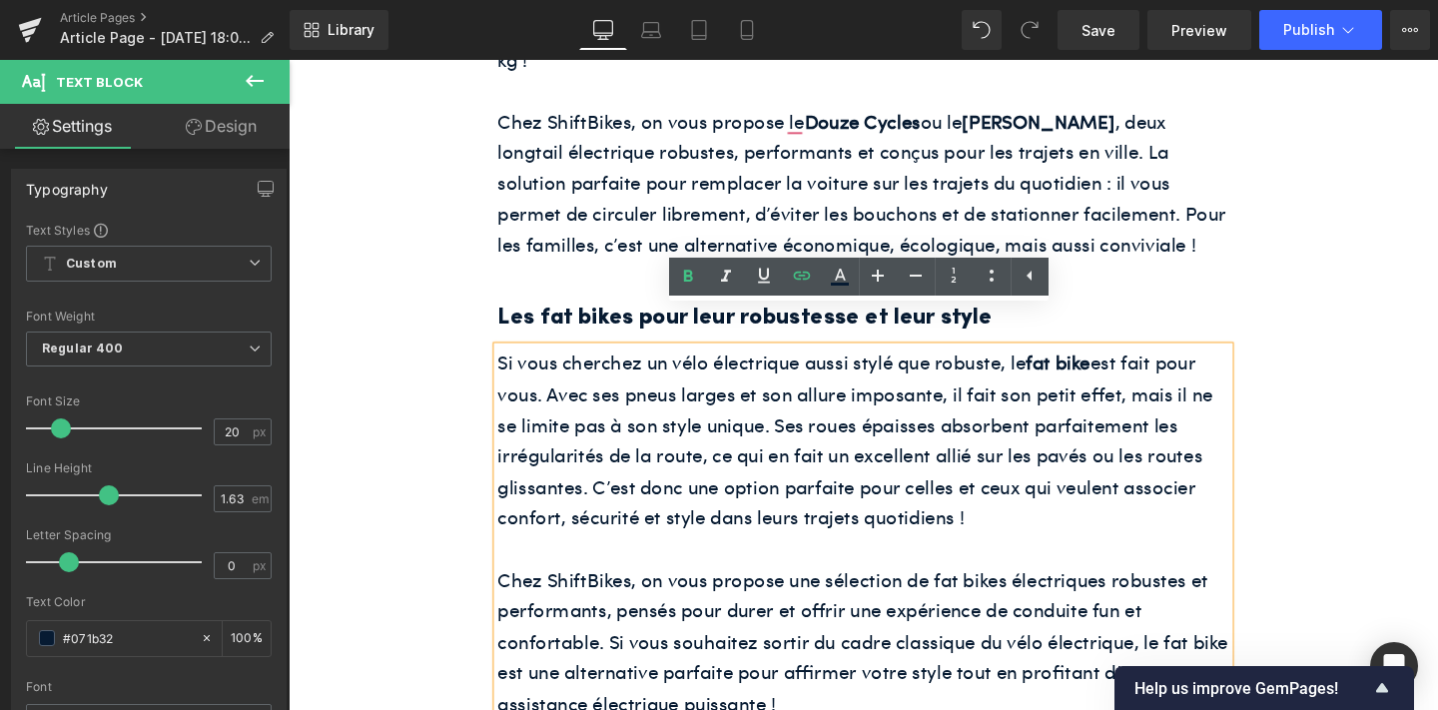
scroll to position [2683, 0]
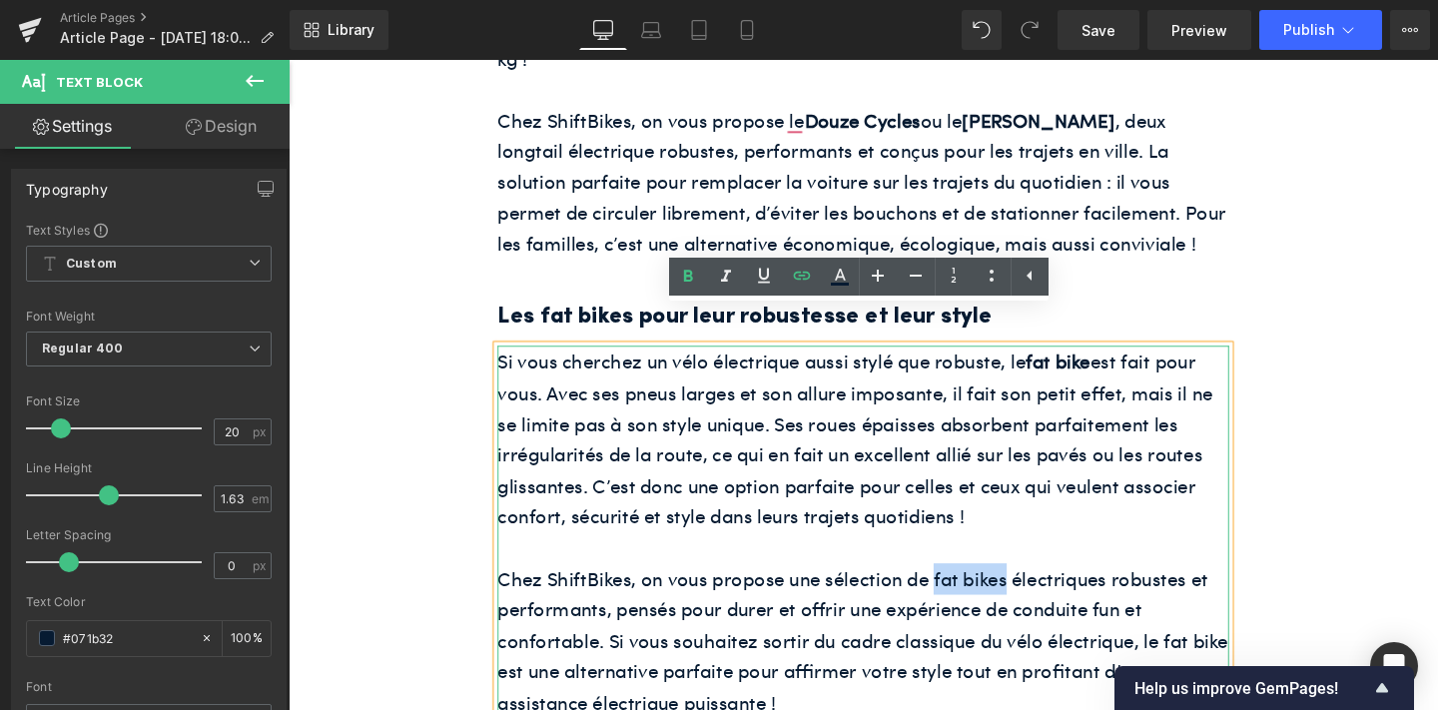
drag, startPoint x: 1039, startPoint y: 563, endPoint x: 966, endPoint y: 568, distance: 73.1
click at [966, 589] on p "Chez ShiftBikes, on vous propose une sélection de fat bikes électriques robuste…" at bounding box center [892, 670] width 769 height 163
click at [806, 286] on icon at bounding box center [802, 276] width 24 height 24
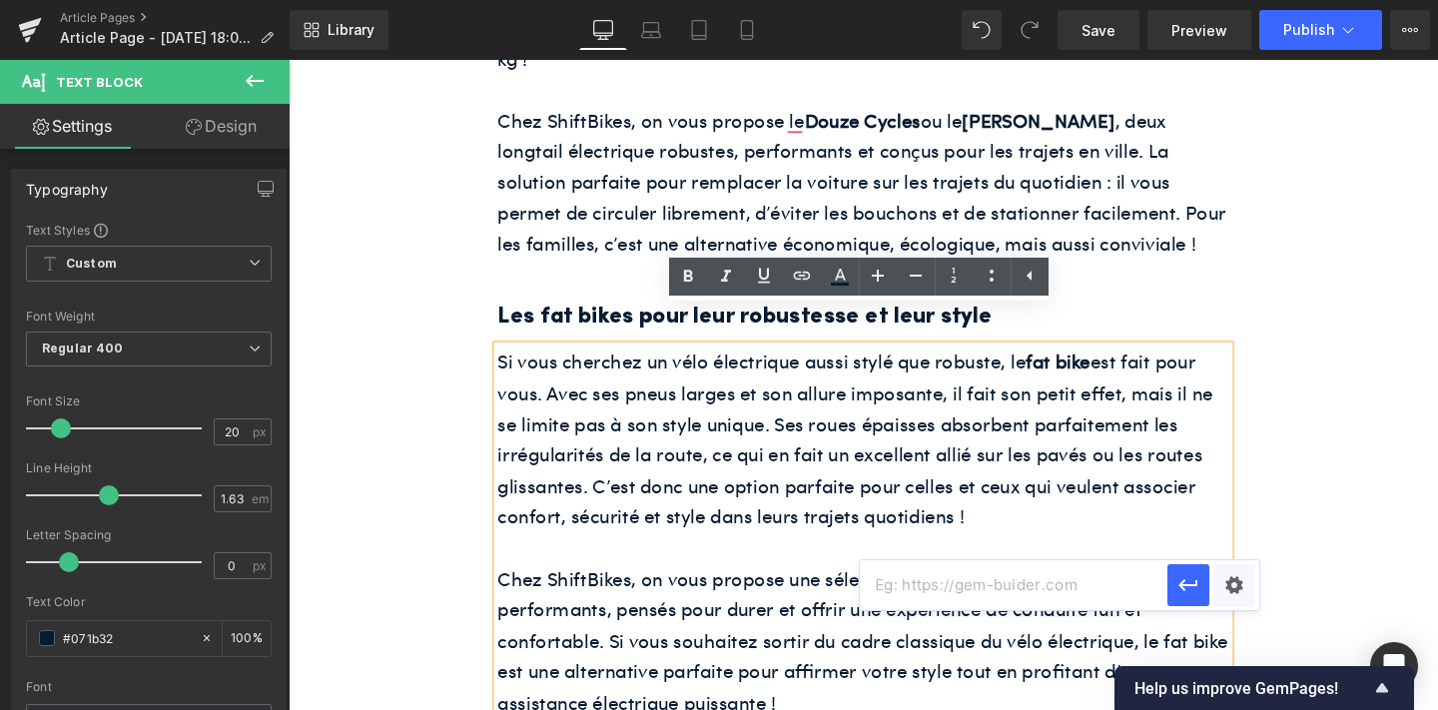
click at [1011, 602] on input "text" at bounding box center [1013, 585] width 307 height 50
paste input "[URL][DOMAIN_NAME]"
type input "[URL][DOMAIN_NAME]"
click at [1182, 589] on icon "button" at bounding box center [1188, 585] width 24 height 24
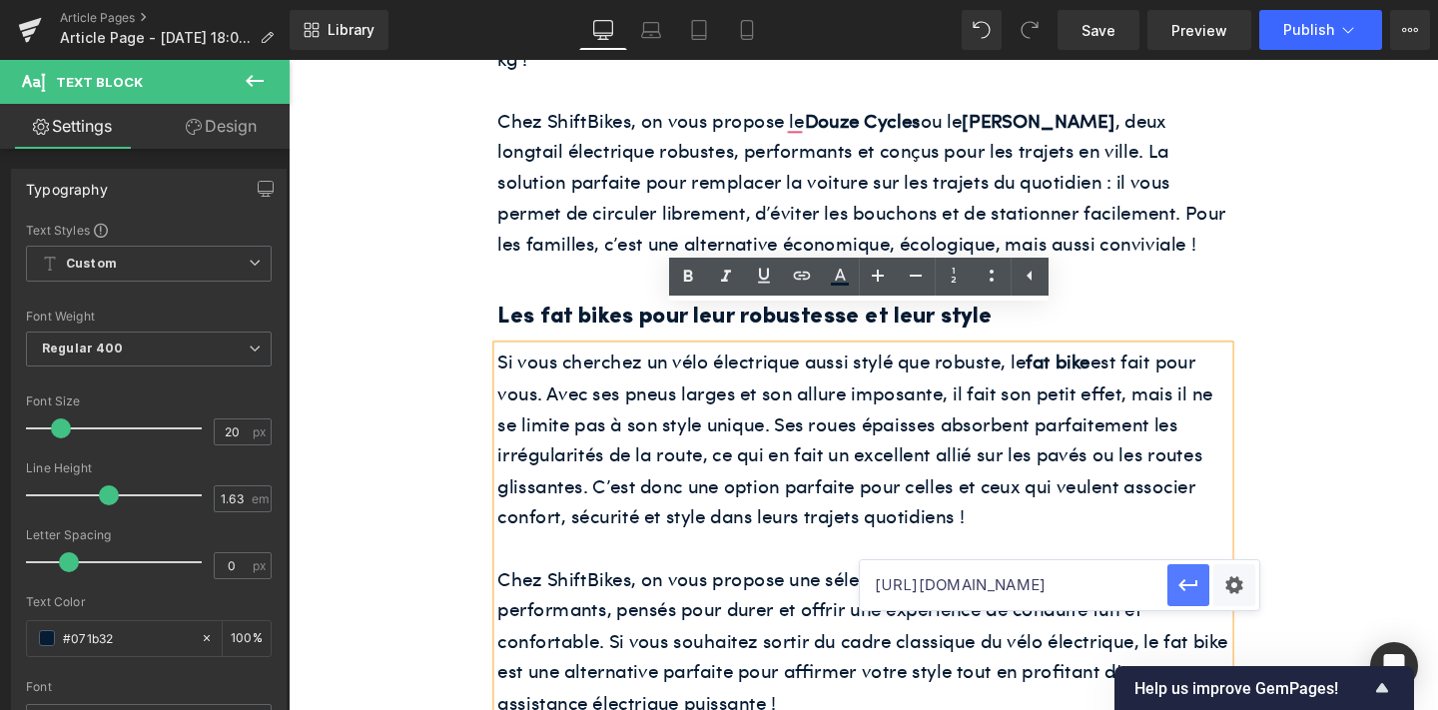
scroll to position [0, 0]
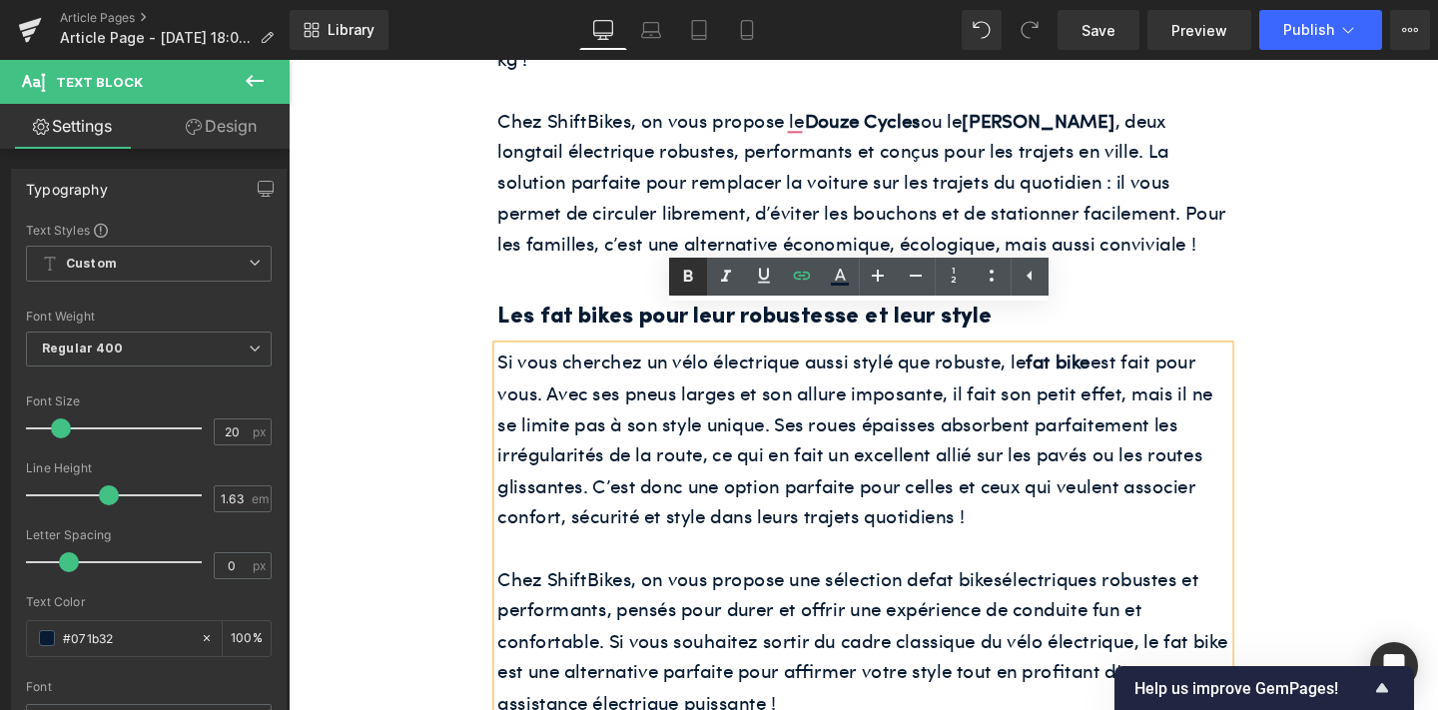
click at [689, 270] on icon at bounding box center [688, 276] width 9 height 12
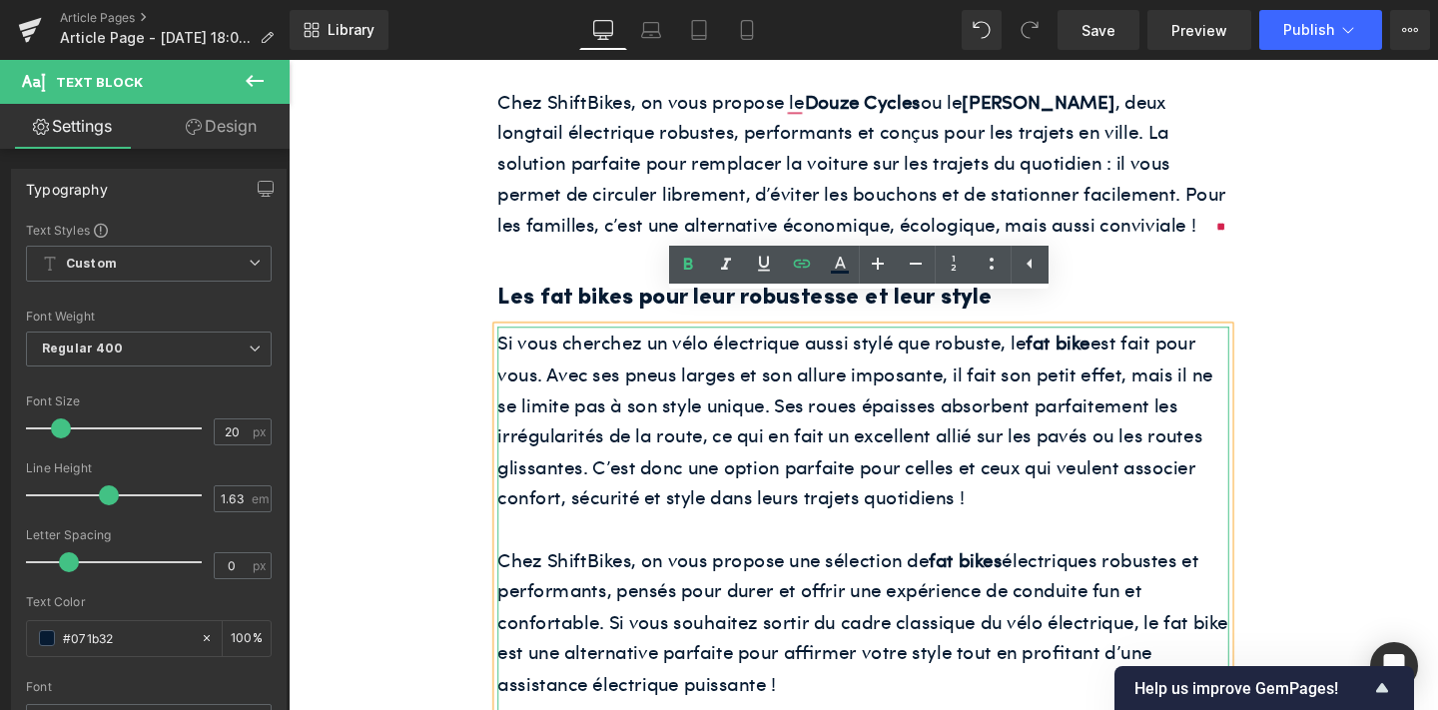
scroll to position [2694, 0]
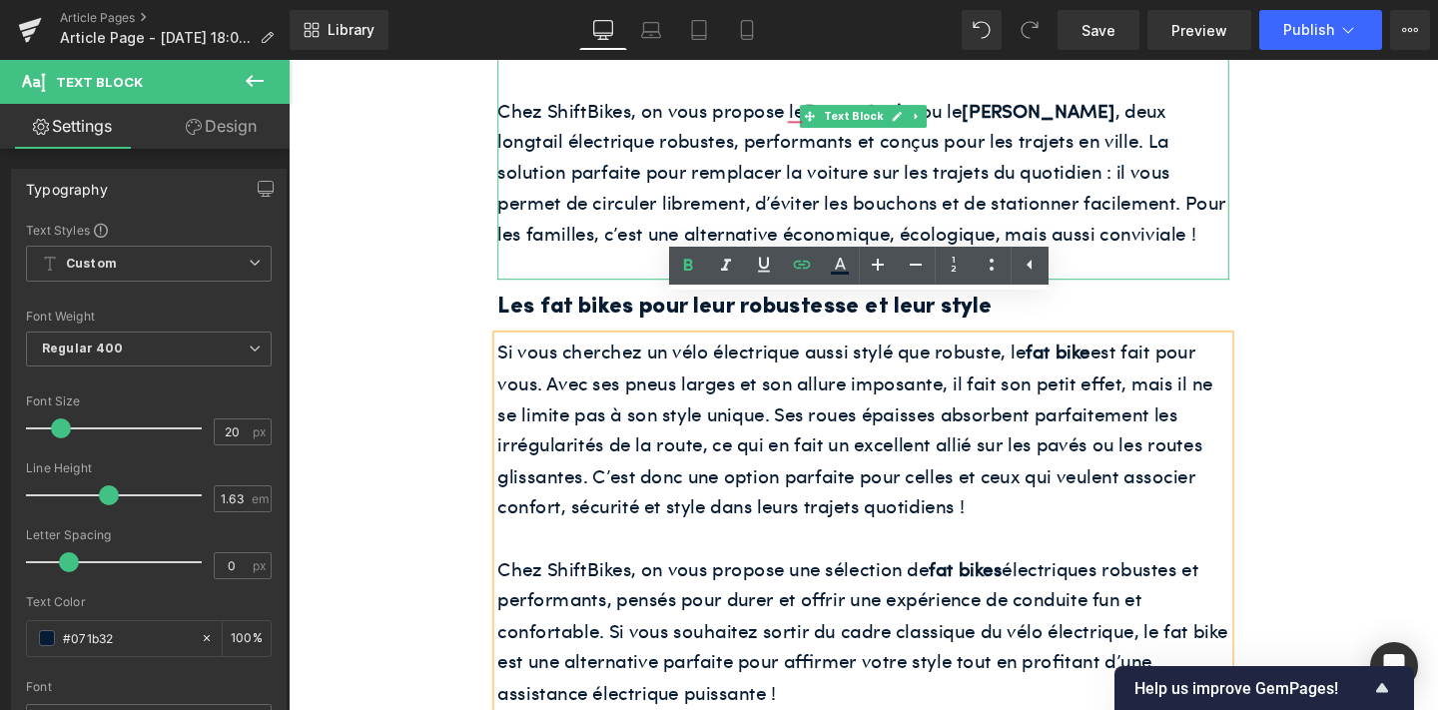
click at [710, 187] on p "Chez ShiftBikes, on vous propose le Douze Cycles ou le [PERSON_NAME] , deux lon…" at bounding box center [892, 177] width 769 height 163
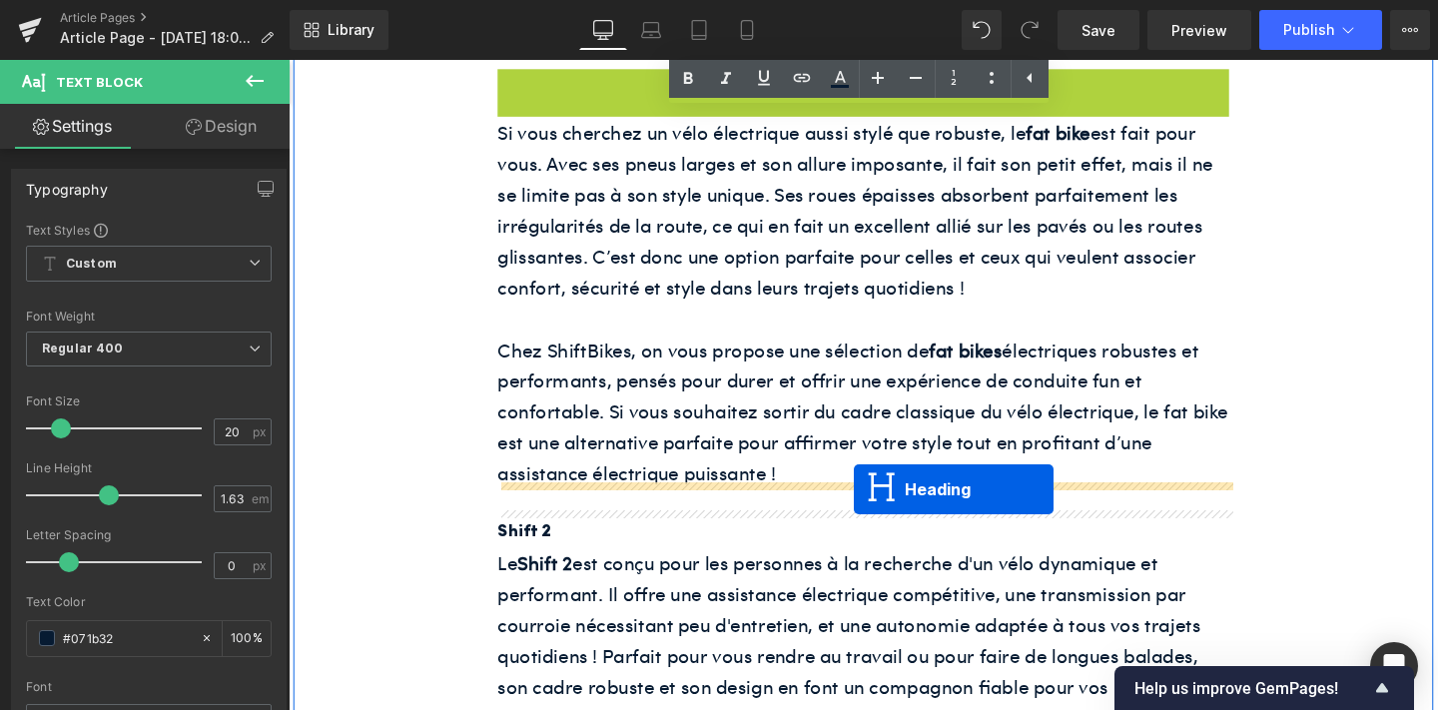
drag, startPoint x: 851, startPoint y: 343, endPoint x: 883, endPoint y: 511, distance: 170.7
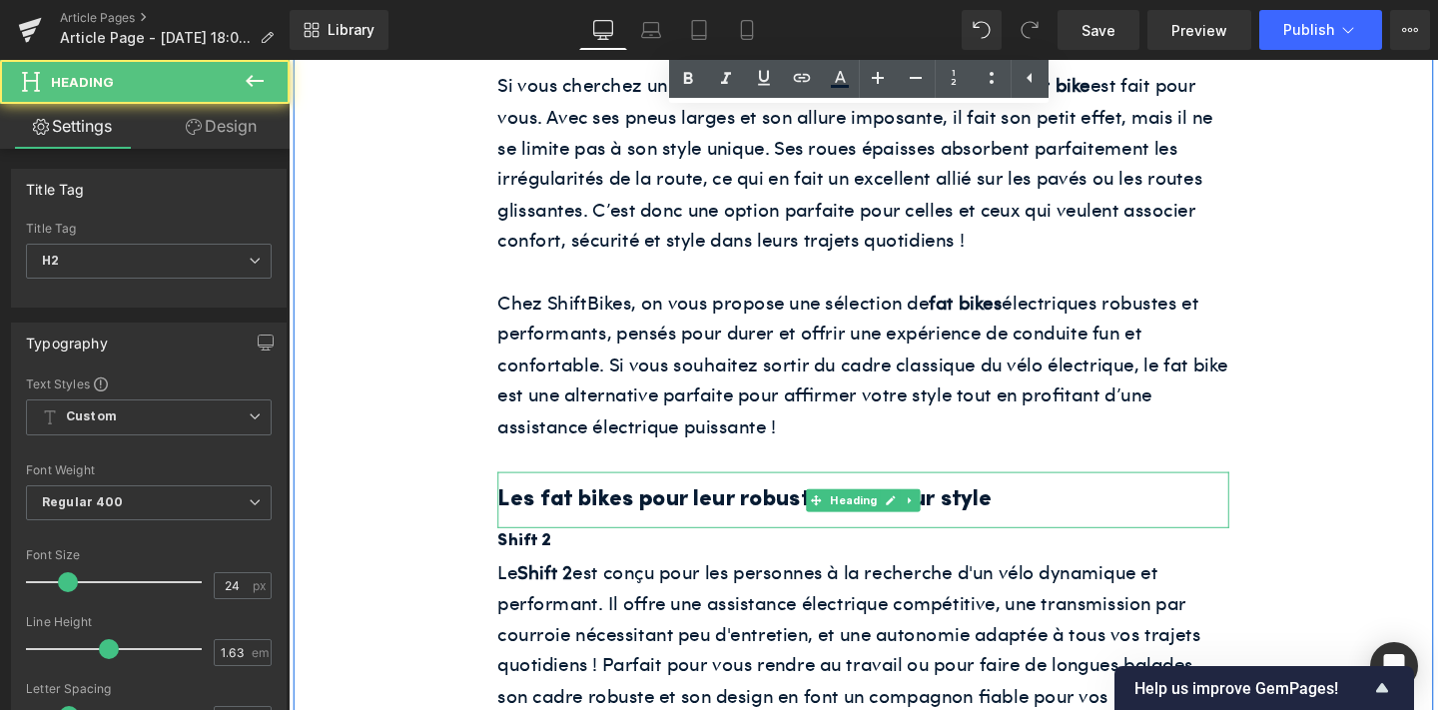
scroll to position [2923, 0]
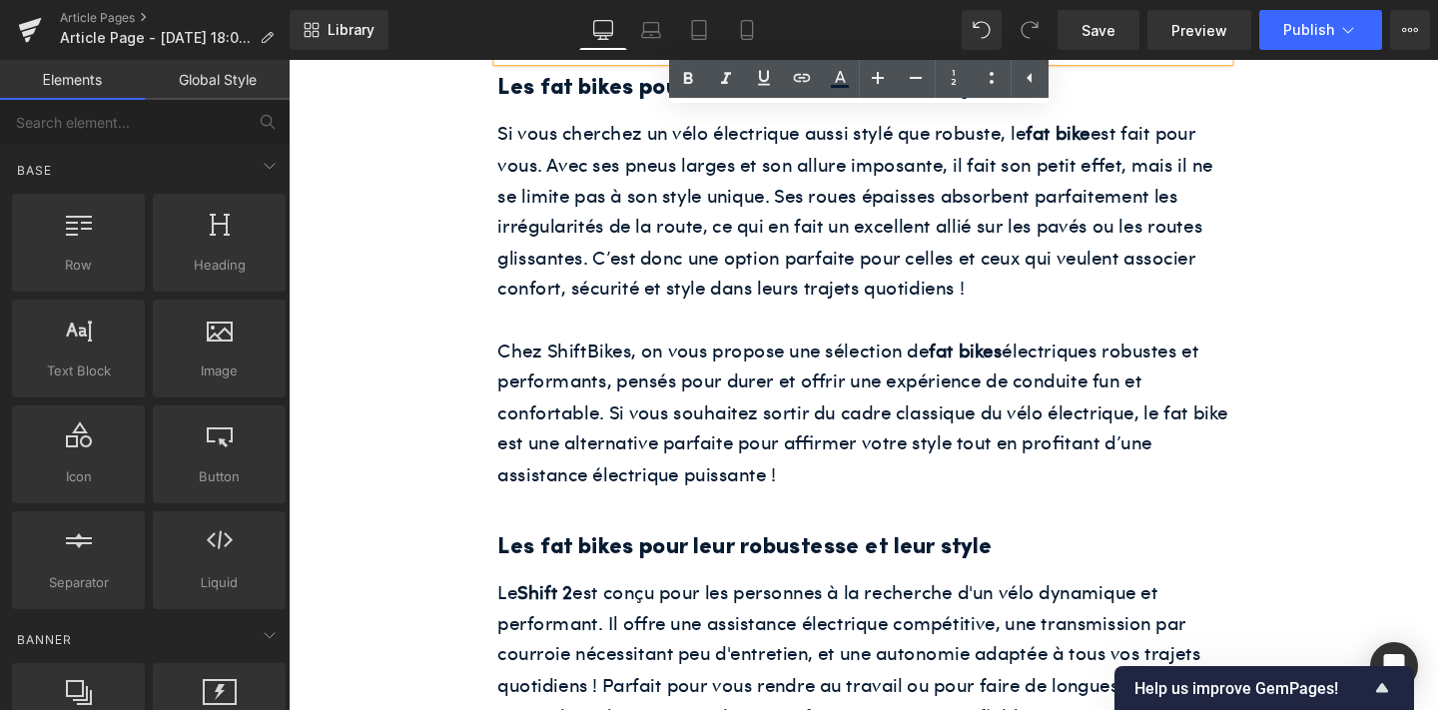
click at [686, 553] on h2 "Les fat bikes pour leur robustesse et leur style" at bounding box center [892, 572] width 769 height 39
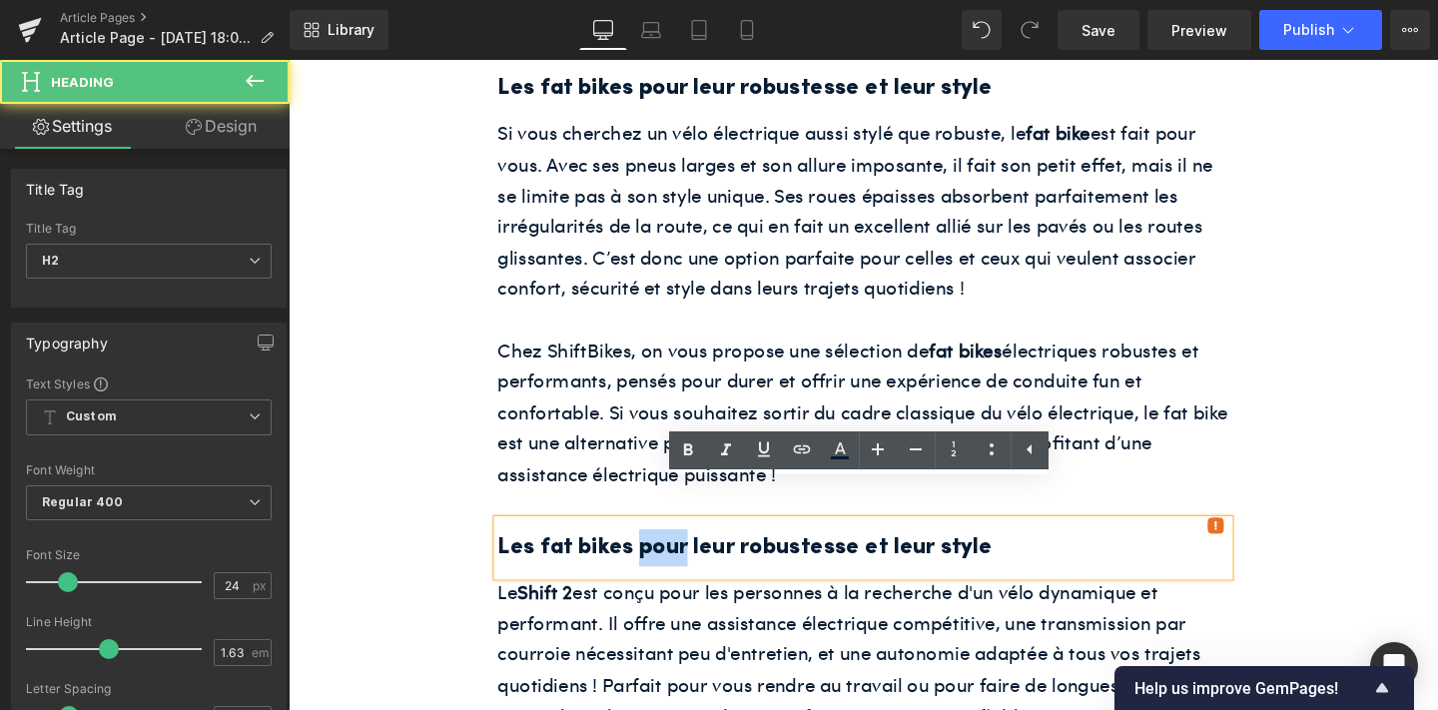
click at [686, 553] on h2 "Les fat bikes pour leur robustesse et leur style" at bounding box center [892, 572] width 769 height 39
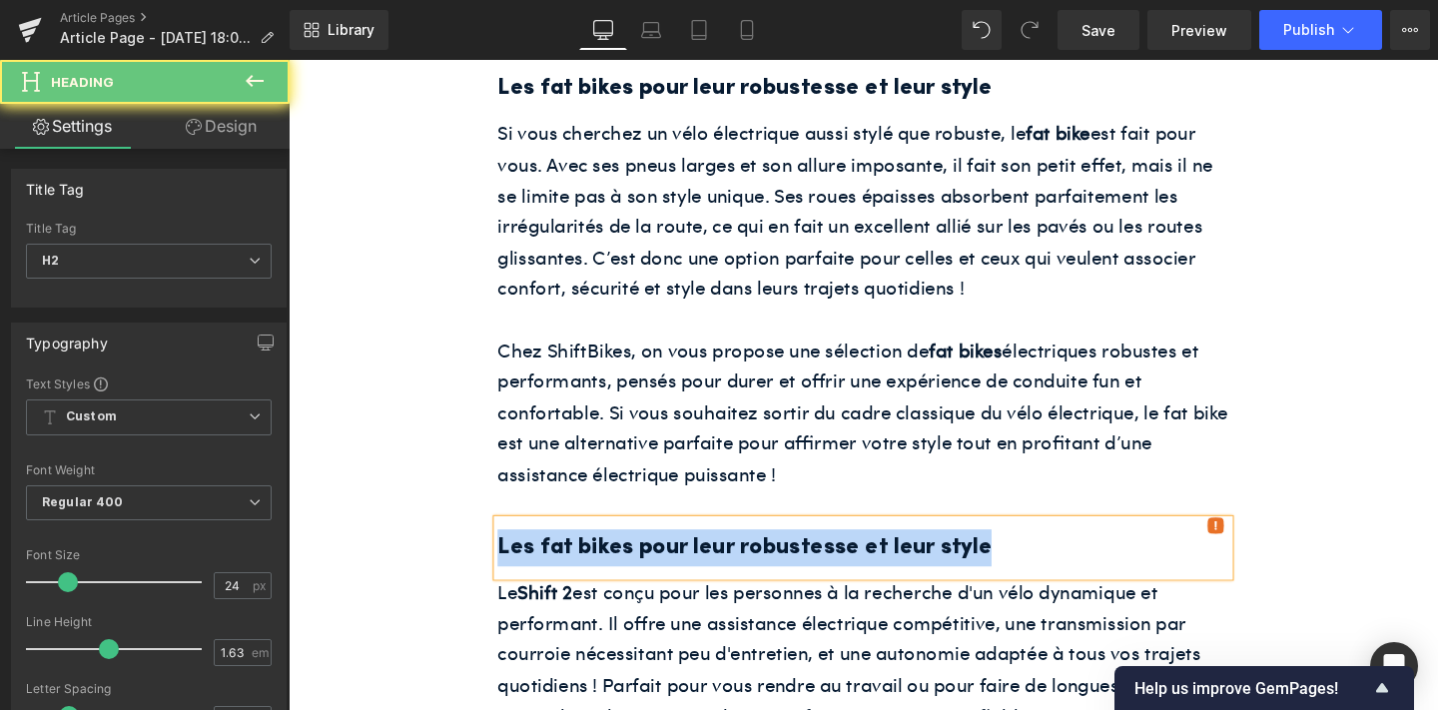
paste div
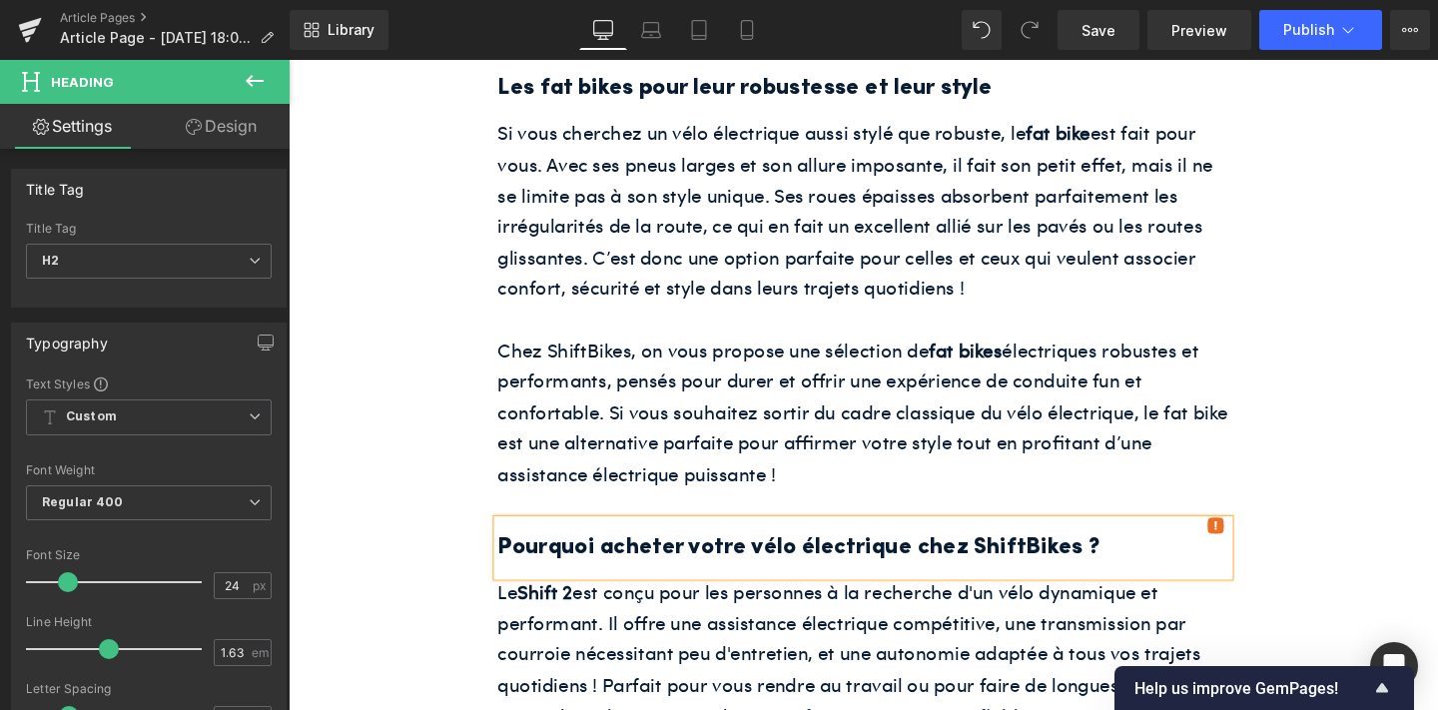
click at [810, 624] on p "Le Shift 2 est conçu pour les personnes à la recherche d'un vélo dynamique et p…" at bounding box center [892, 700] width 769 height 196
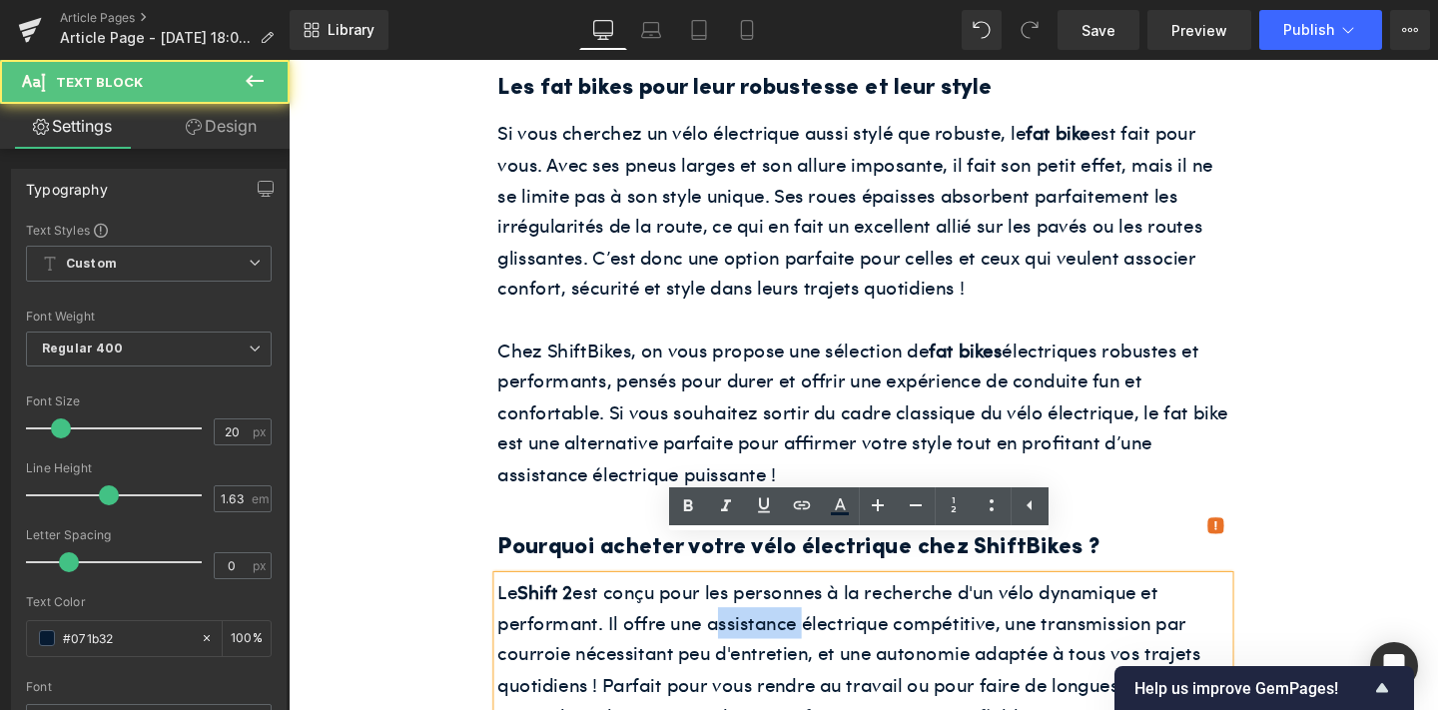
click at [810, 624] on p "Le Shift 2 est conçu pour les personnes à la recherche d'un vélo dynamique et p…" at bounding box center [892, 700] width 769 height 196
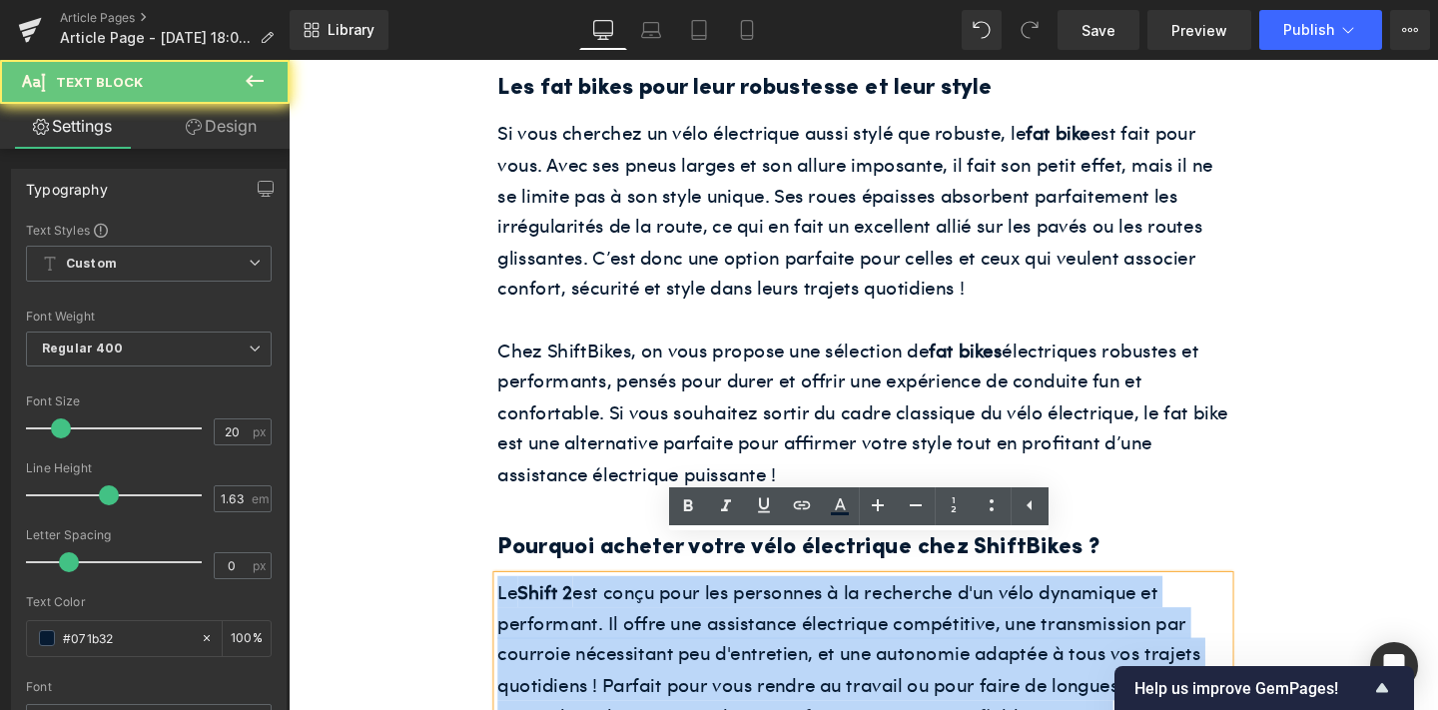
click at [810, 624] on p "Le Shift 2 est conçu pour les personnes à la recherche d'un vélo dynamique et p…" at bounding box center [892, 700] width 769 height 196
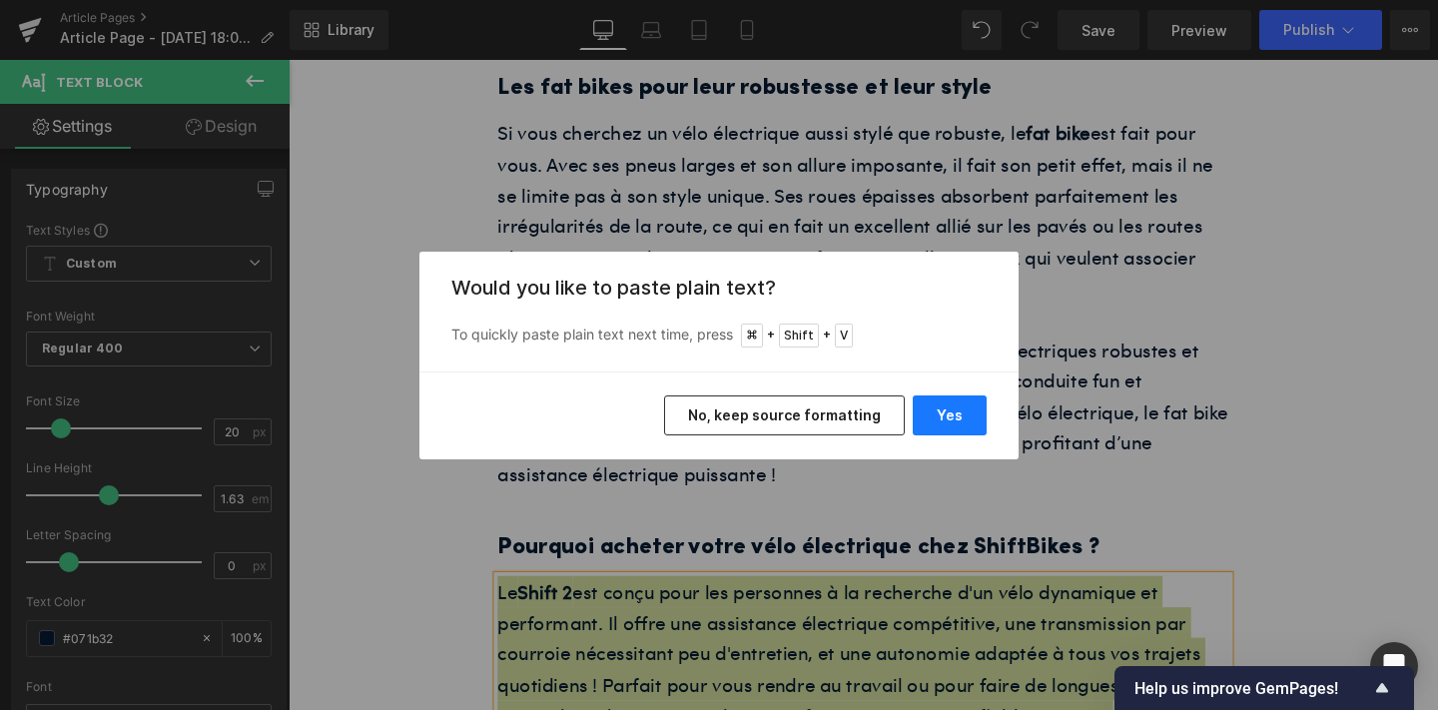
click at [925, 411] on button "Yes" at bounding box center [950, 415] width 74 height 40
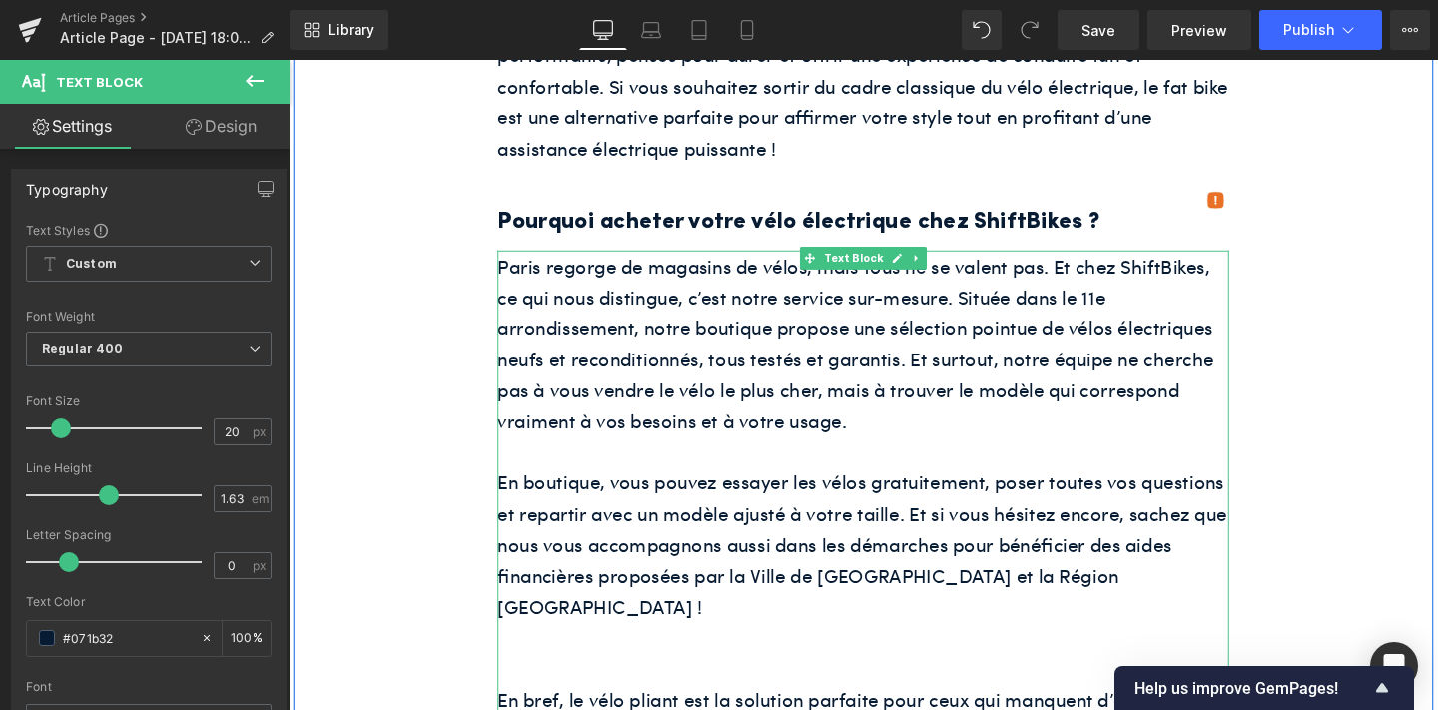
scroll to position [3282, 0]
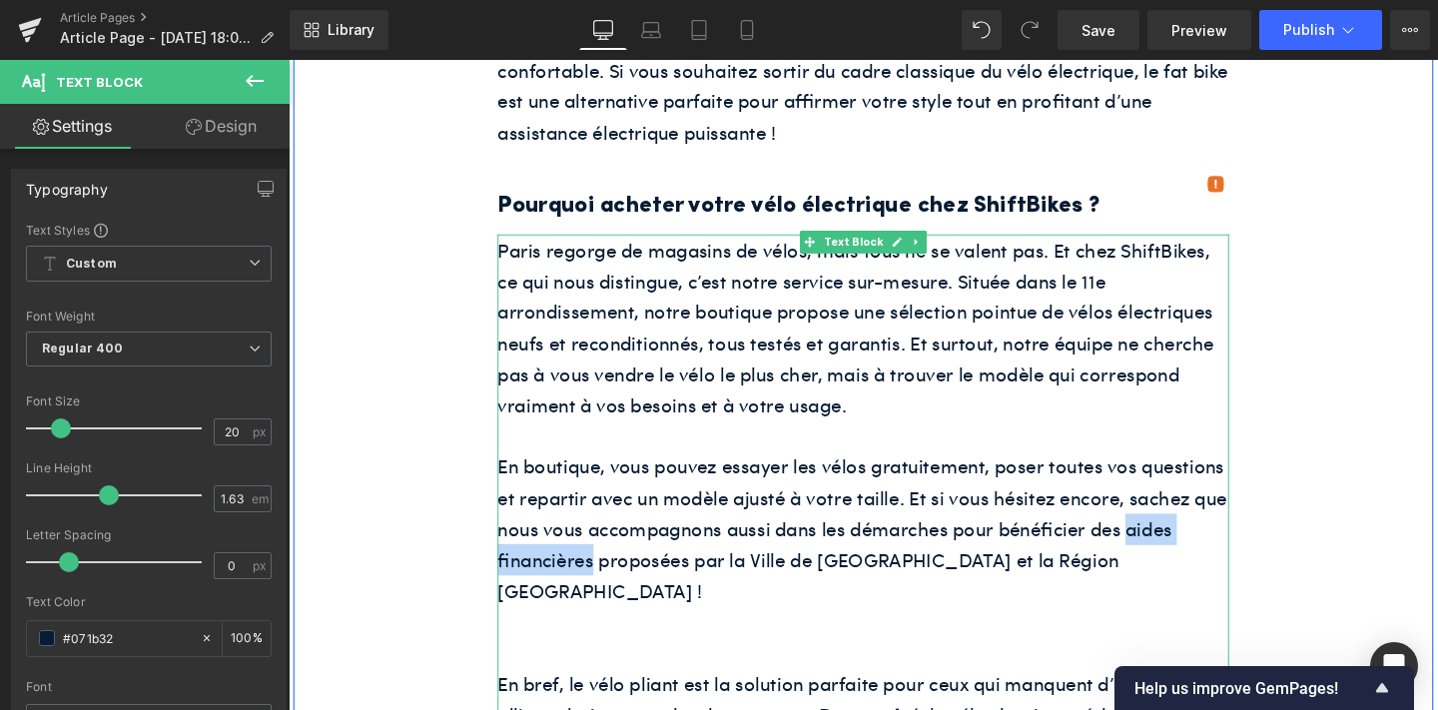
drag, startPoint x: 1168, startPoint y: 514, endPoint x: 609, endPoint y: 545, distance: 559.9
click at [609, 545] on p "En boutique, vous pouvez essayer les vélos gratuitement, poser toutes vos quest…" at bounding box center [892, 552] width 769 height 163
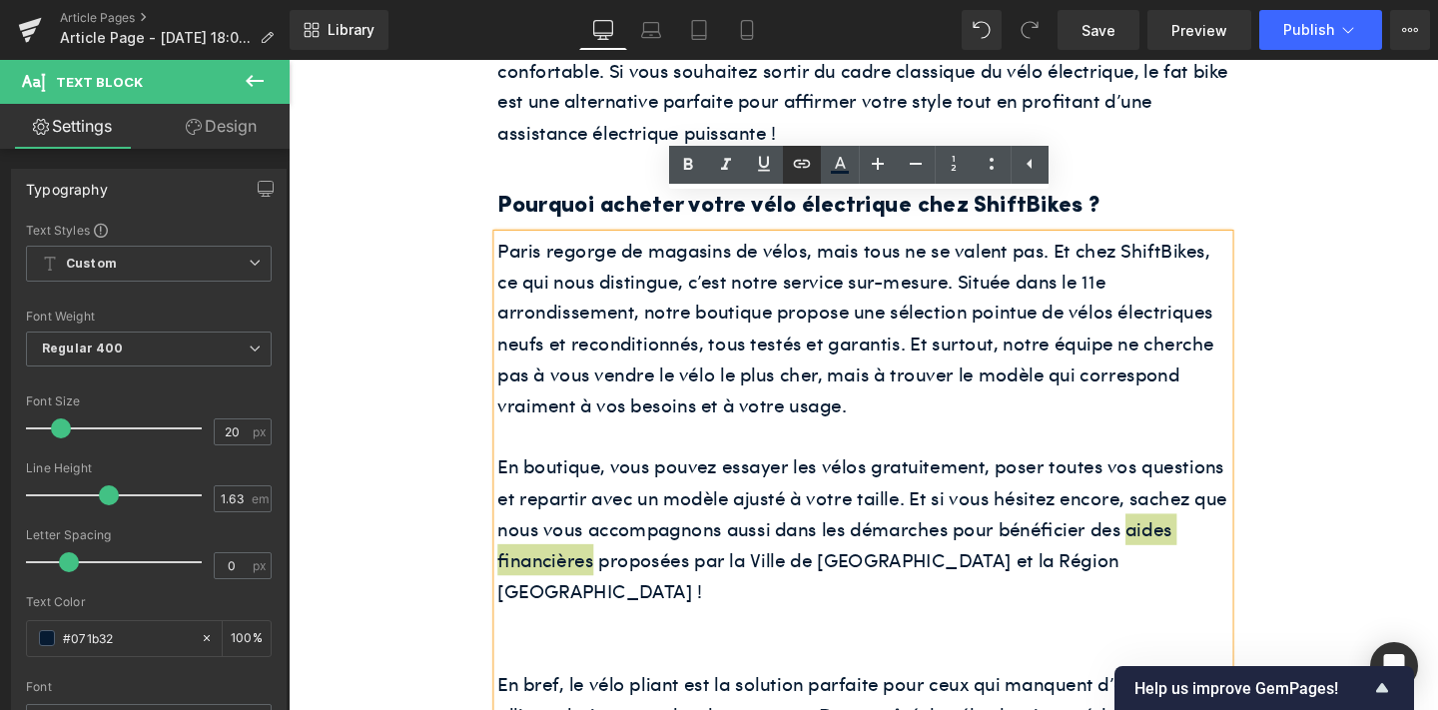
click at [796, 166] on icon at bounding box center [802, 164] width 24 height 24
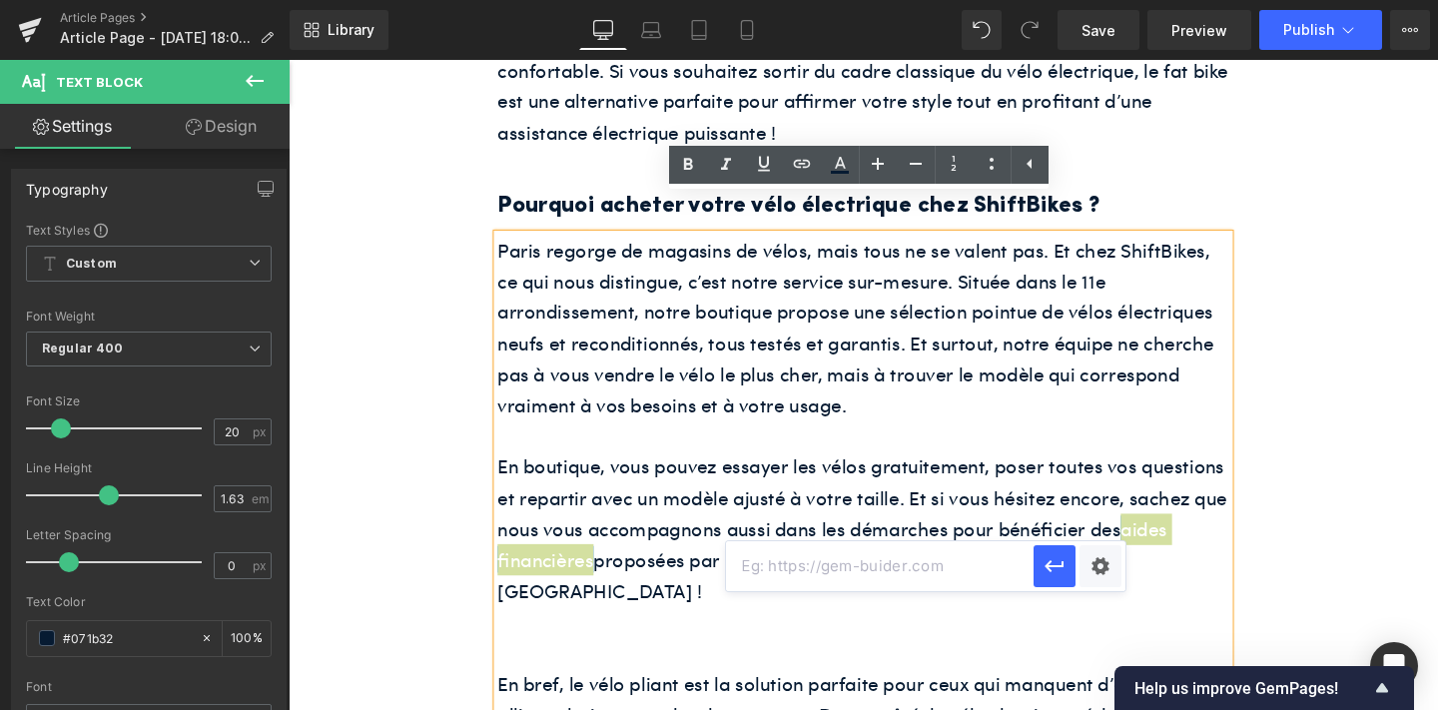
click at [909, 574] on input "text" at bounding box center [879, 566] width 307 height 50
paste input "[URL][DOMAIN_NAME]"
type input "[URL][DOMAIN_NAME]"
click at [1058, 564] on icon "button" at bounding box center [1054, 566] width 24 height 24
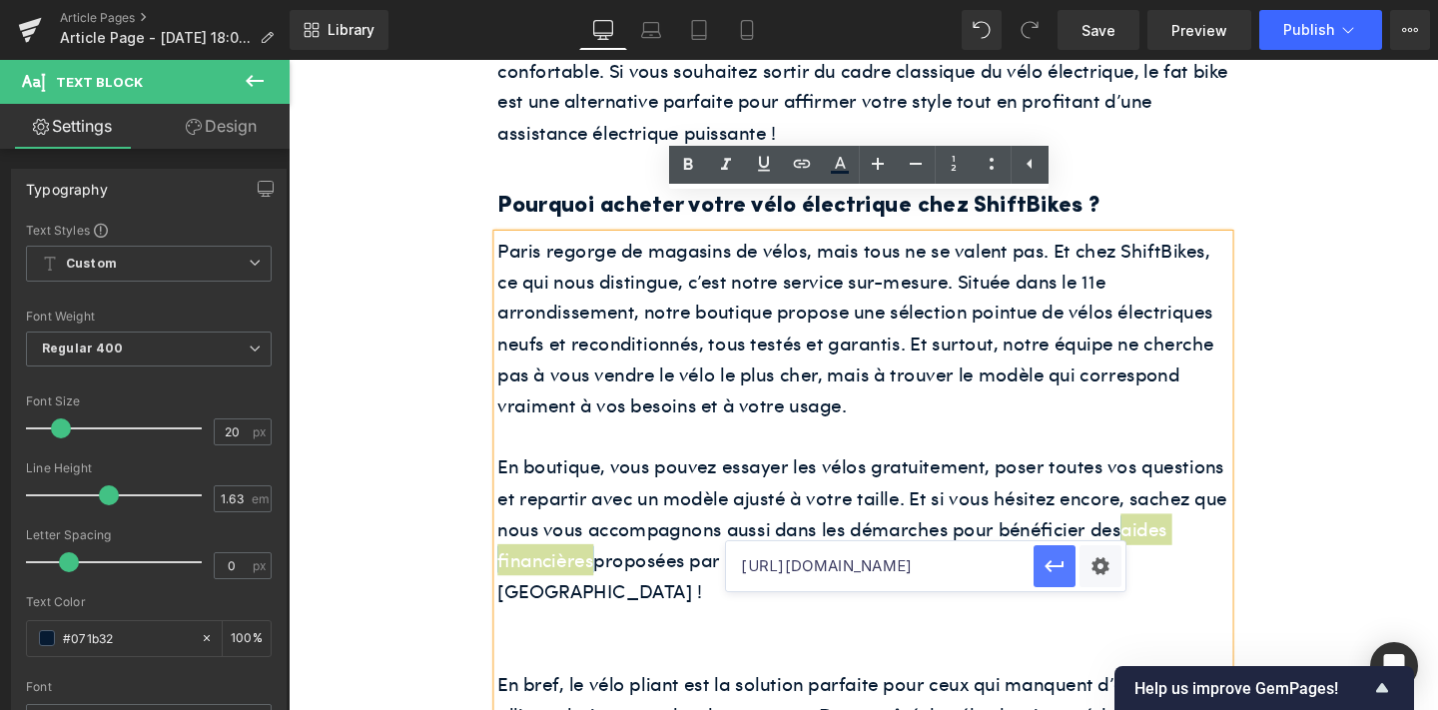
scroll to position [0, 0]
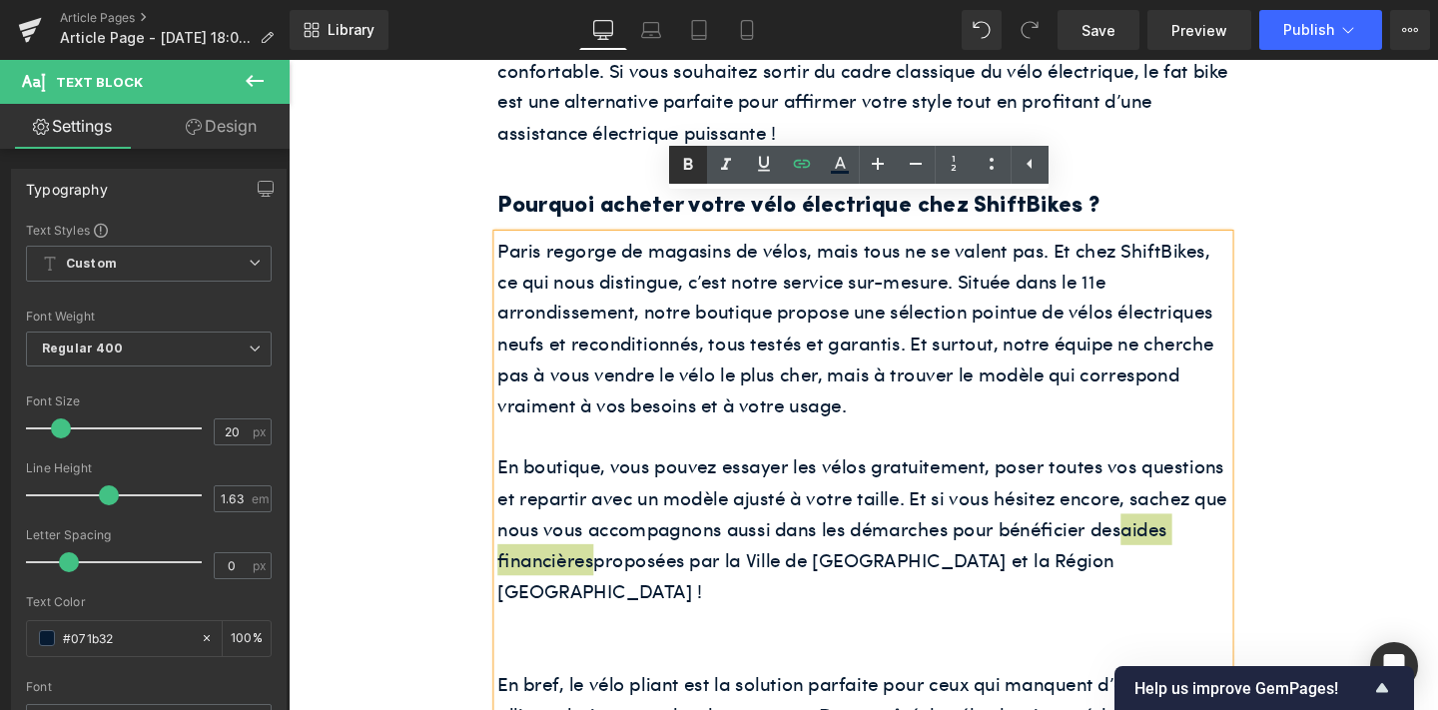
click at [685, 178] on link at bounding box center [688, 165] width 38 height 38
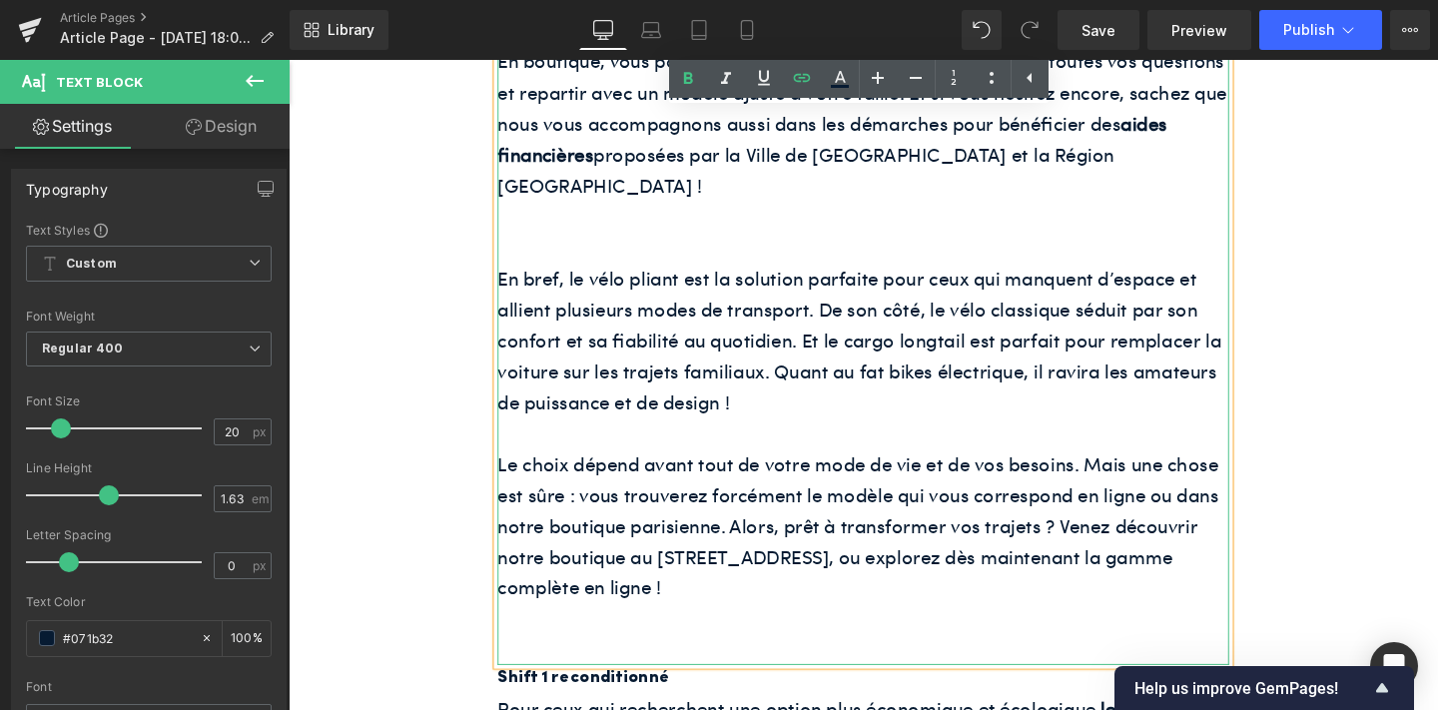
scroll to position [3734, 0]
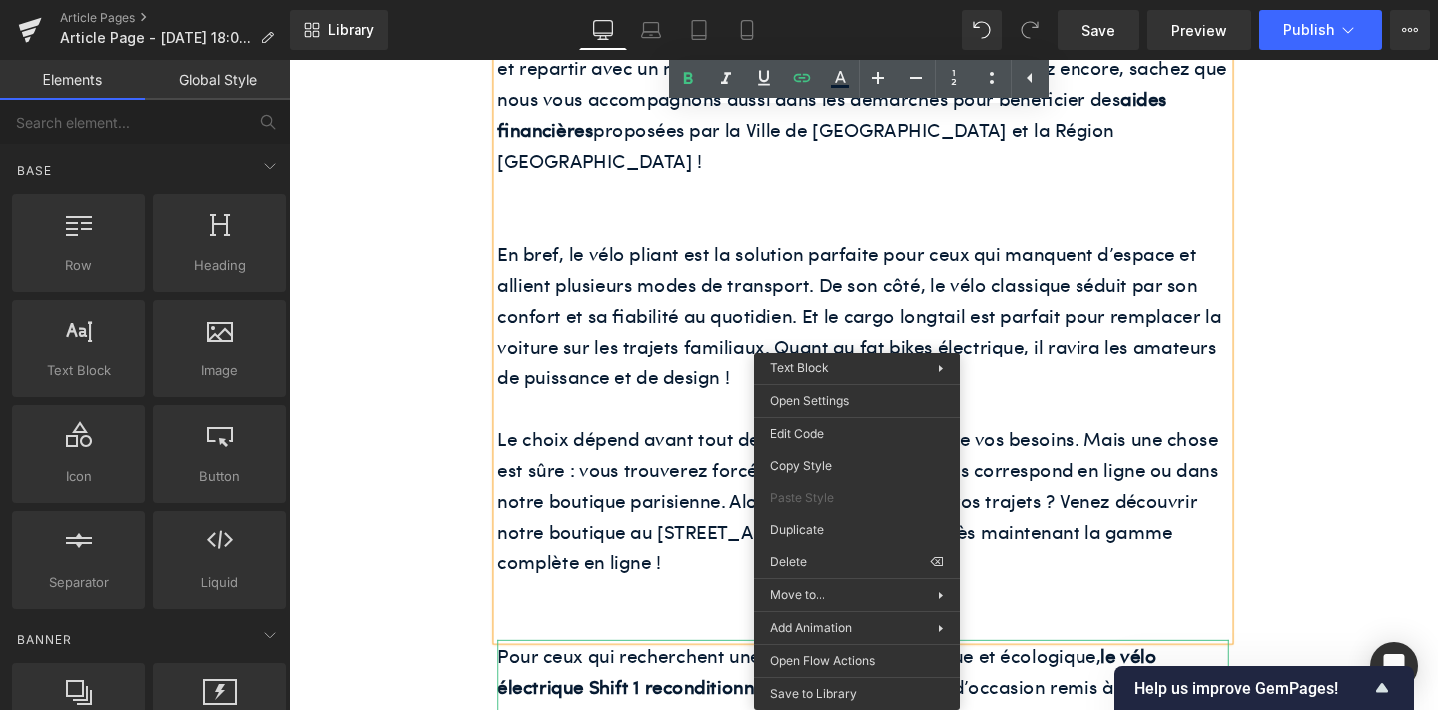
drag, startPoint x: 1124, startPoint y: 628, endPoint x: 864, endPoint y: 594, distance: 262.8
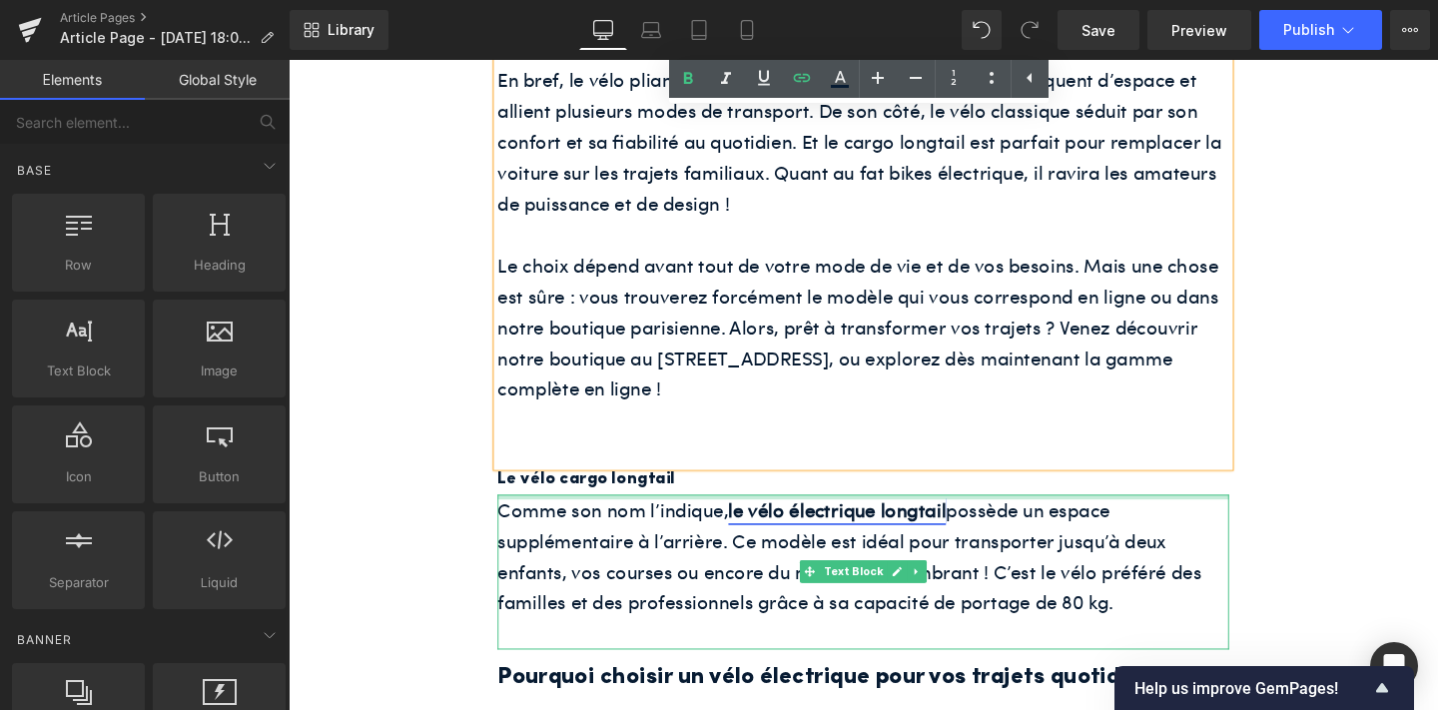
scroll to position [3922, 0]
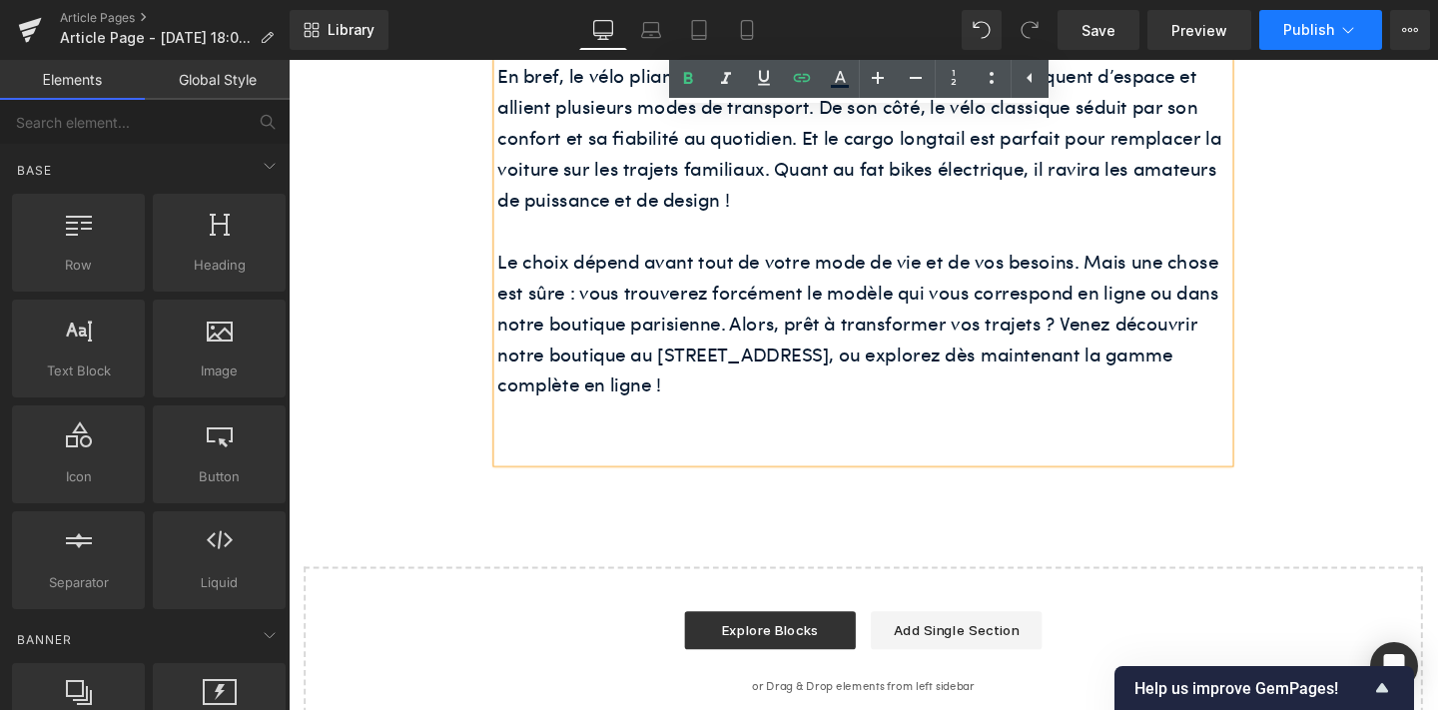
click at [1352, 26] on icon at bounding box center [1348, 30] width 20 height 20
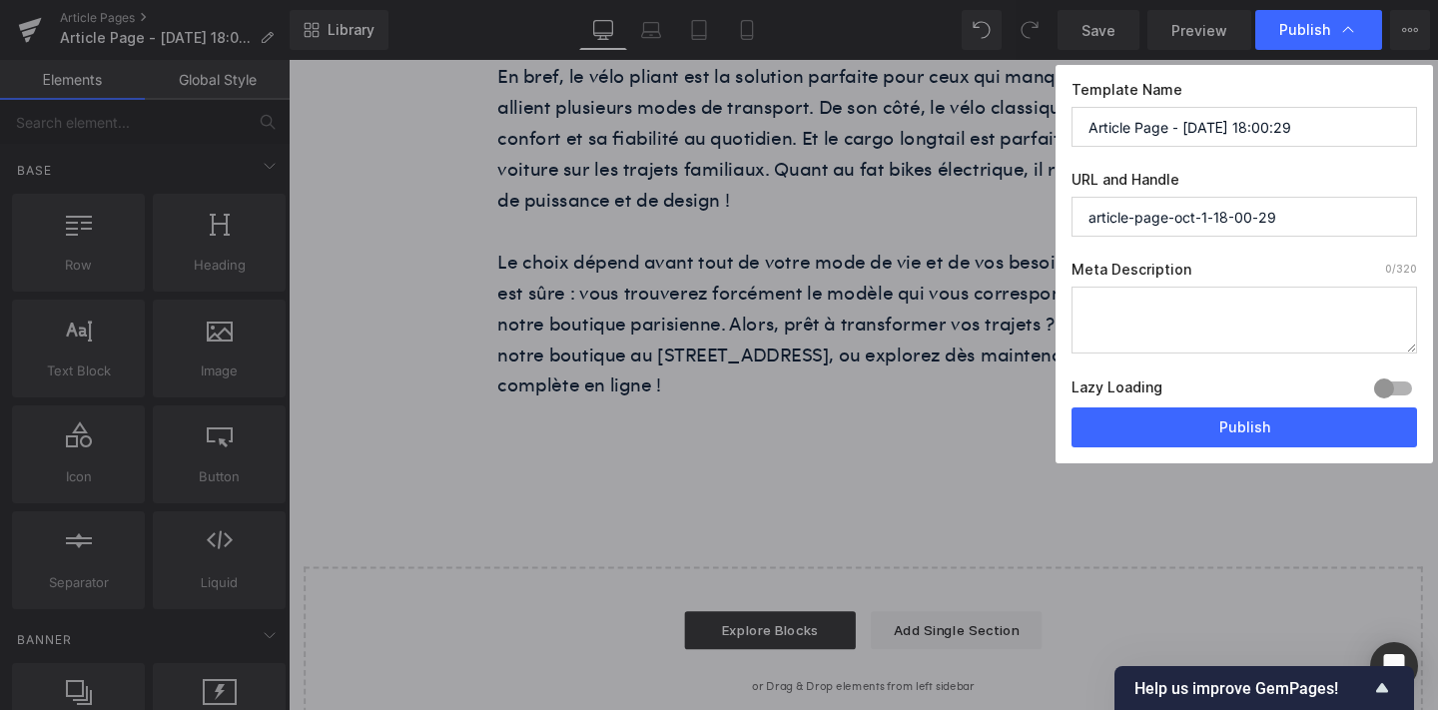
click at [1206, 293] on textarea at bounding box center [1243, 320] width 345 height 67
paste textarea "Quel vélo électrique choisir pour la ville ? Découvrez nos conseils et trouvez …"
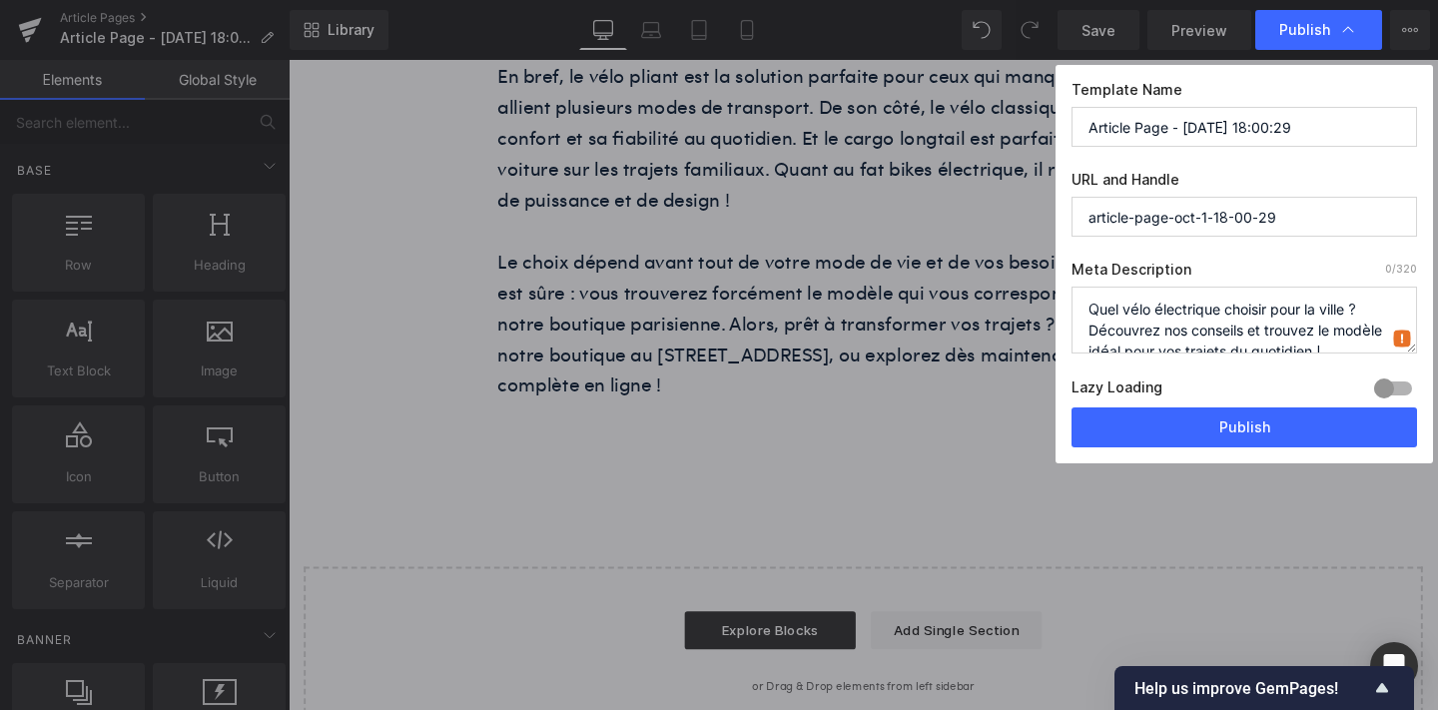
scroll to position [7, 0]
type textarea "Quel vélo électrique choisir pour la ville ? Découvrez nos conseils et trouvez …"
click at [1227, 126] on input "Article Page - [DATE] 18:00:29" at bounding box center [1243, 127] width 345 height 40
paste input "Quel type de vélo électrique choisir pour la ville ?"
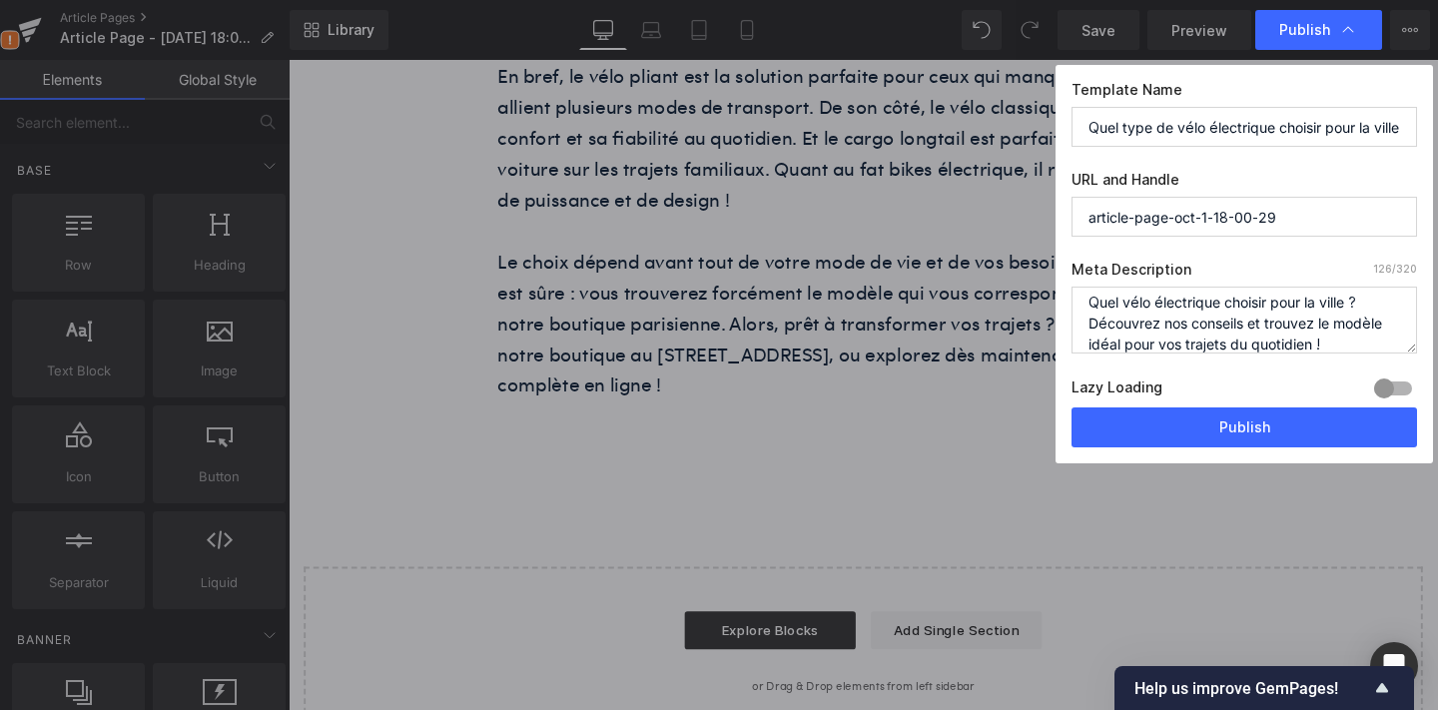
scroll to position [0, 13]
type input "Quel type de vélo électrique choisir pour la ville ?"
click at [1245, 201] on input "article-page-oct-1-18-00-29" at bounding box center [1243, 217] width 345 height 40
paste input "Quel type de vélo électrique choisir pour la ville ?"
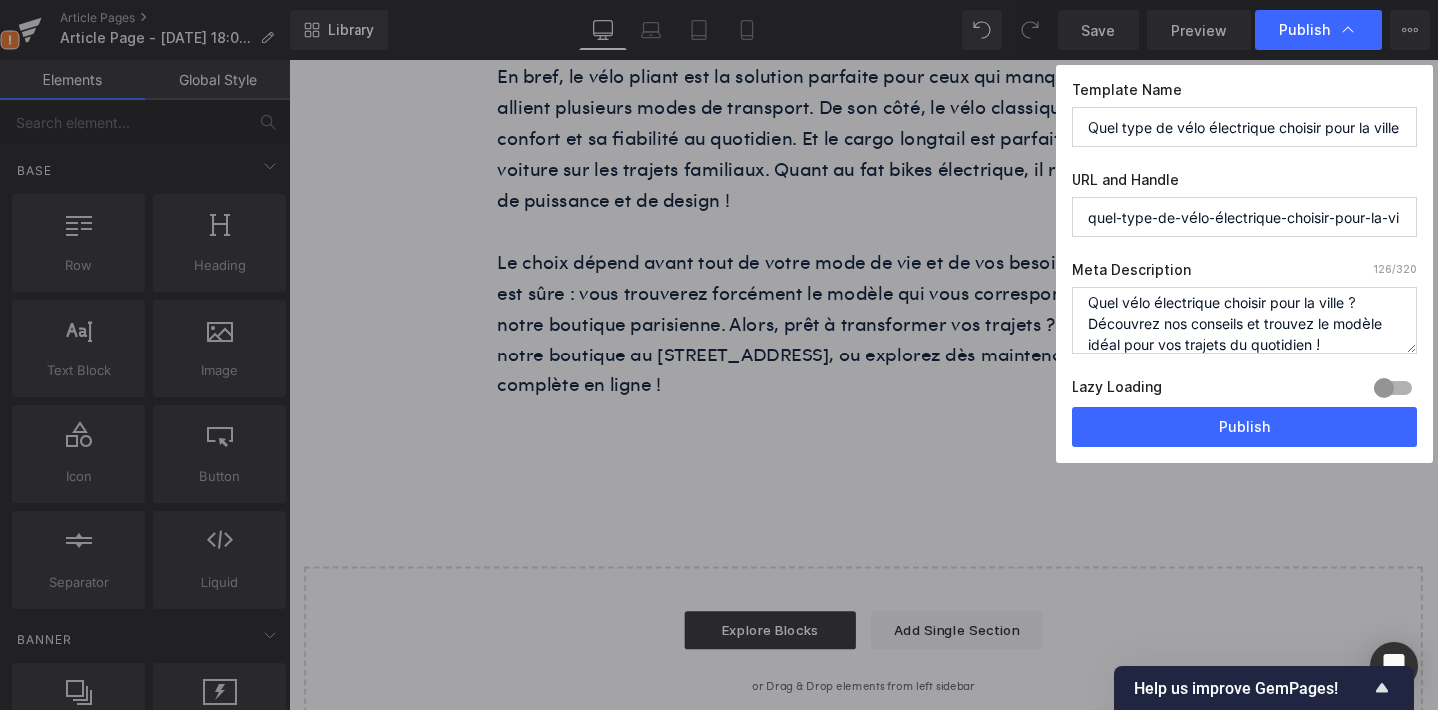
scroll to position [0, 13]
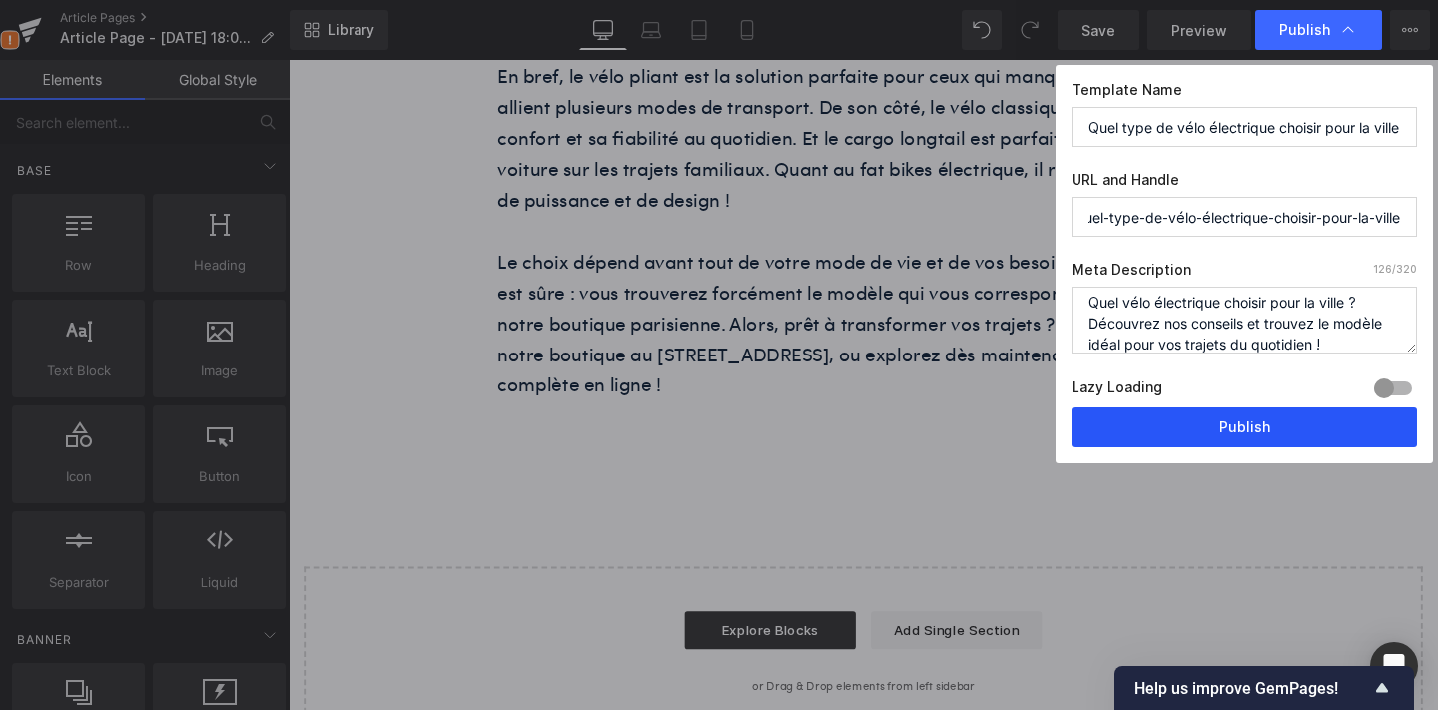
type input "quel-type-de-vélo-électrique-choisir-pour-la-ville-"
click at [1251, 426] on button "Publish" at bounding box center [1243, 427] width 345 height 40
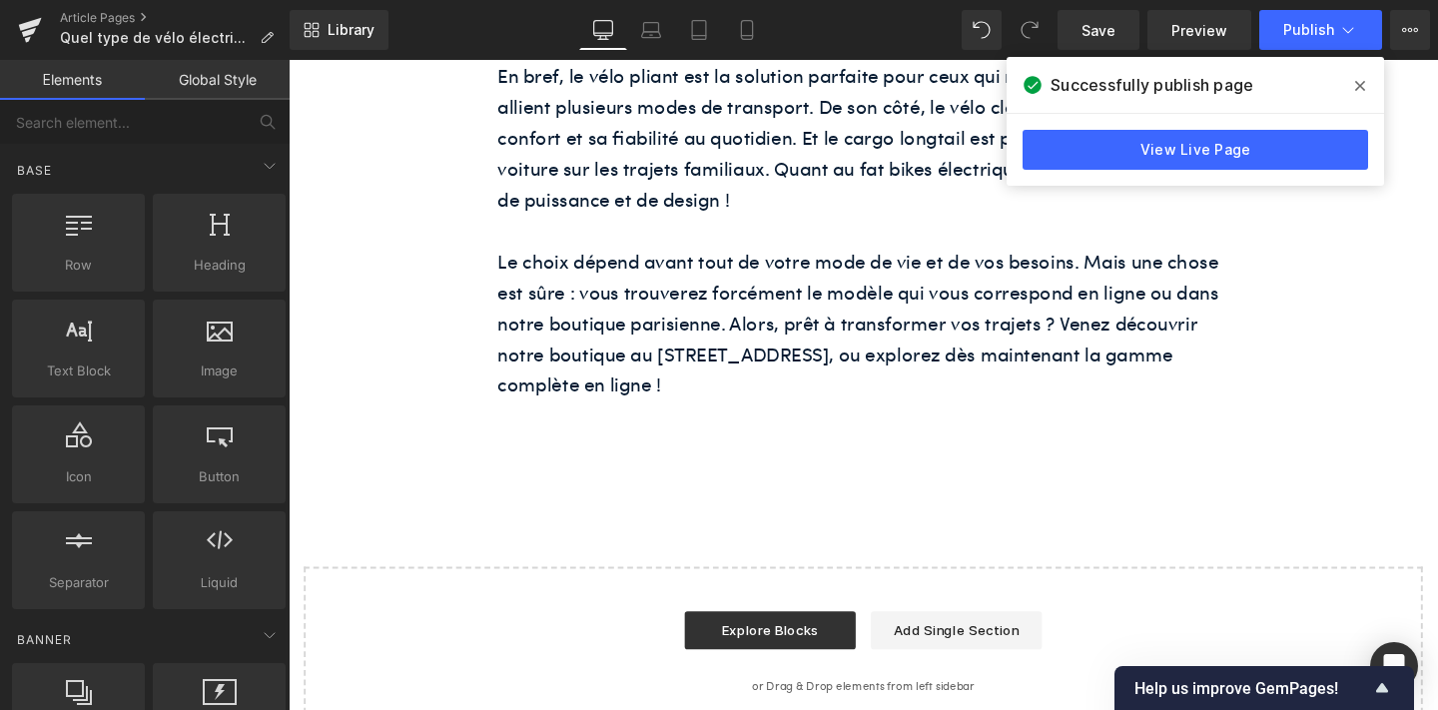
click at [1355, 79] on icon at bounding box center [1360, 86] width 10 height 16
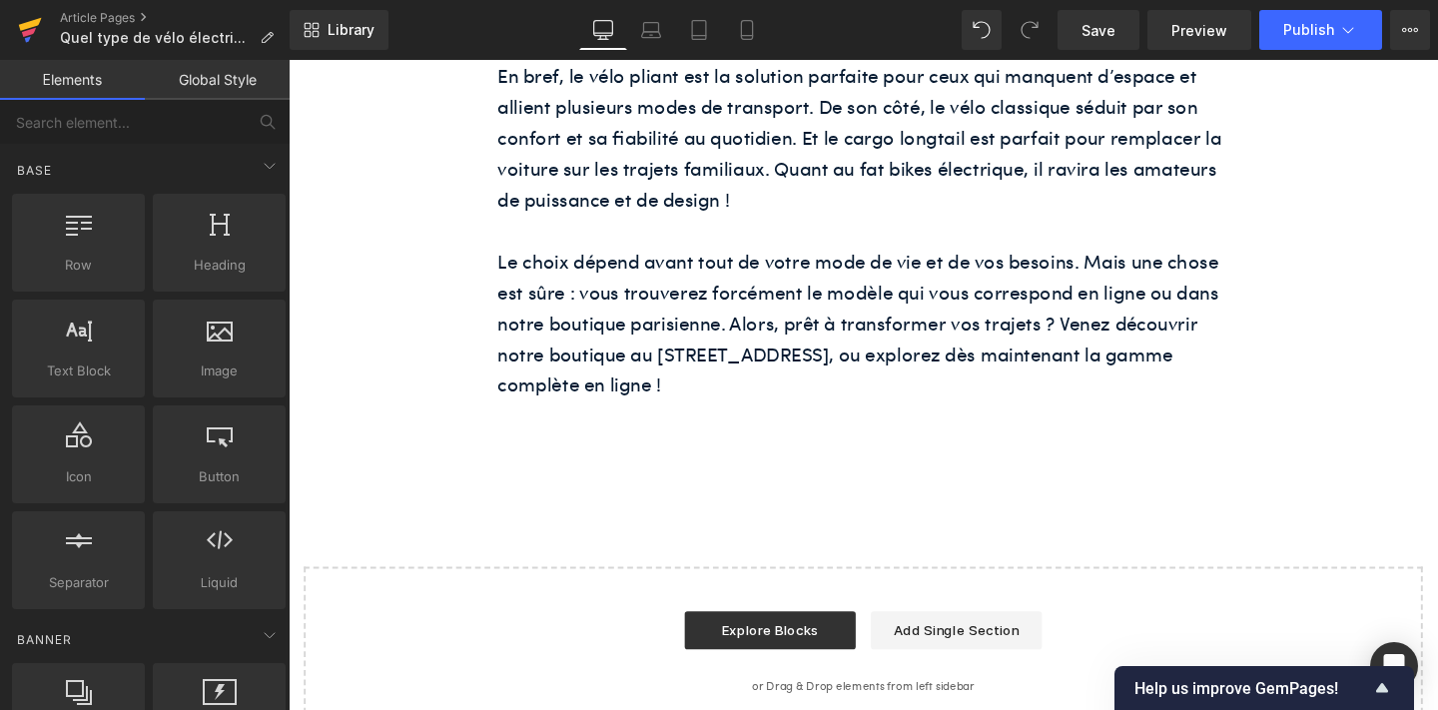
click at [26, 23] on icon at bounding box center [30, 24] width 23 height 13
